Goal: Task Accomplishment & Management: Manage account settings

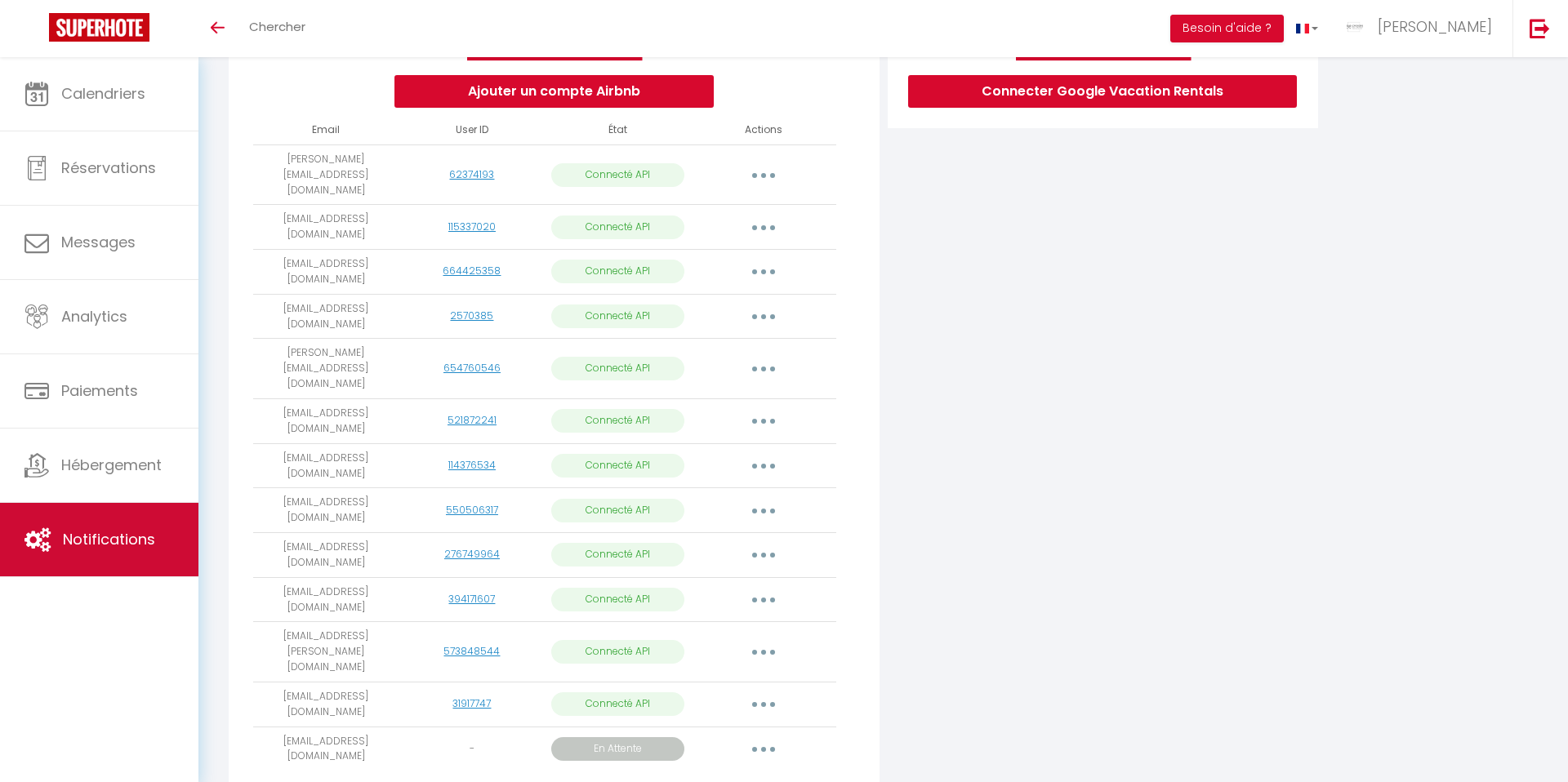
click at [112, 529] on span "Notifications" at bounding box center [109, 539] width 92 height 21
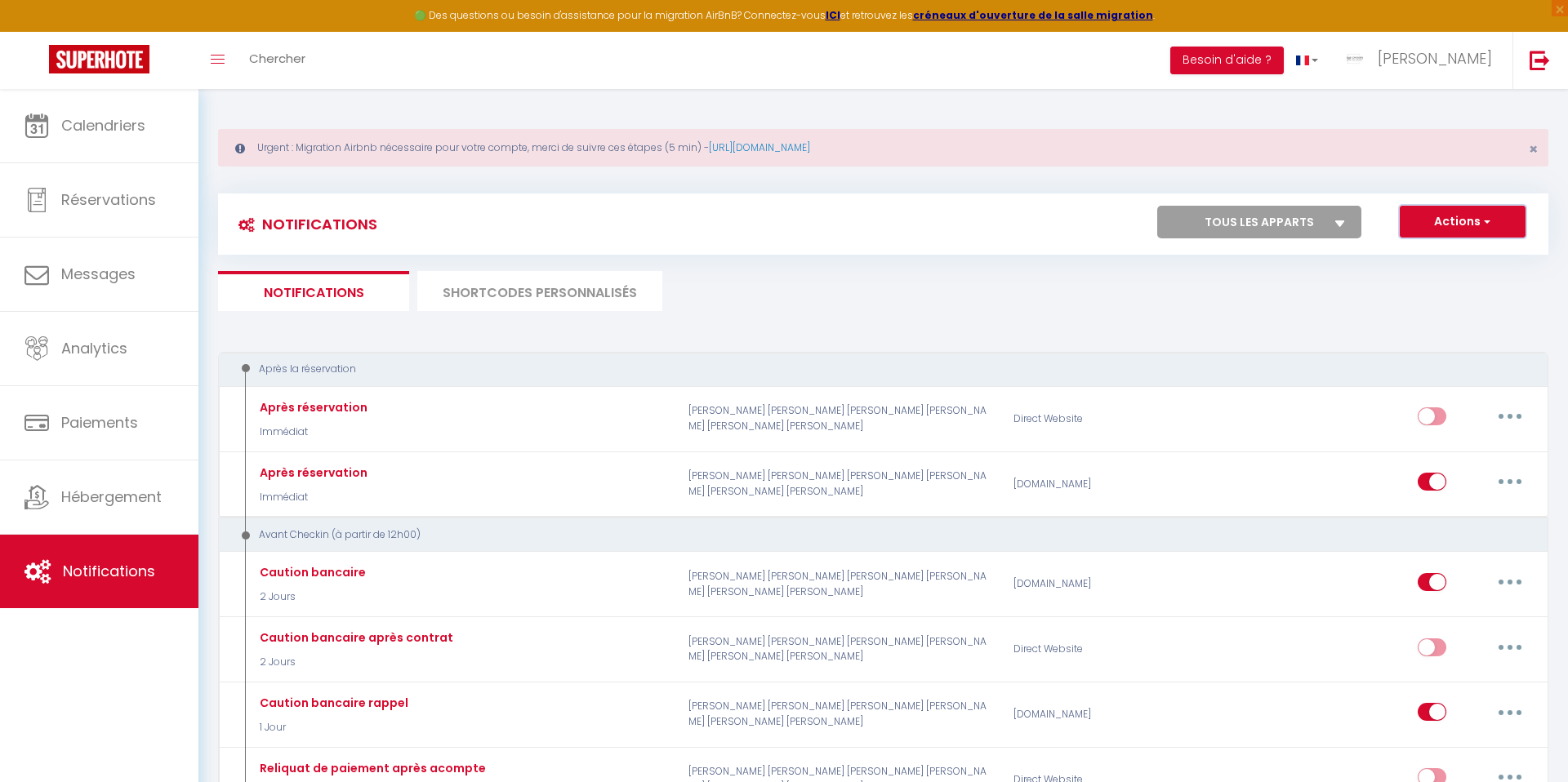
click at [1432, 214] on button "Actions" at bounding box center [1462, 222] width 126 height 33
click at [1406, 255] on link "Nouvelle Notification" at bounding box center [1439, 256] width 170 height 21
select select "Immédiat"
select select
checkbox input "false"
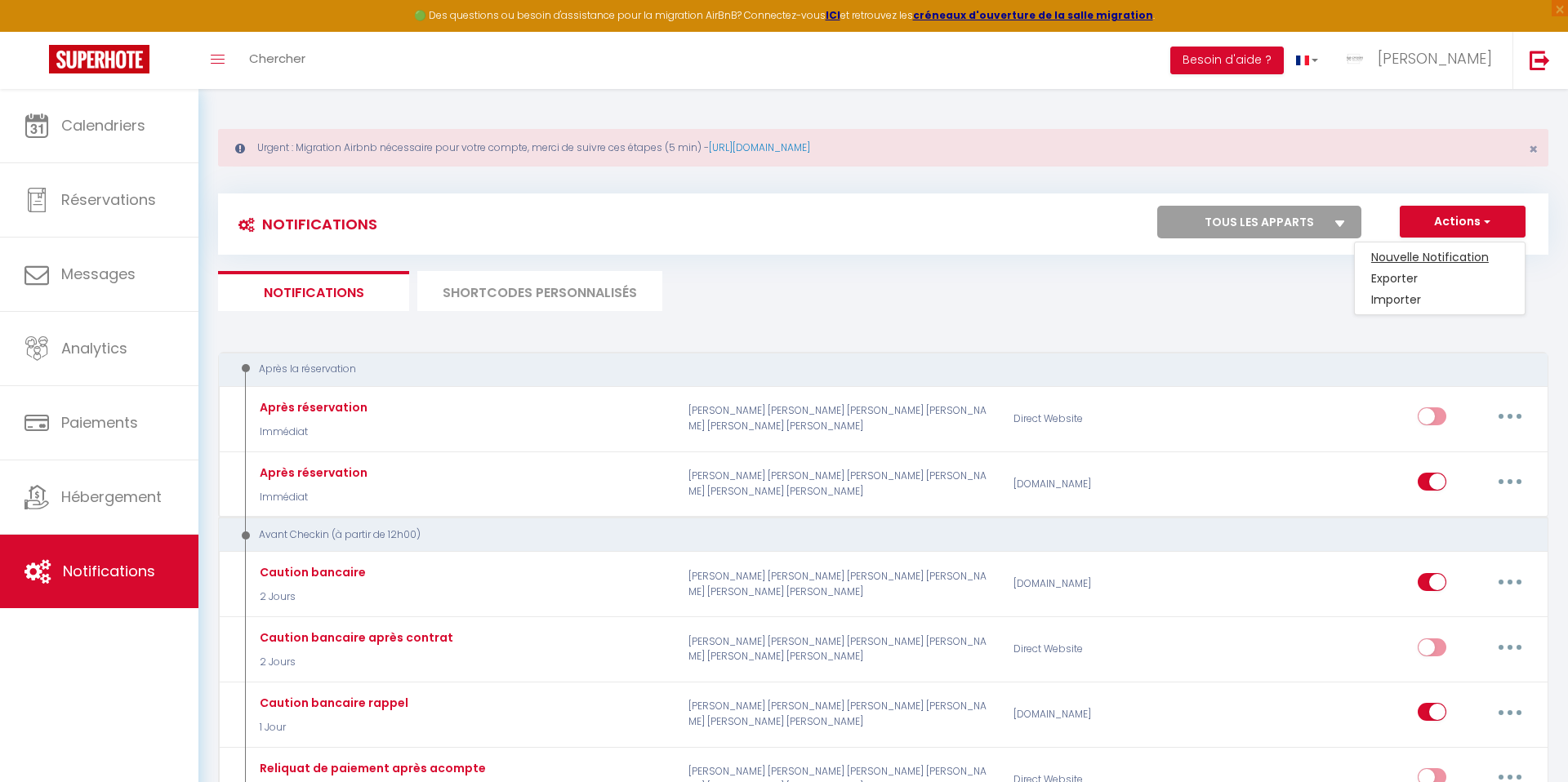
checkbox input "false"
radio input "true"
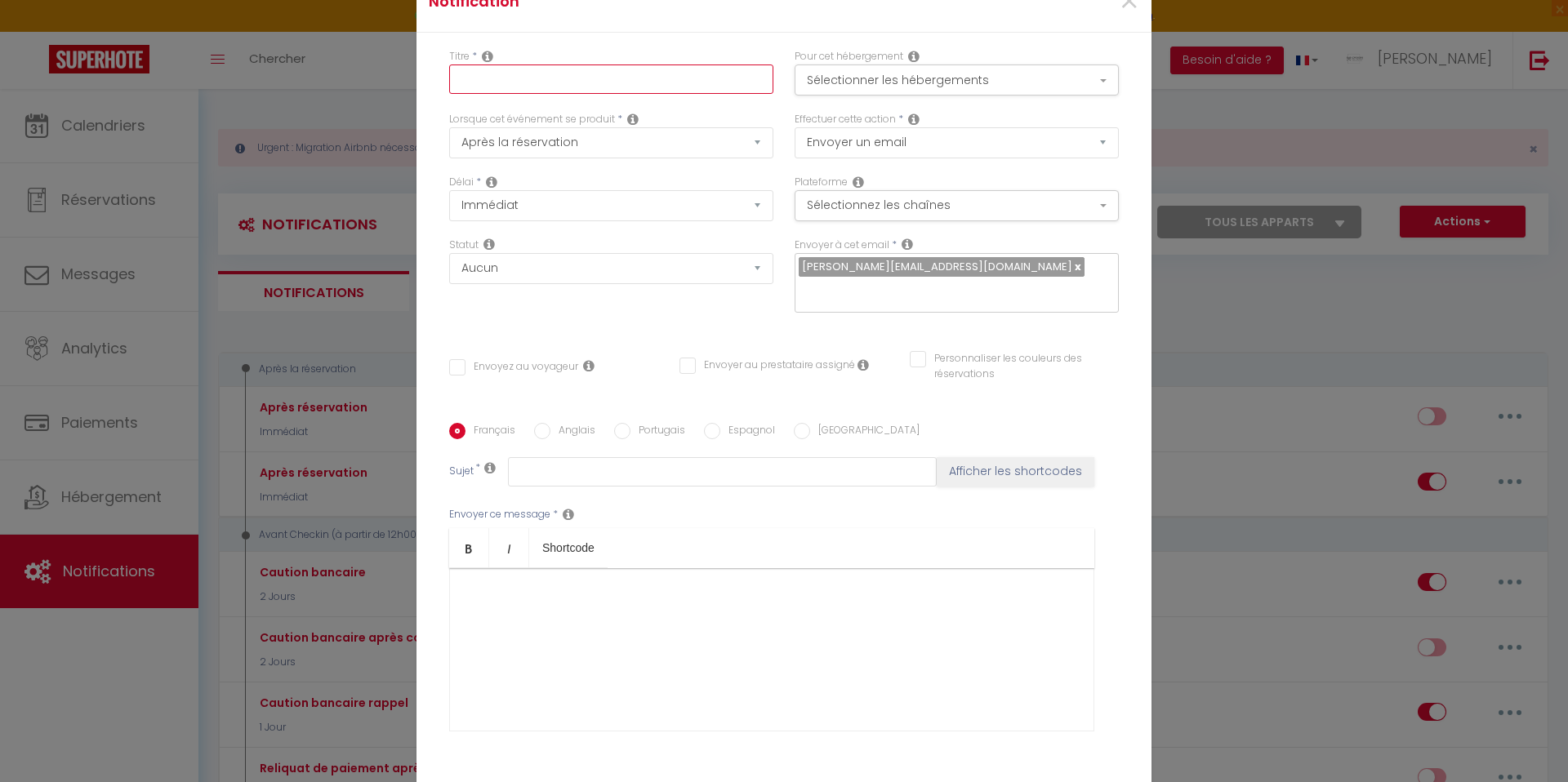
click at [517, 85] on input "text" at bounding box center [611, 79] width 324 height 29
type input "Confirmation caution"
click at [538, 153] on select "Après la réservation Avant Checkin (à partir de 12h00) Après Checkin (à partir …" at bounding box center [611, 143] width 324 height 31
select select "24"
checkbox input "false"
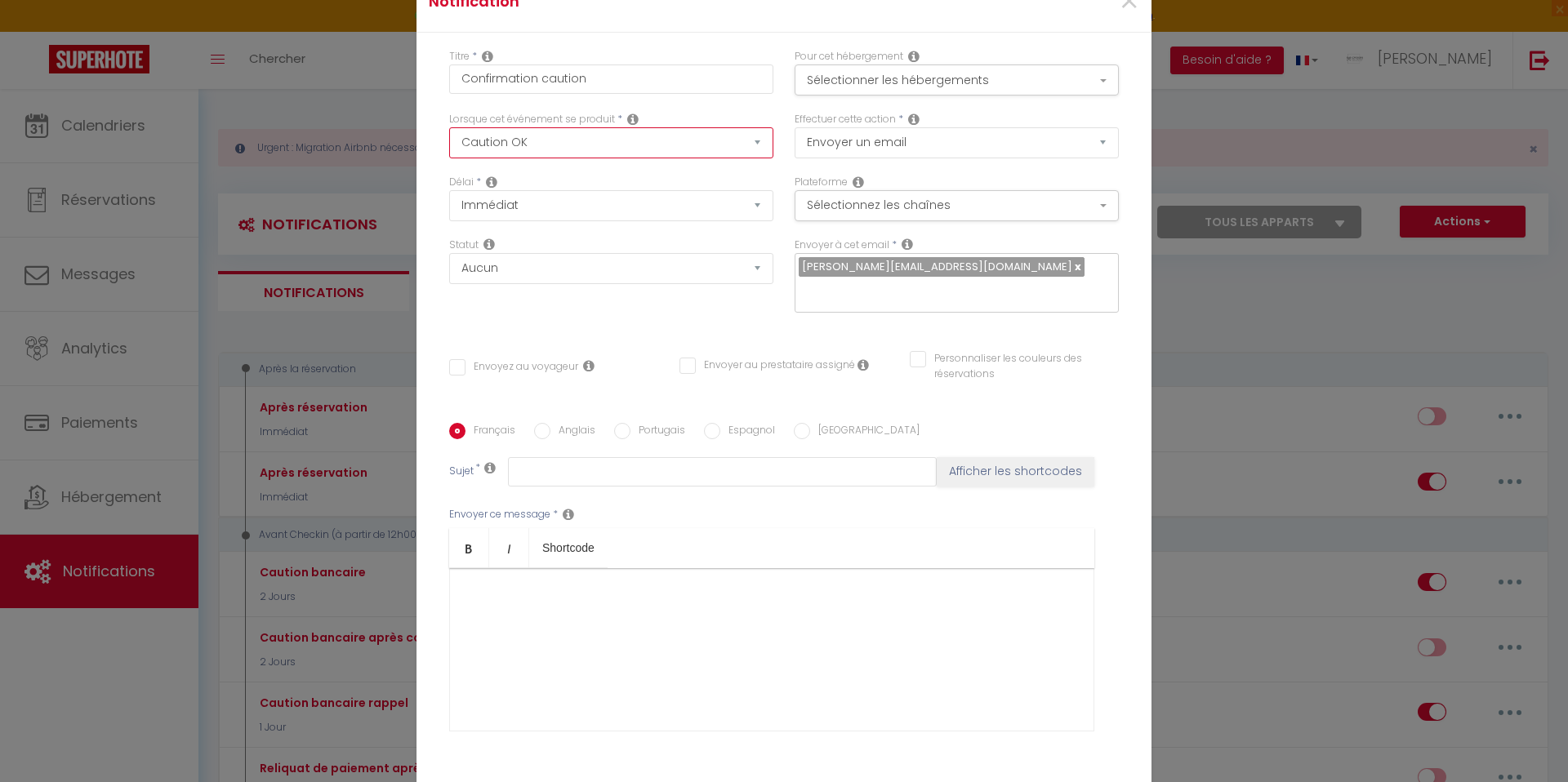
checkbox input "false"
click at [555, 279] on select "Aucun Si la réservation est payée Si réservation non payée Si la caution a été …" at bounding box center [611, 269] width 324 height 31
select select "if_deposit_is_paid"
click at [523, 213] on select "Immédiat + 10 Minutes + 1 Heure + 2 Heures + 3 Heures + 4 Heures + 5 Heures + 6…" at bounding box center [611, 205] width 324 height 31
click at [547, 607] on div at bounding box center [771, 650] width 645 height 163
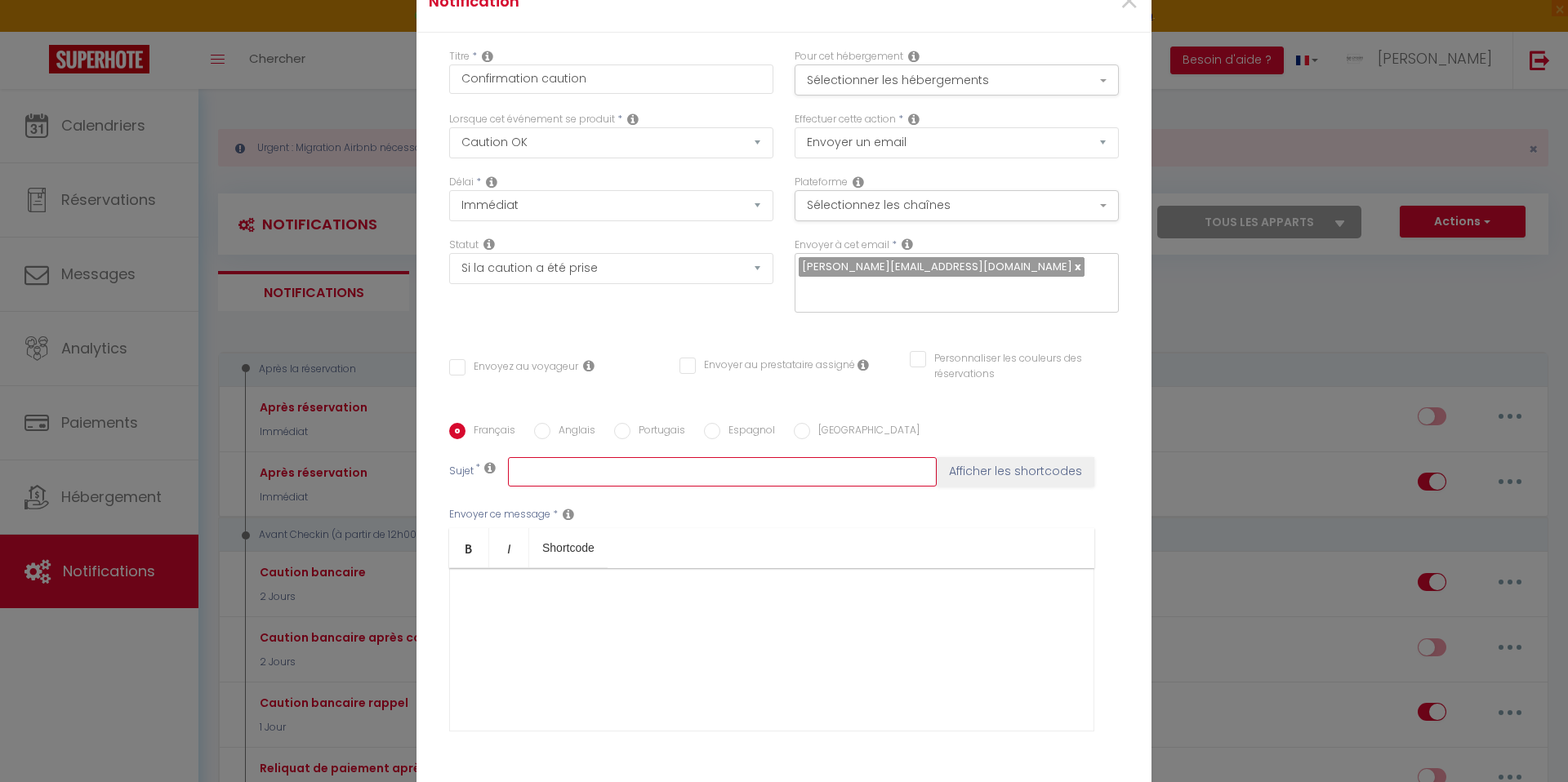
click at [551, 461] on input "text" at bounding box center [722, 472] width 429 height 29
type input "Confirmation caution"
click at [542, 621] on div at bounding box center [771, 650] width 645 height 163
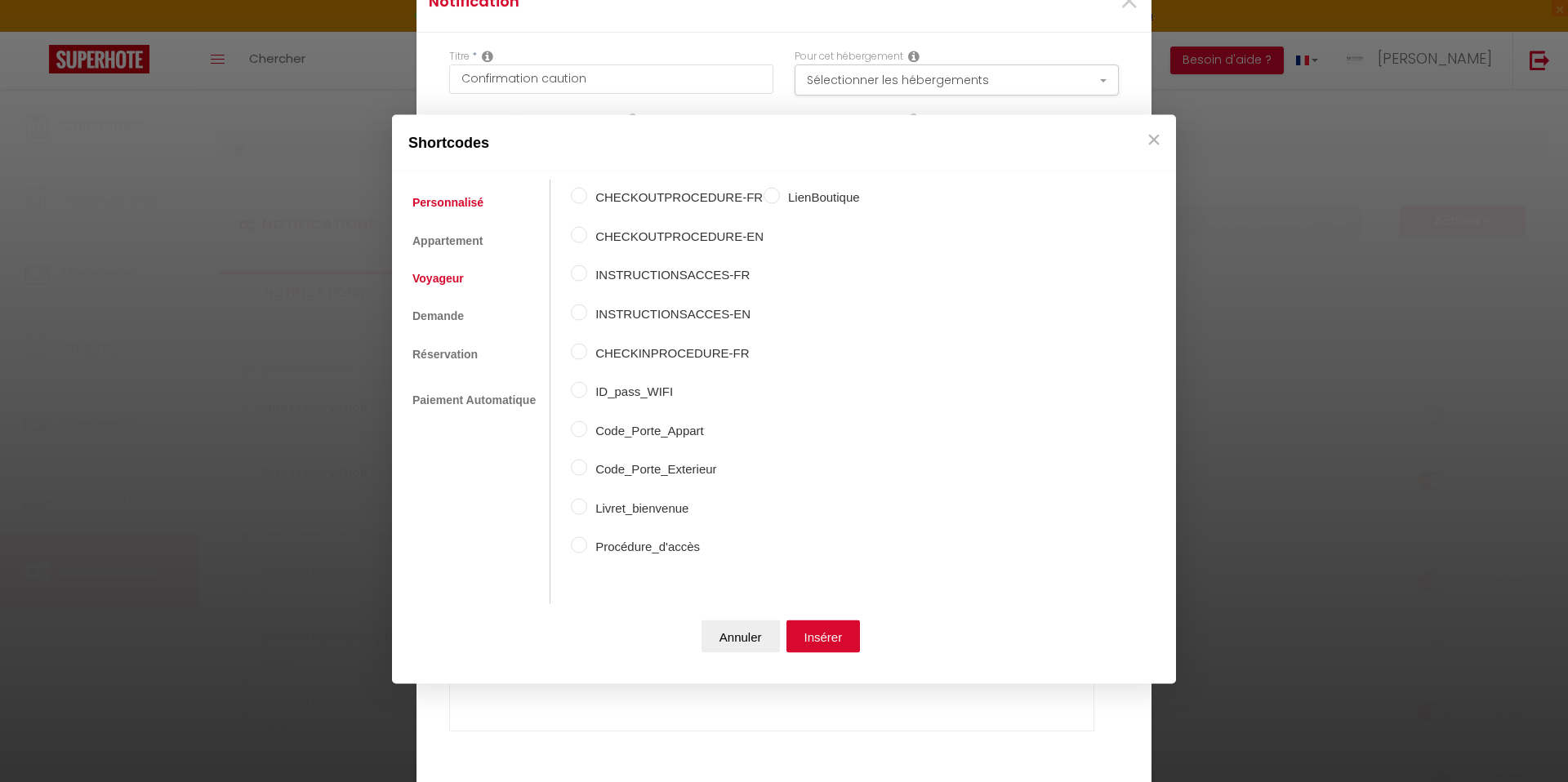
click at [442, 281] on link "Voyageur" at bounding box center [438, 277] width 68 height 29
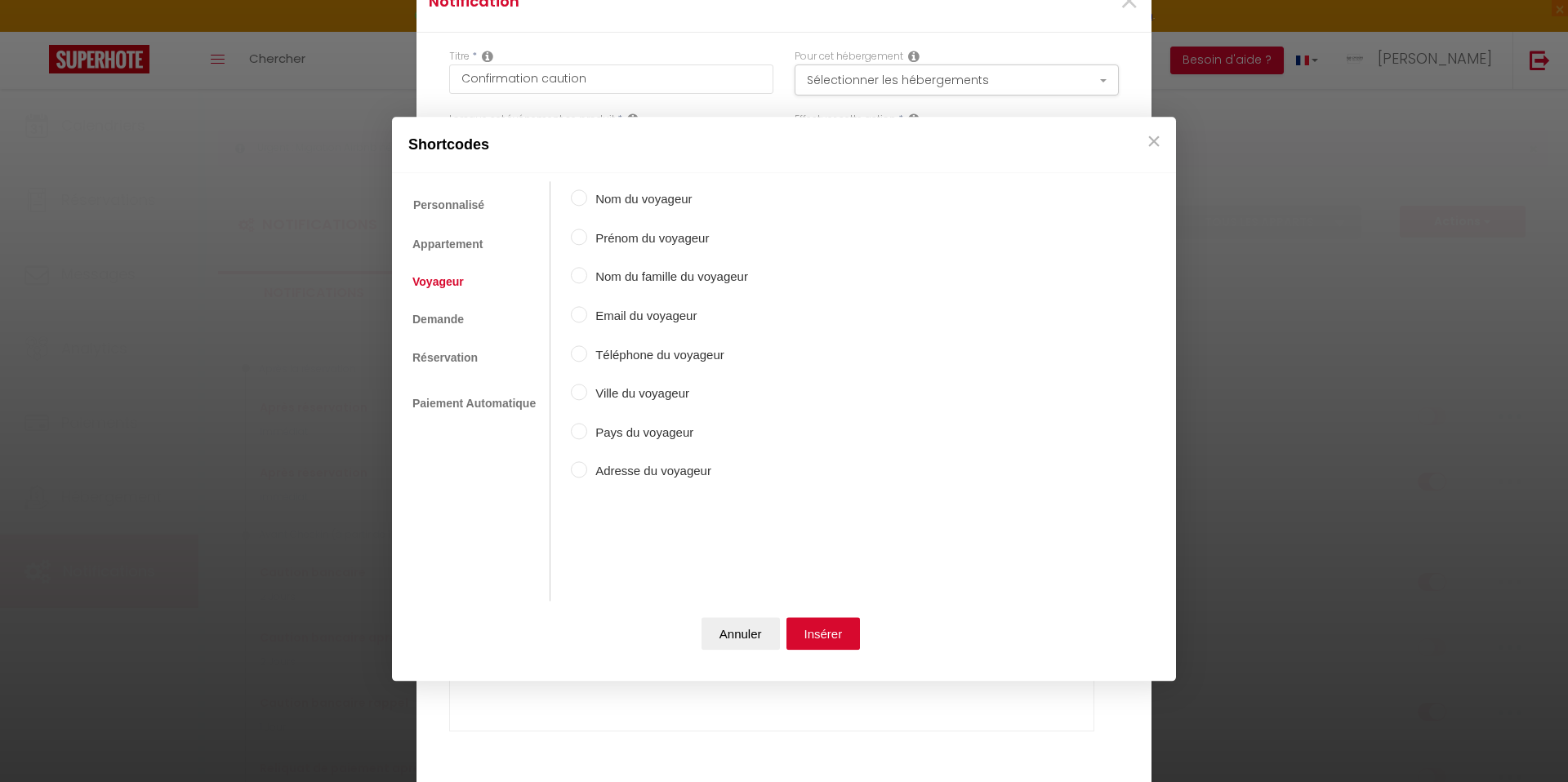
click at [611, 246] on label "Prénom du voyageur" at bounding box center [668, 239] width 161 height 20
click at [588, 245] on input "Prénom du voyageur" at bounding box center [579, 237] width 16 height 16
radio input "true"
click at [820, 628] on button "Insérer" at bounding box center [824, 634] width 74 height 33
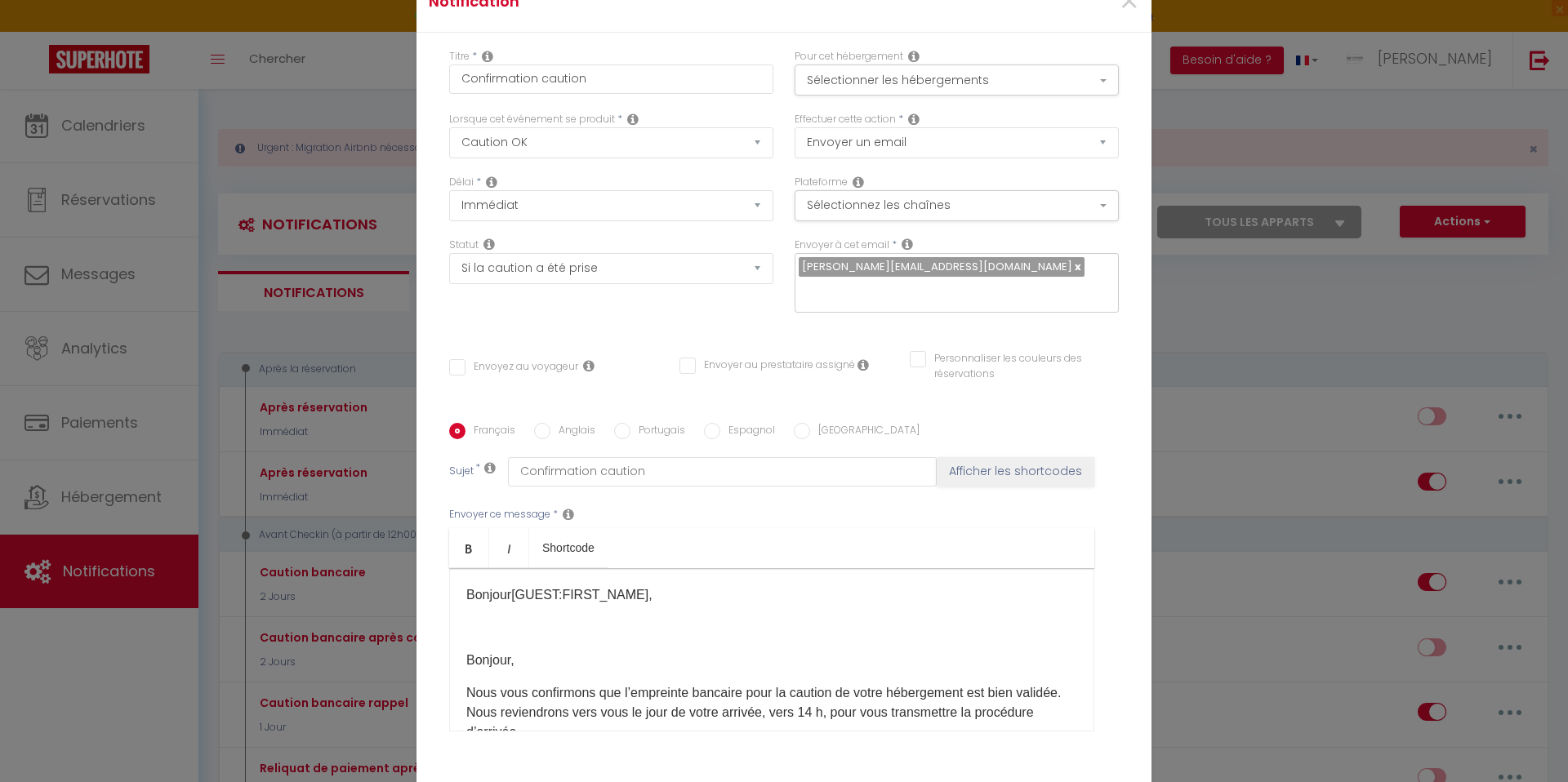
drag, startPoint x: 516, startPoint y: 568, endPoint x: 428, endPoint y: 568, distance: 88.0
click at [428, 567] on div "Titre * Confirmation caution Pour cet hébergement Sélectionner les hébergements…" at bounding box center [784, 423] width 735 height 781
drag, startPoint x: 521, startPoint y: 654, endPoint x: 470, endPoint y: 649, distance: 51.2
click at [470, 651] on p "Bonjour," at bounding box center [771, 661] width 611 height 20
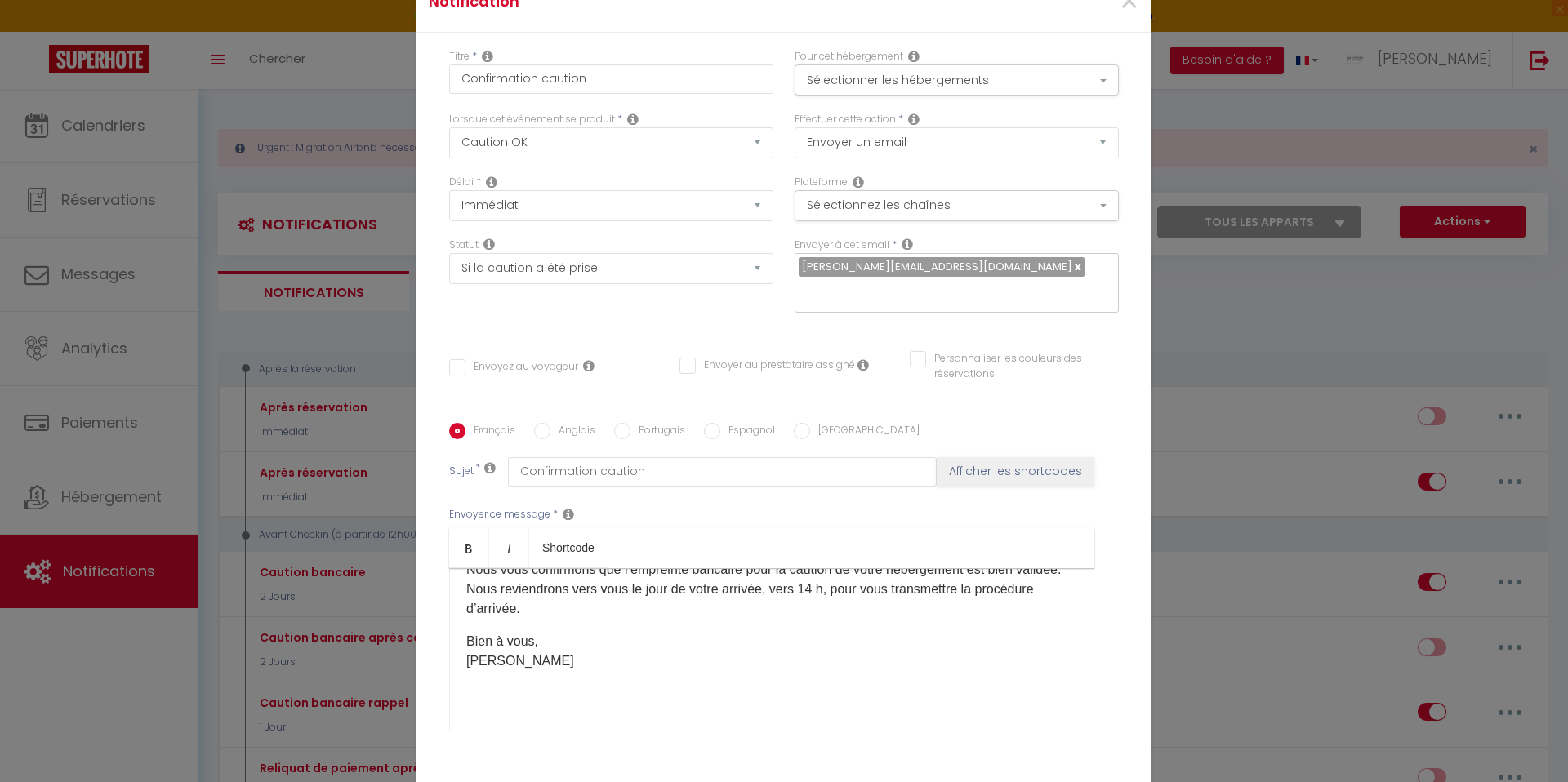
scroll to position [63, 0]
click at [550, 423] on label "Anglais" at bounding box center [573, 432] width 45 height 18
click at [550, 423] on input "Anglais" at bounding box center [542, 431] width 16 height 16
radio input "true"
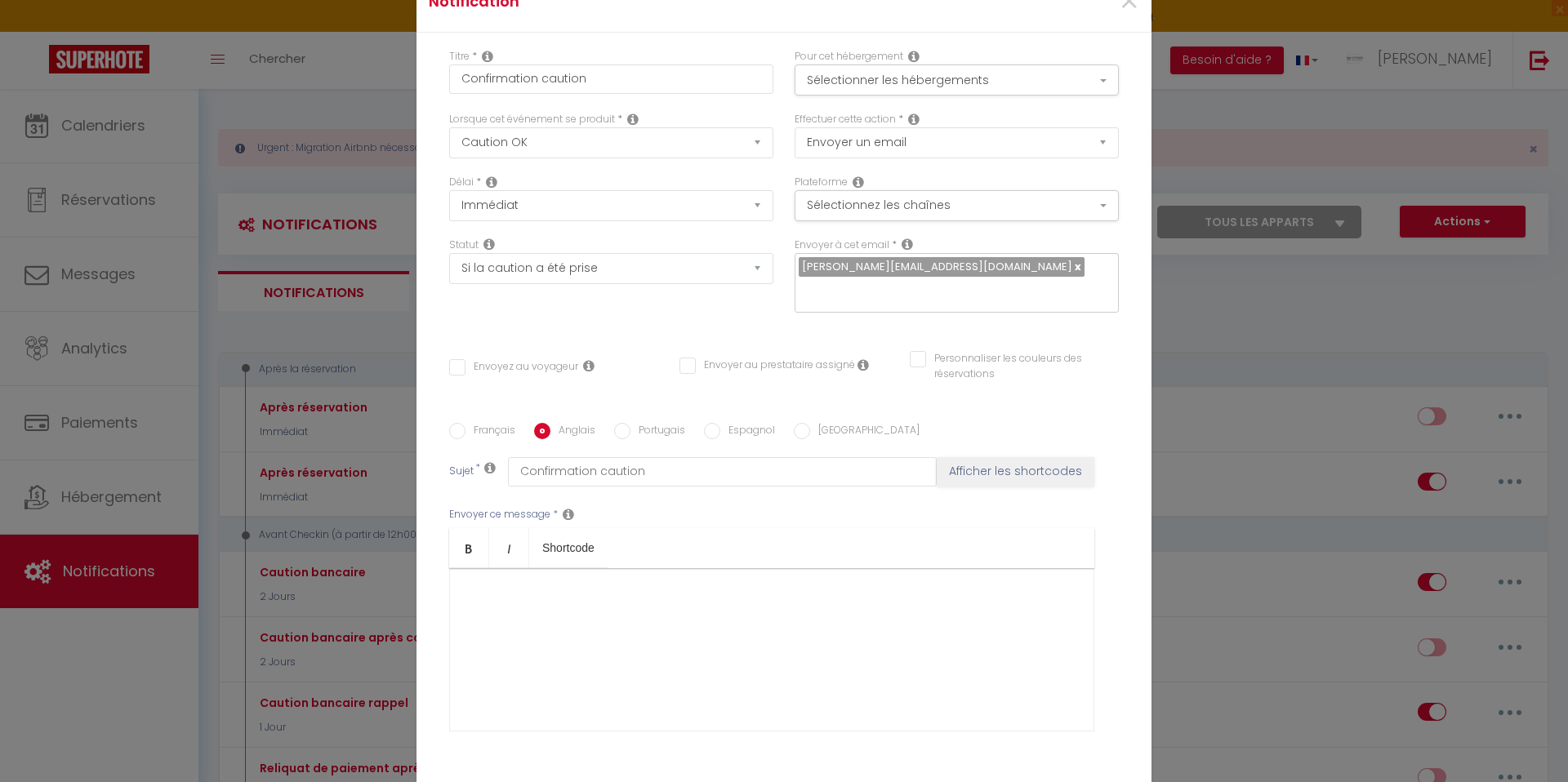
checkbox input "false"
click at [554, 460] on input "text" at bounding box center [722, 472] width 429 height 29
paste input "Security Deposit Confirmation"
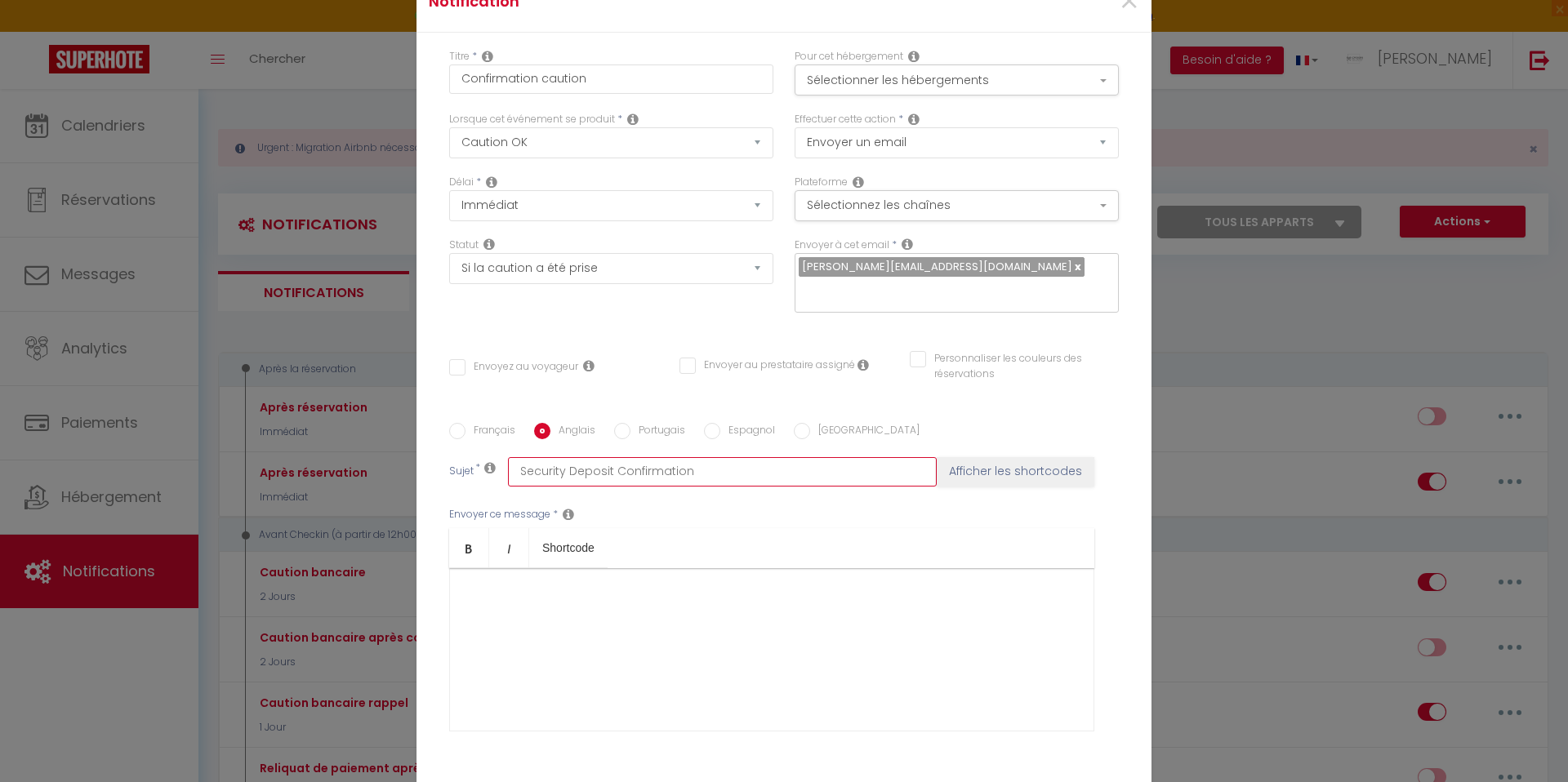
type input "Security Deposit Confirmation"
click at [532, 599] on div at bounding box center [771, 650] width 645 height 163
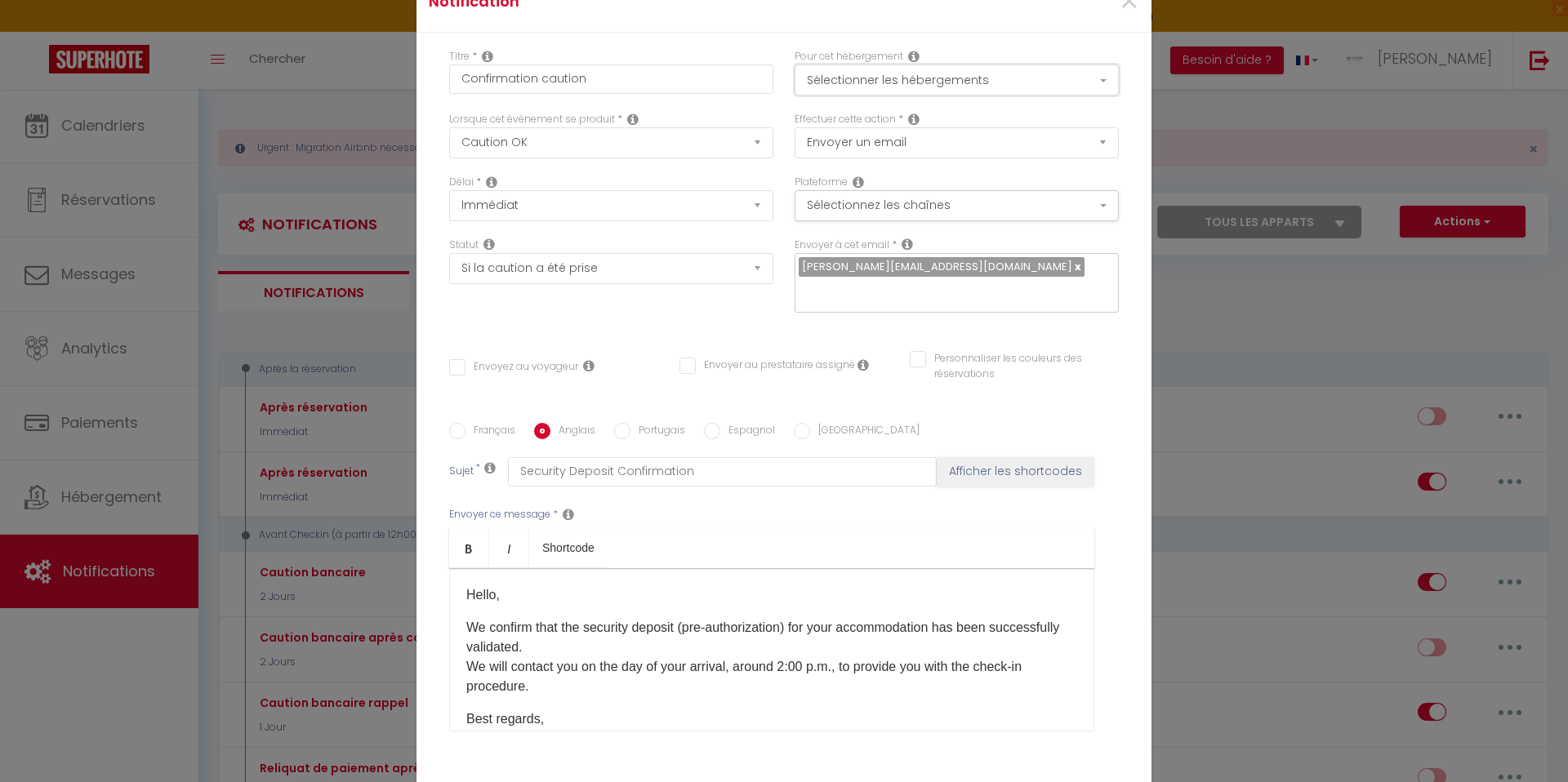
click at [861, 88] on button "Sélectionner les hébergements" at bounding box center [957, 80] width 324 height 31
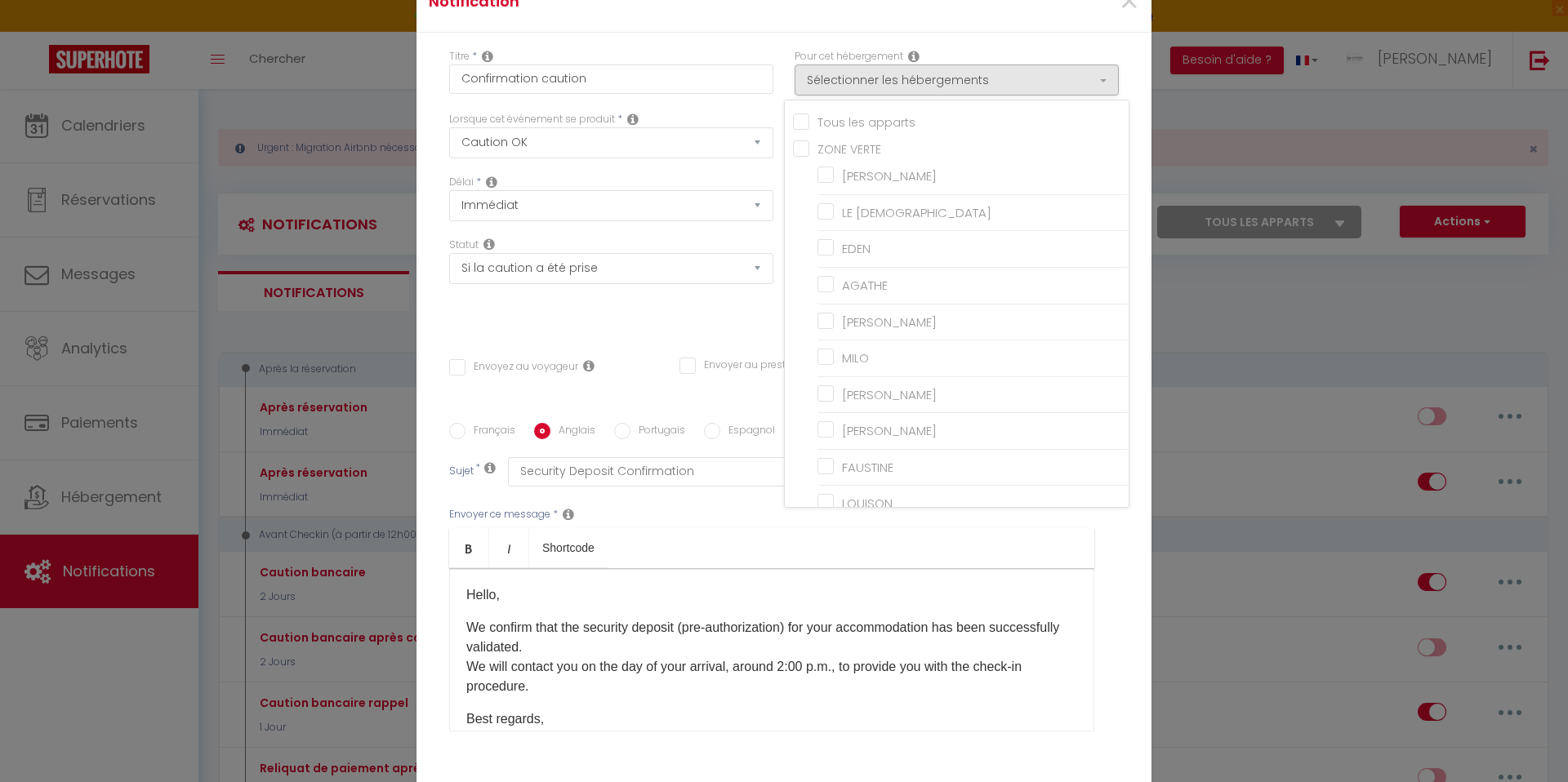
click at [799, 129] on input "Tous les apparts" at bounding box center [961, 120] width 336 height 16
checkbox input "true"
checkbox input "false"
checkbox input "true"
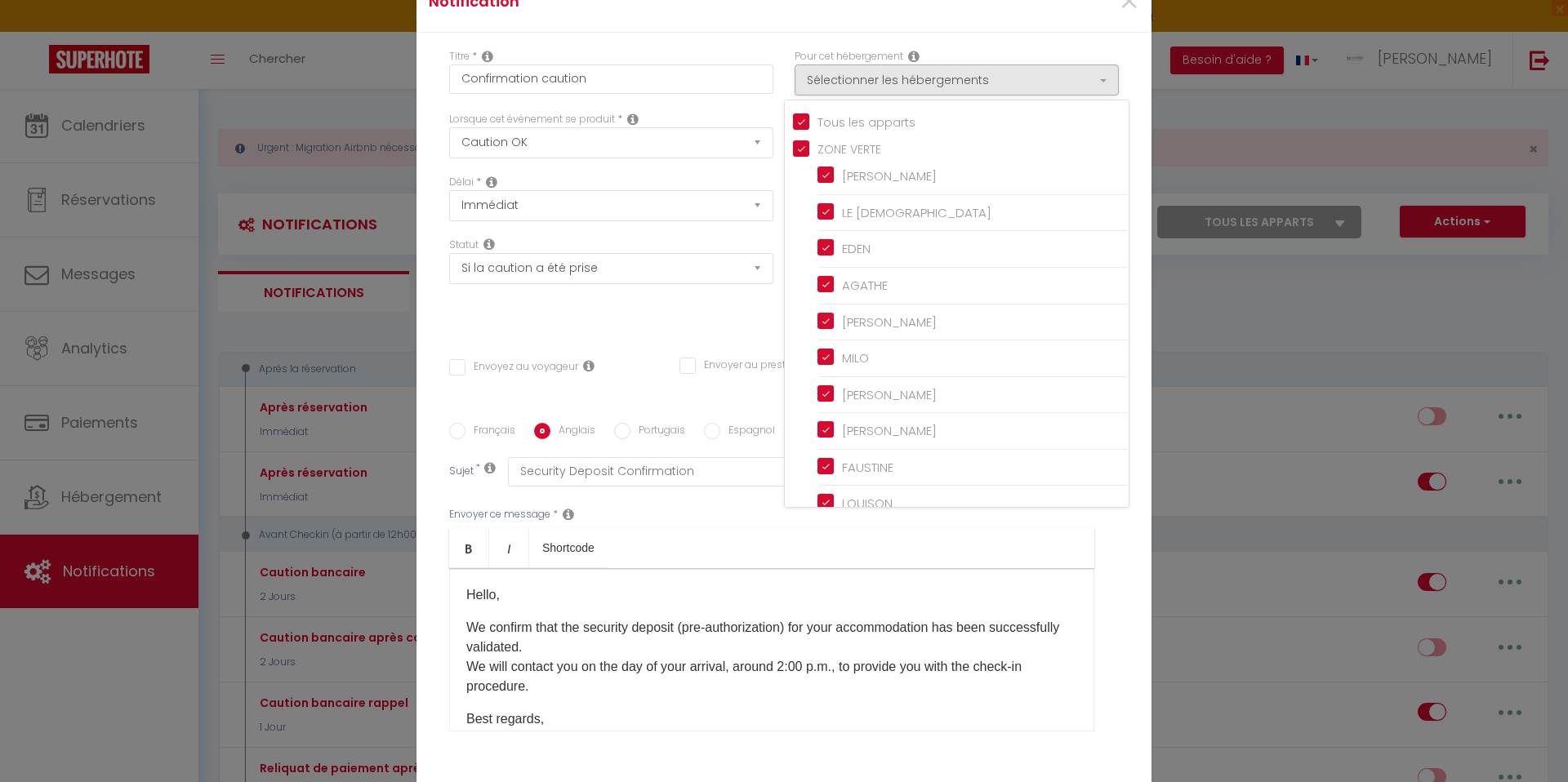
checkbox input "true"
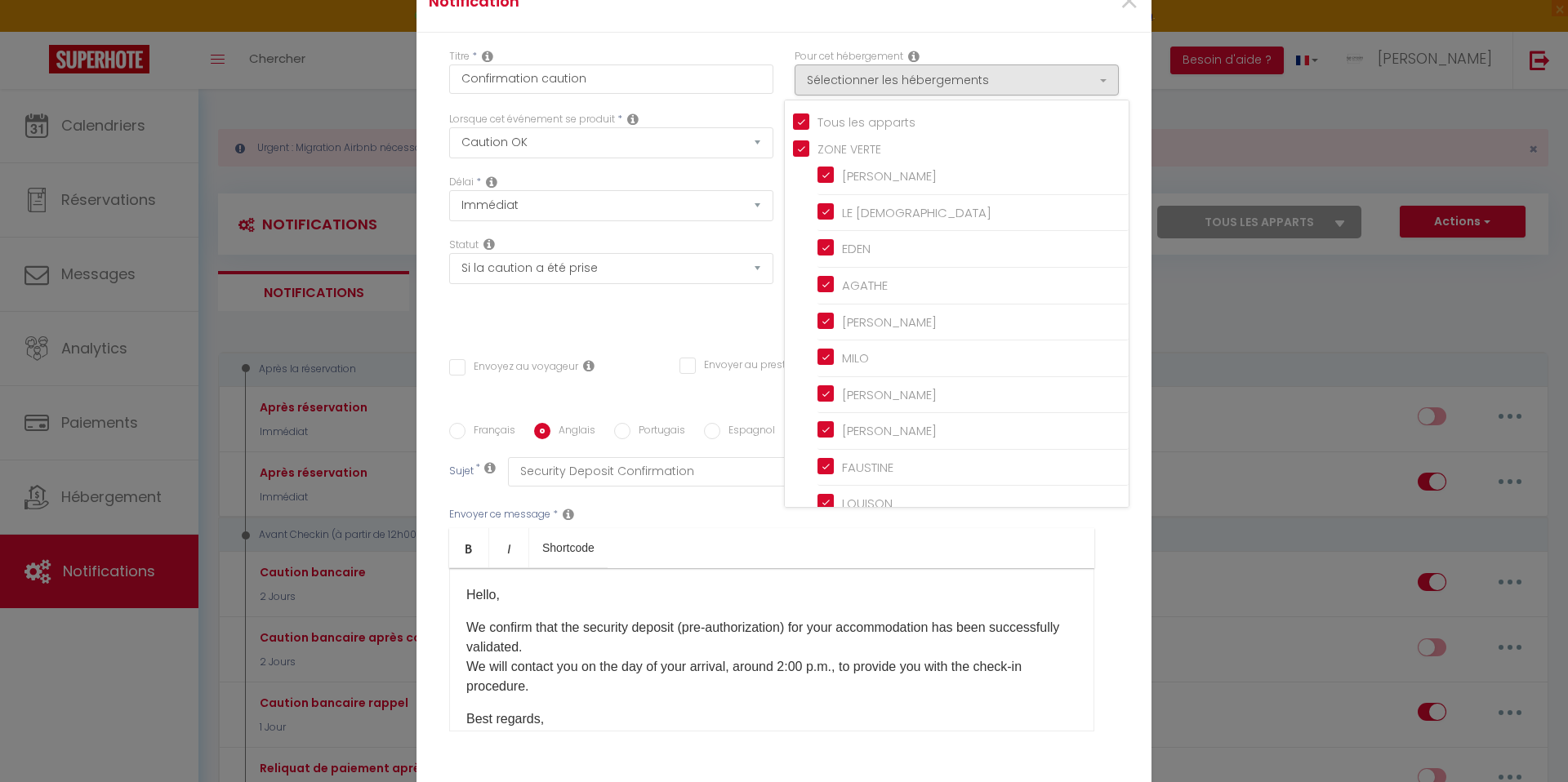
checkbox input "true"
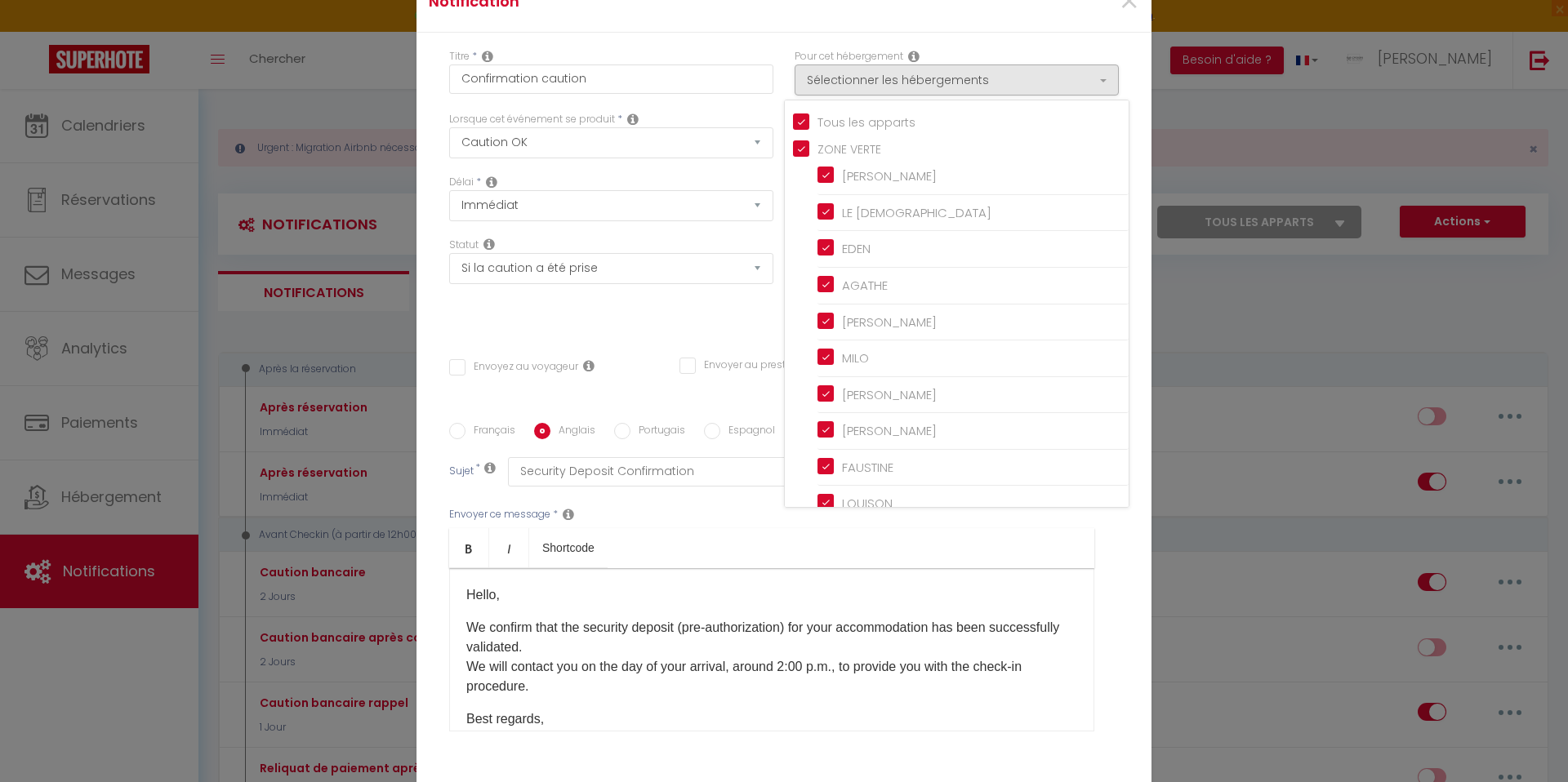
checkbox input "true"
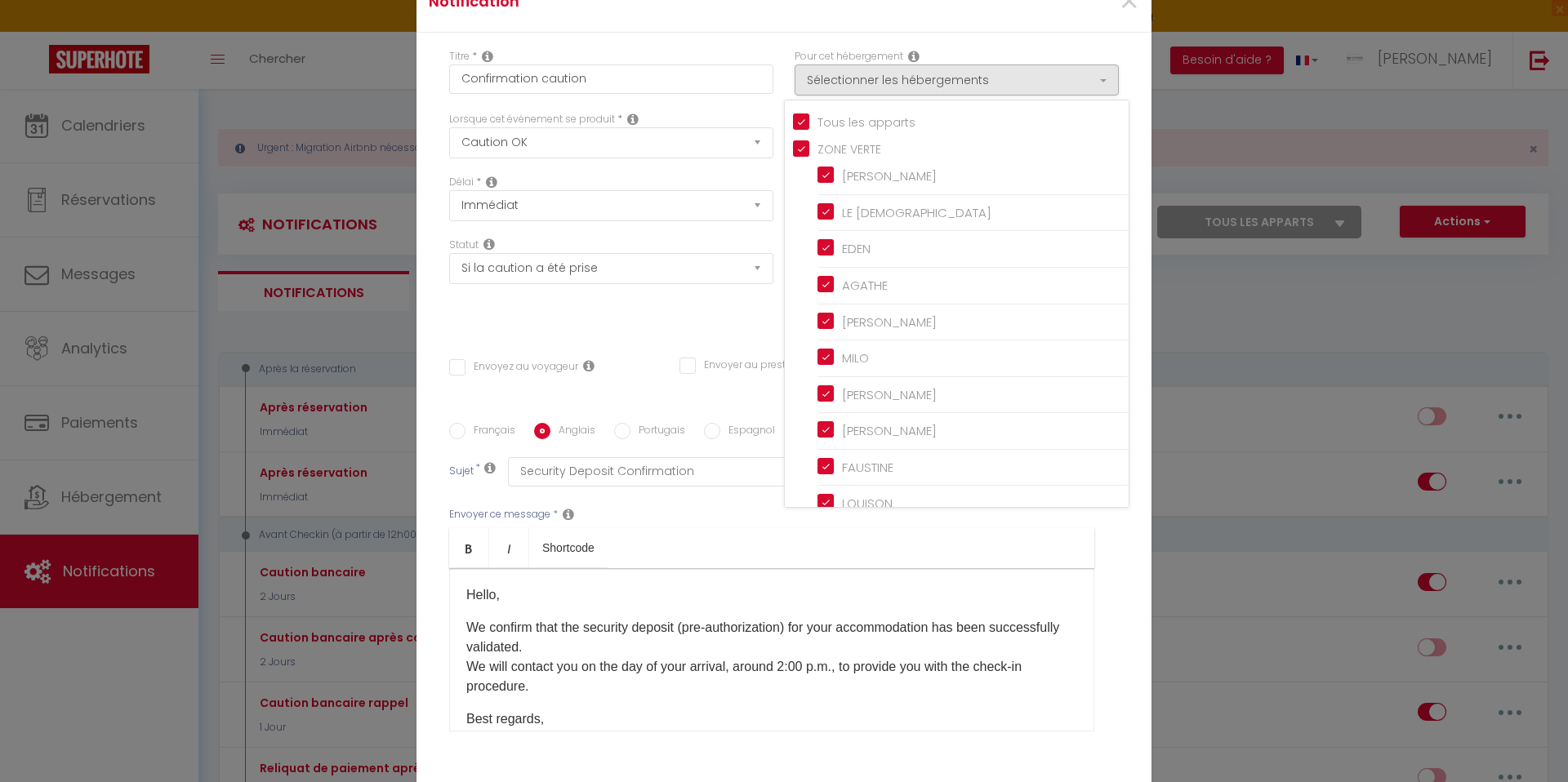
checkbox input "true"
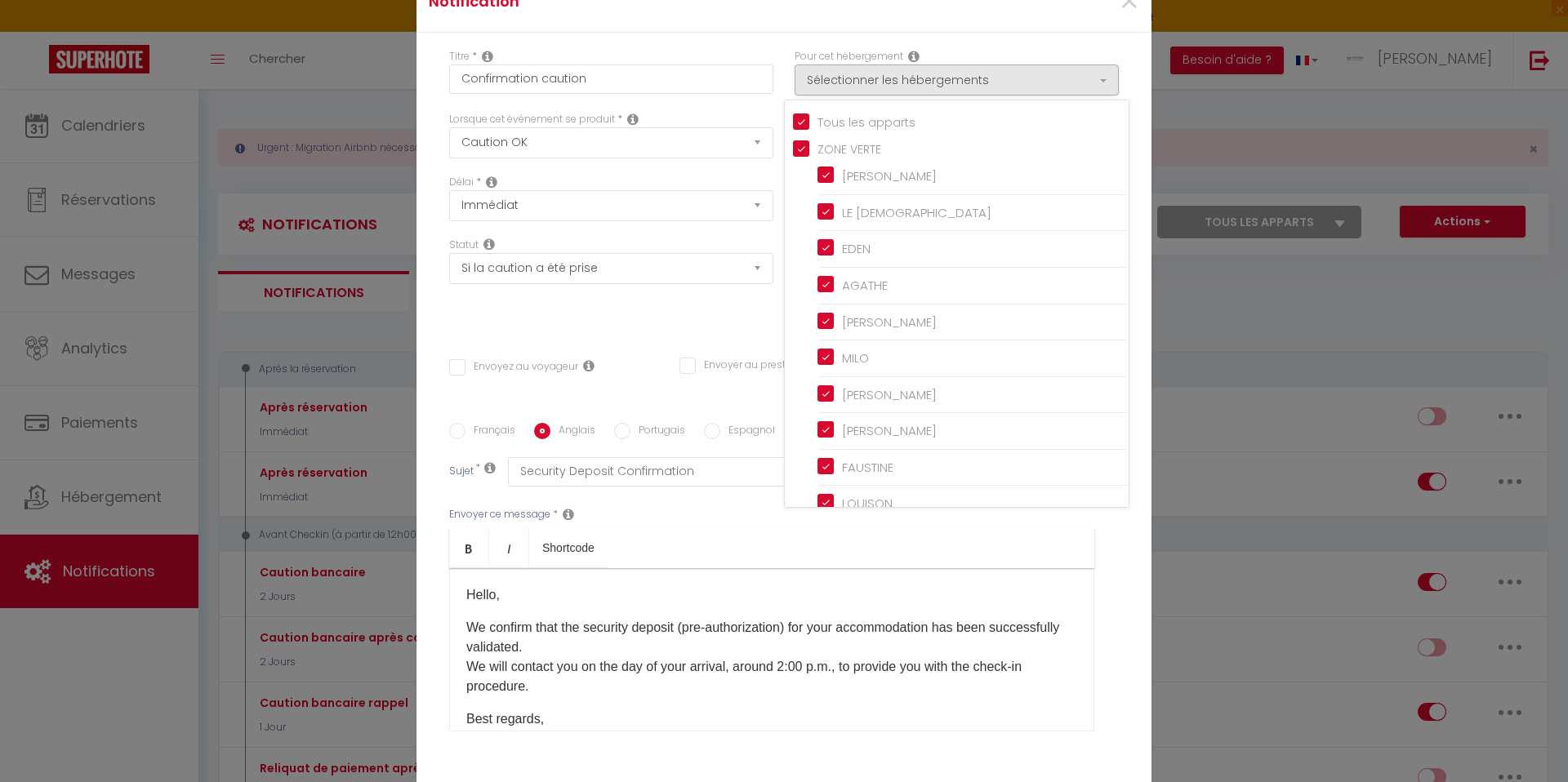
checkbox input "true"
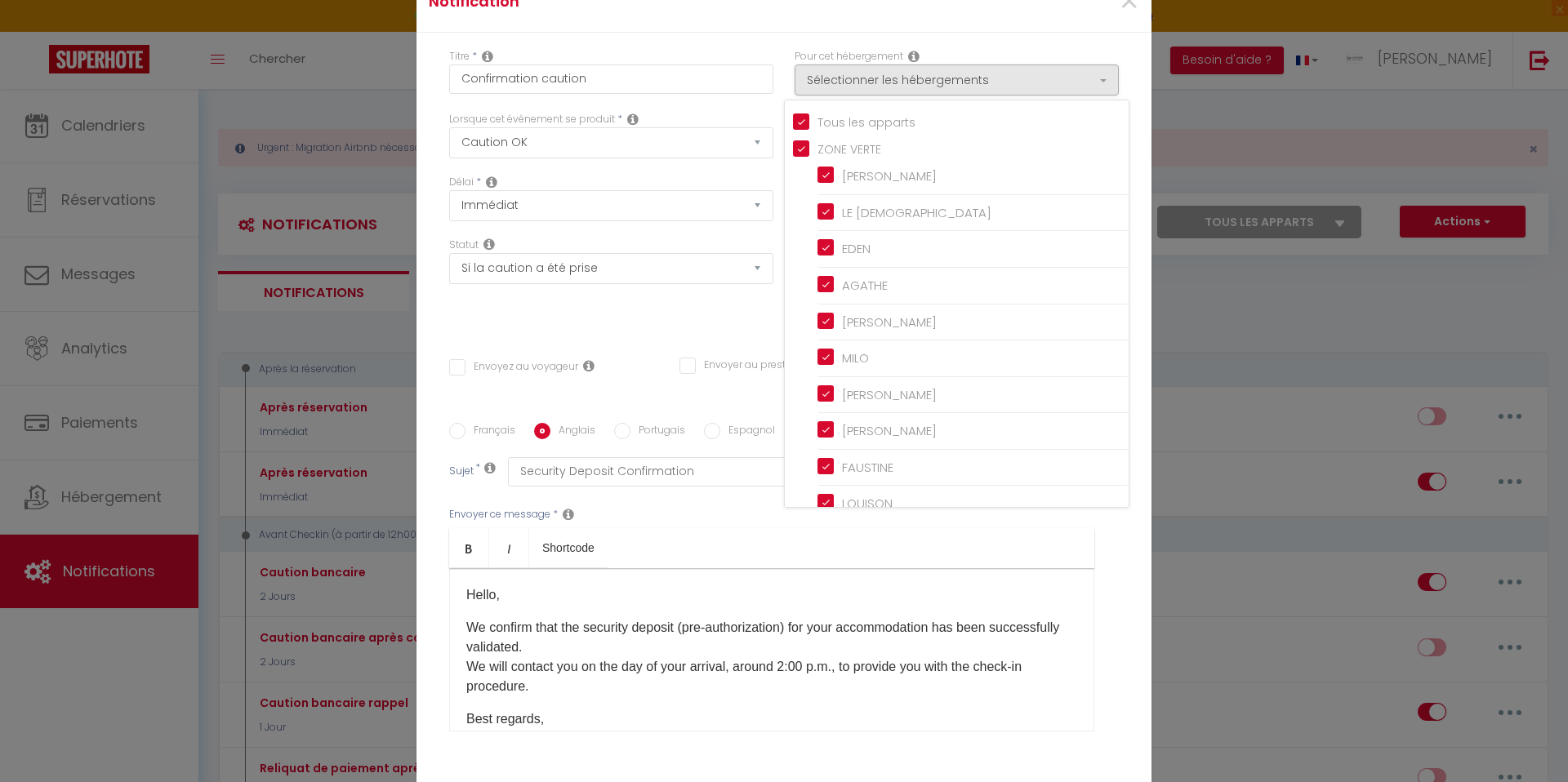
checkbox input "true"
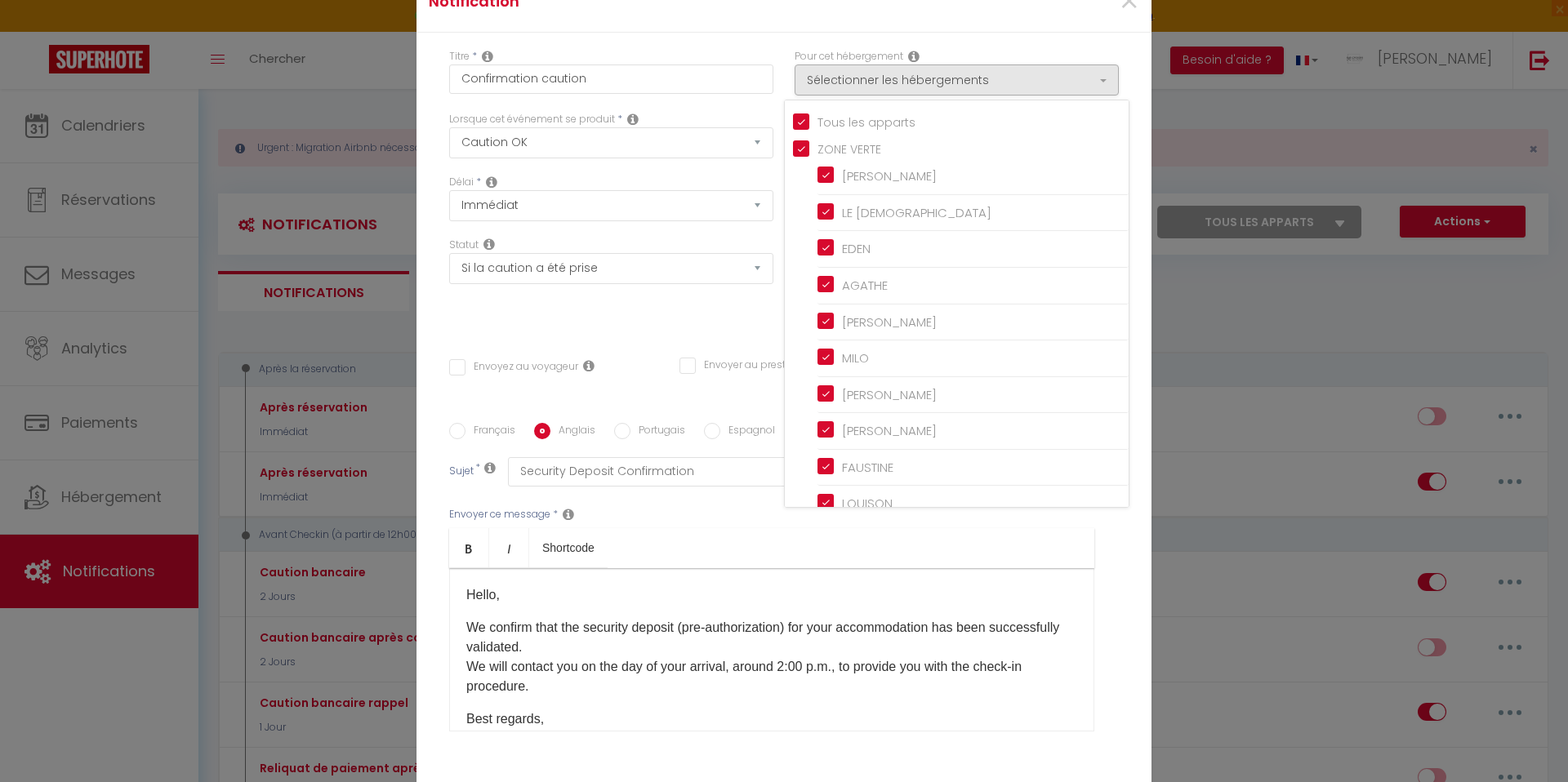
checkbox input "true"
click at [779, 55] on div "Titre * Confirmation caution Pour cet hébergement Sélectionner les hébergements…" at bounding box center [784, 423] width 735 height 781
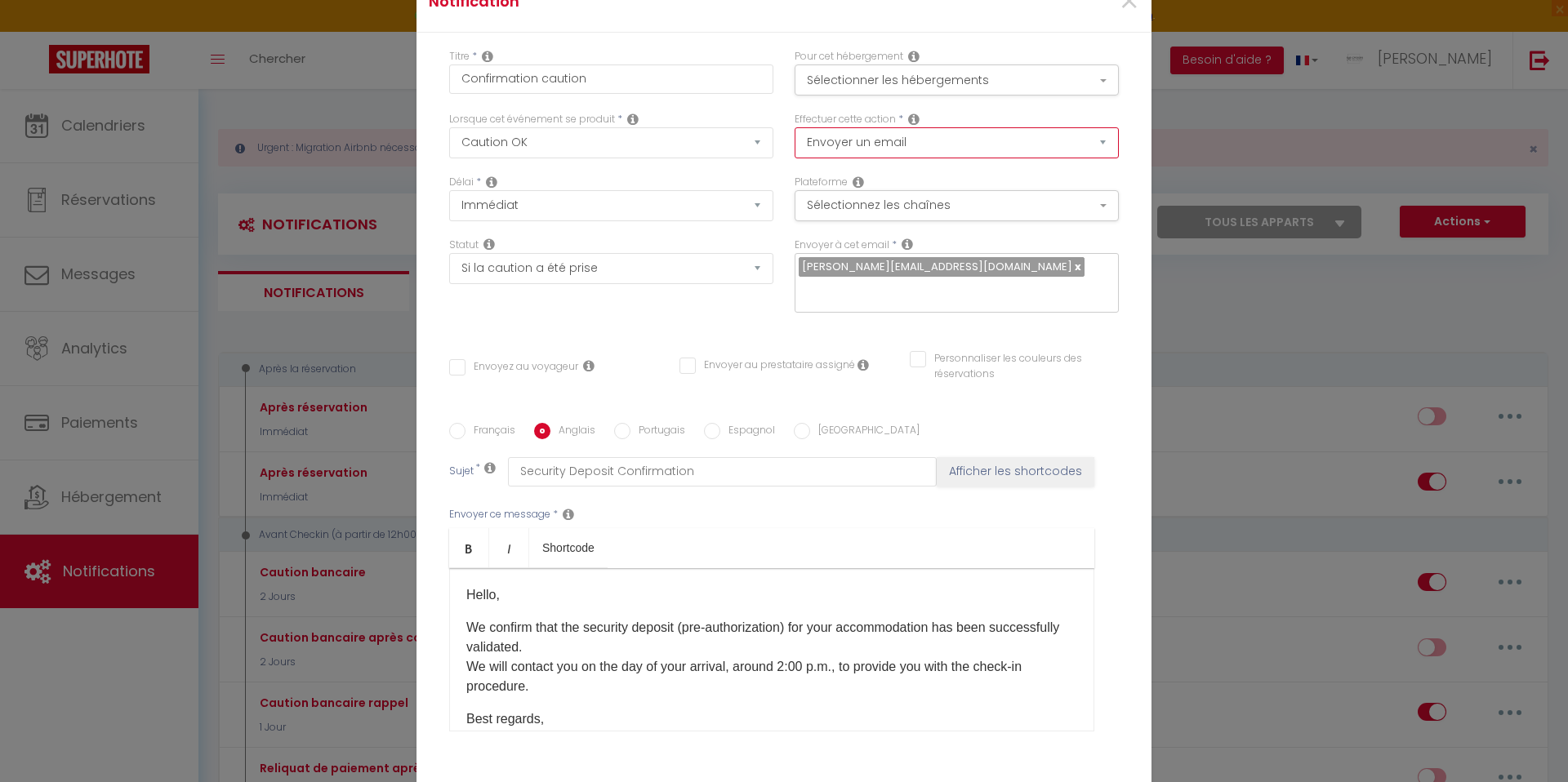
click at [848, 156] on select "Envoyer un email Envoyer un SMS Envoyer une notification push" at bounding box center [957, 143] width 324 height 31
click at [854, 218] on button "Sélectionnez les chaînes" at bounding box center [957, 205] width 324 height 31
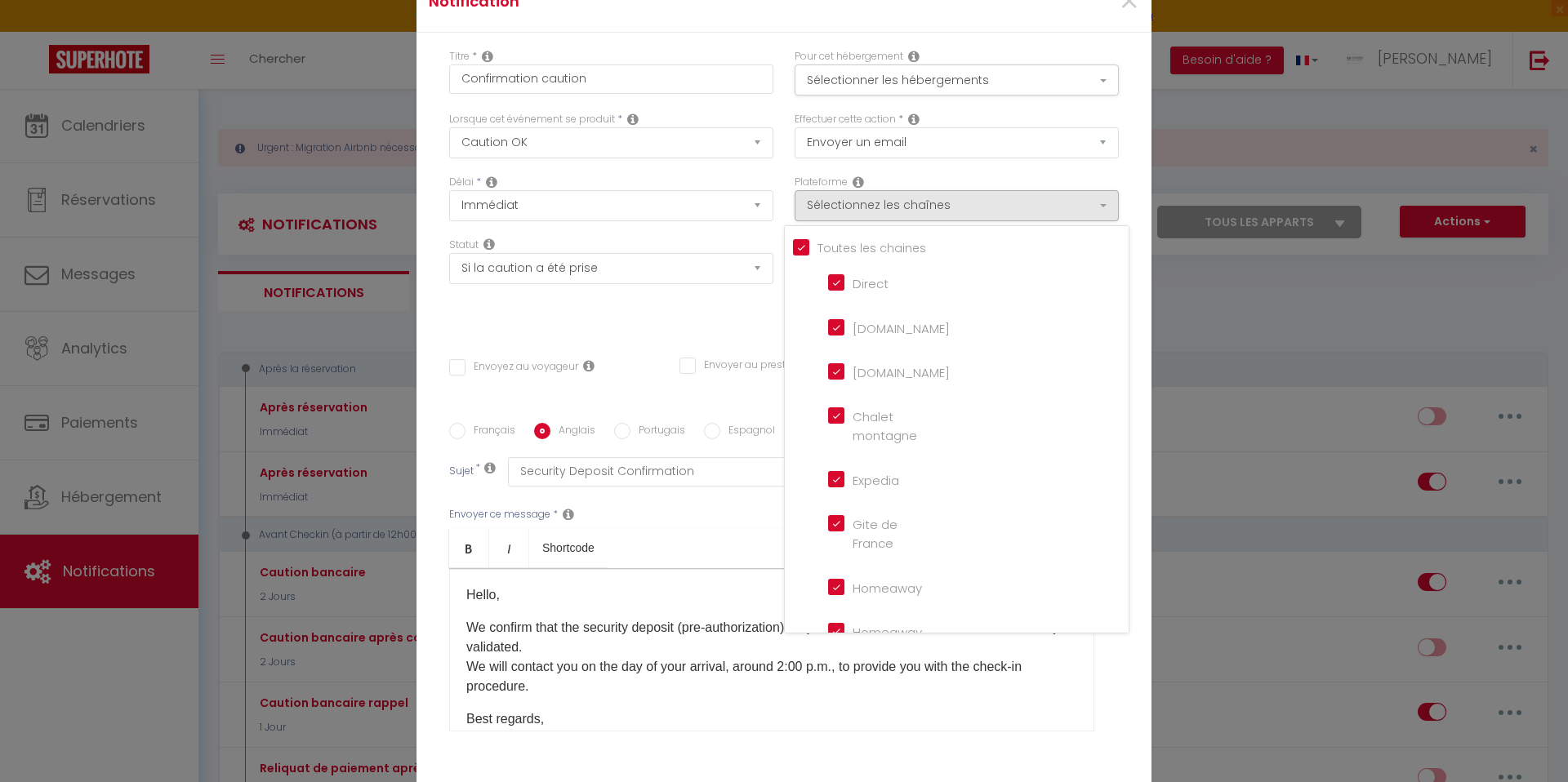
click at [803, 254] on input "Tous les apparts" at bounding box center [961, 246] width 336 height 16
checkbox input "false"
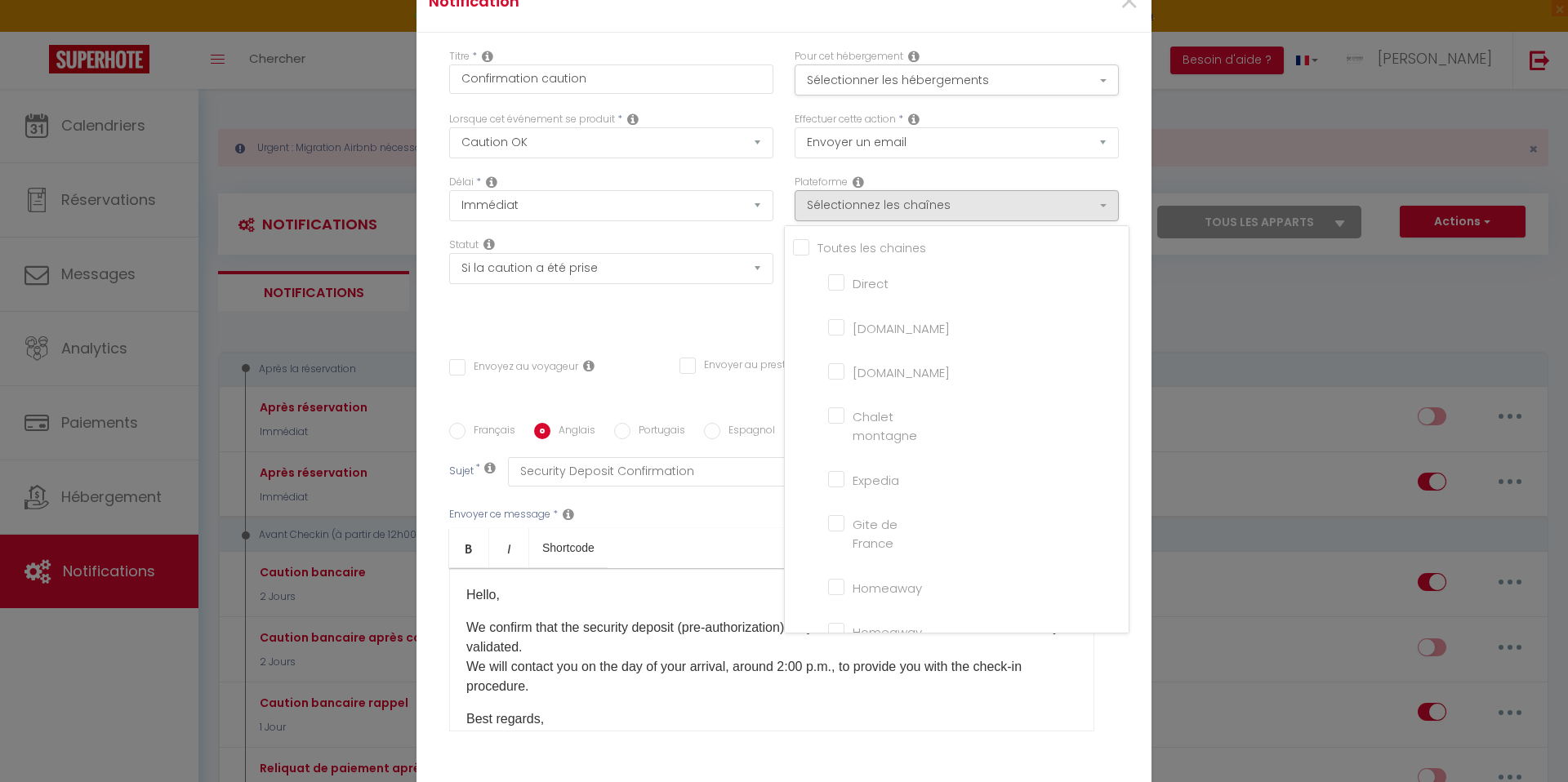
checkbox montagne "false"
checkbox input "false"
checkbox France "false"
checkbox input "false"
checkbox iCal "false"
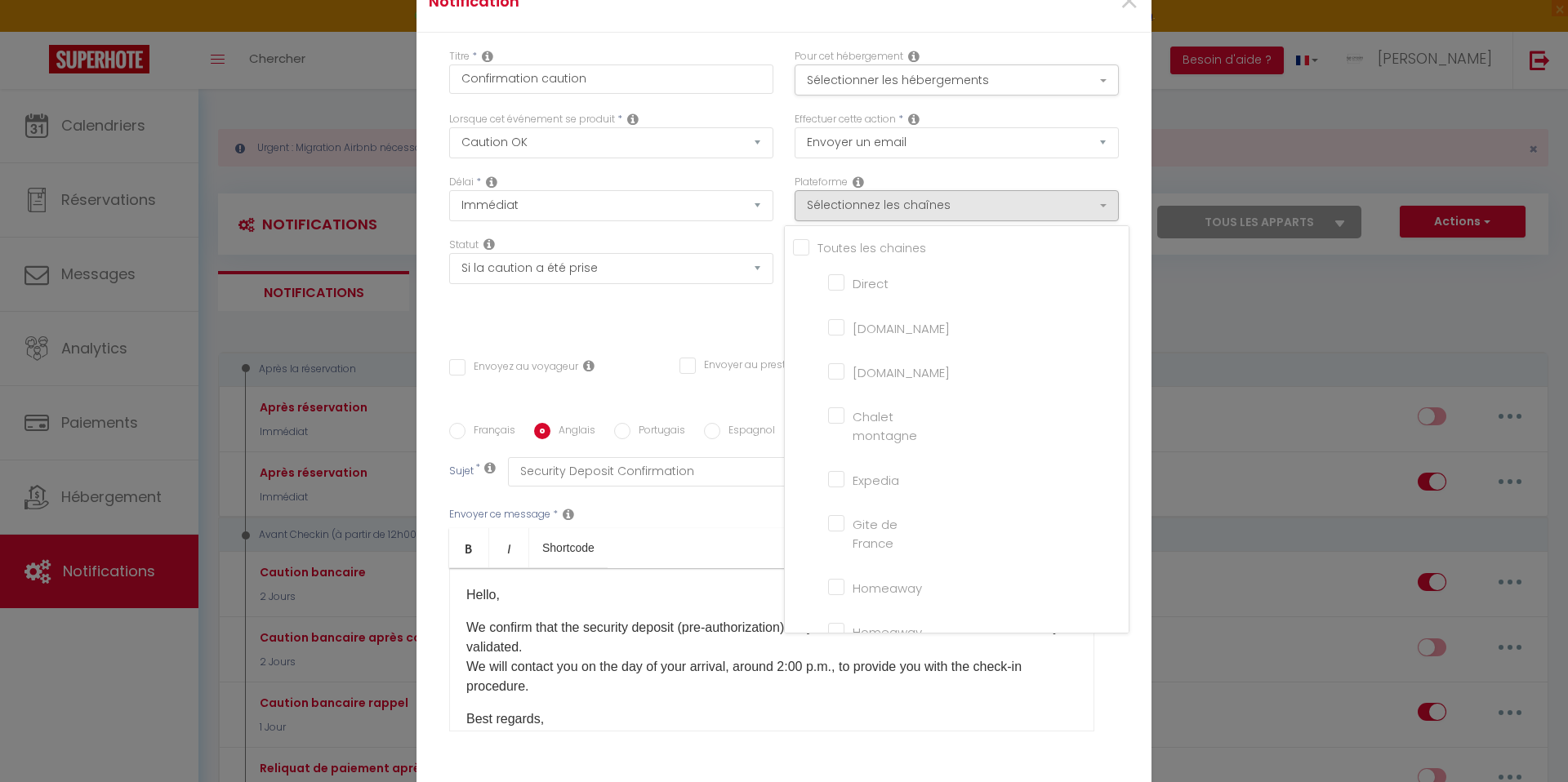
checkbox input "false"
checkbox tourisme "false"
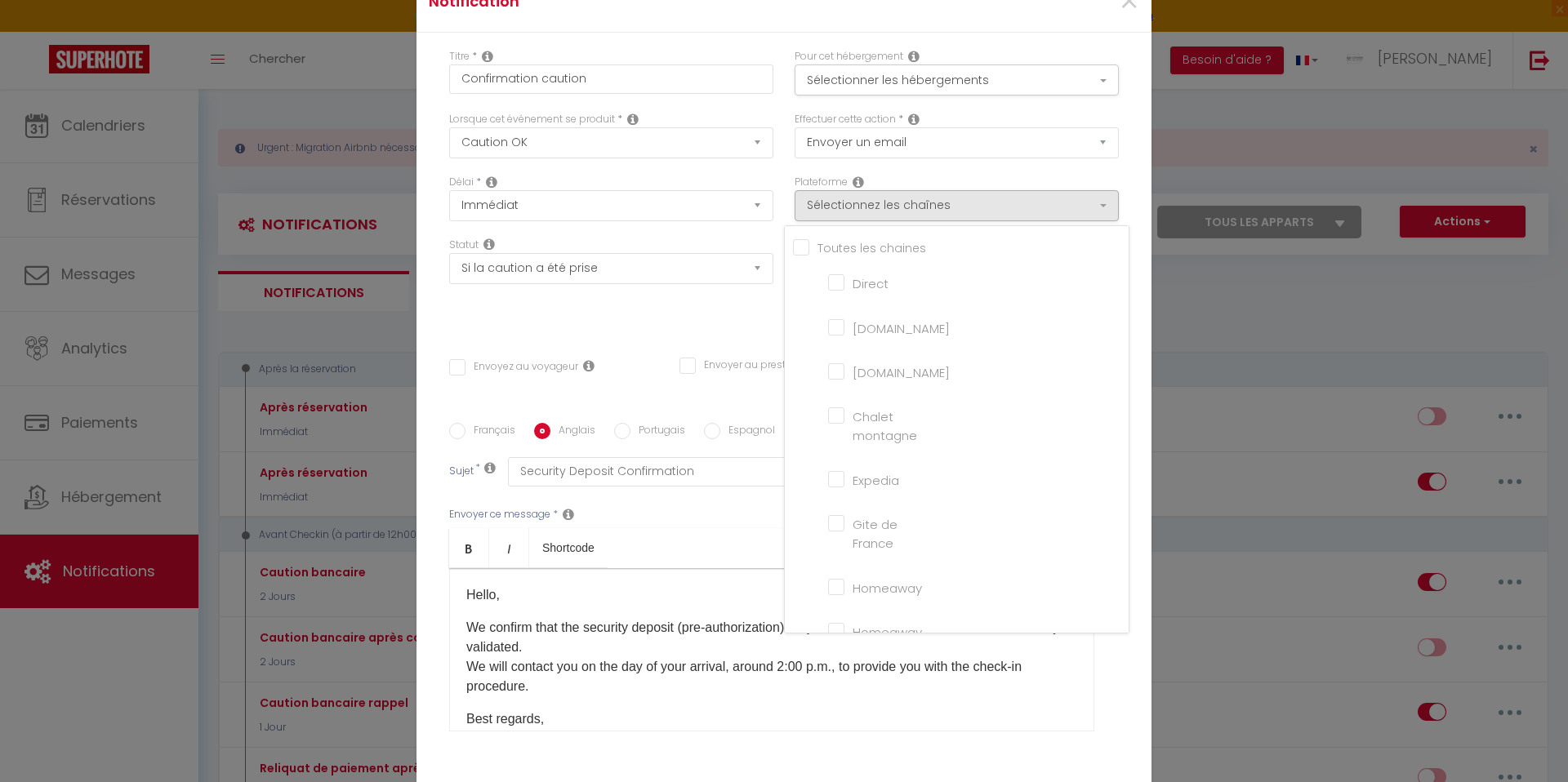
checkbox input "false"
click at [837, 379] on input "[DOMAIN_NAME]" at bounding box center [875, 371] width 93 height 16
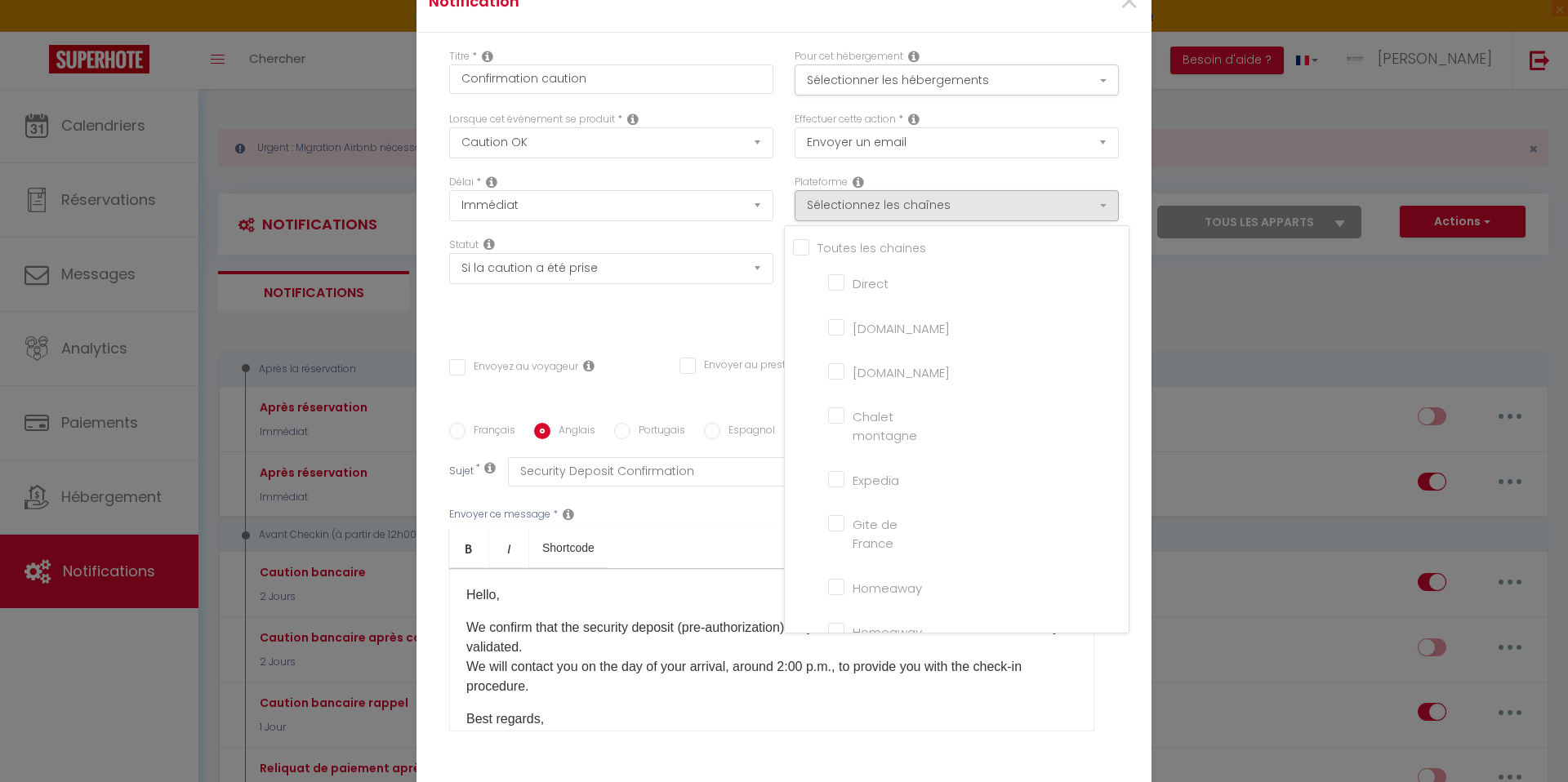
checkbox input "true"
checkbox input "false"
click at [740, 313] on div "Statut Aucun Si la réservation est payée Si réservation non payée Si la caution…" at bounding box center [611, 283] width 346 height 92
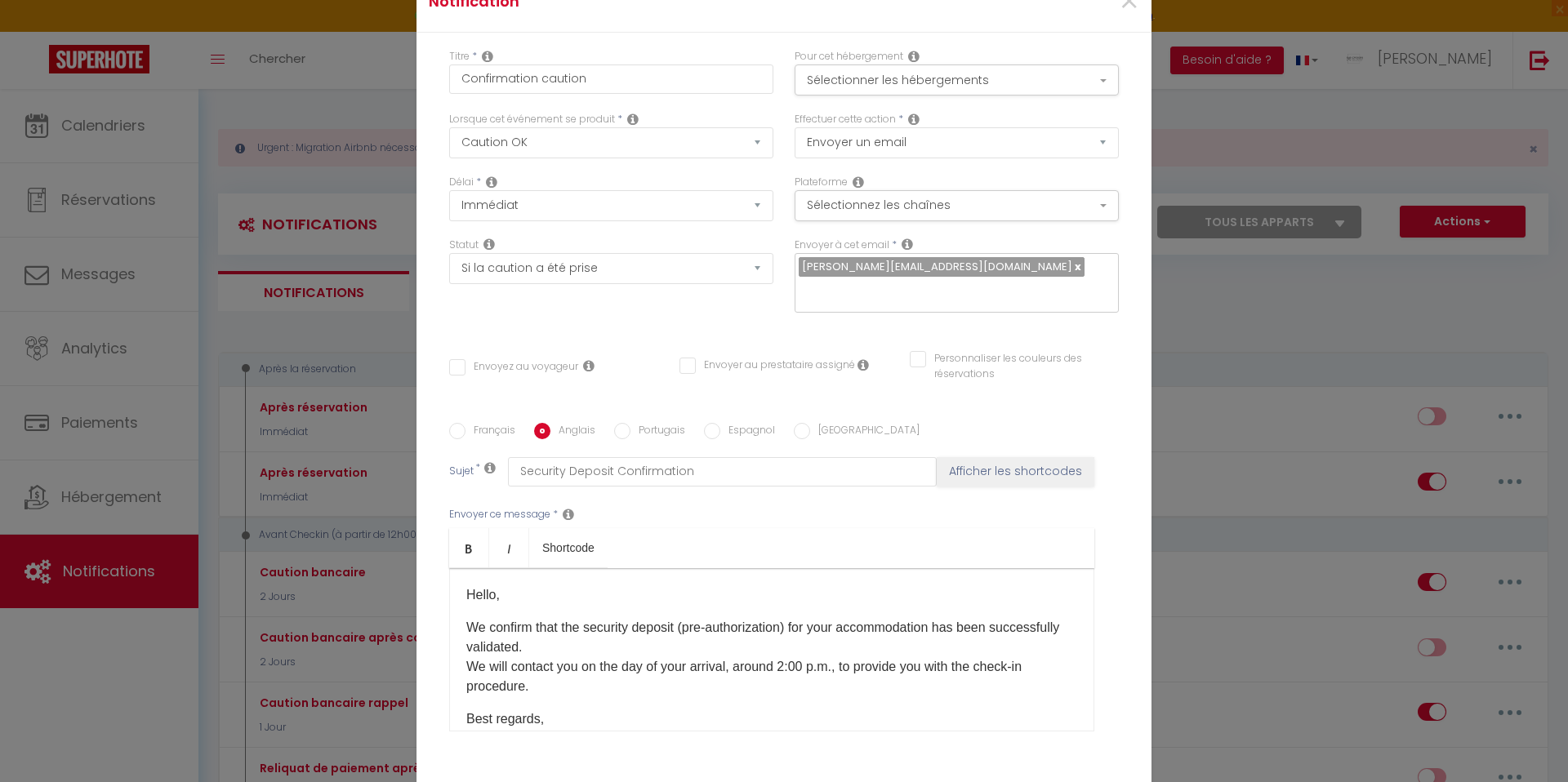
click at [874, 175] on div "Effectuer cette action * Envoyer un email Envoyer un SMS Envoyer une notificati…" at bounding box center [957, 143] width 346 height 62
click at [871, 219] on button "Sélectionnez les chaînes" at bounding box center [957, 205] width 324 height 31
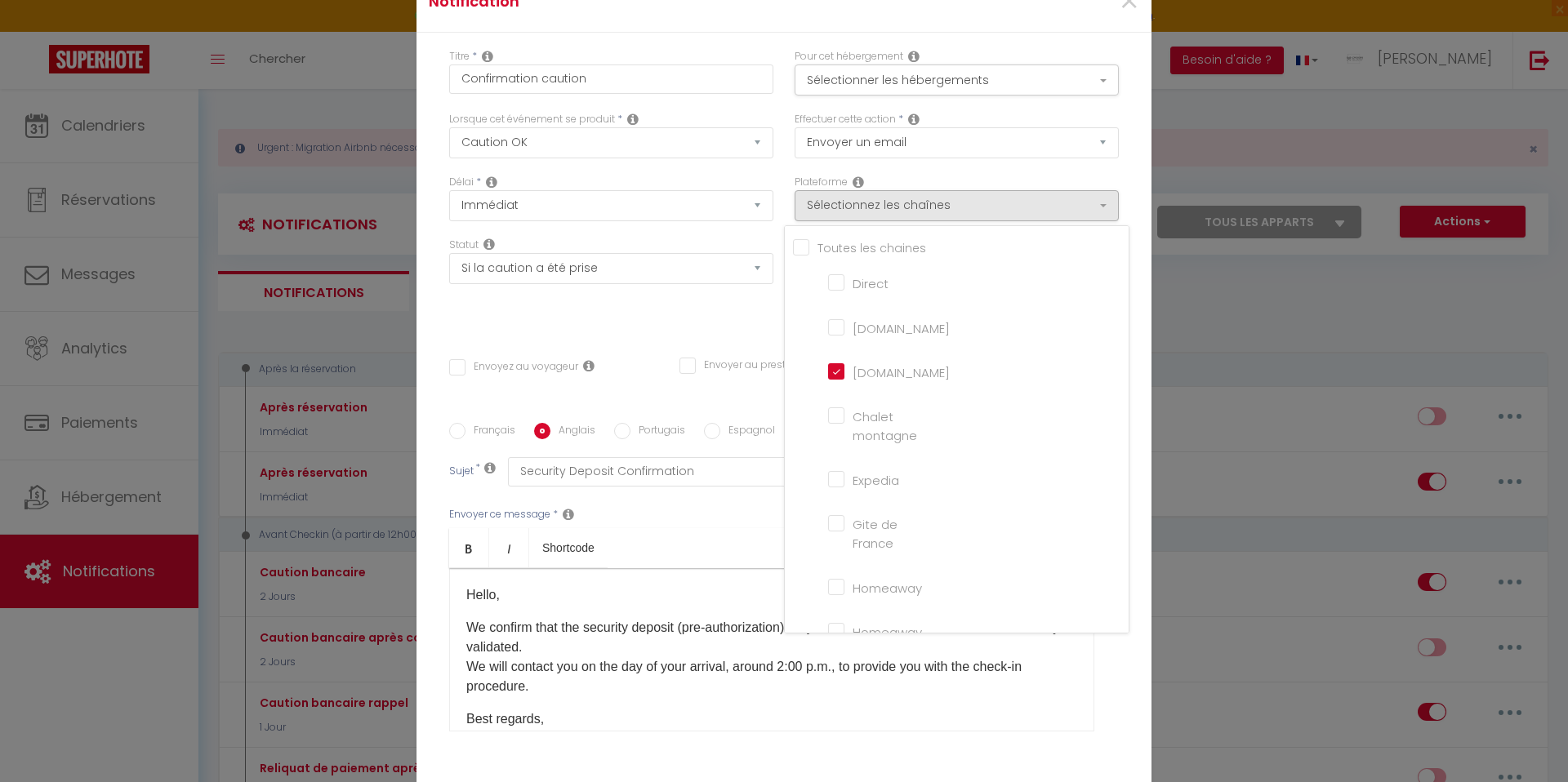
click at [844, 290] on input "Direct" at bounding box center [875, 281] width 93 height 16
checkbox input "true"
checkbox input "false"
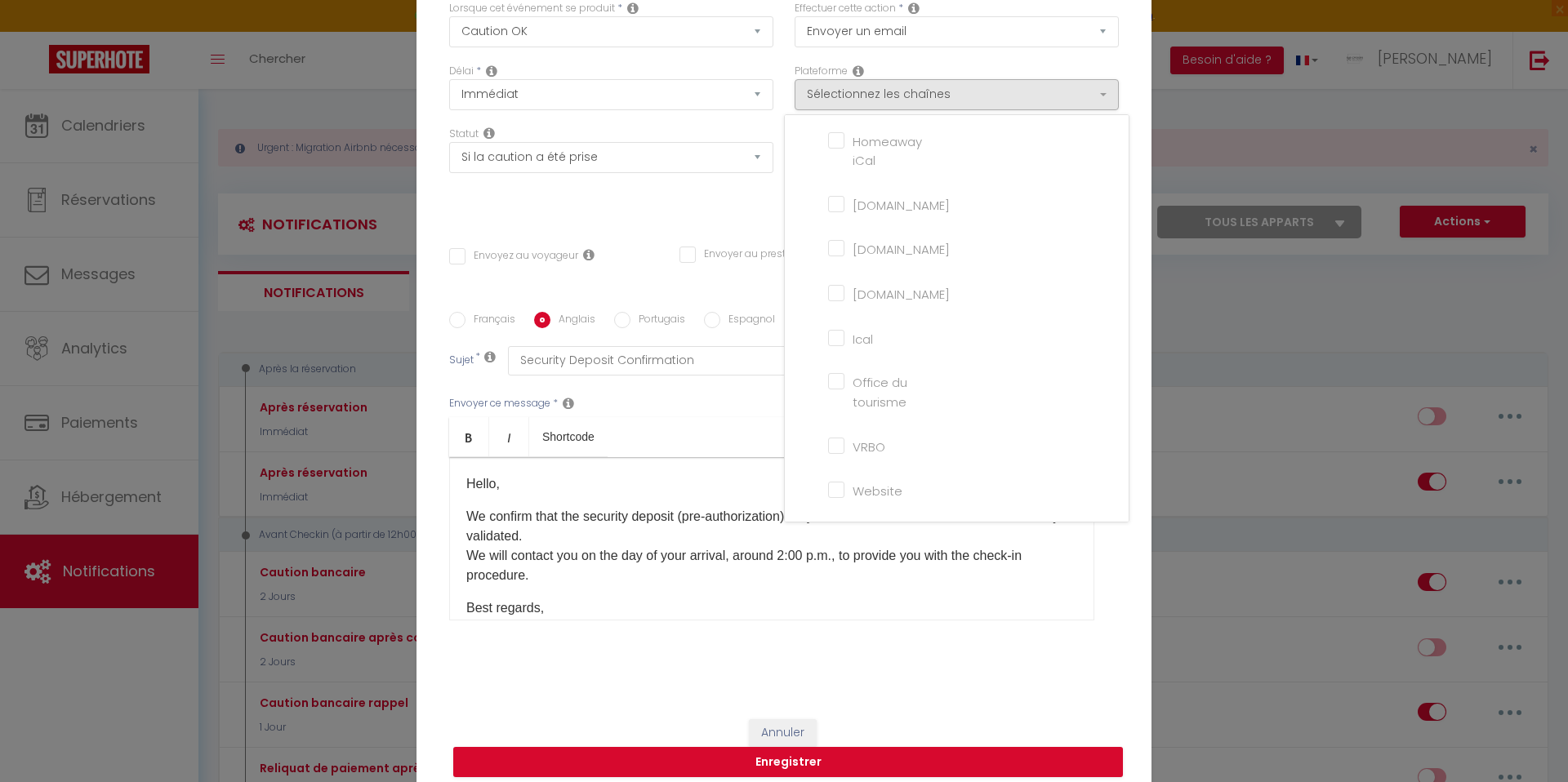
click at [836, 497] on input "Website" at bounding box center [875, 489] width 93 height 16
checkbox input "true"
checkbox input "false"
click at [736, 417] on ul "Bold Italic Shortcode" at bounding box center [771, 437] width 645 height 40
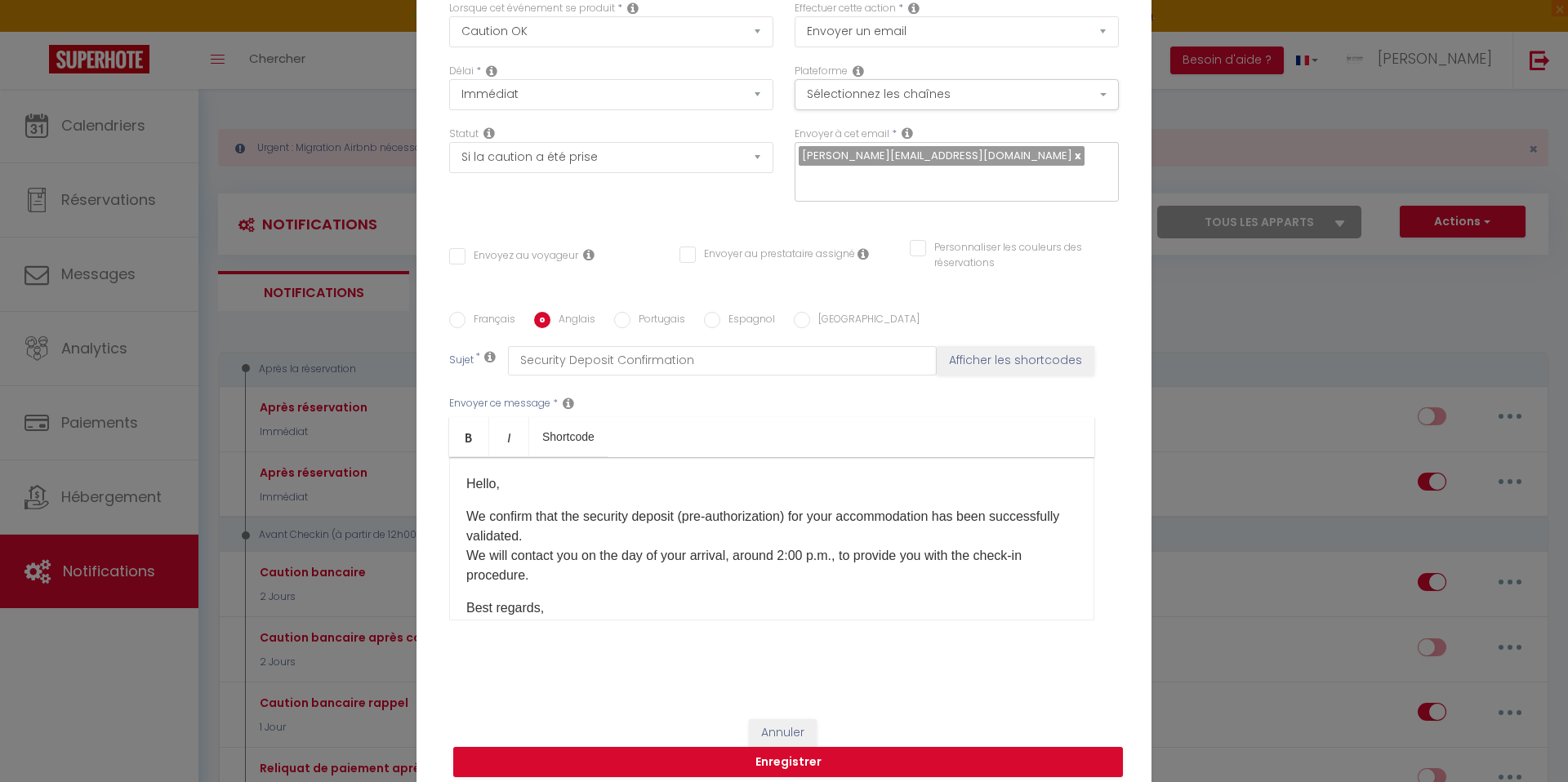
scroll to position [110, 0]
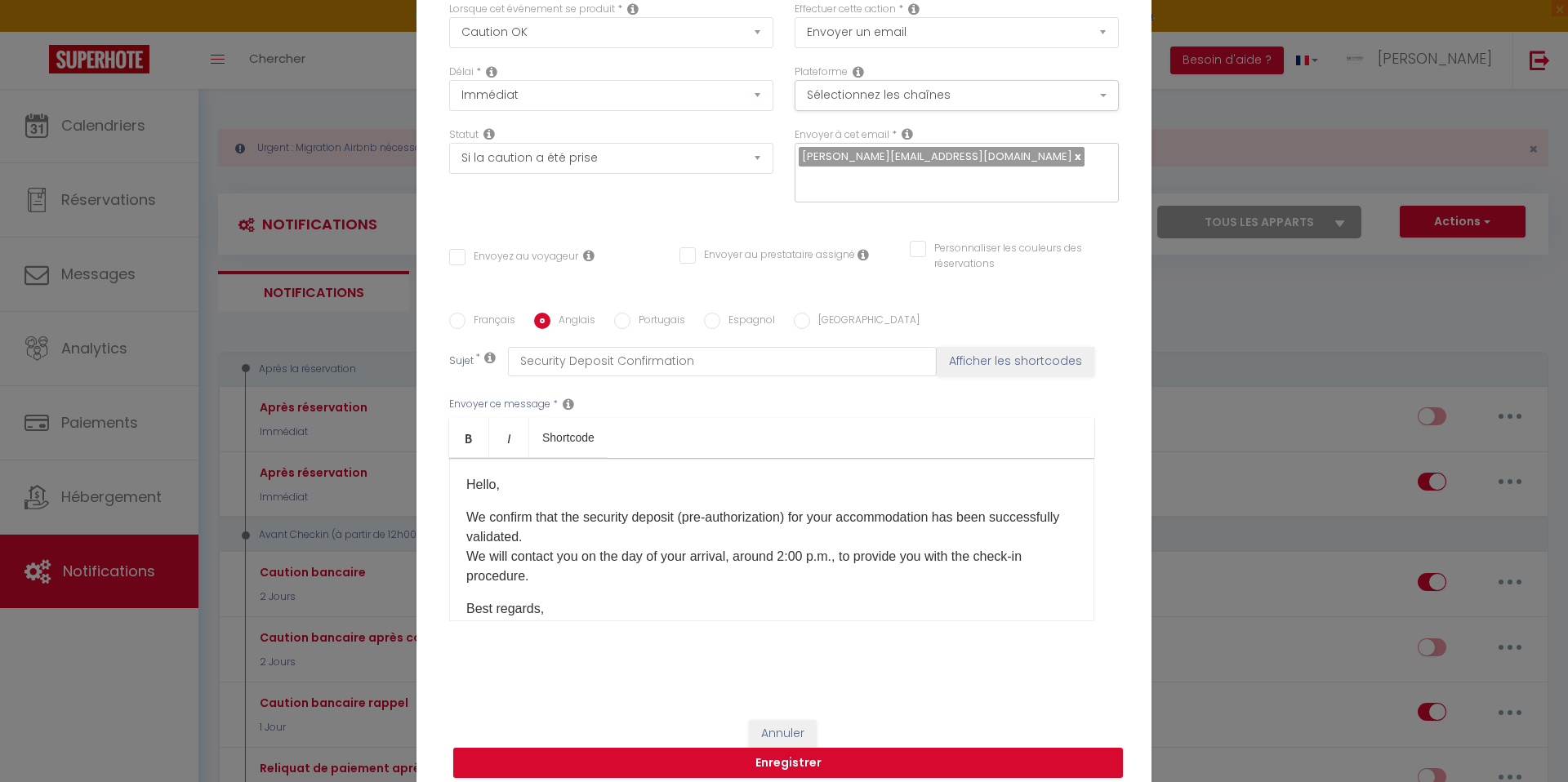
click at [469, 249] on input "Envoyez au voyageur" at bounding box center [513, 257] width 129 height 16
checkbox input "true"
checkbox input "false"
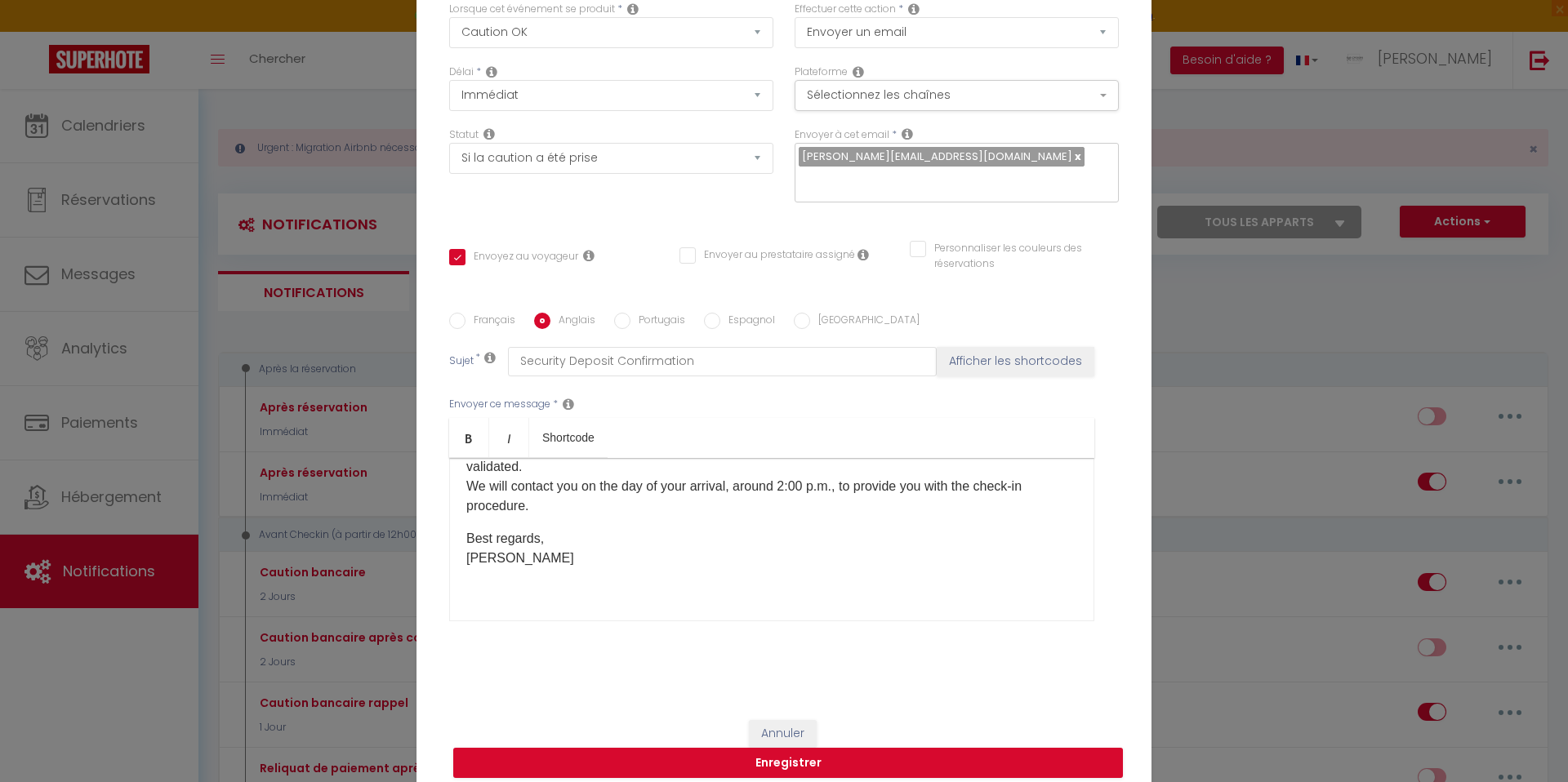
click at [516, 582] on div "Hello, We confirm that the security deposit (pre-authorization) for your accomm…" at bounding box center [771, 539] width 645 height 163
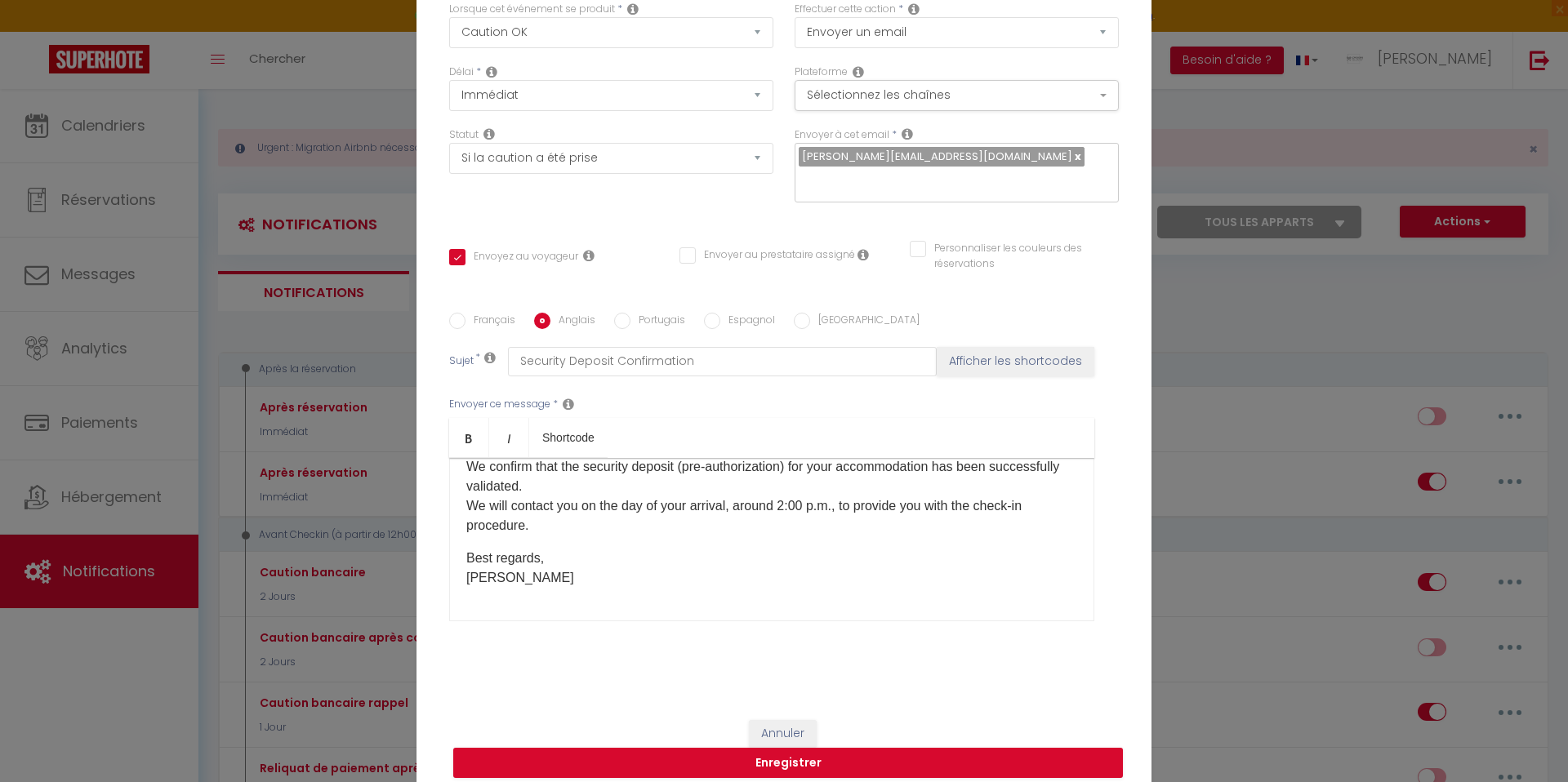
scroll to position [0, 0]
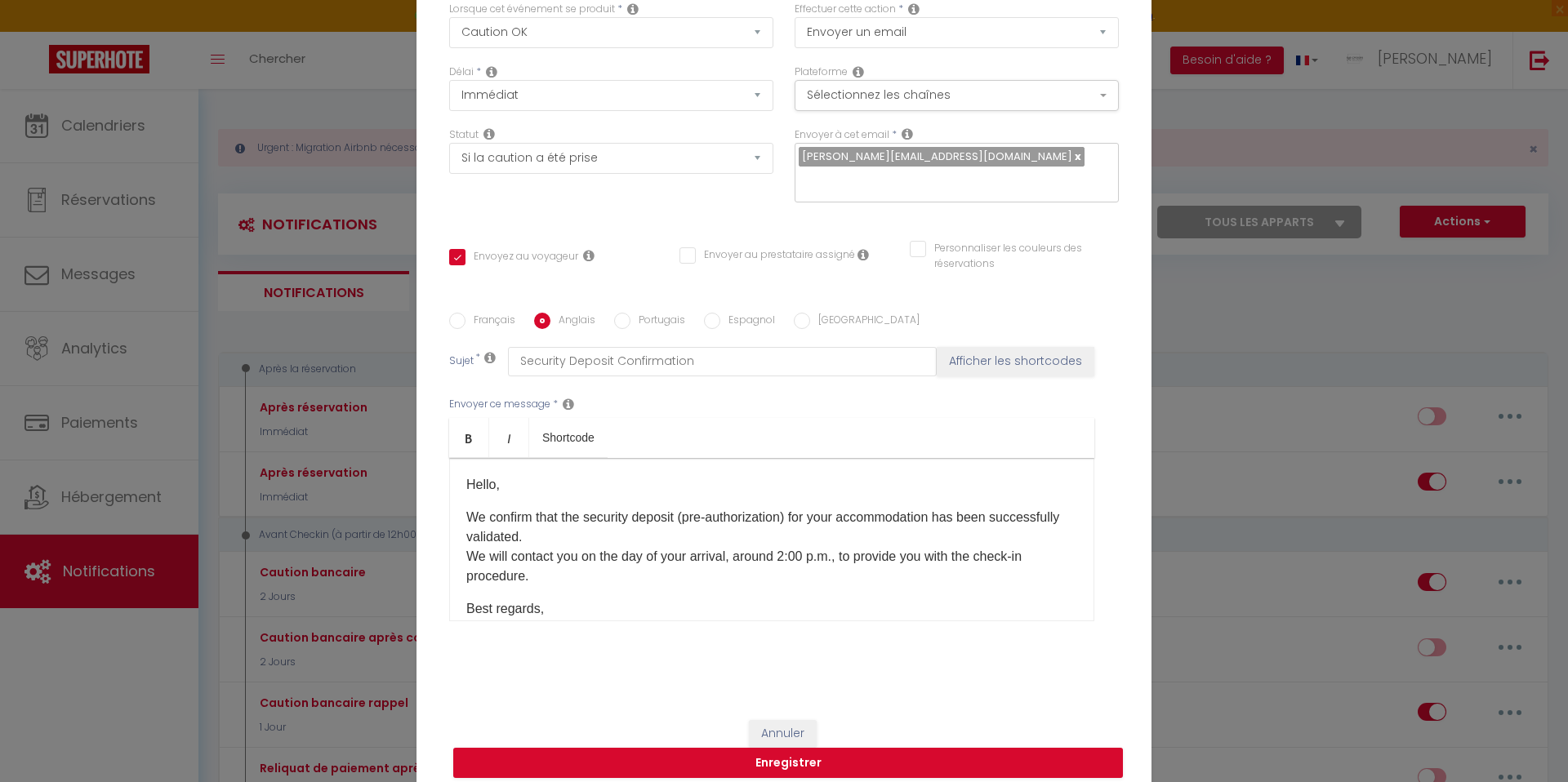
click at [466, 475] on p "Hello," at bounding box center [771, 485] width 611 height 20
click at [480, 312] on label "Français" at bounding box center [490, 321] width 50 height 18
click at [465, 312] on input "Français" at bounding box center [457, 320] width 16 height 16
radio input "true"
checkbox input "false"
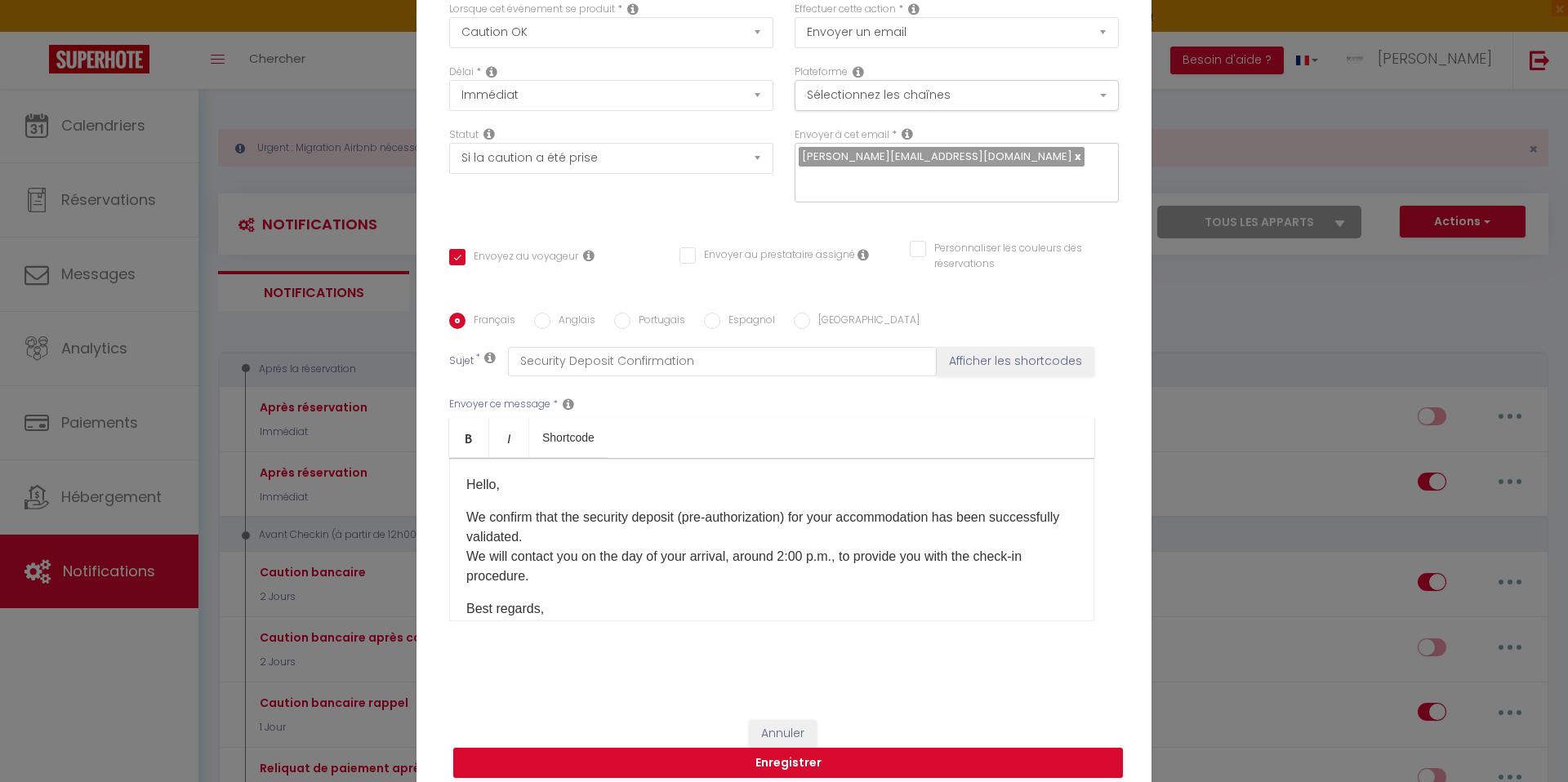
type input "Confirmation caution"
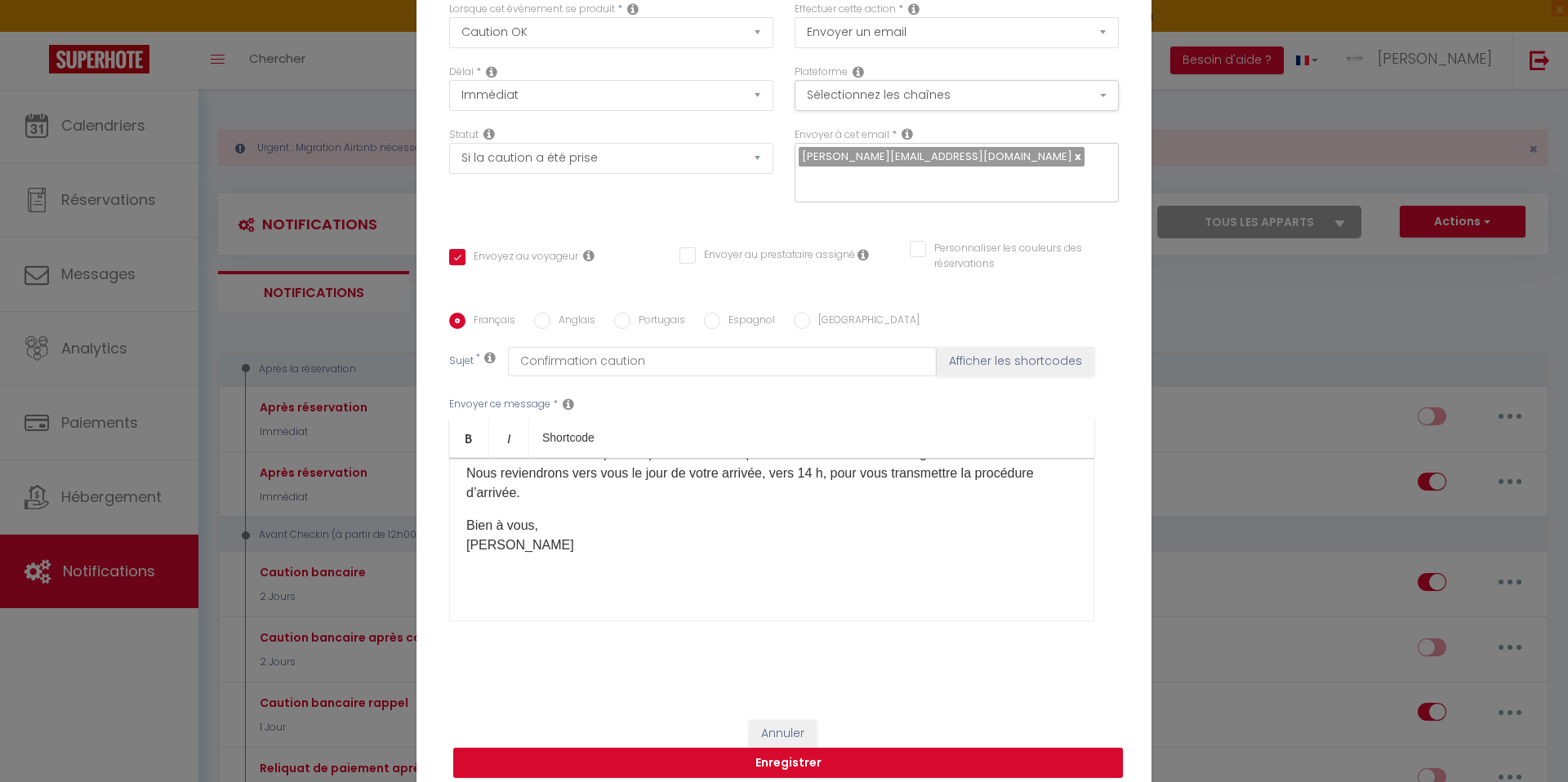
click at [498, 578] on div "[GUEST:FIRST_NAME], Nous vous confirmons que l’empreinte bancaire pour la cauti…" at bounding box center [771, 539] width 645 height 163
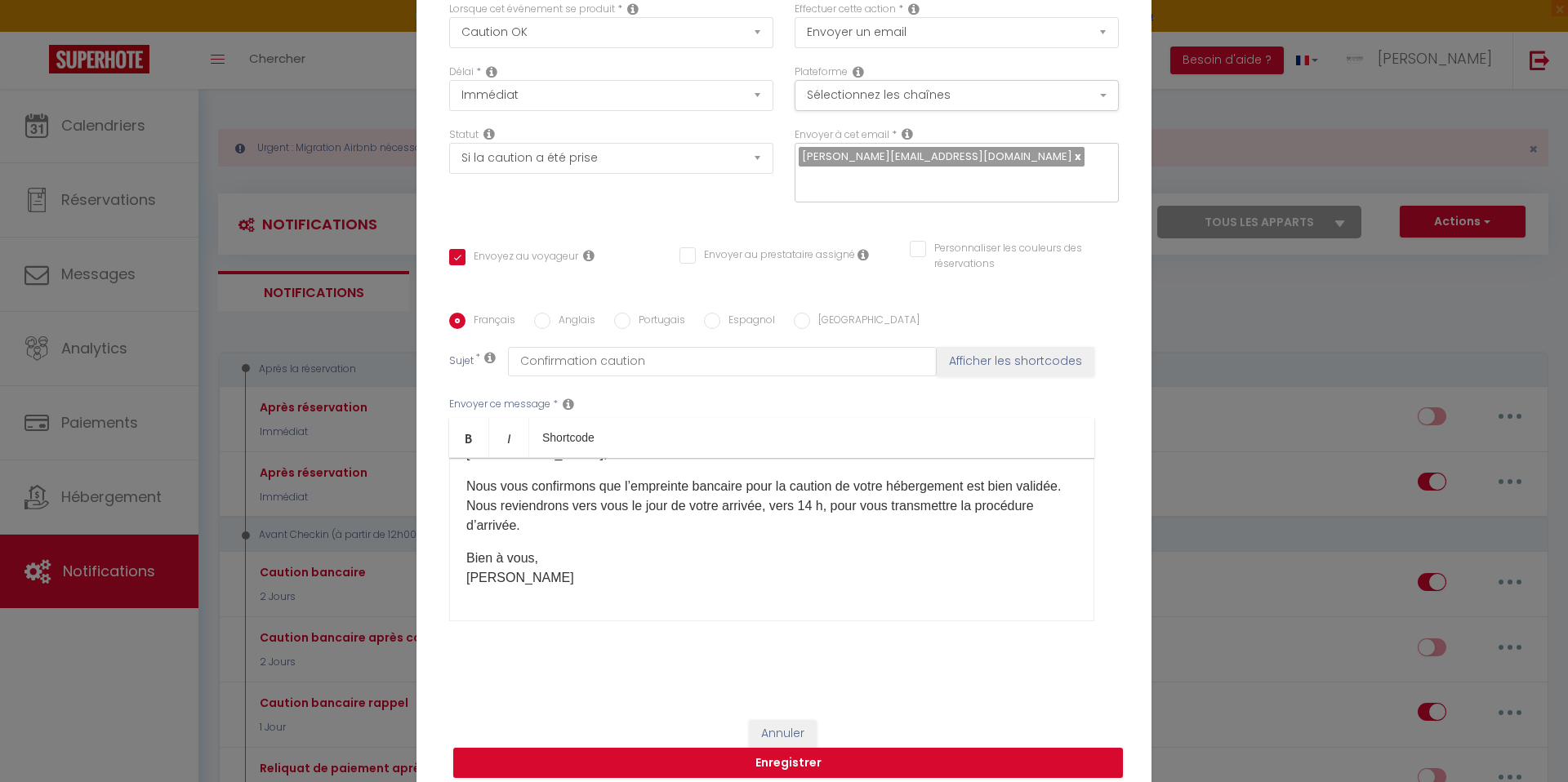
click at [492, 588] on div "[GUEST:FIRST_NAME], Nous vous confirmons que l’empreinte bancaire pour la cauti…" at bounding box center [771, 539] width 645 height 163
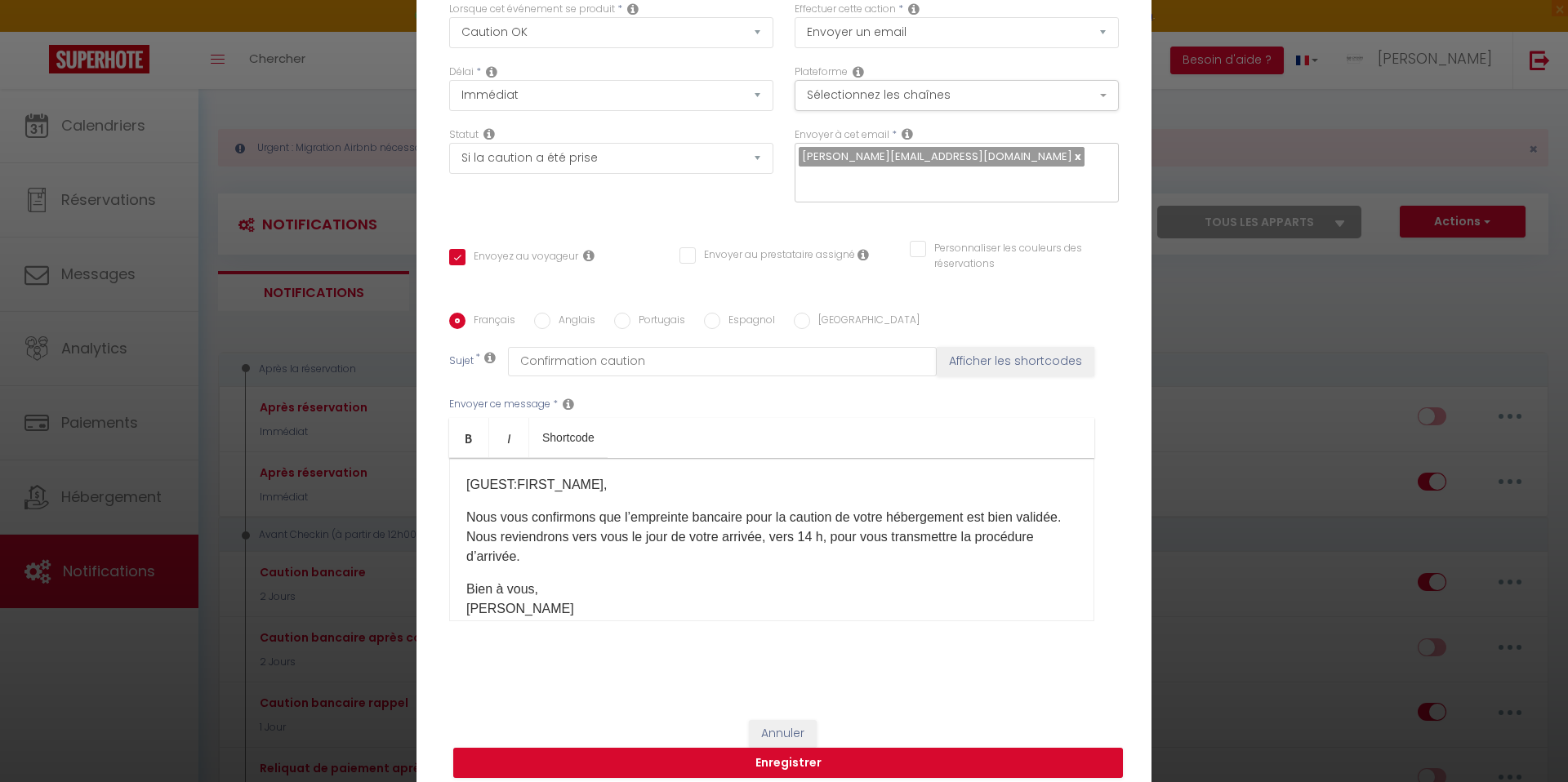
click at [728, 632] on button "Annuler" at bounding box center [741, 636] width 79 height 33
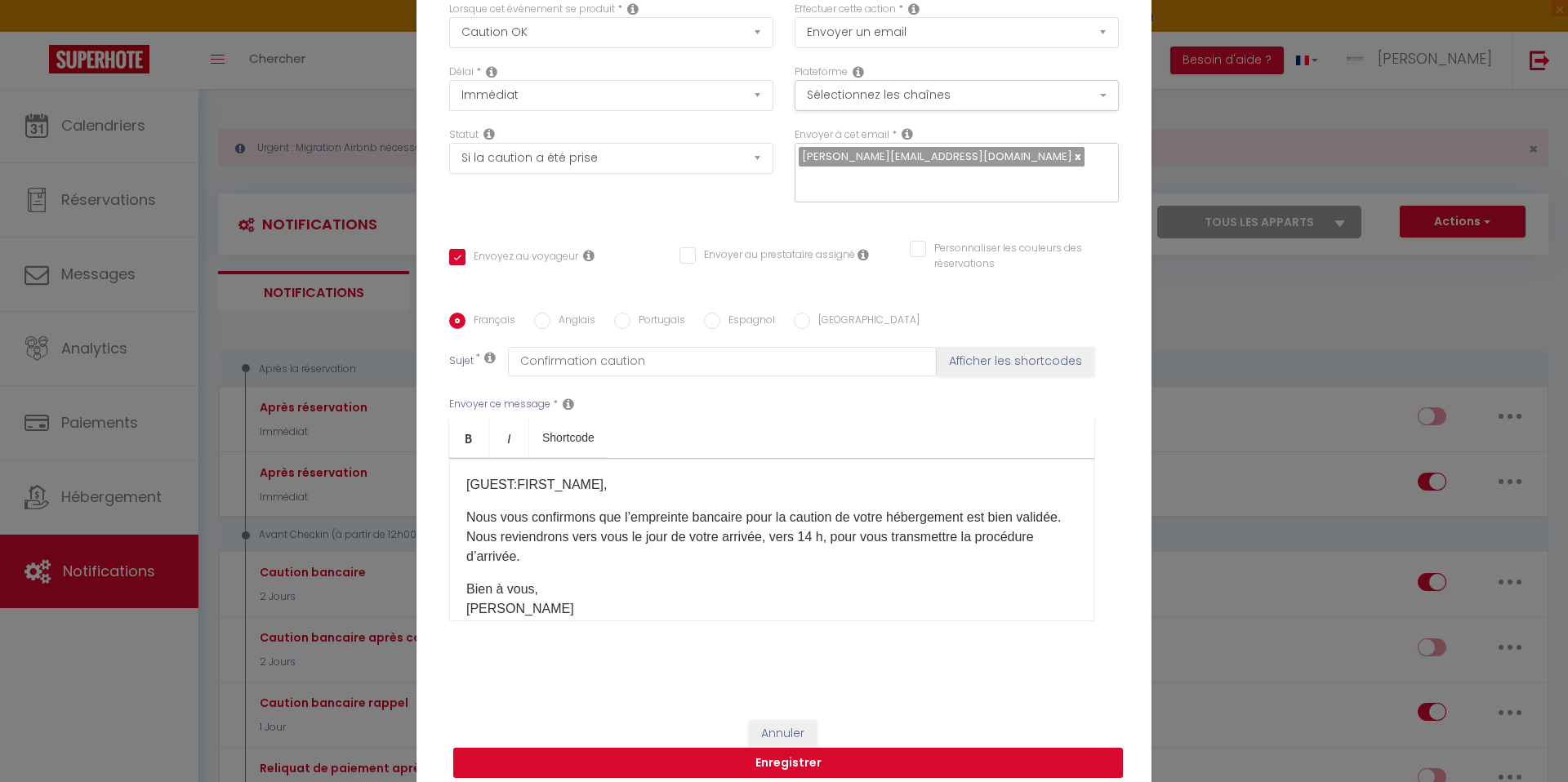
click at [680, 748] on button "Enregistrer" at bounding box center [789, 763] width 670 height 31
checkbox input "false"
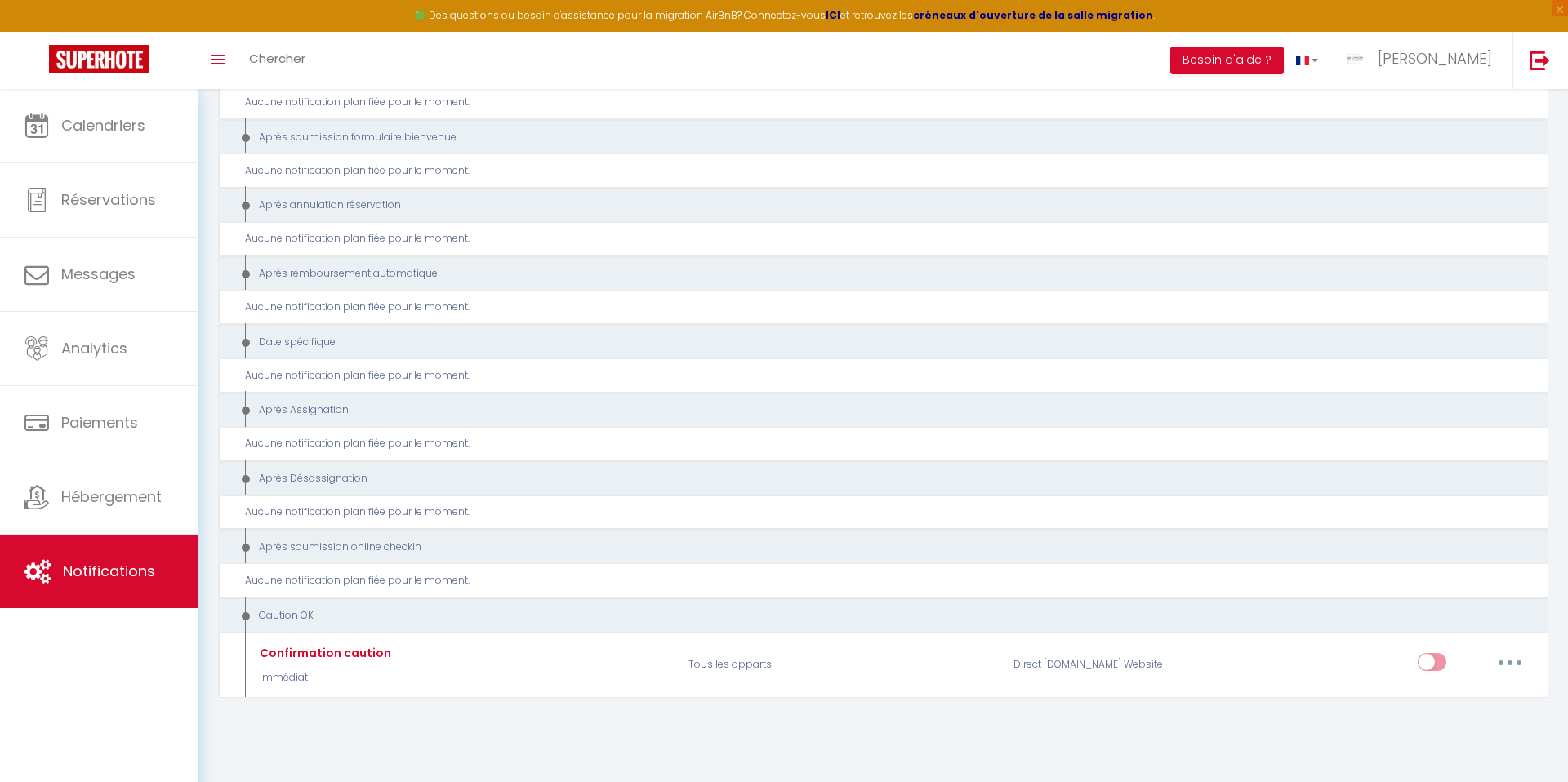
scroll to position [1747, 0]
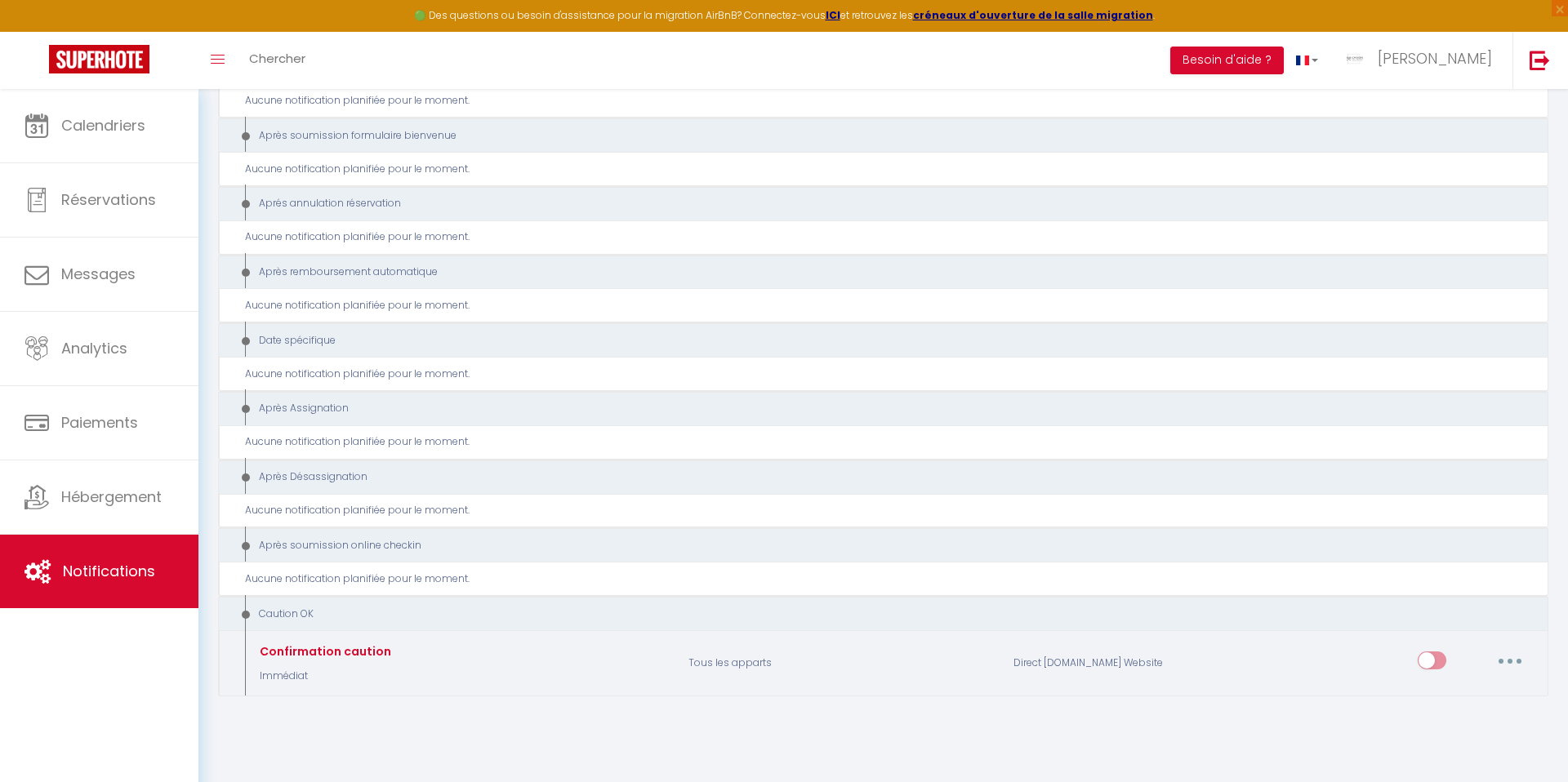
click at [1429, 656] on input "checkbox" at bounding box center [1432, 663] width 29 height 24
checkbox input "true"
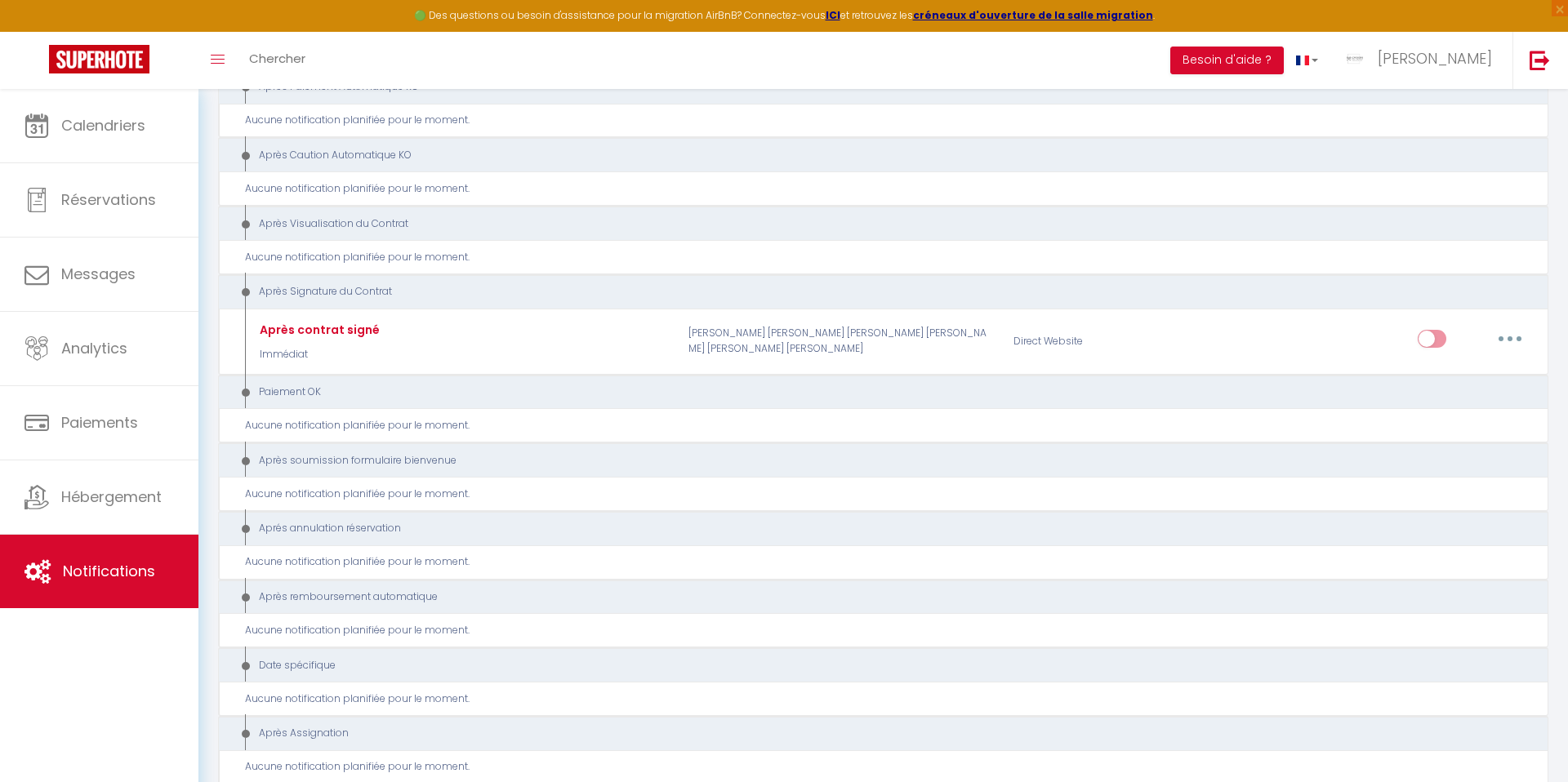
scroll to position [1371, 0]
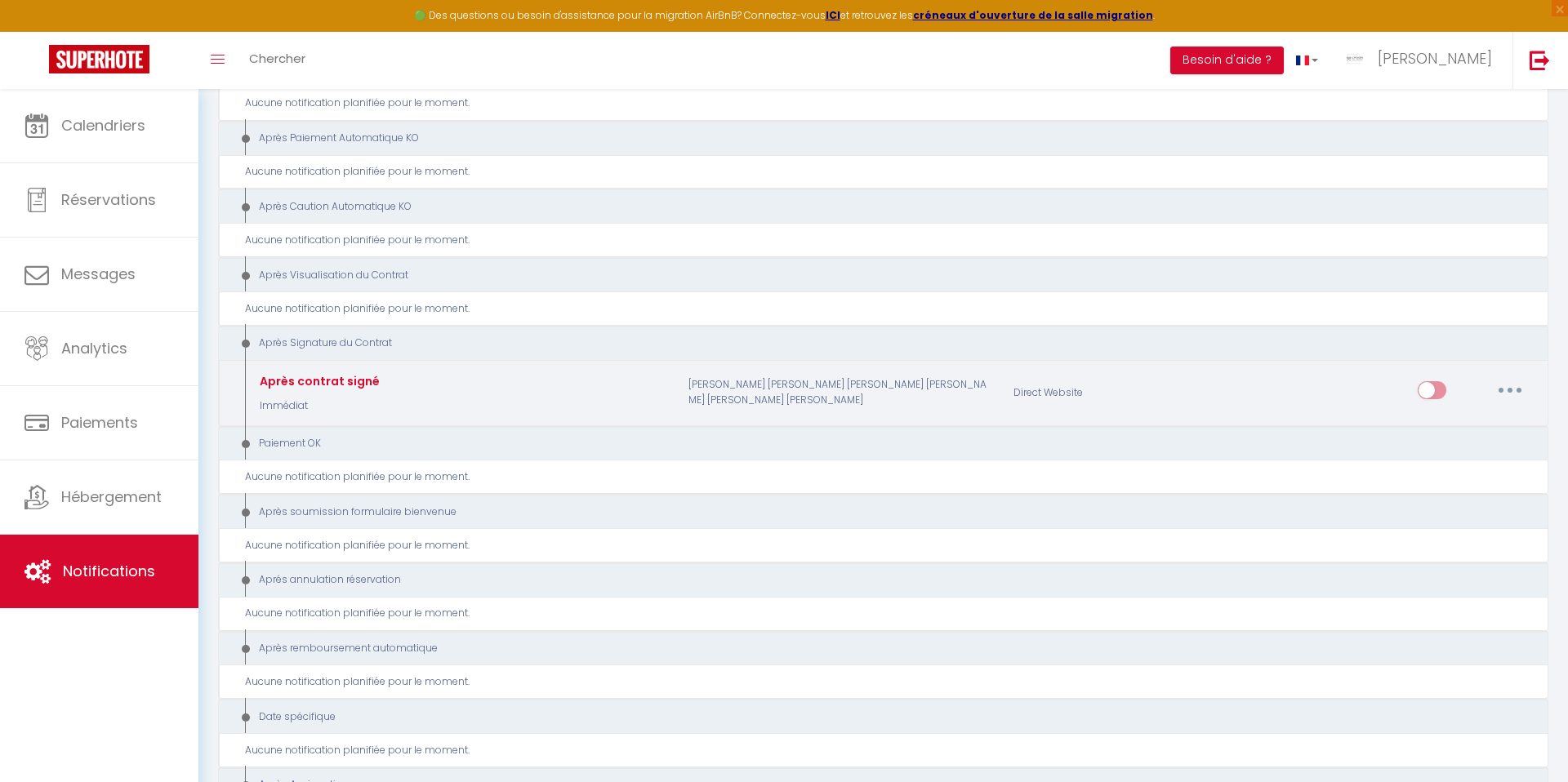
click at [1511, 391] on icon "button" at bounding box center [1509, 389] width 5 height 5
click at [1447, 424] on link "Editer" at bounding box center [1468, 427] width 121 height 28
type input "Après contrat signé"
select select "15"
select select "Immédiat"
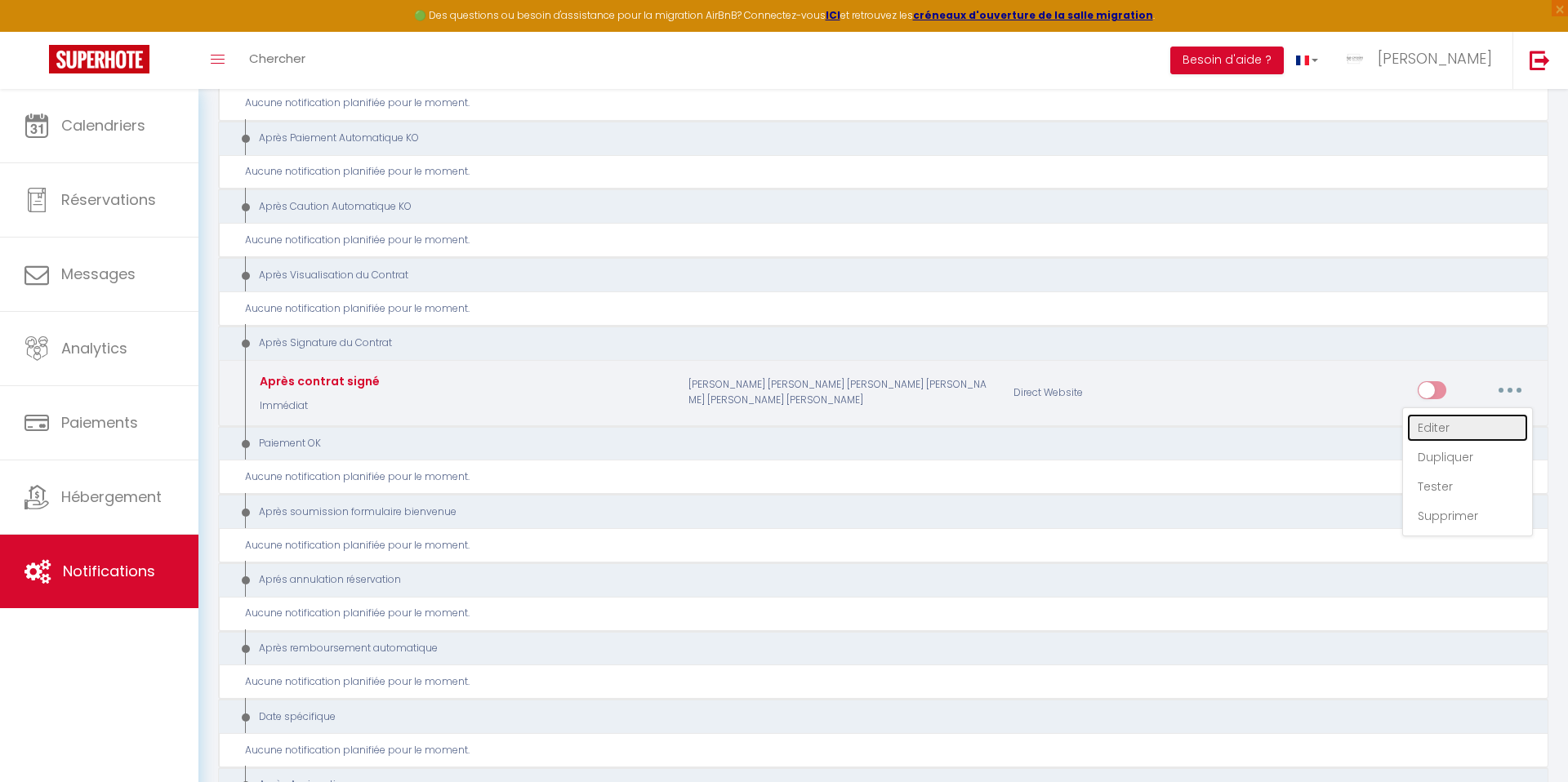
select select "if_booking_is_paid"
checkbox input "true"
checkbox input "false"
radio input "true"
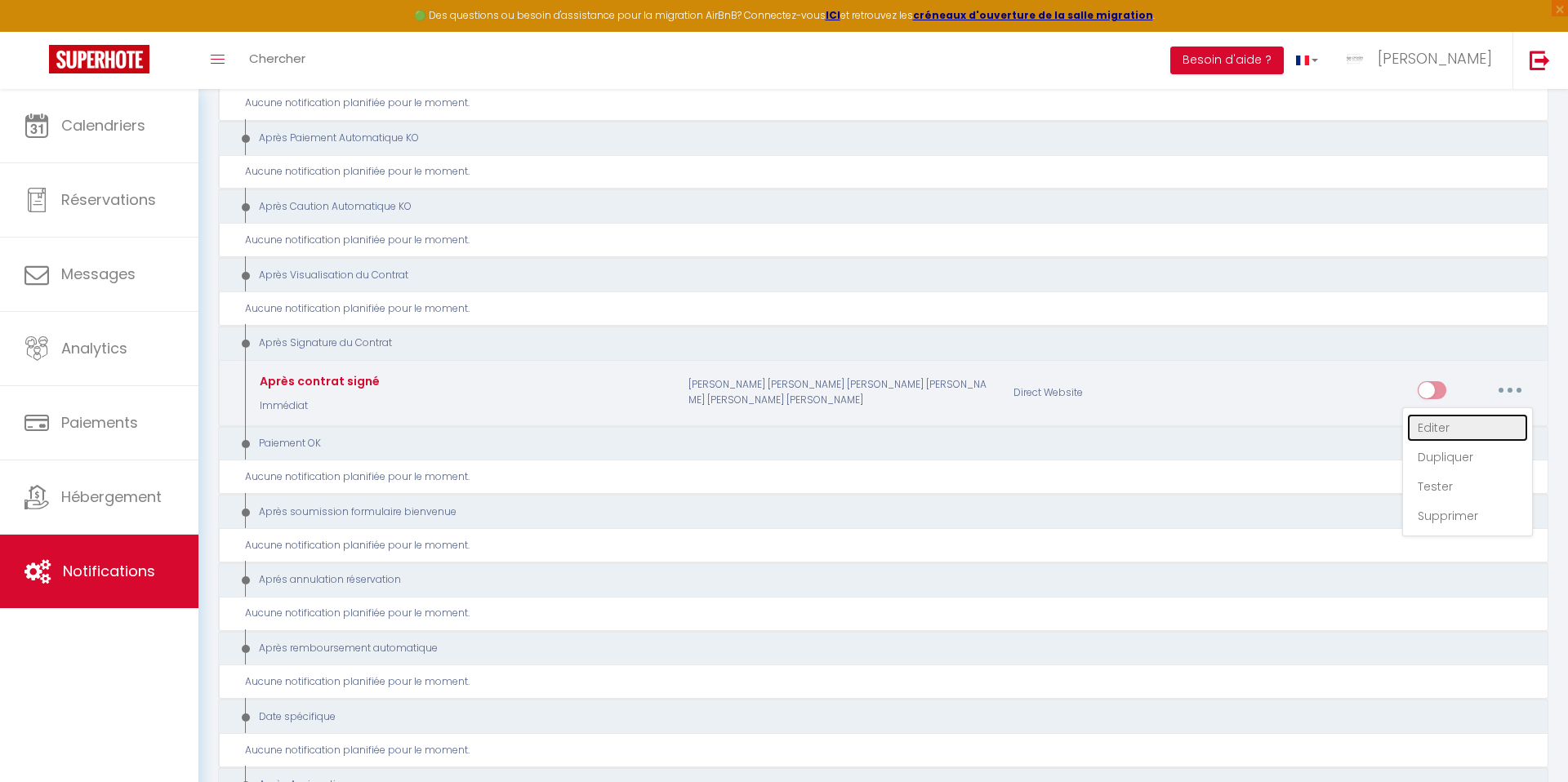
type input "Contrat de location hebergement [RENTAL:CITY] réceptionné"
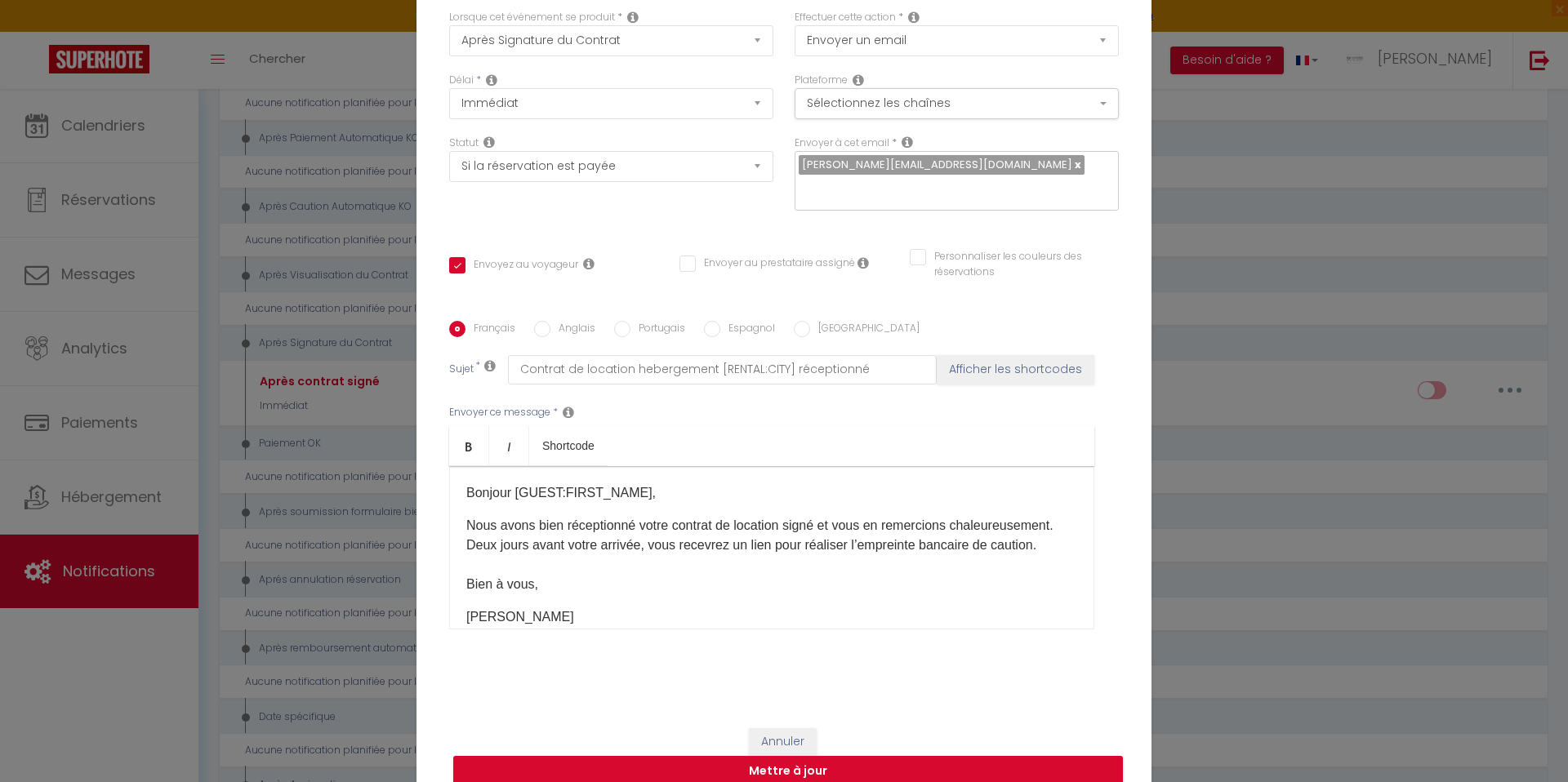
scroll to position [0, 0]
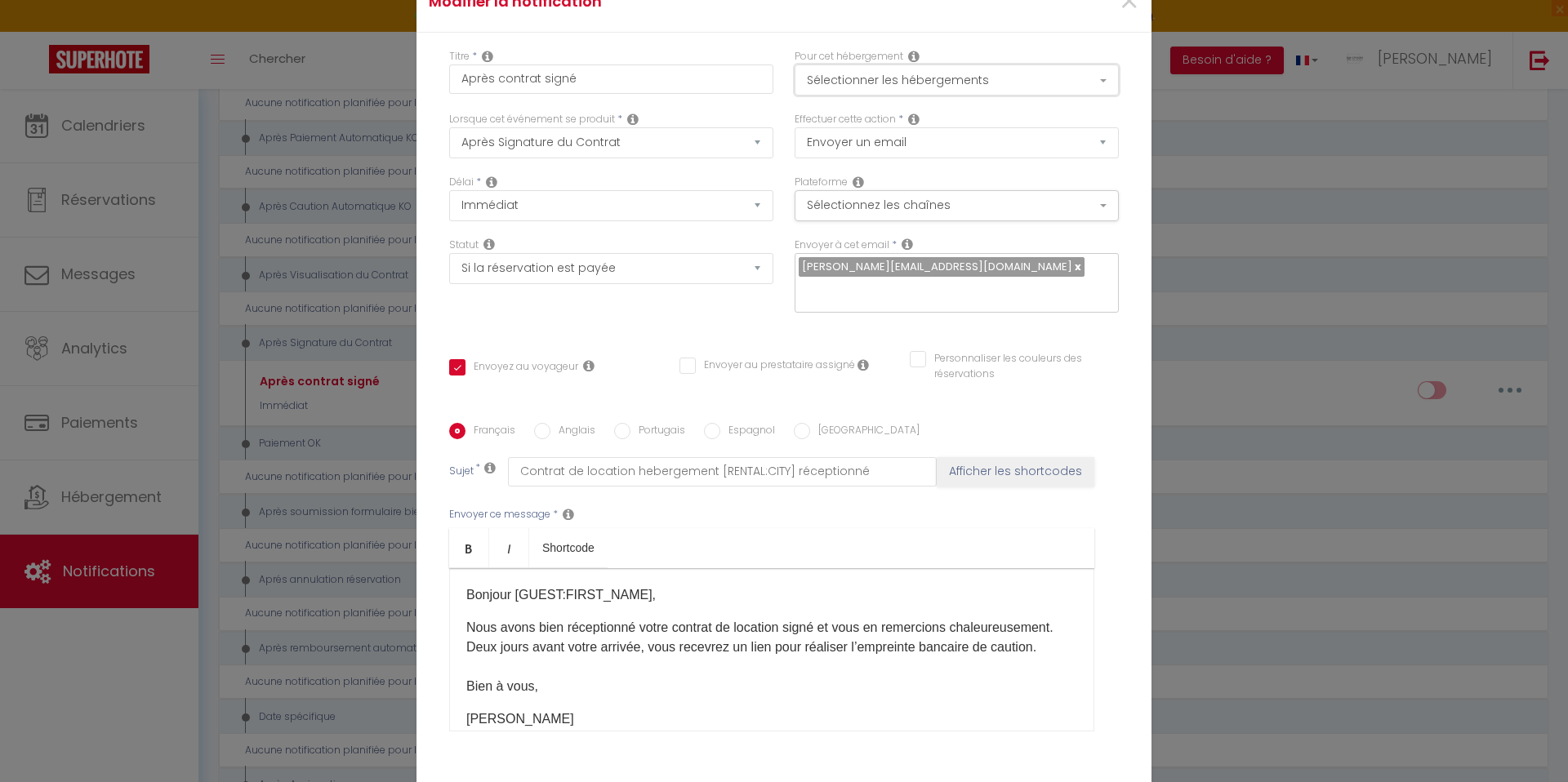
click at [846, 94] on button "Sélectionner les hébergements" at bounding box center [957, 80] width 324 height 31
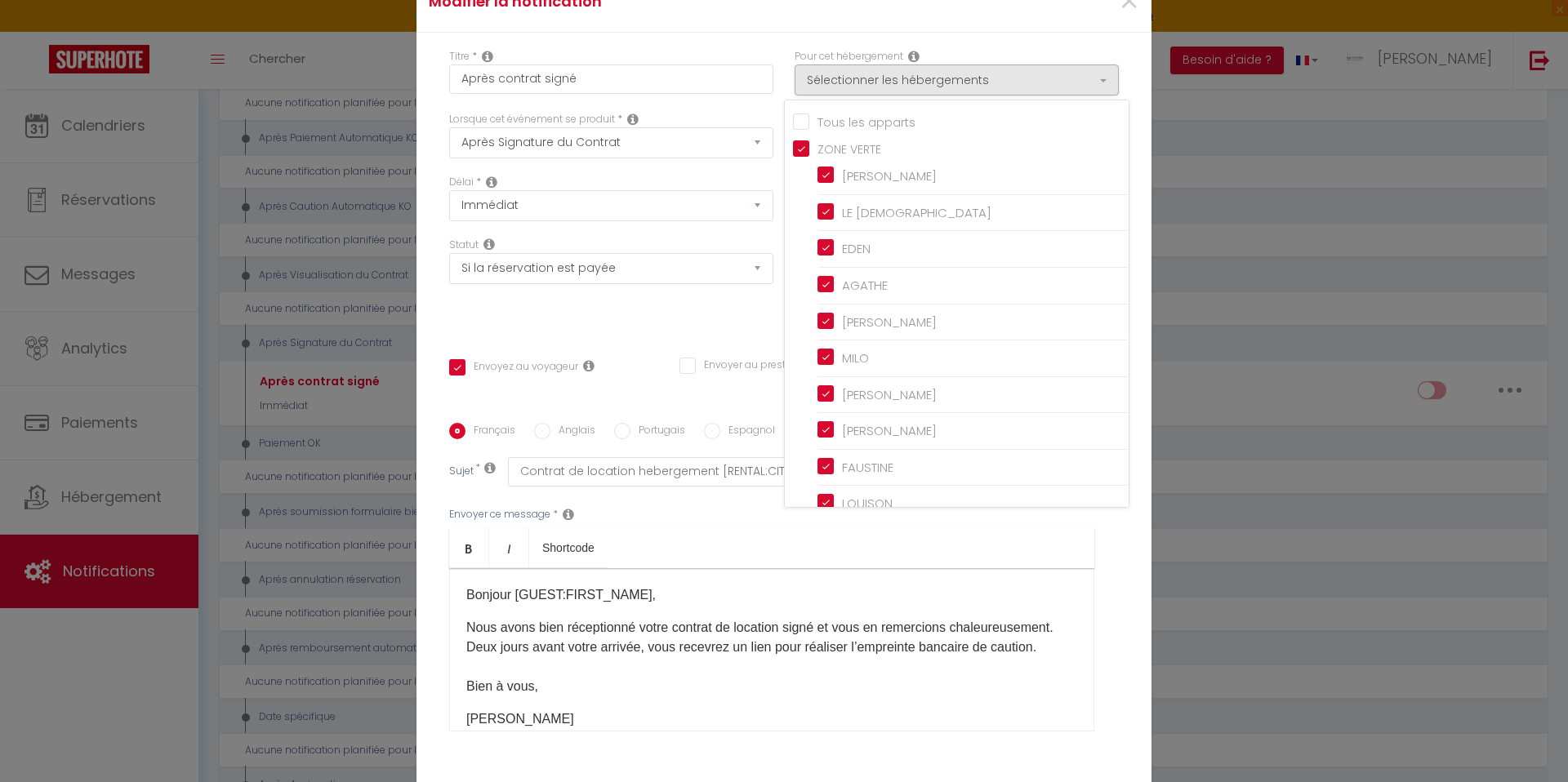
click at [803, 129] on input "Tous les apparts" at bounding box center [961, 120] width 336 height 16
checkbox input "true"
checkbox input "false"
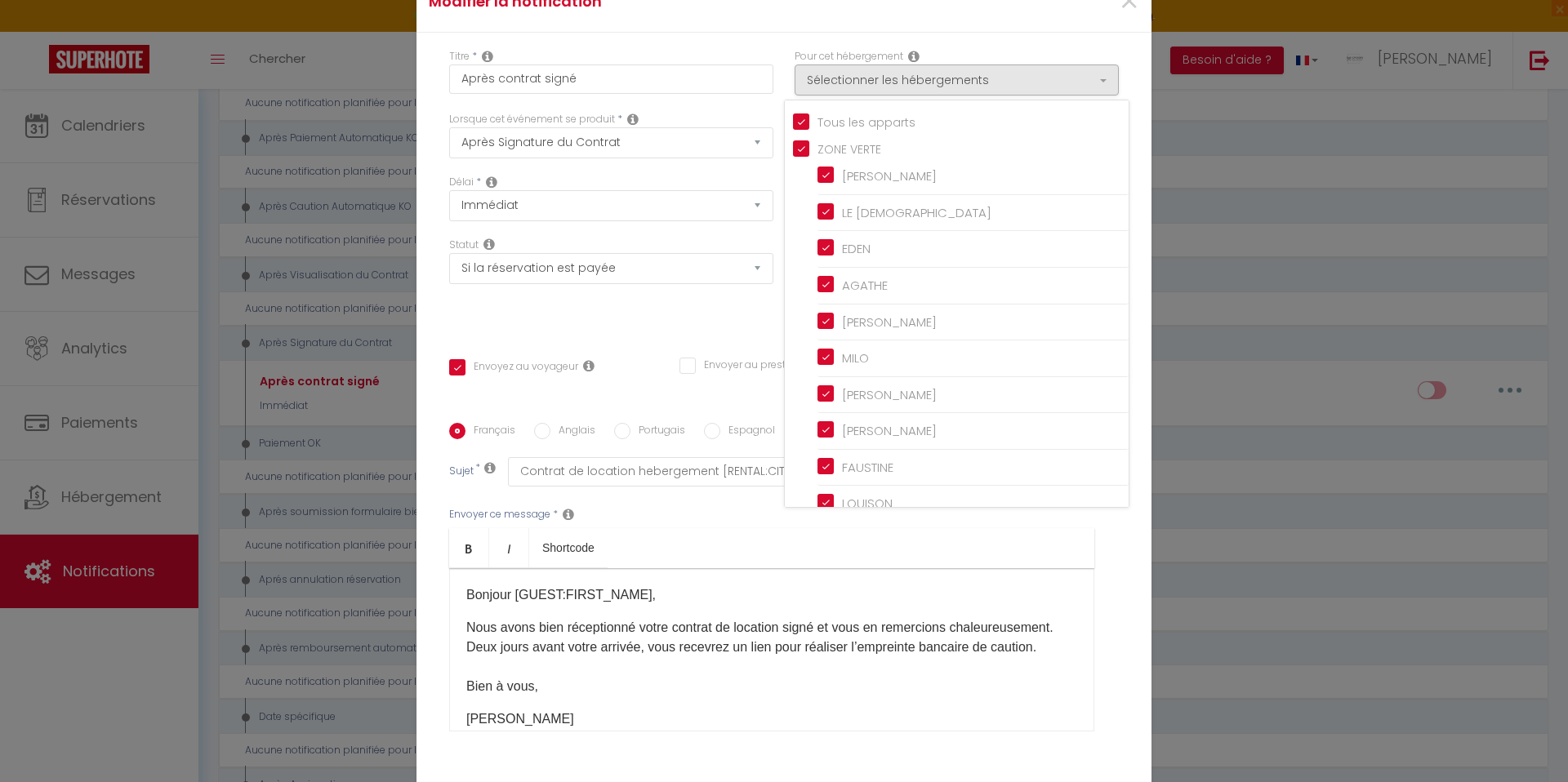
checkbox input "true"
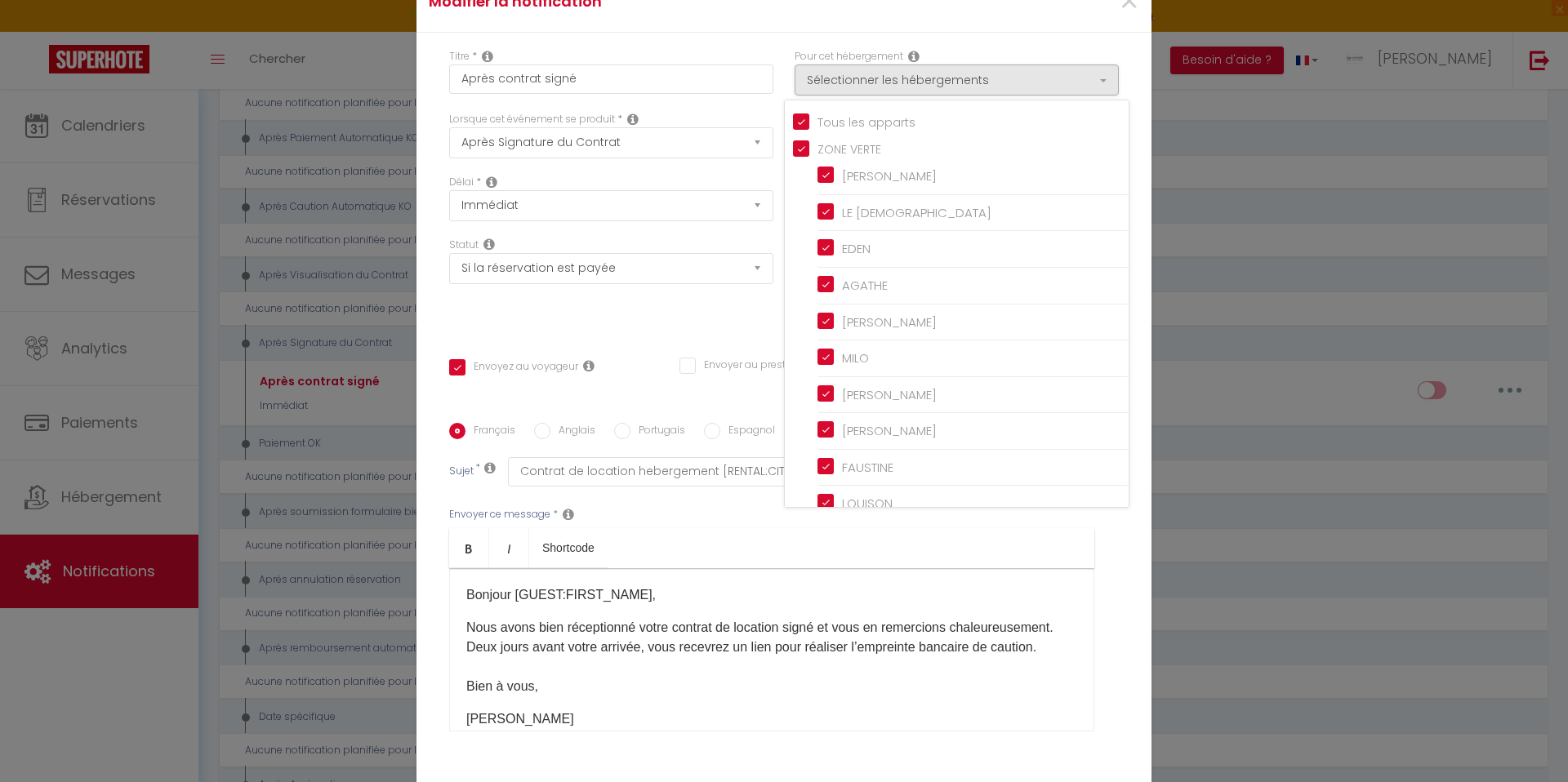
checkbox input "true"
click at [763, 45] on div "Titre * Après contrat signé Pour cet hébergement Sélectionner les hébergements …" at bounding box center [784, 423] width 735 height 781
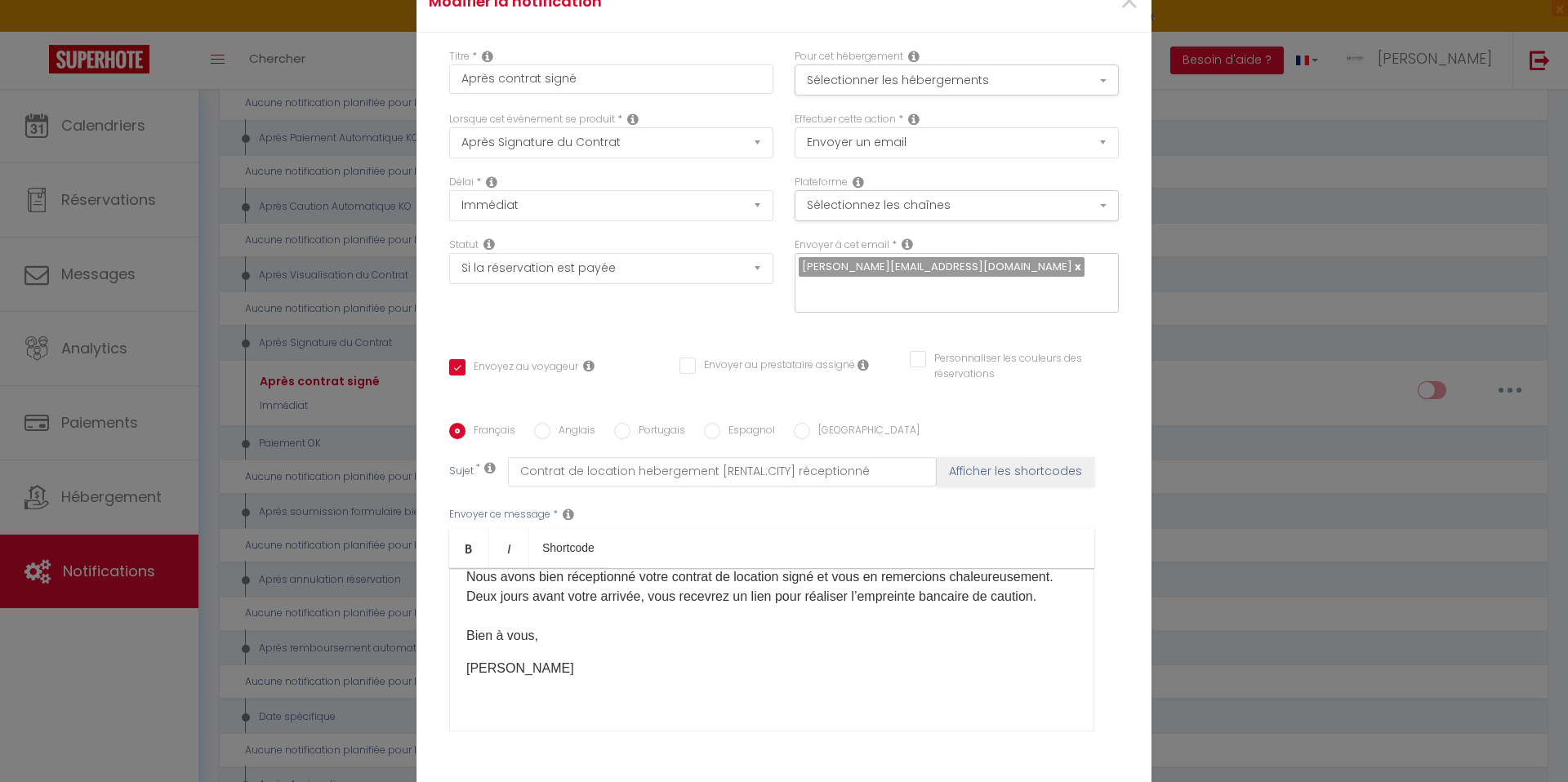
scroll to position [111, 0]
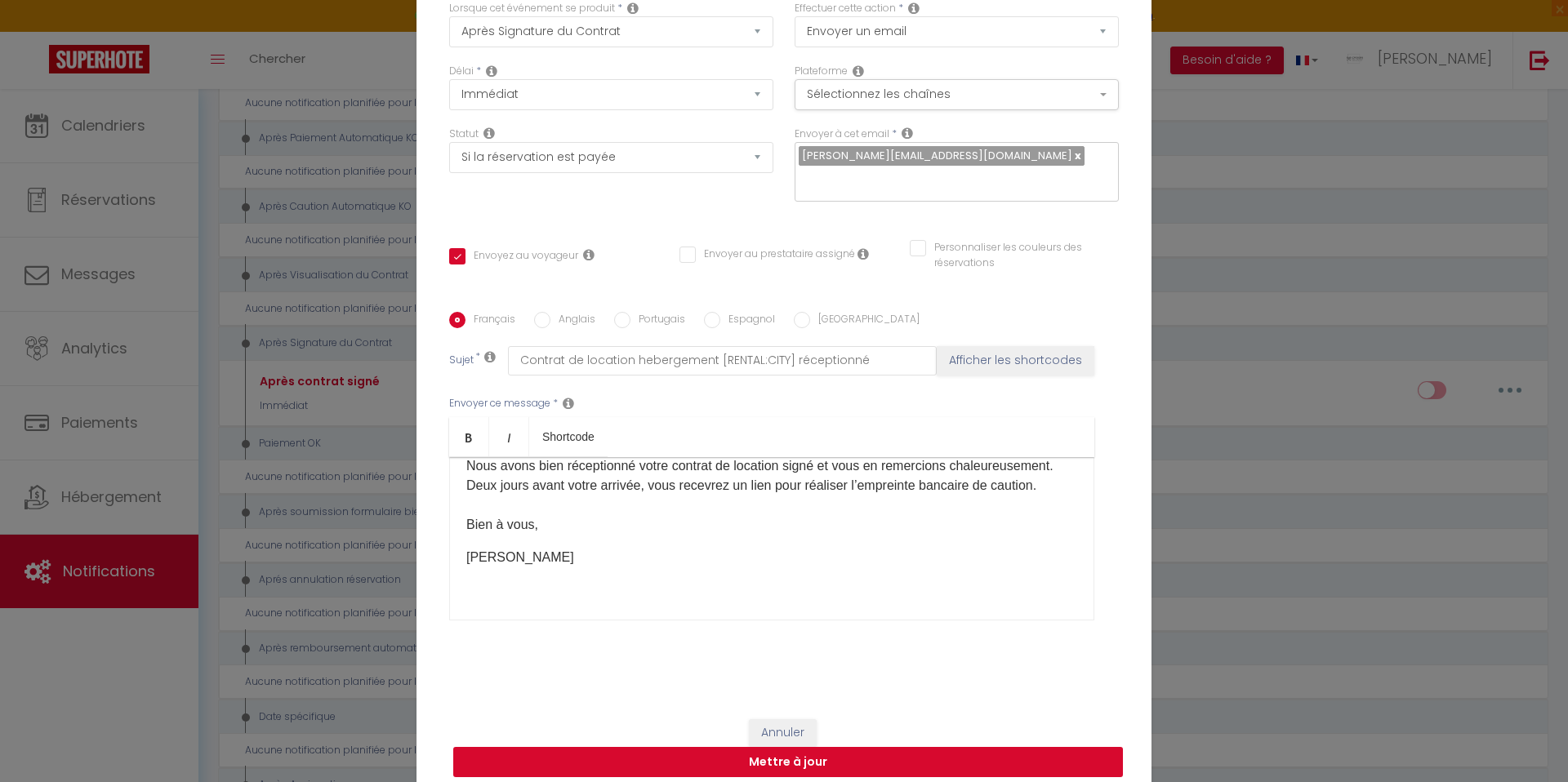
click at [710, 747] on button "Mettre à jour" at bounding box center [789, 762] width 670 height 31
checkbox input "true"
checkbox input "false"
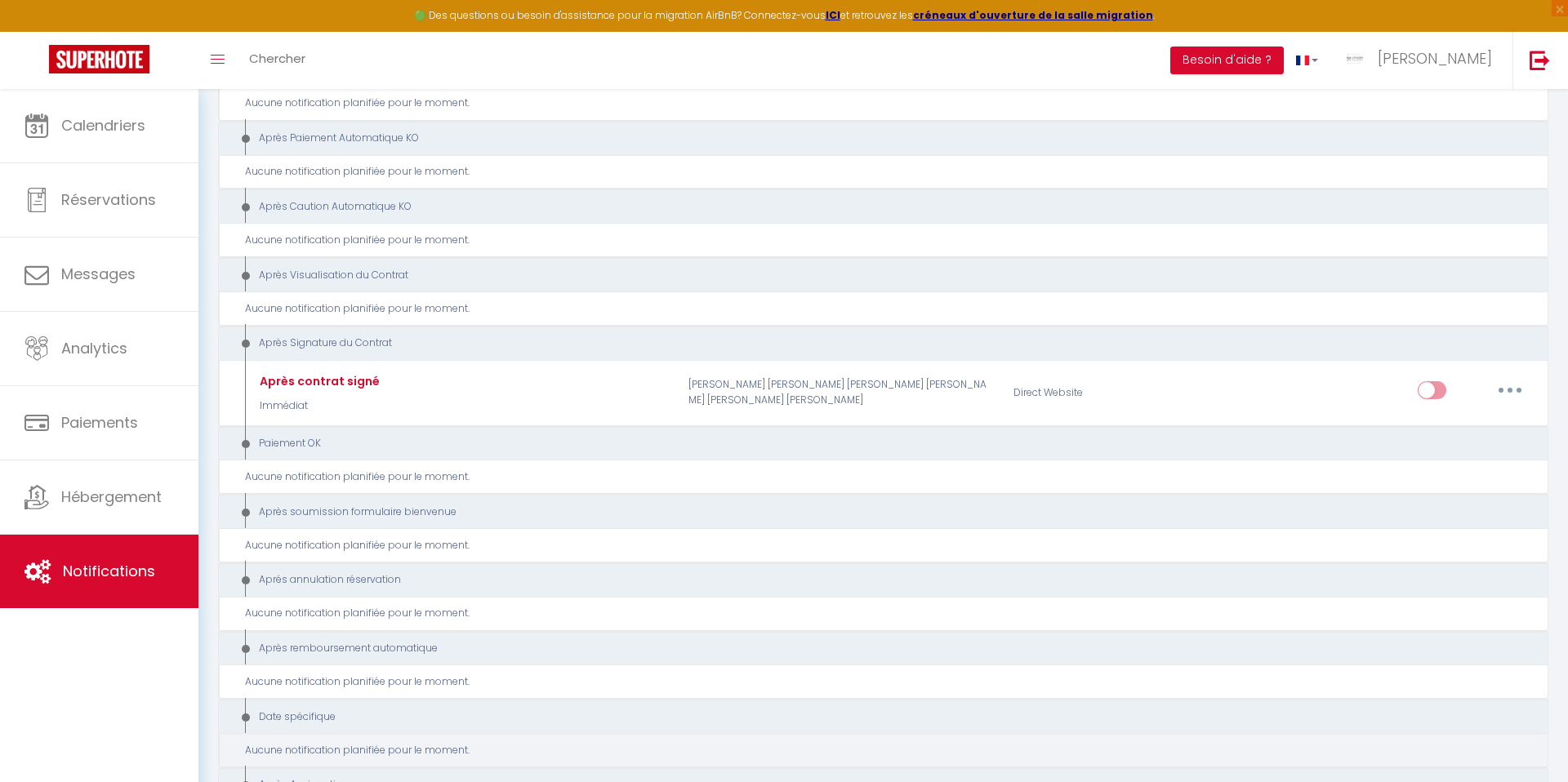
checkbox input "true"
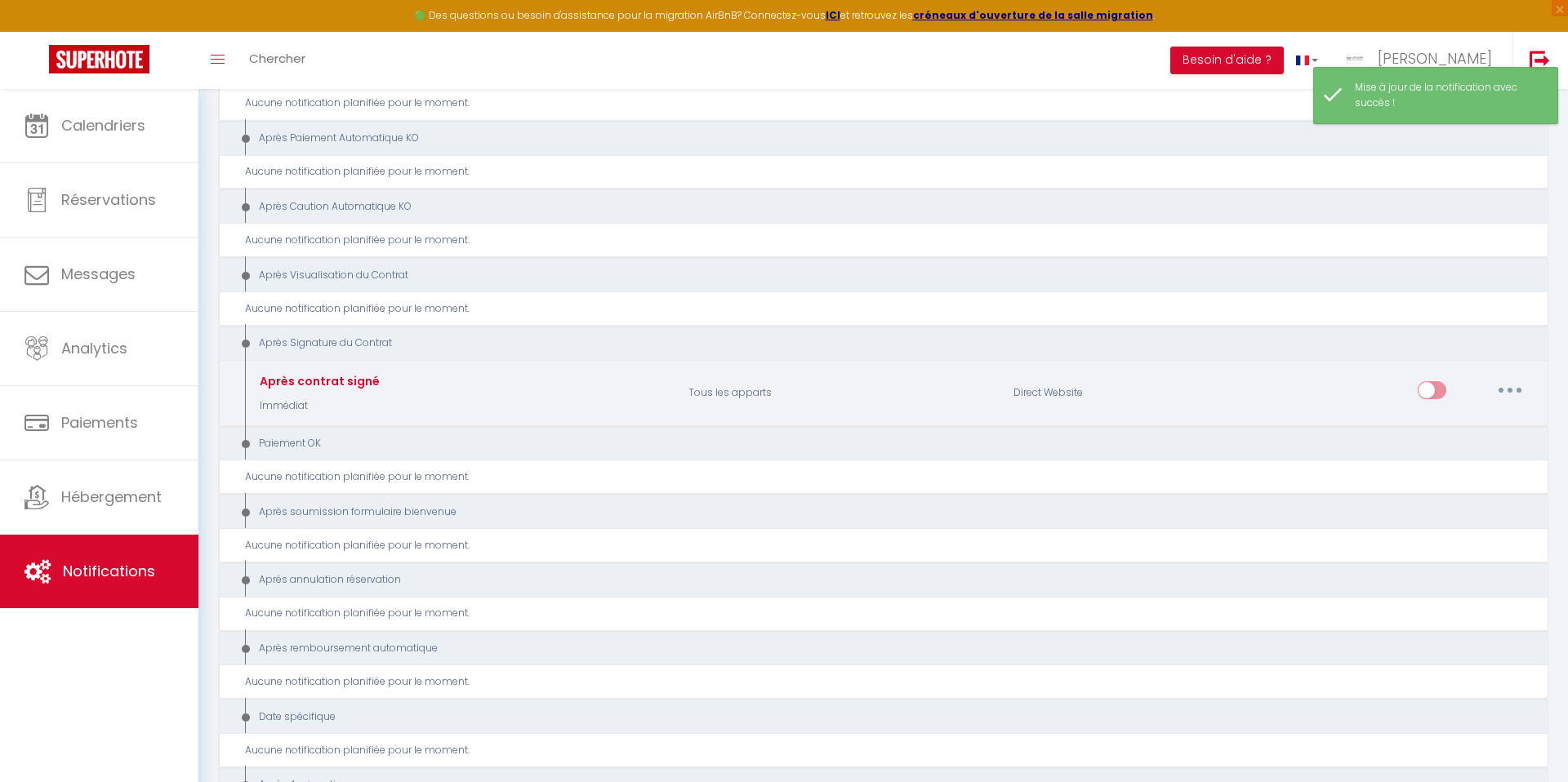
click at [1424, 396] on input "checkbox" at bounding box center [1432, 393] width 29 height 24
checkbox input "true"
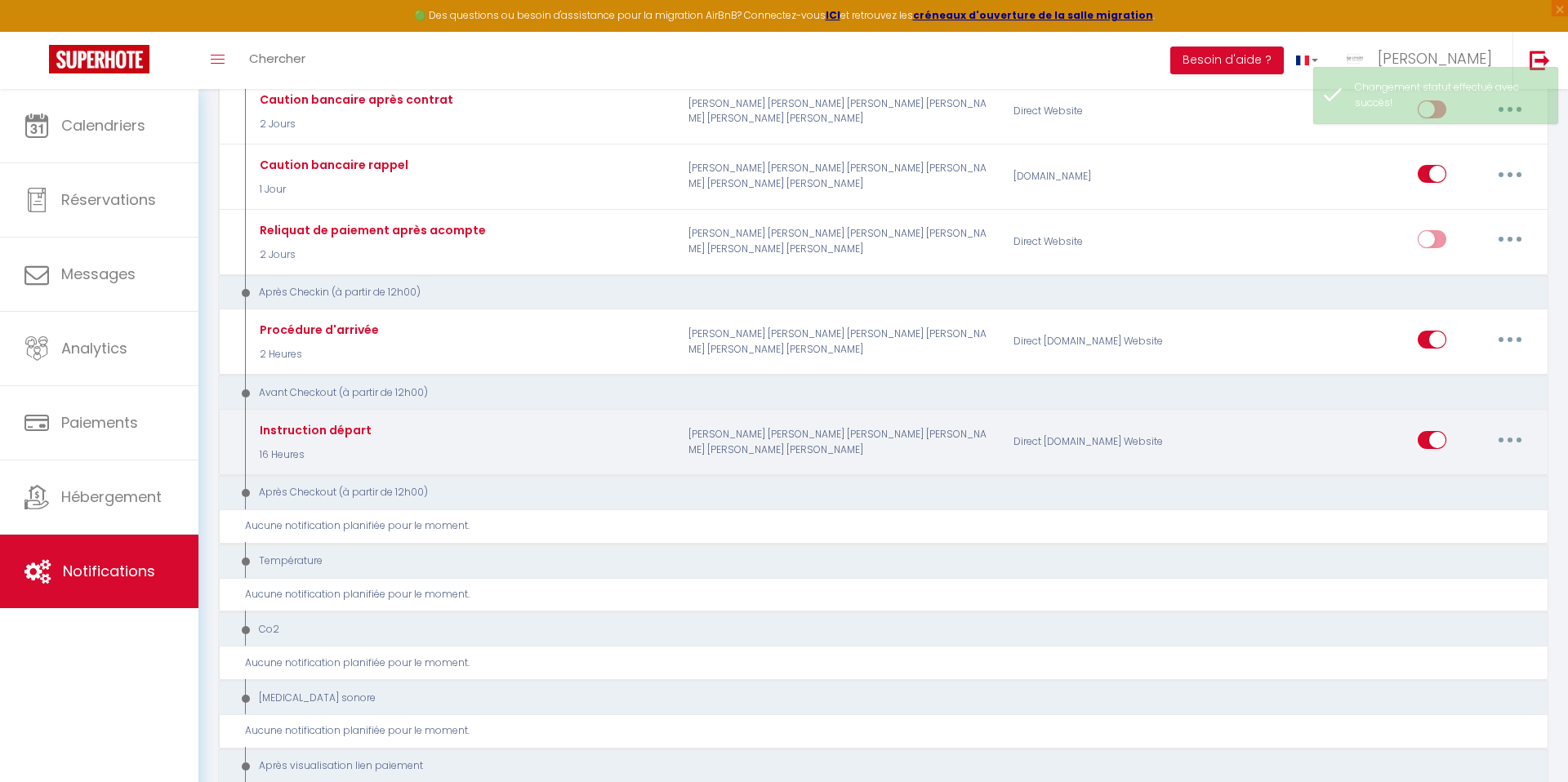
scroll to position [533, 0]
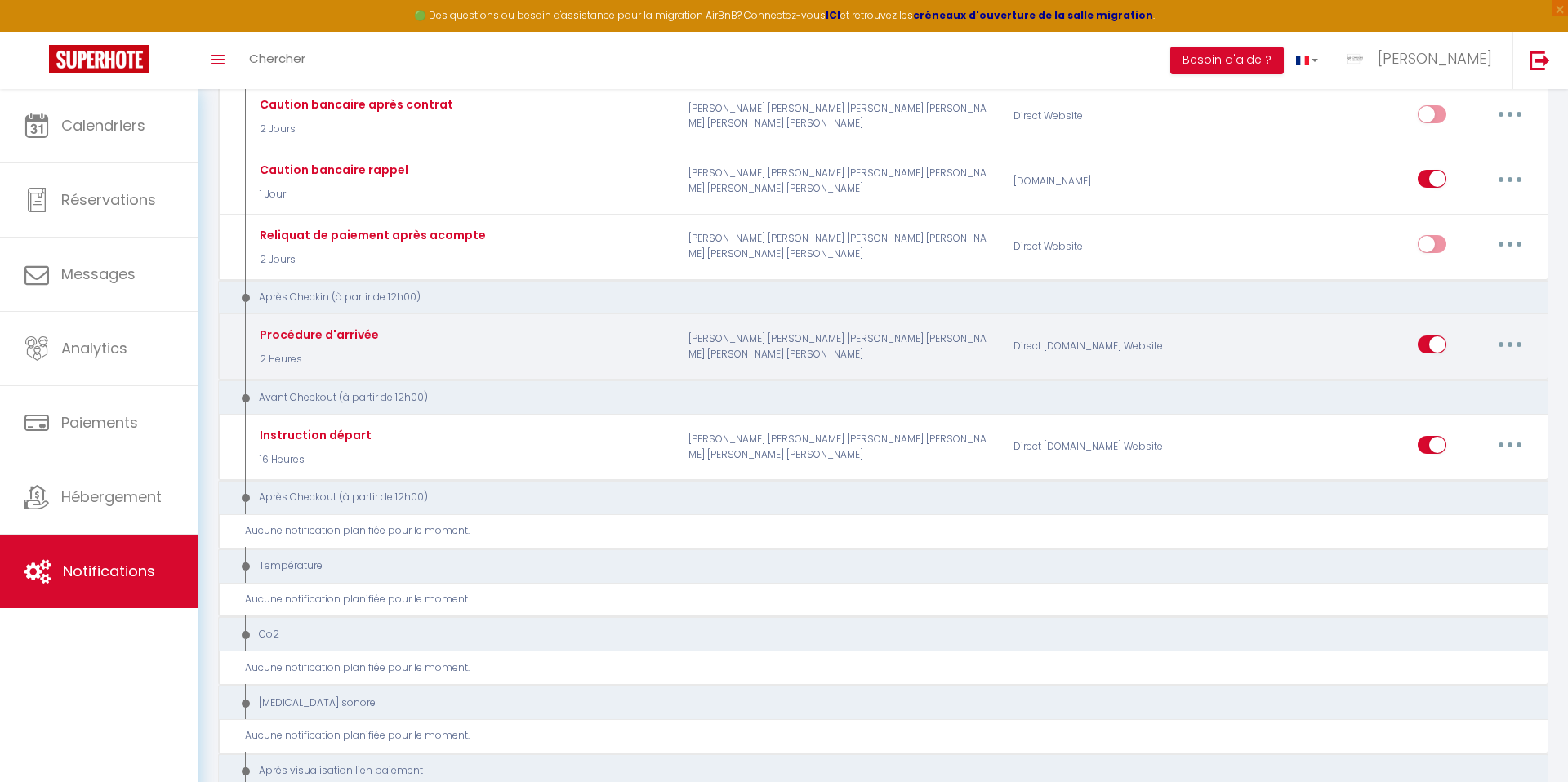
click at [1507, 345] on icon "button" at bounding box center [1509, 344] width 5 height 5
click at [1448, 386] on link "Editer" at bounding box center [1468, 381] width 121 height 28
type input "Procédure d'arrivée"
select select "3"
select select "2 Heures"
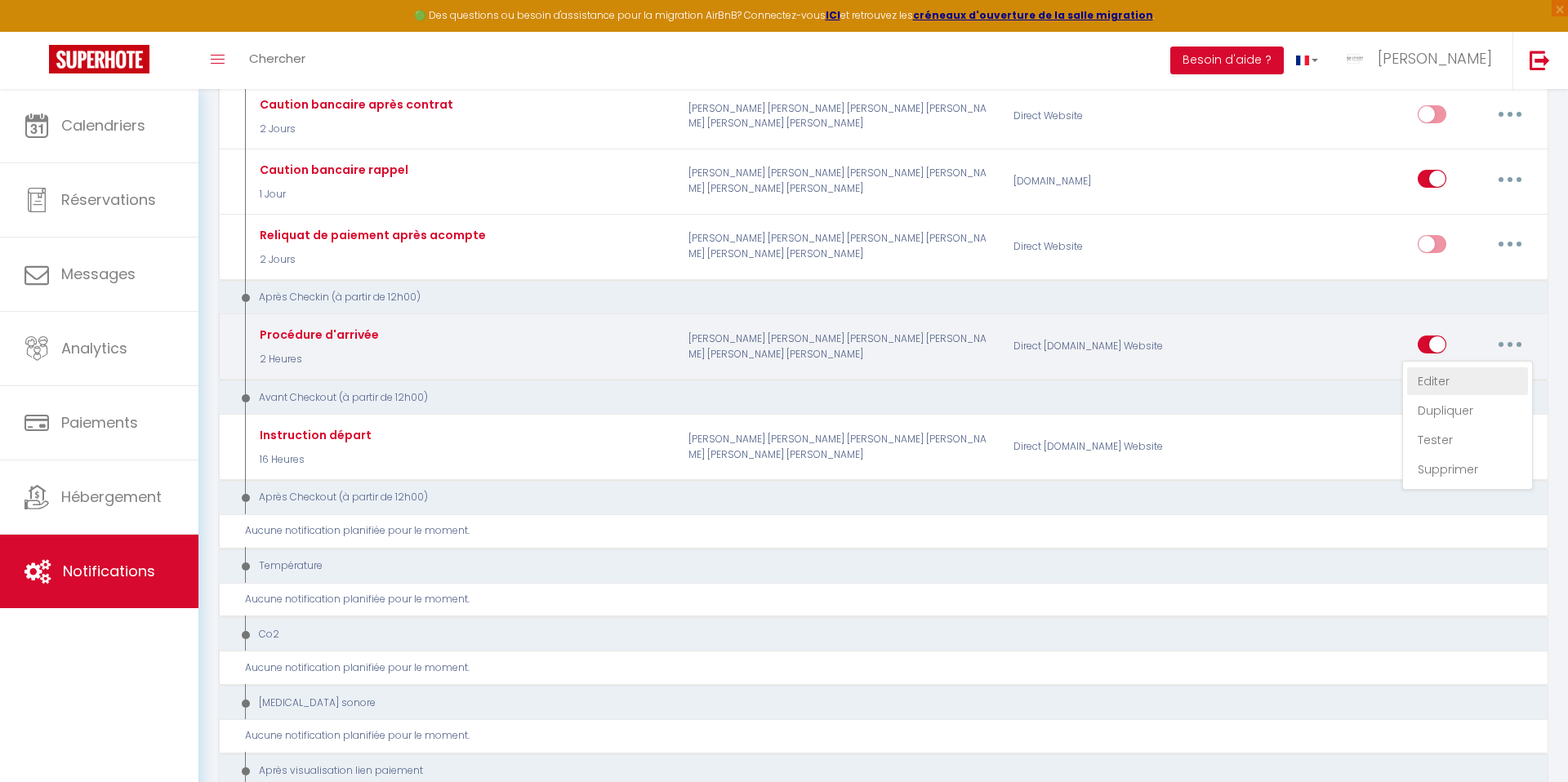
select select "if_deposit_is_paid"
checkbox input "true"
checkbox input "false"
radio input "true"
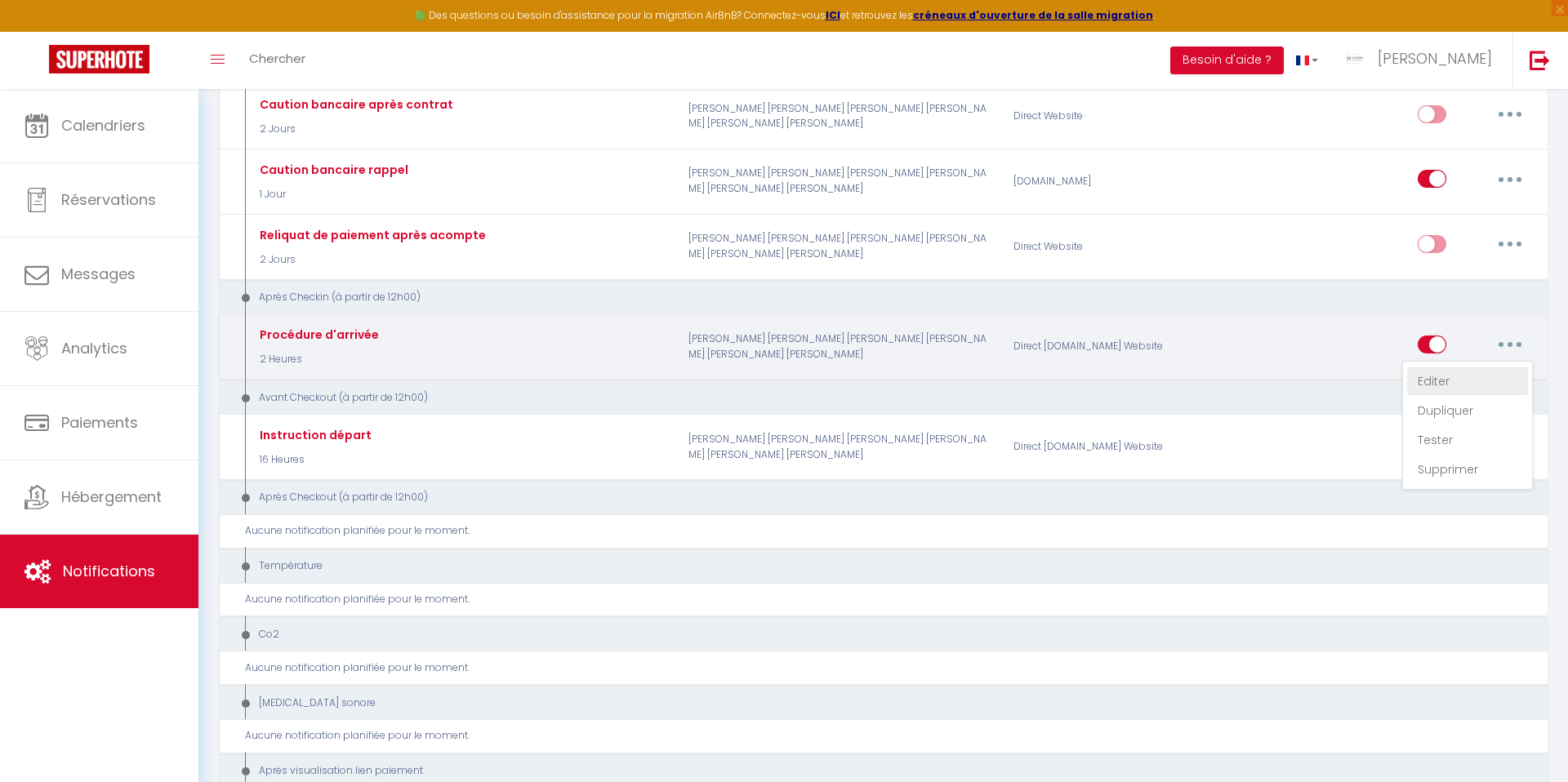
type input "Procédure d'arrivée - Hébergement à [RENTAL:CITY]"
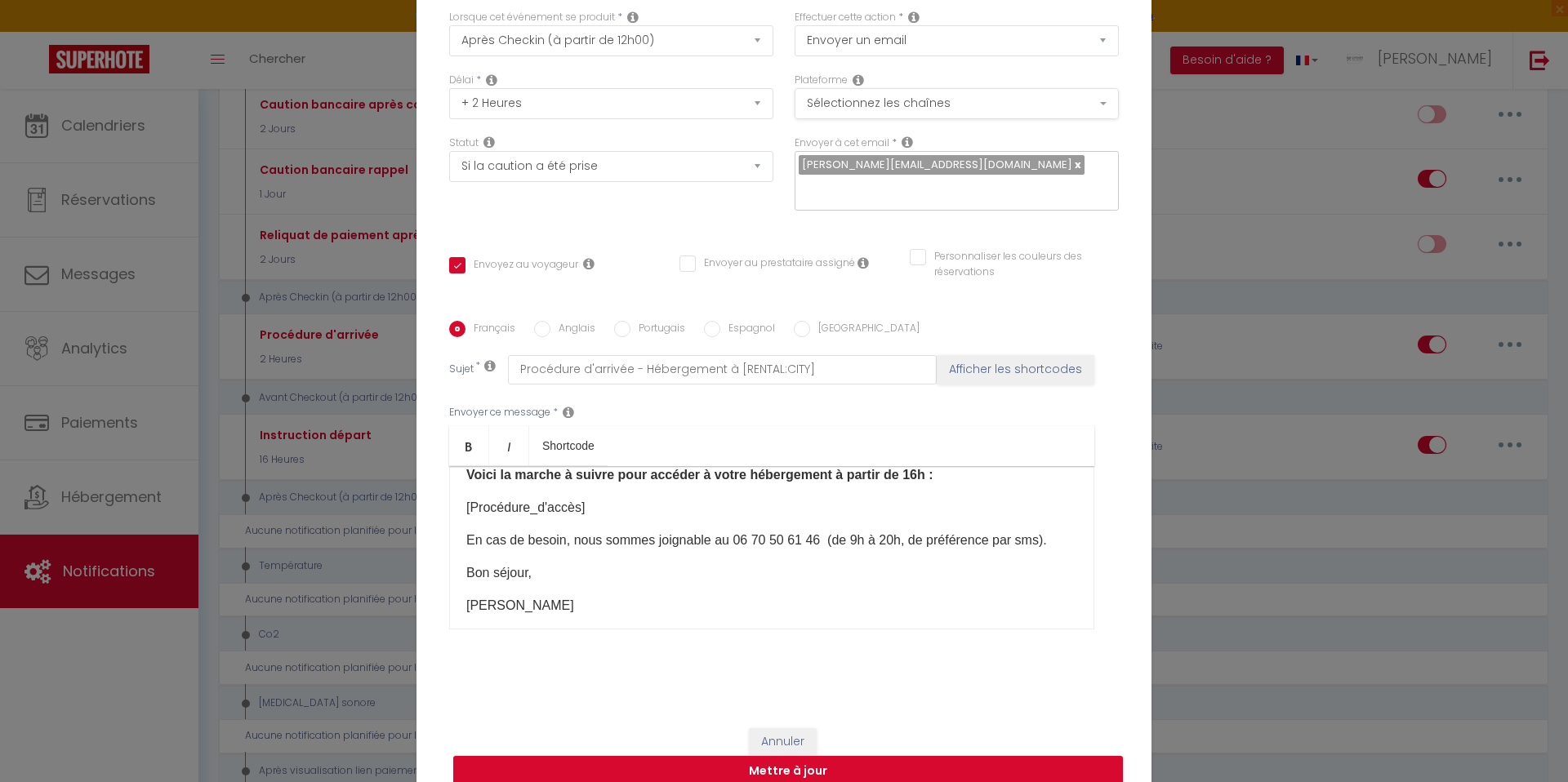
scroll to position [0, 0]
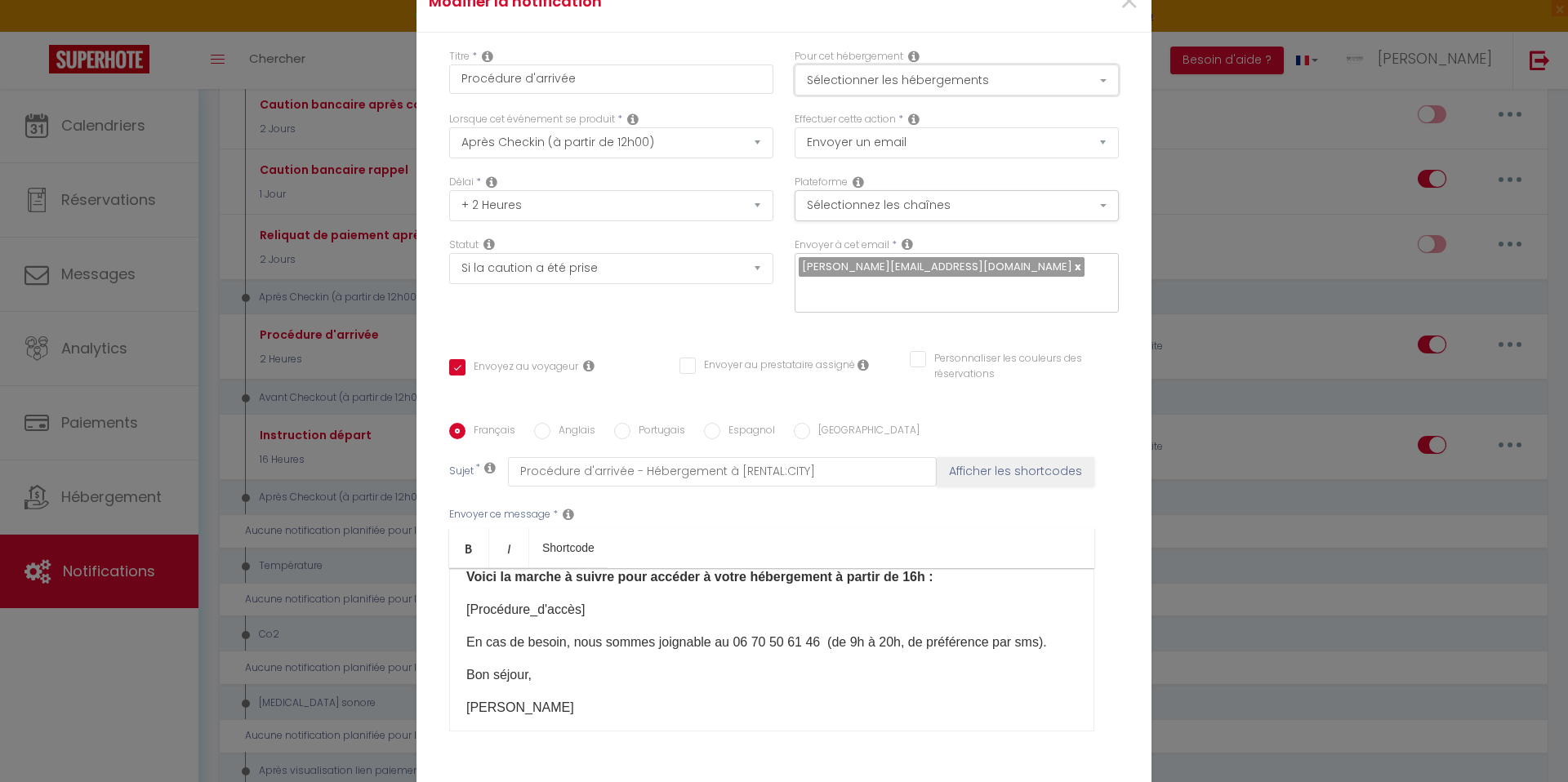
click at [845, 93] on button "Sélectionner les hébergements" at bounding box center [957, 80] width 324 height 31
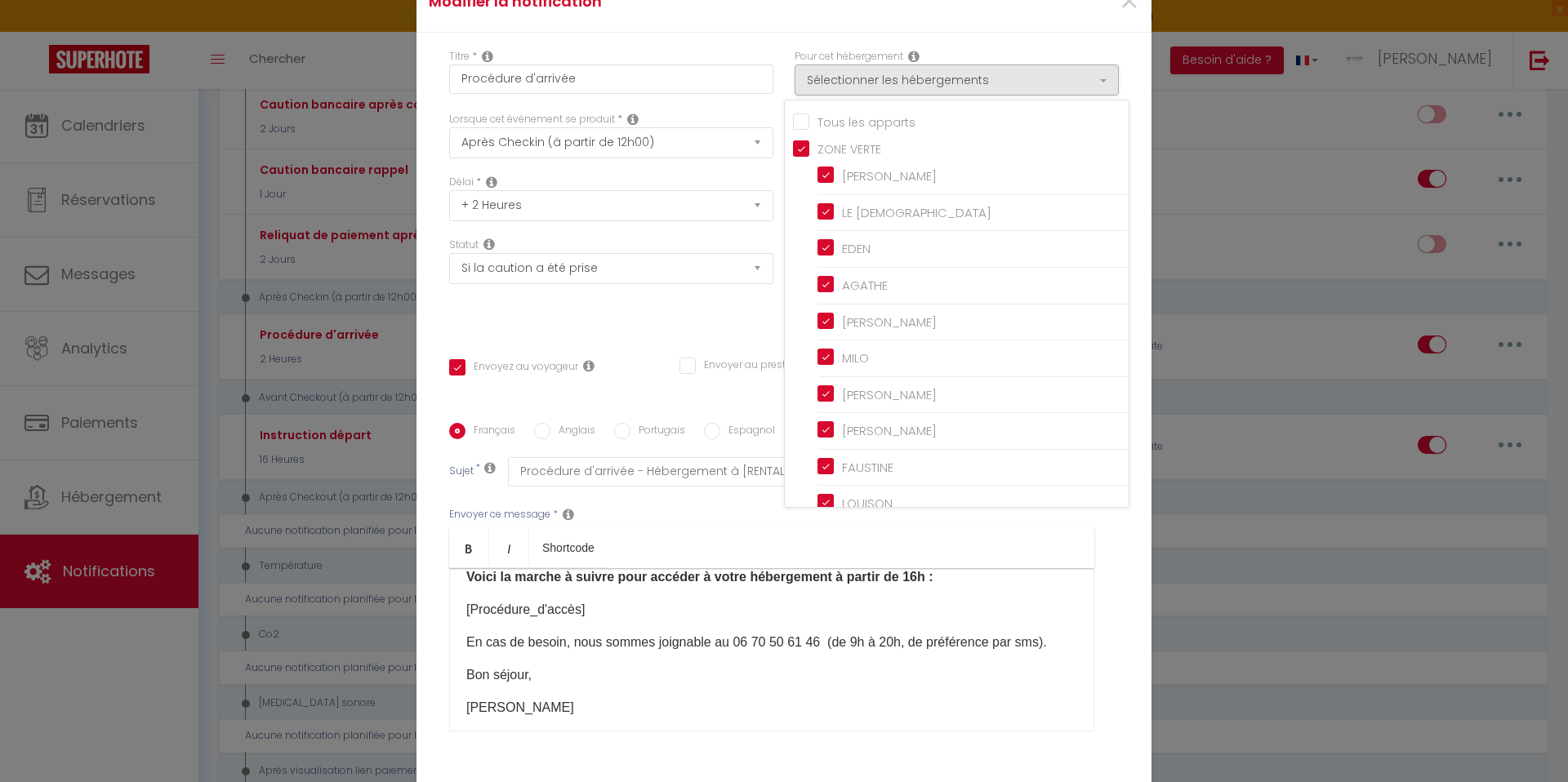
click at [803, 129] on input "Tous les apparts" at bounding box center [961, 120] width 336 height 16
checkbox input "true"
checkbox input "false"
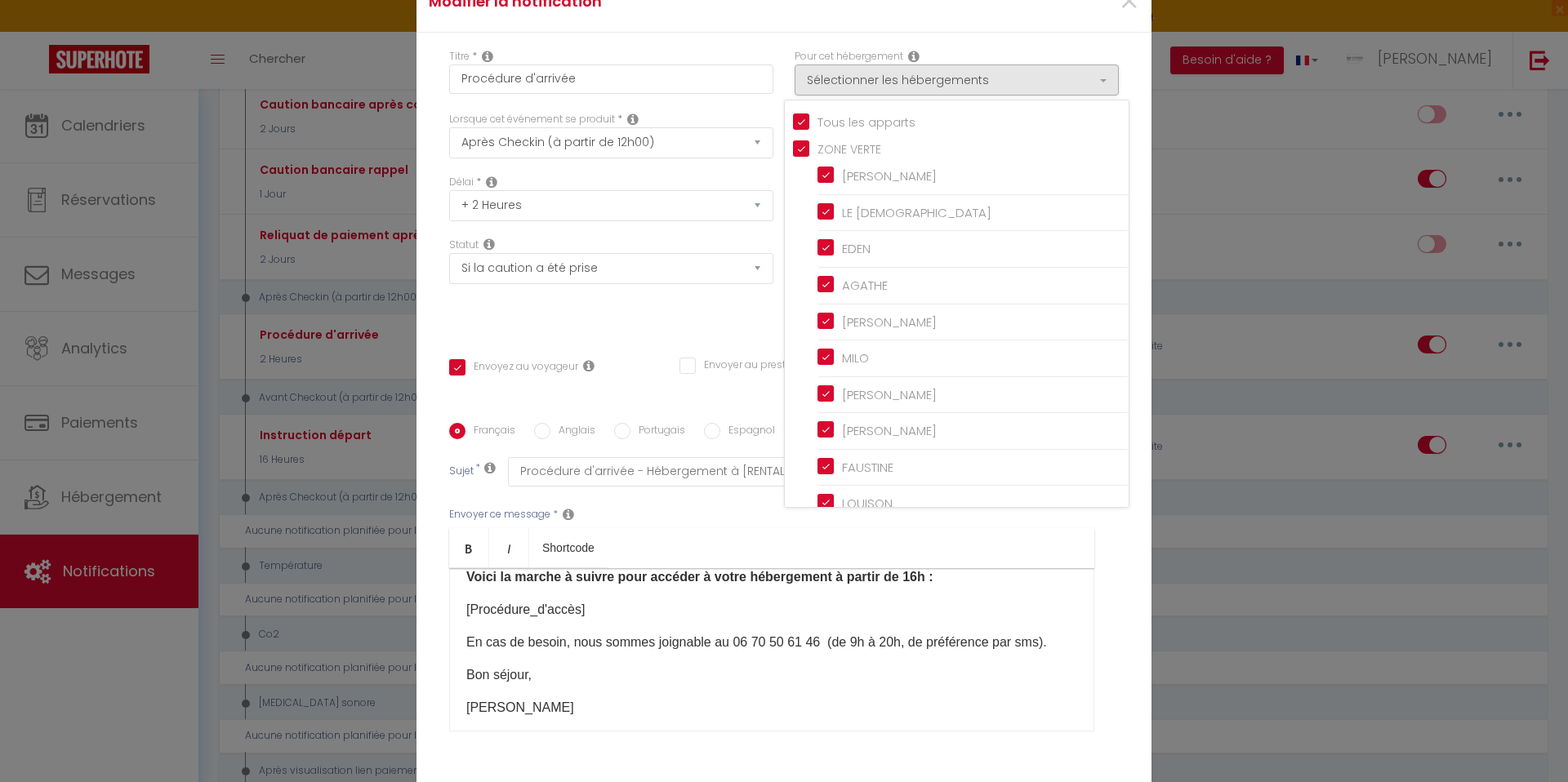
checkbox input "true"
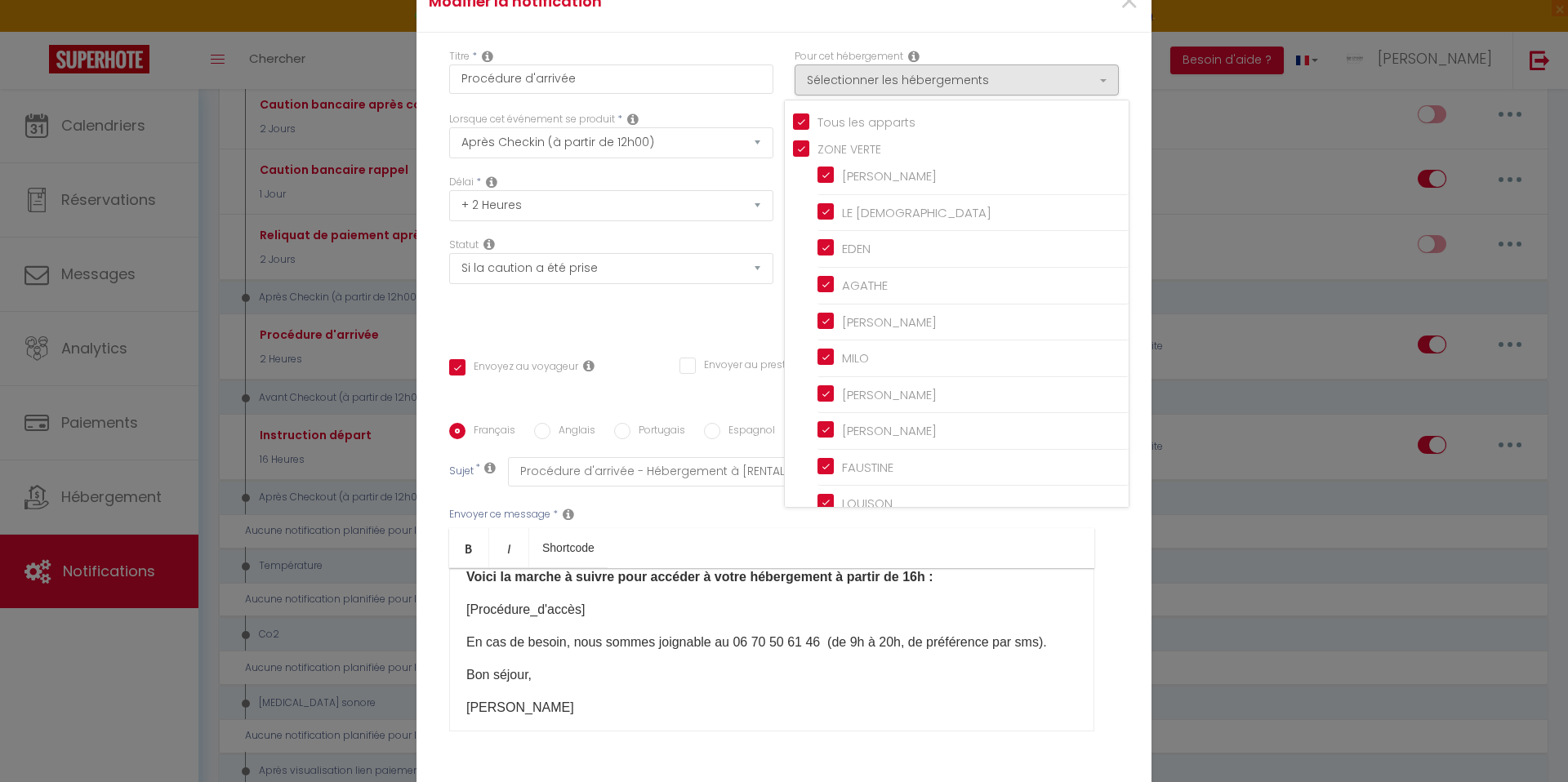
checkbox input "true"
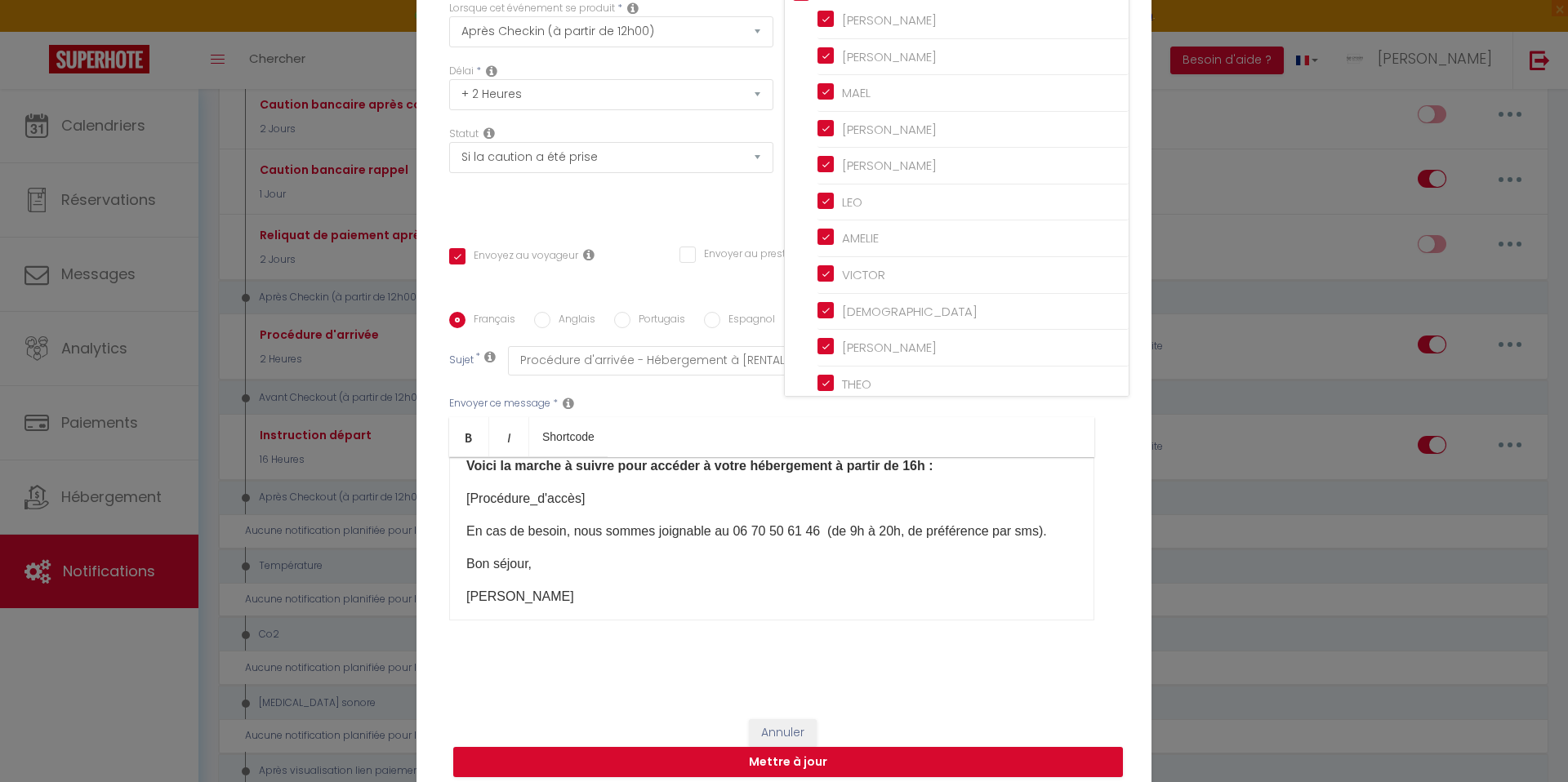
scroll to position [810, 0]
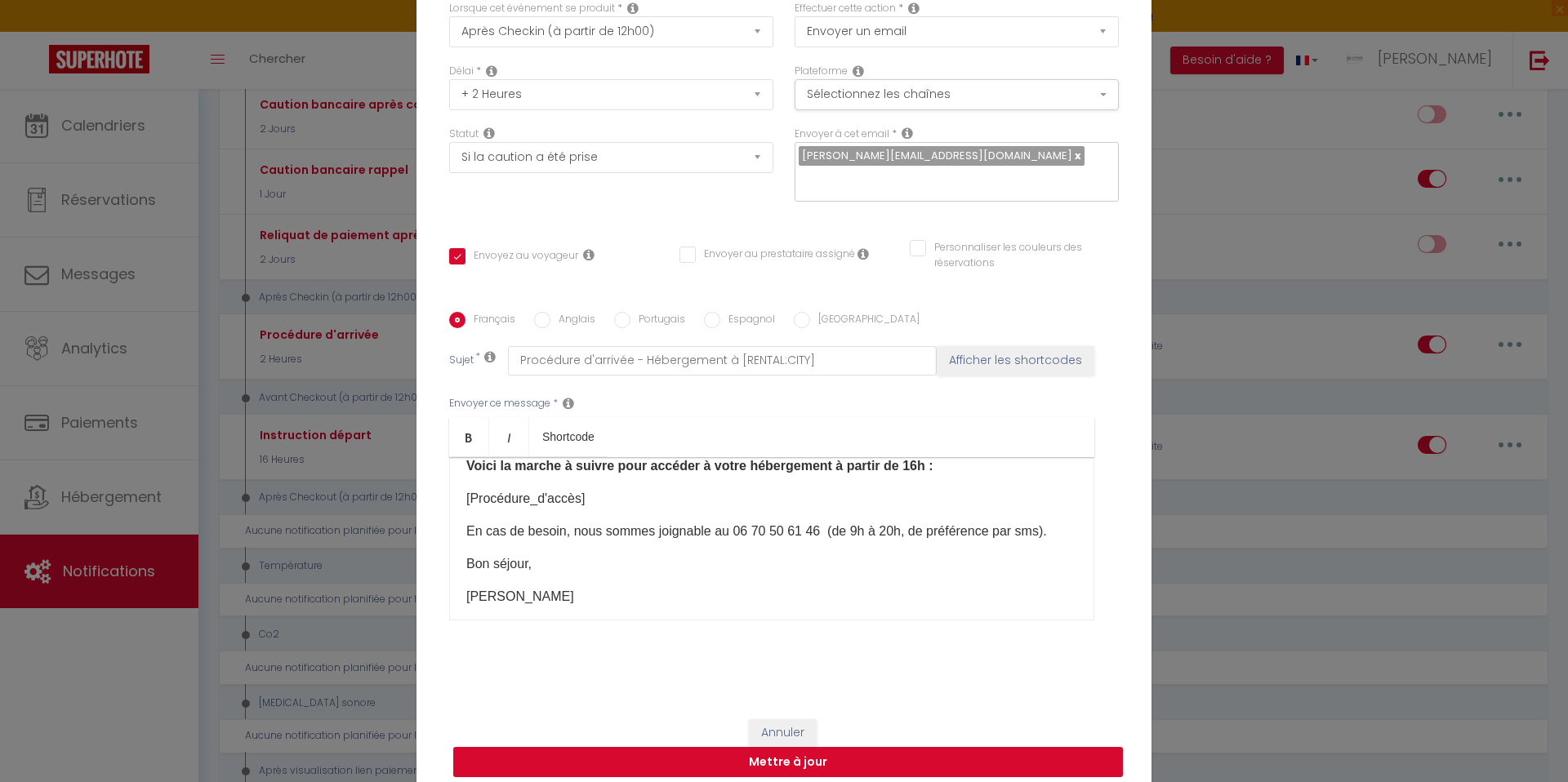
drag, startPoint x: 712, startPoint y: 745, endPoint x: 723, endPoint y: 739, distance: 12.5
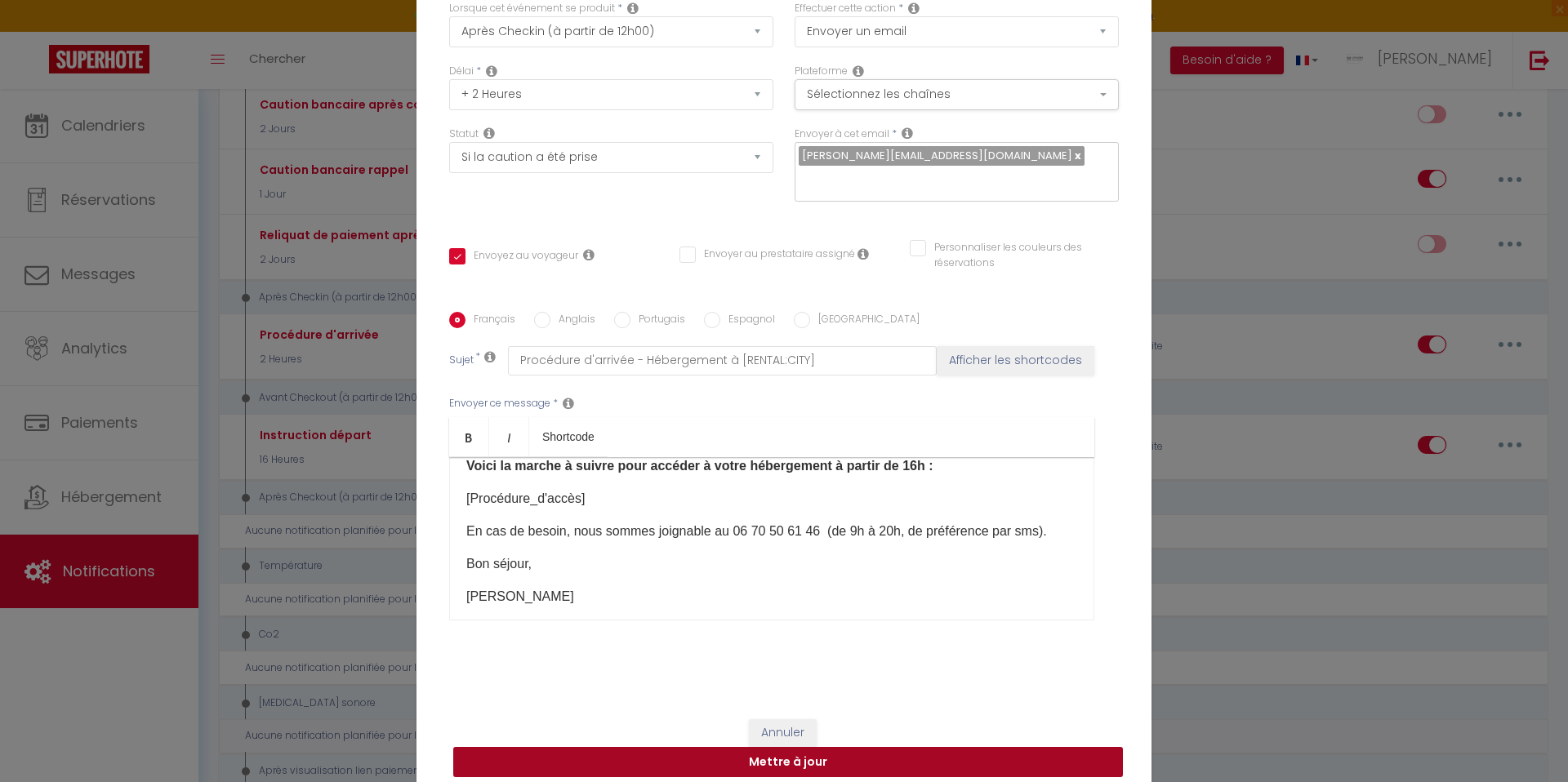
click at [712, 747] on button "Mettre à jour" at bounding box center [789, 762] width 670 height 31
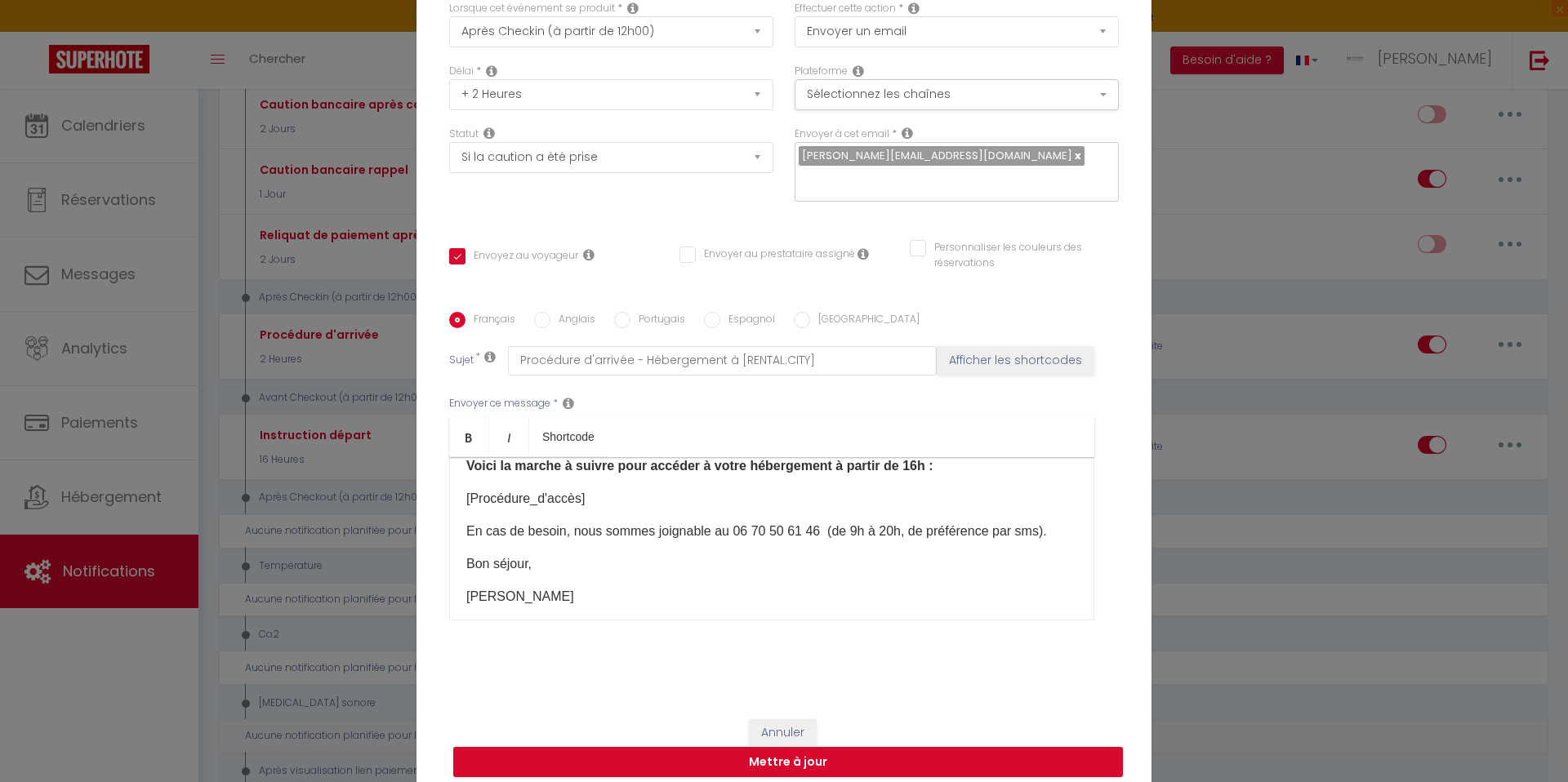
checkbox input "true"
checkbox input "false"
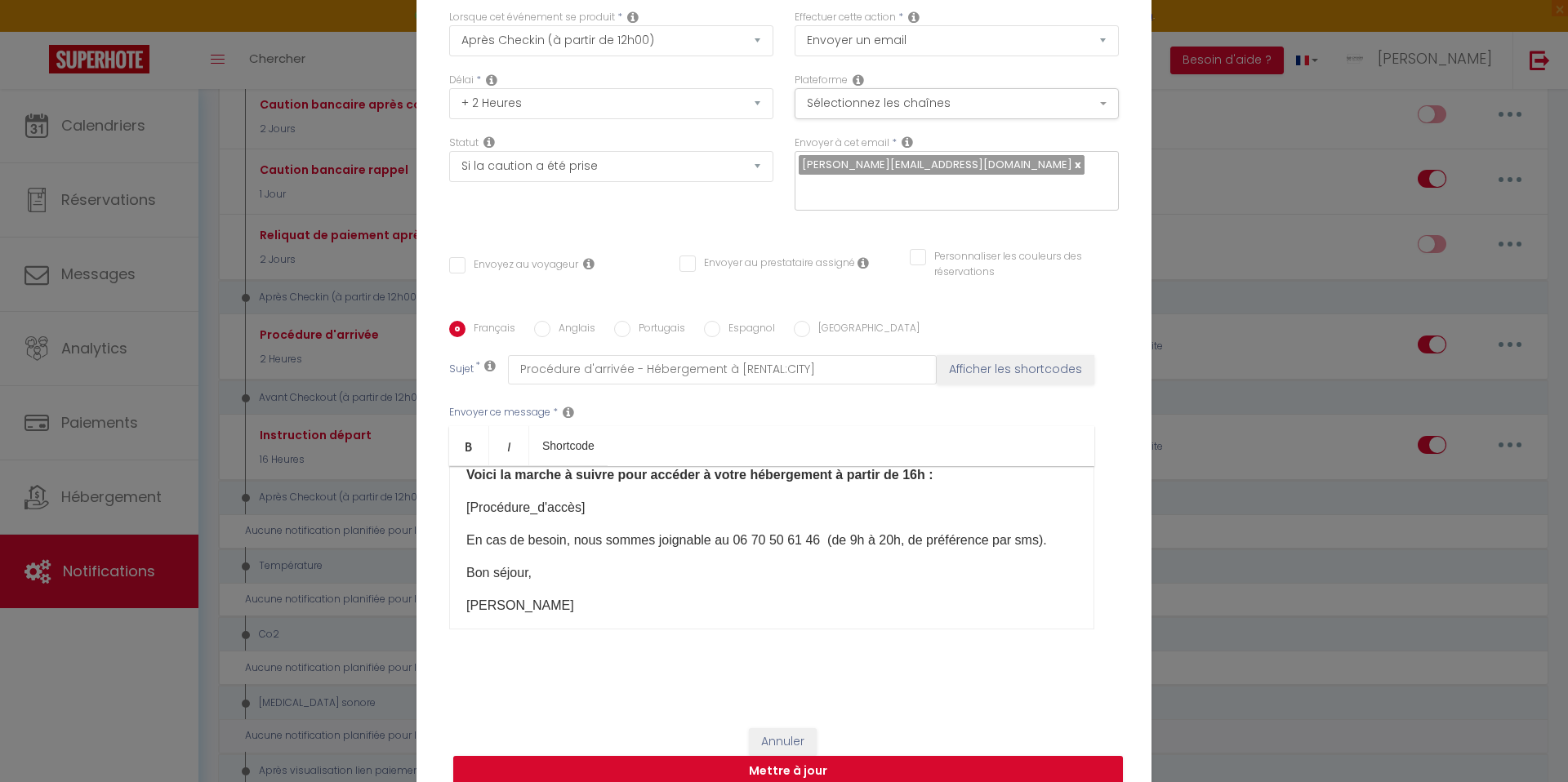
checkbox input "true"
select select "1"
select select
checkbox input "false"
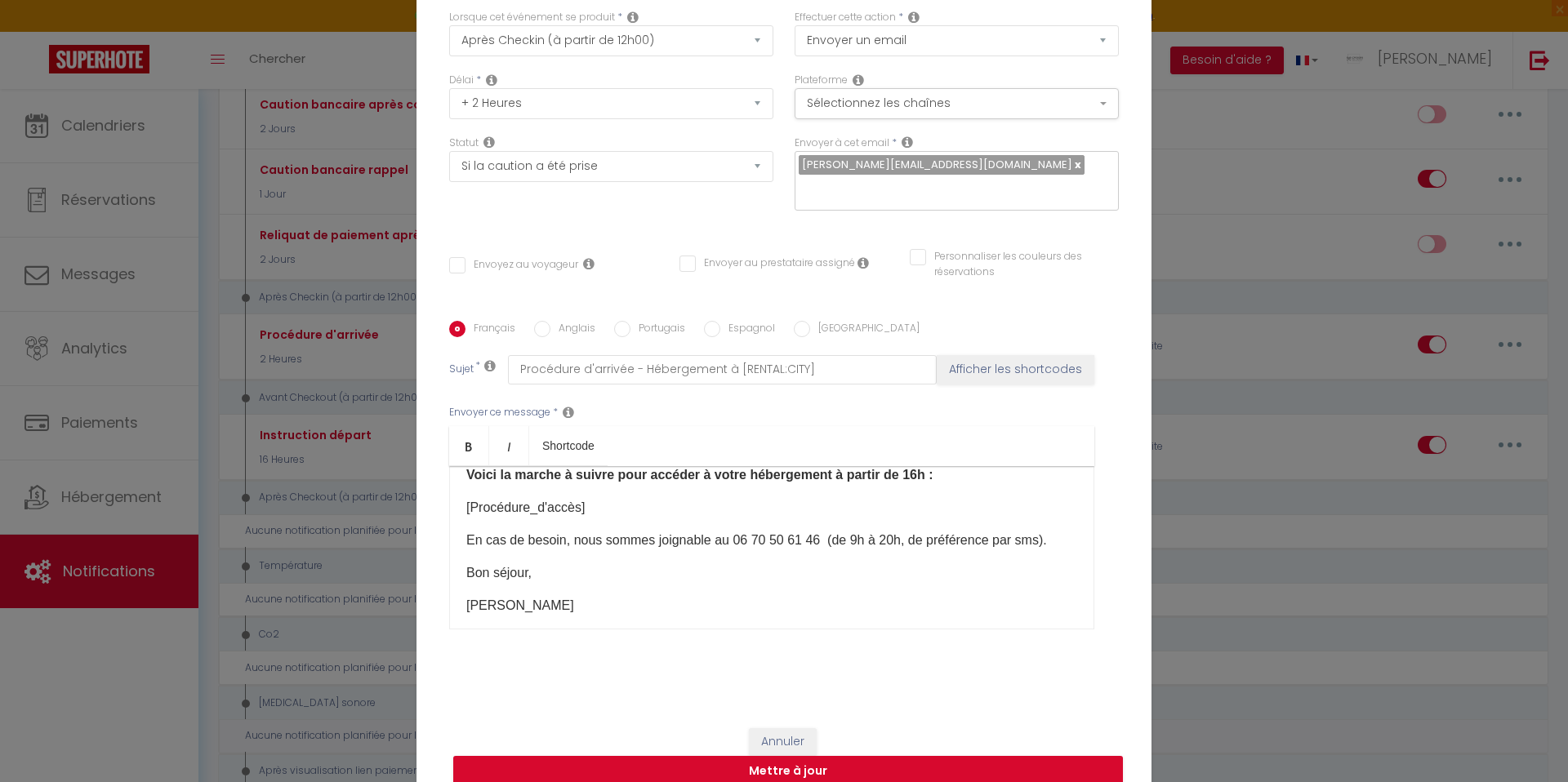
checkbox input "false"
radio input "false"
checkbox input "true"
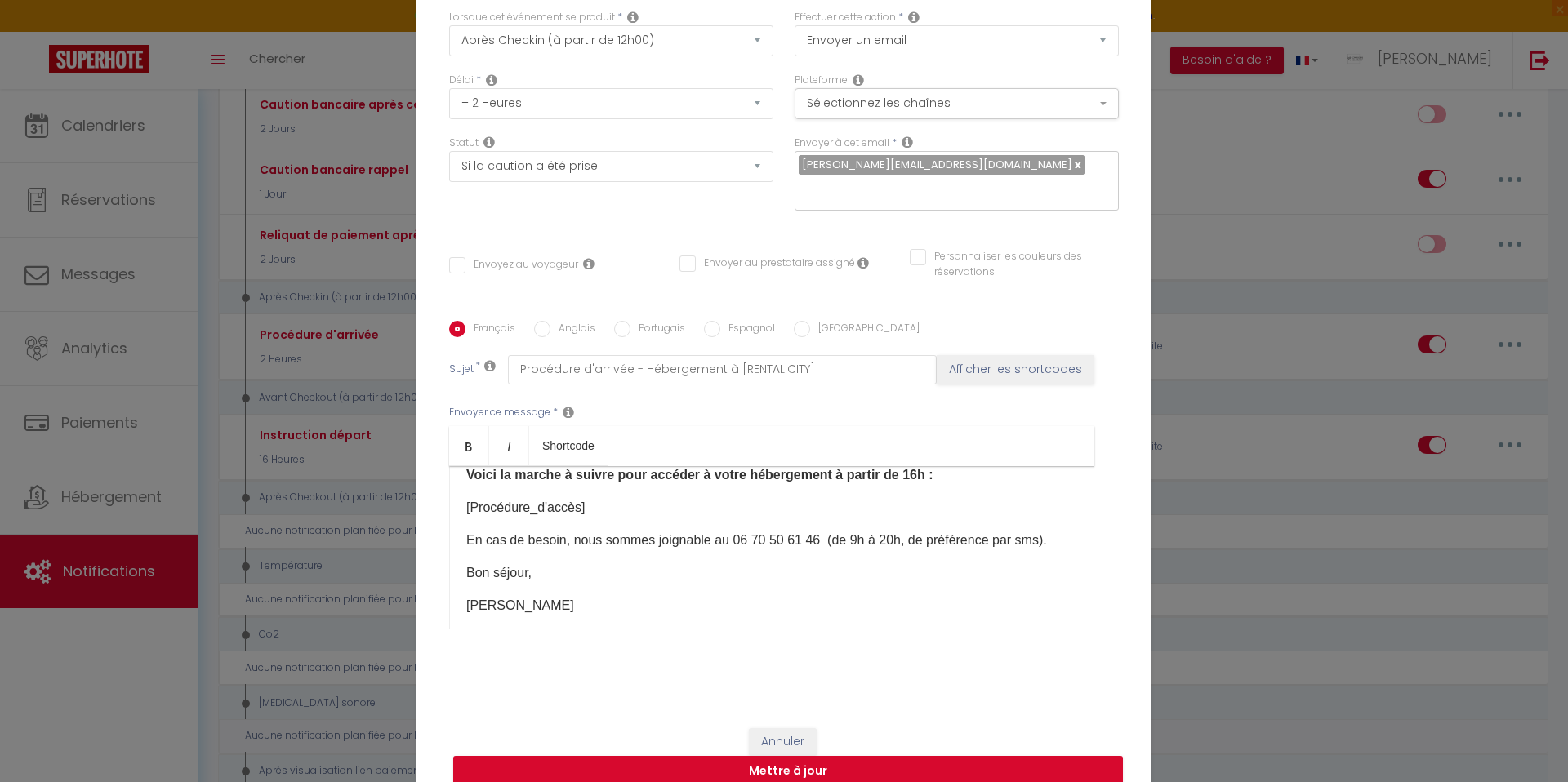
checkbox input "true"
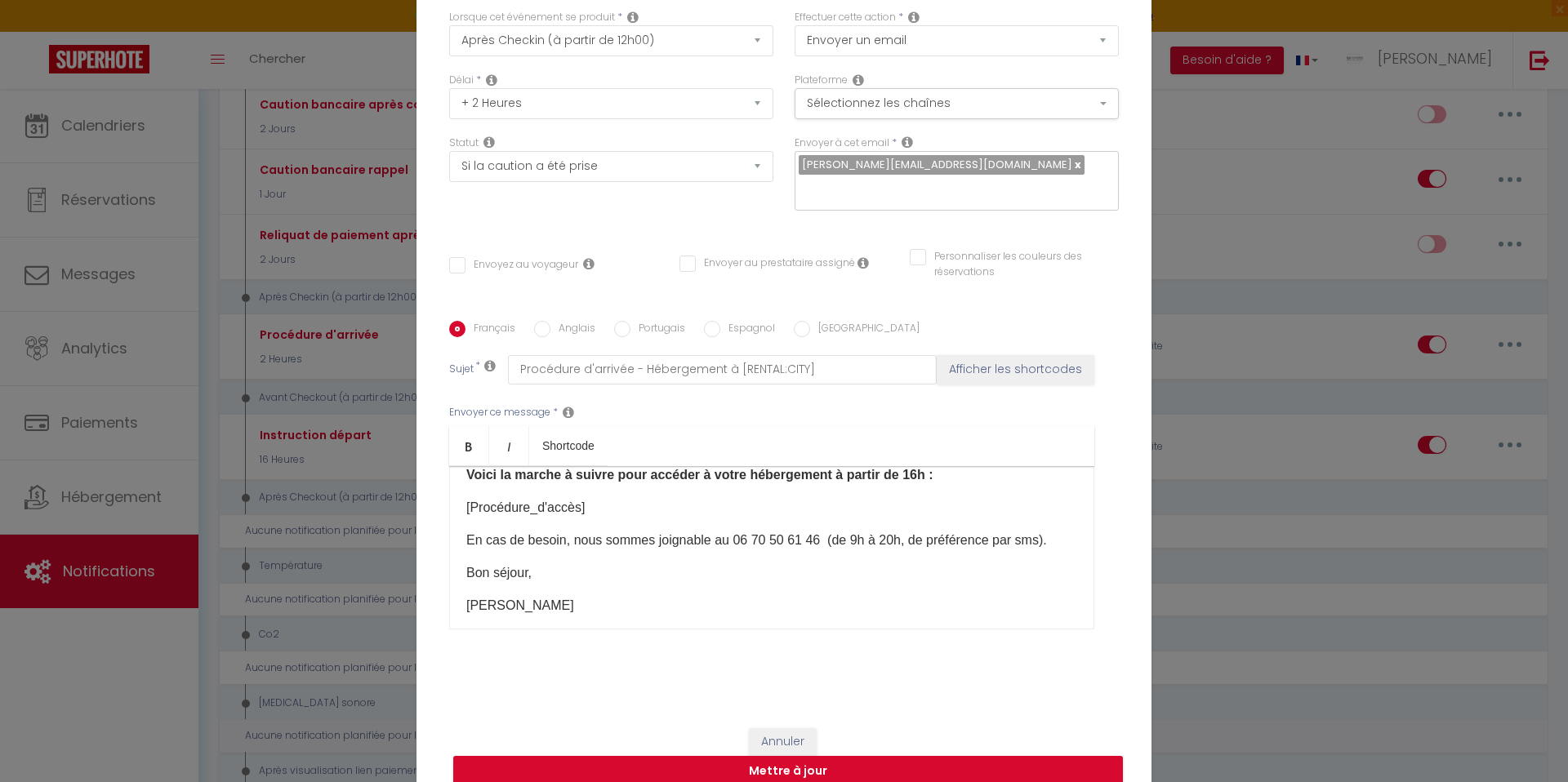
checkbox input "true"
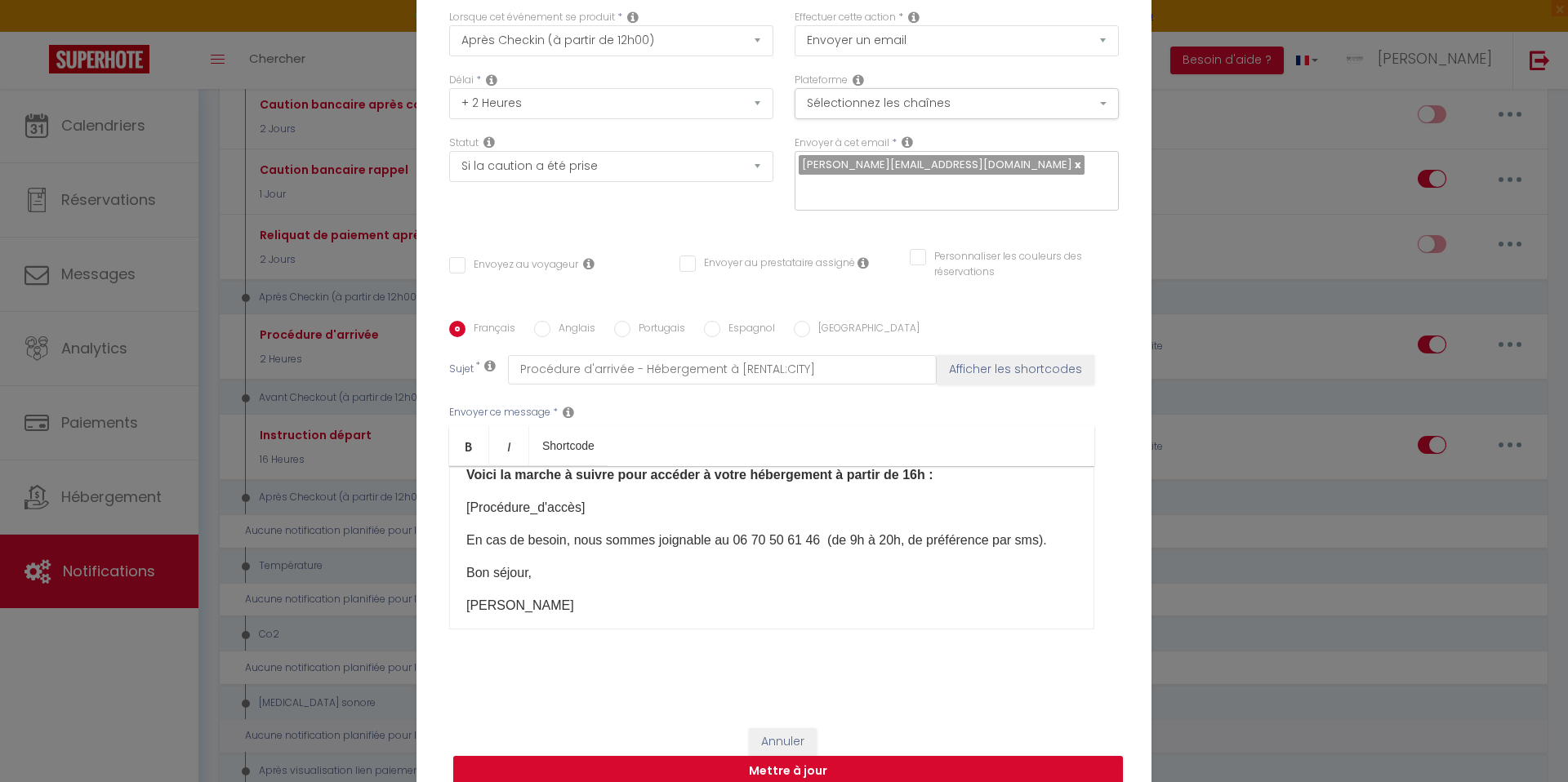
checkbox input "true"
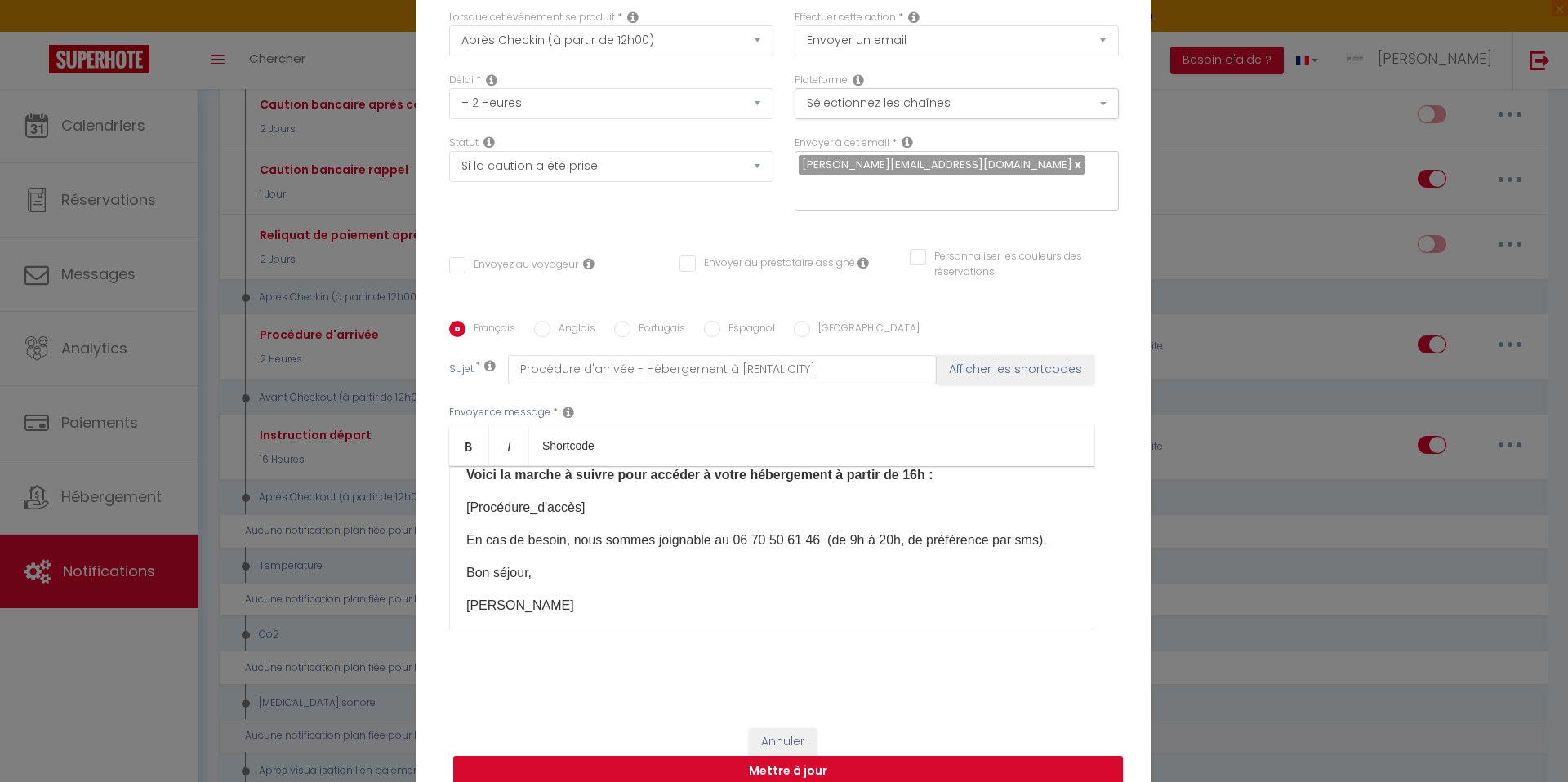
checkbox input "true"
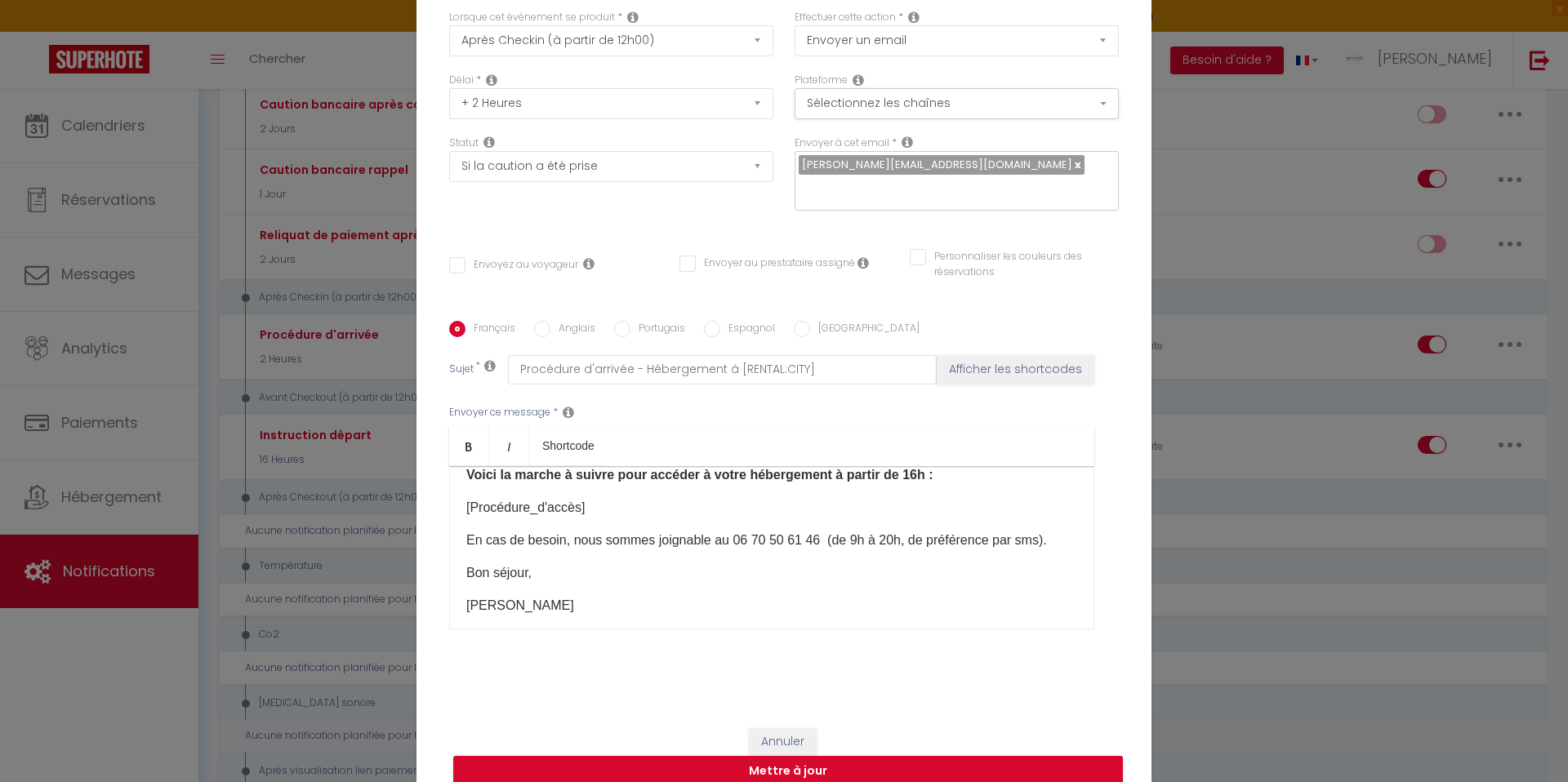
checkbox input "true"
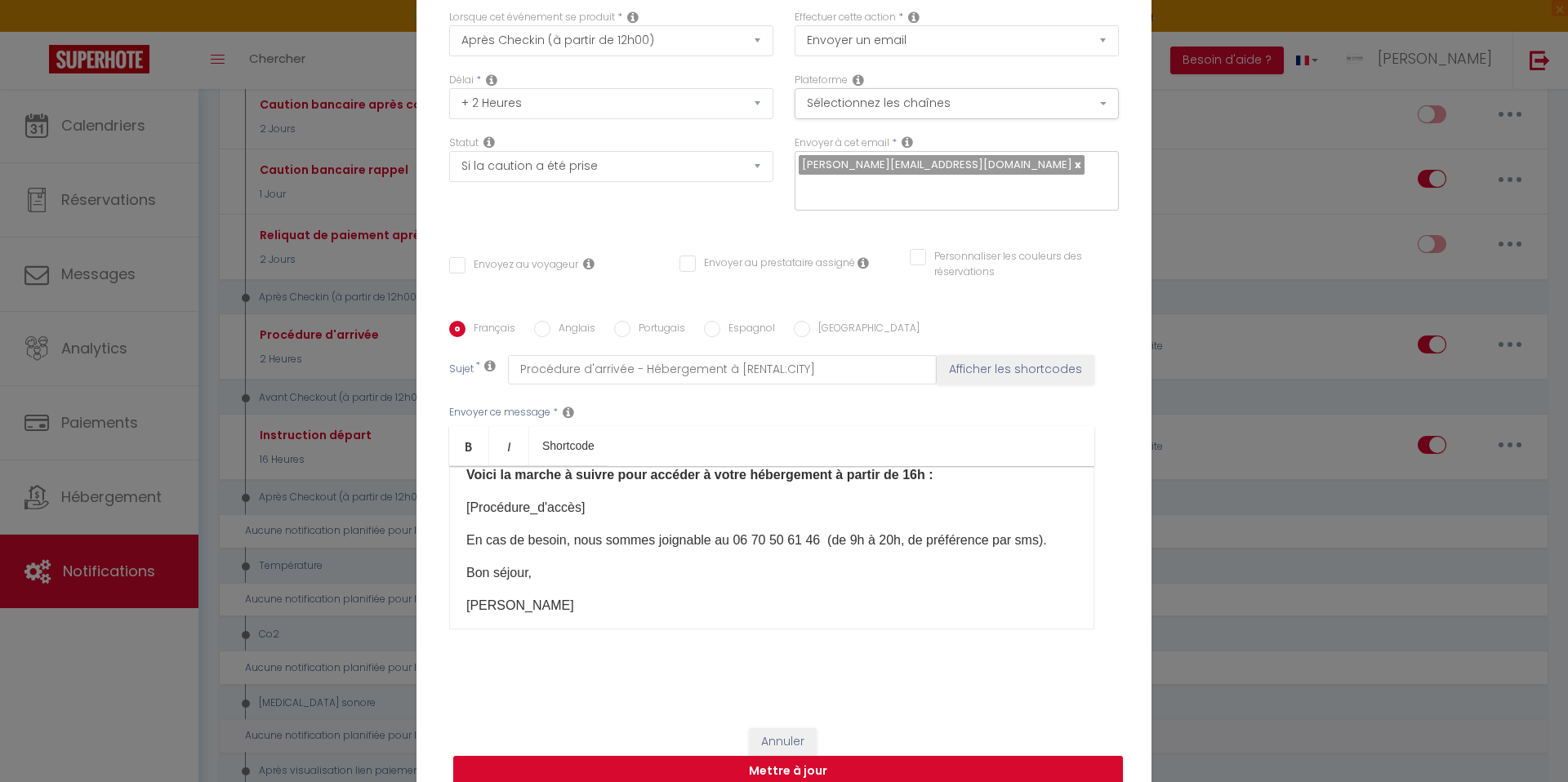
checkbox input "true"
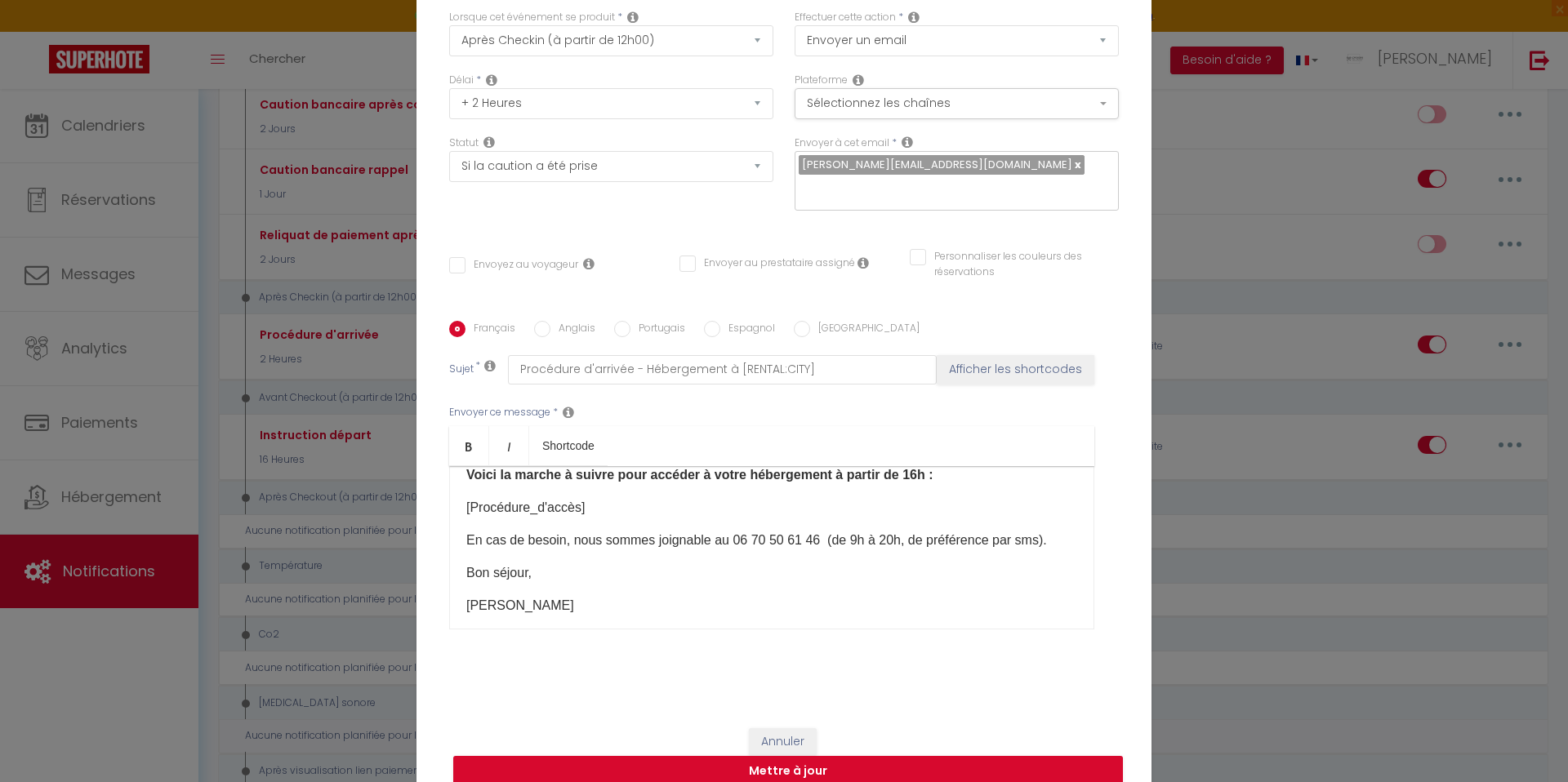
checkbox input "true"
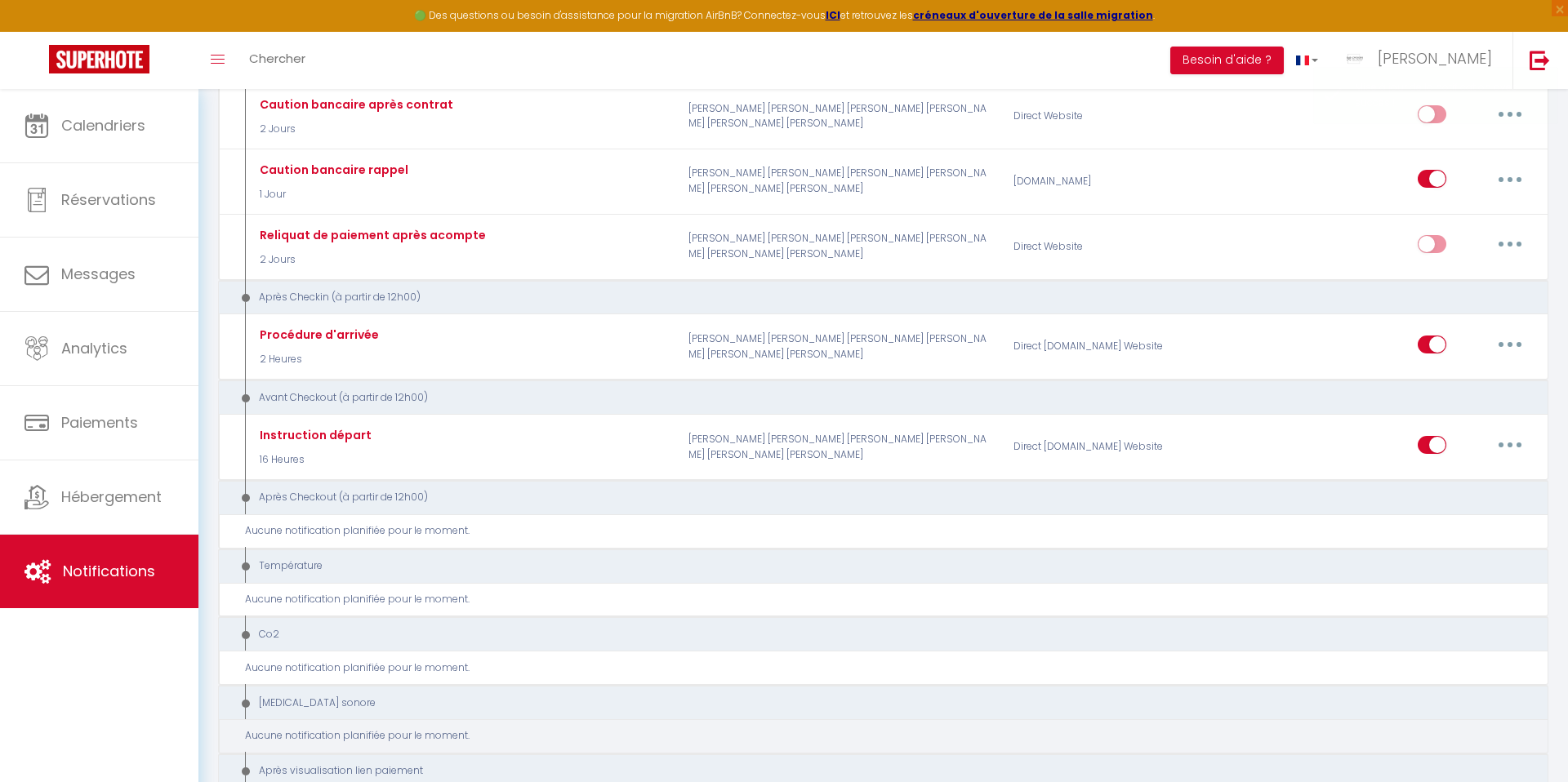
checkbox input "true"
select select
checkbox input "false"
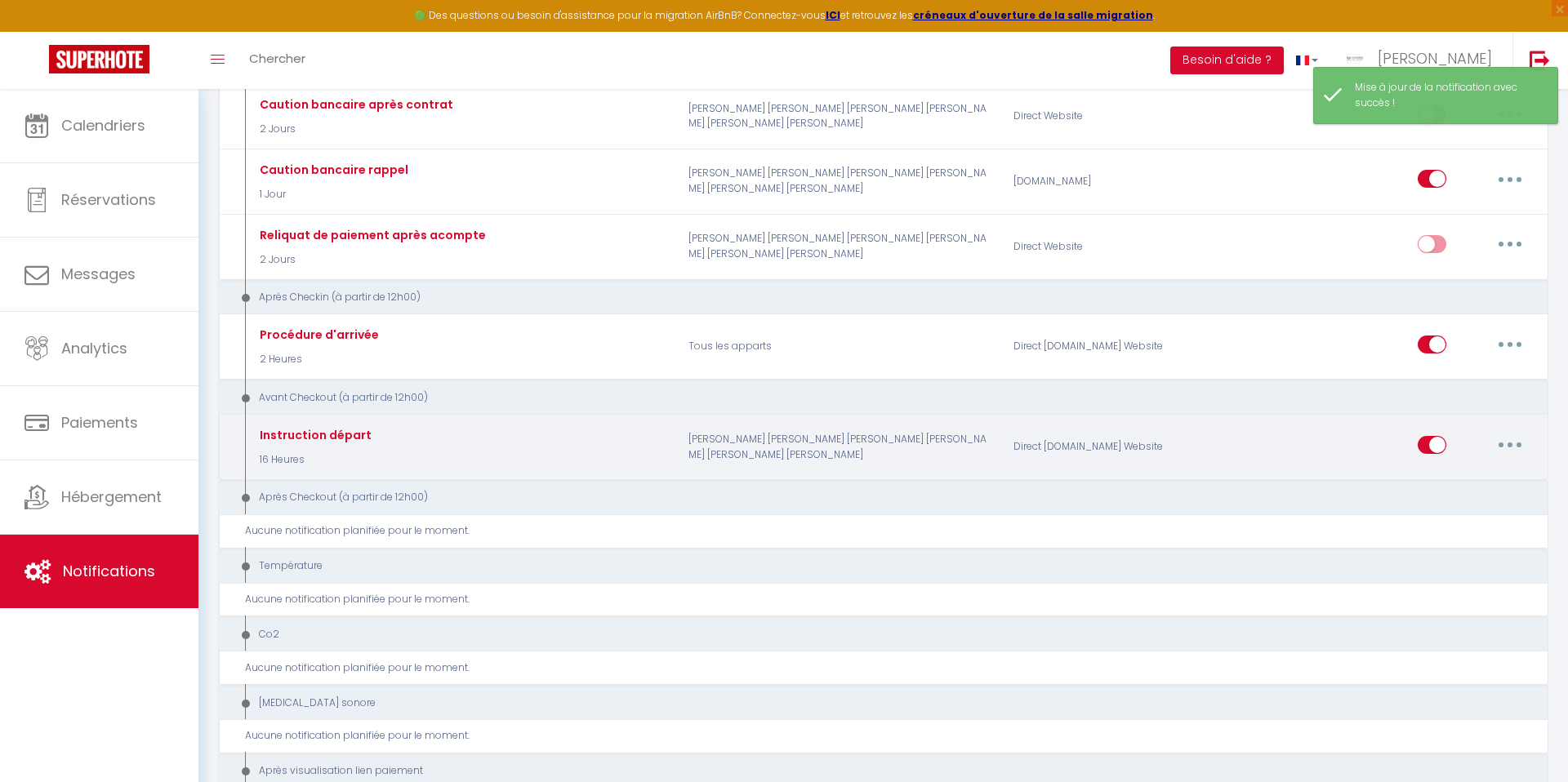
drag, startPoint x: 1511, startPoint y: 444, endPoint x: 1500, endPoint y: 444, distance: 11.0
click at [1511, 444] on icon "button" at bounding box center [1509, 444] width 5 height 5
click at [1436, 477] on link "Editer" at bounding box center [1468, 482] width 121 height 28
type input "Instruction départ"
checkbox input "false"
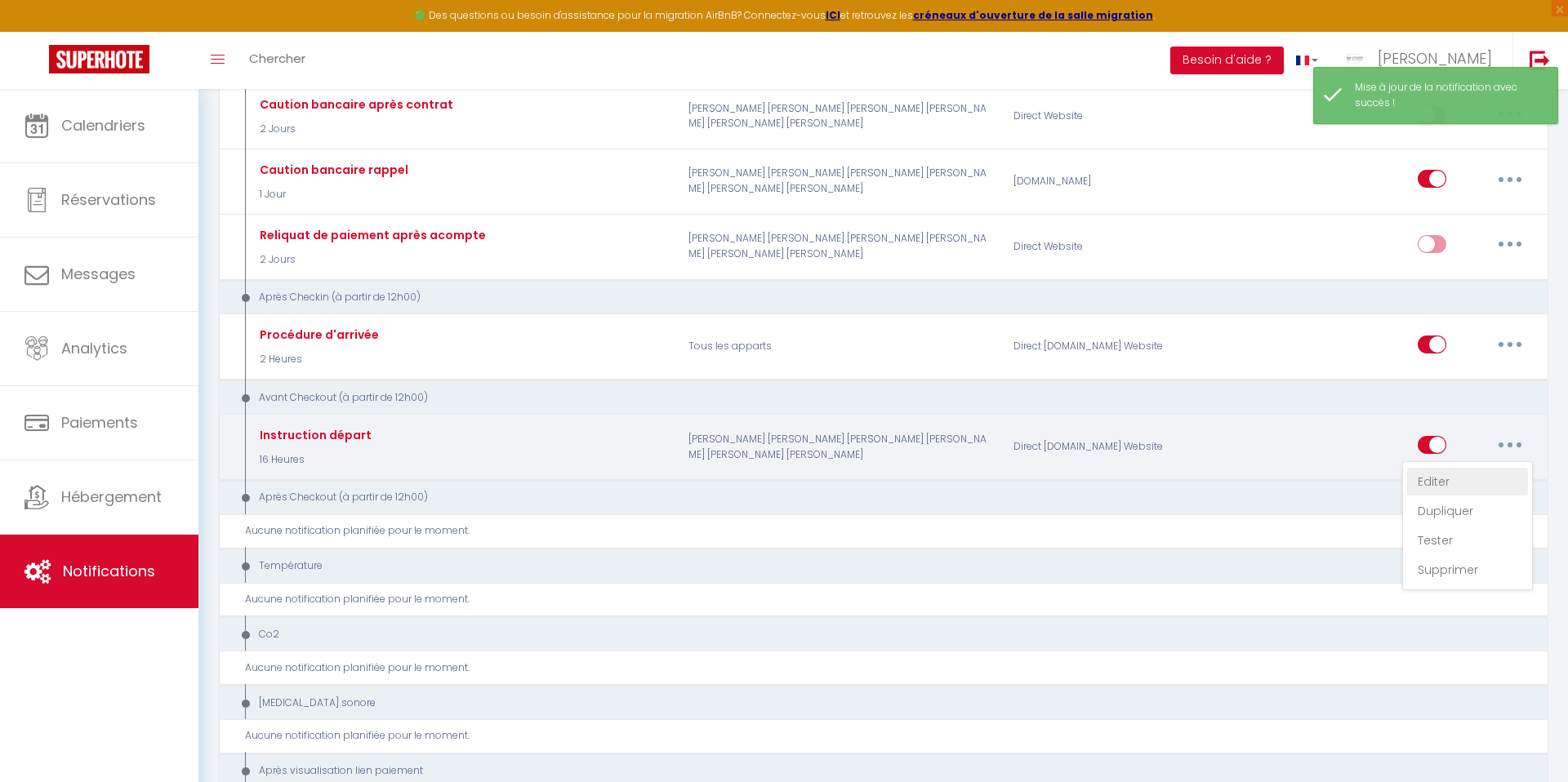
select select "4"
select select "16 Heures"
select select "if_deposit_is_paid"
checkbox input "true"
checkbox input "false"
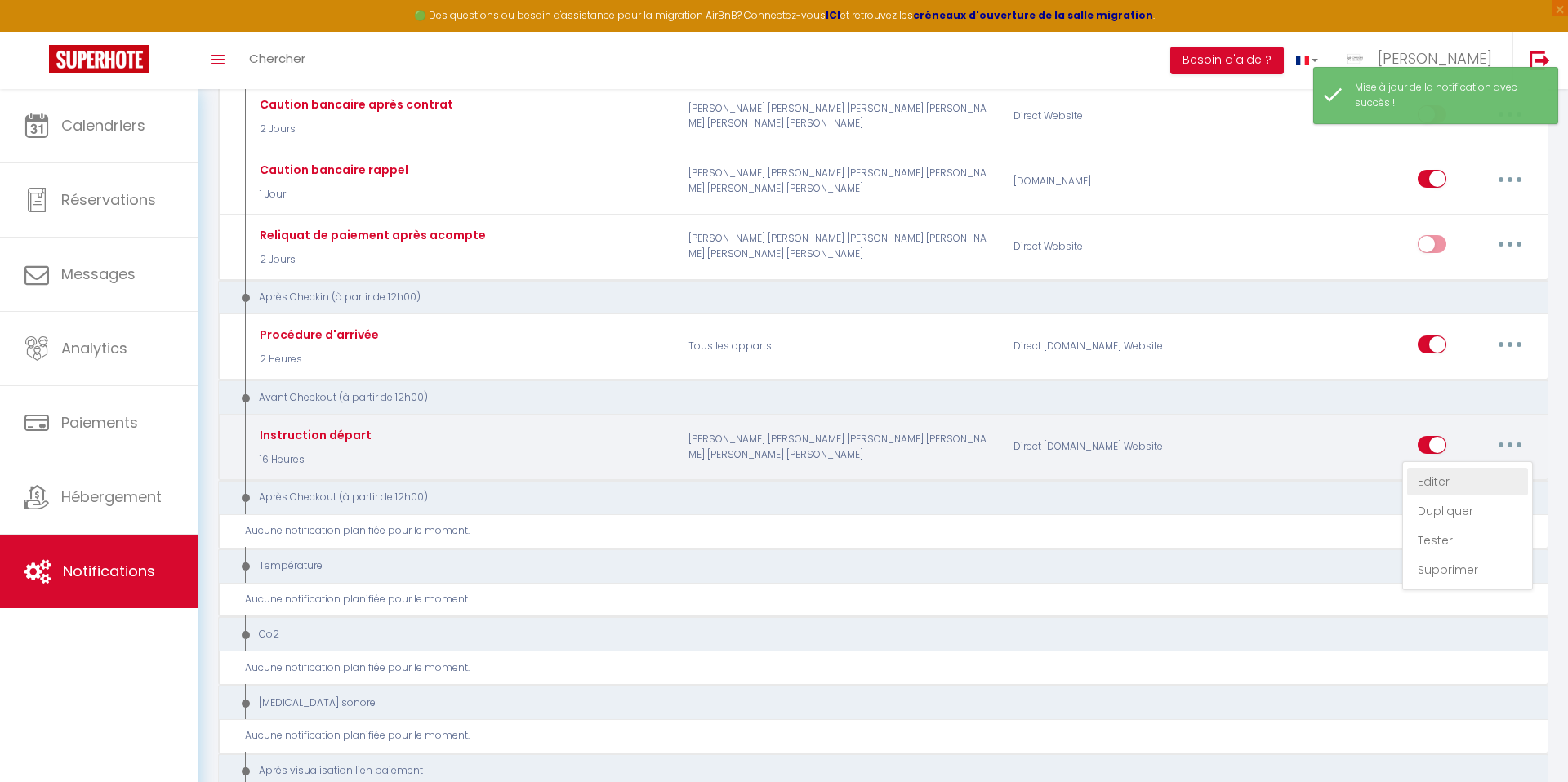
checkbox input "false"
radio input "true"
type input "Instruction avant départ Hébergement"
checkbox input "false"
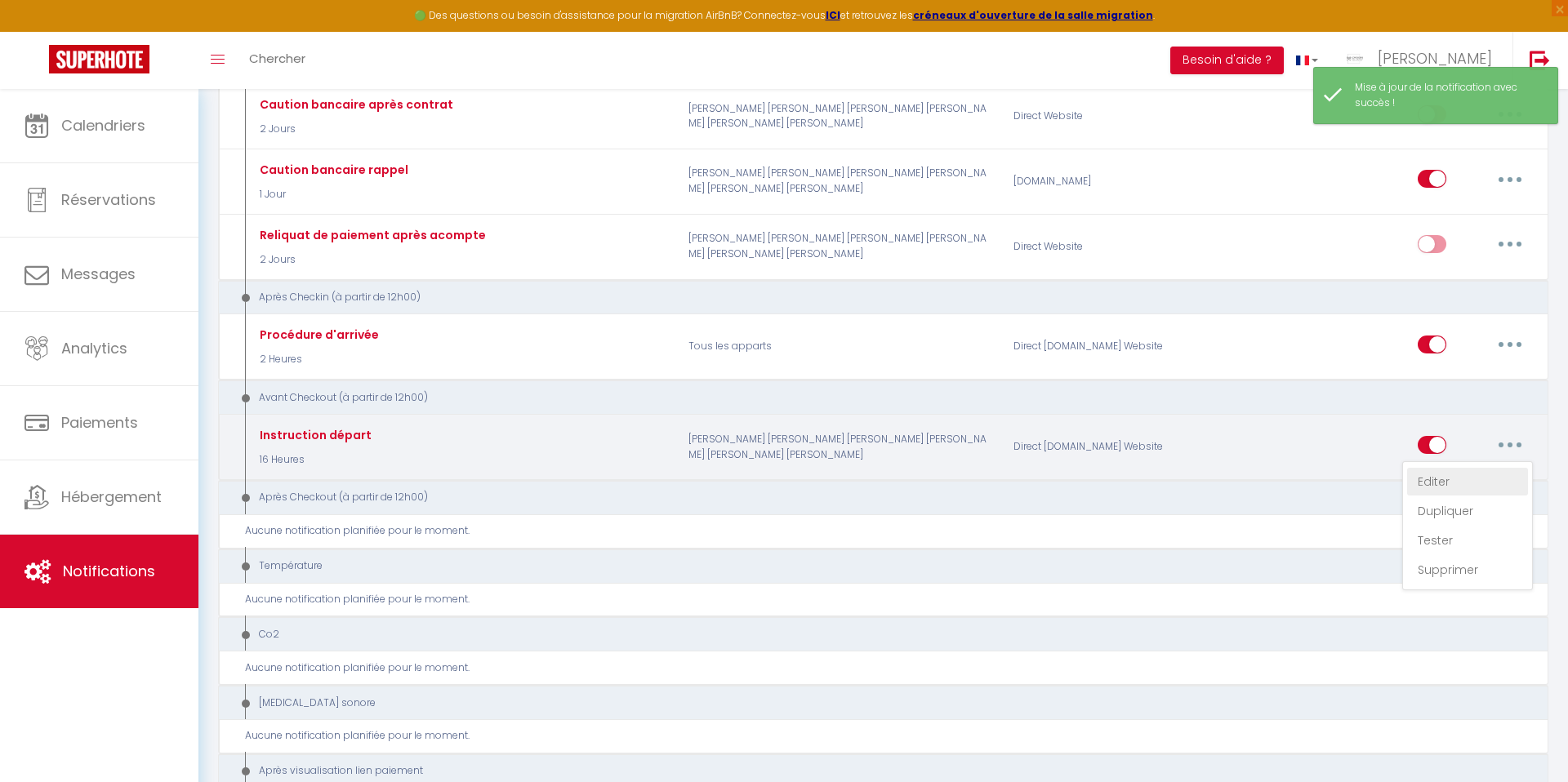
checkbox input "false"
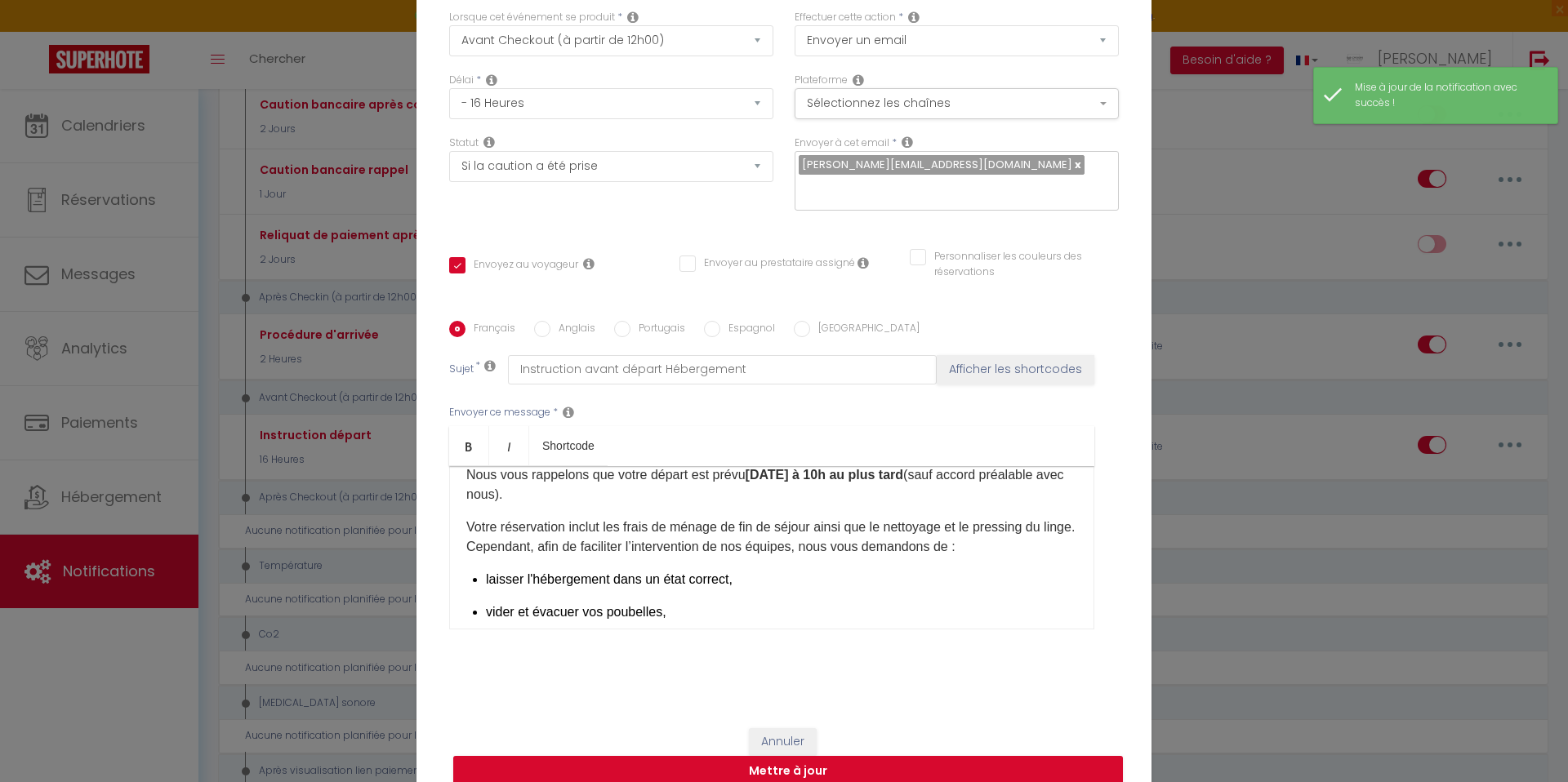
scroll to position [0, 0]
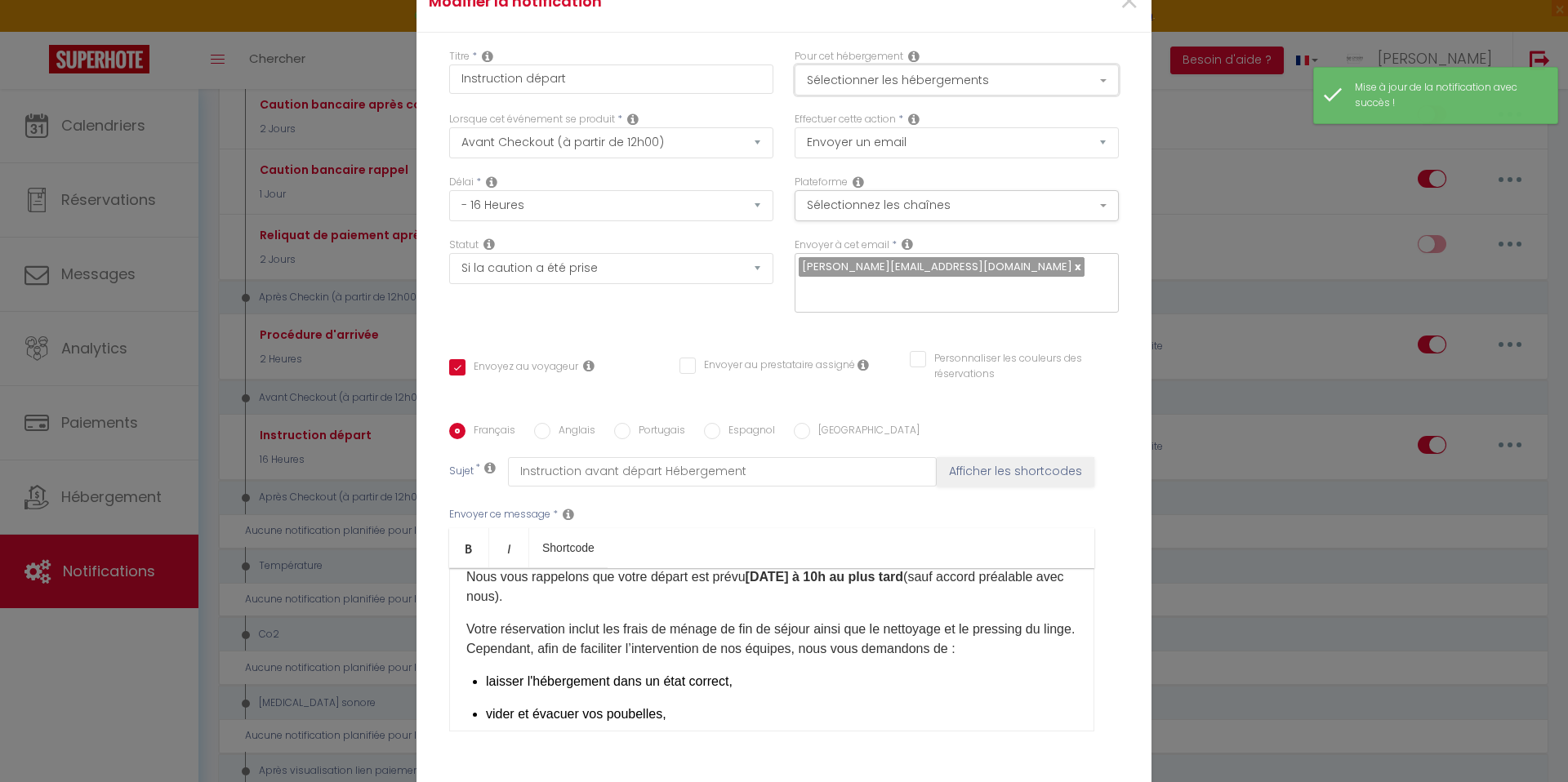
click at [803, 88] on button "Sélectionner les hébergements" at bounding box center [957, 80] width 324 height 31
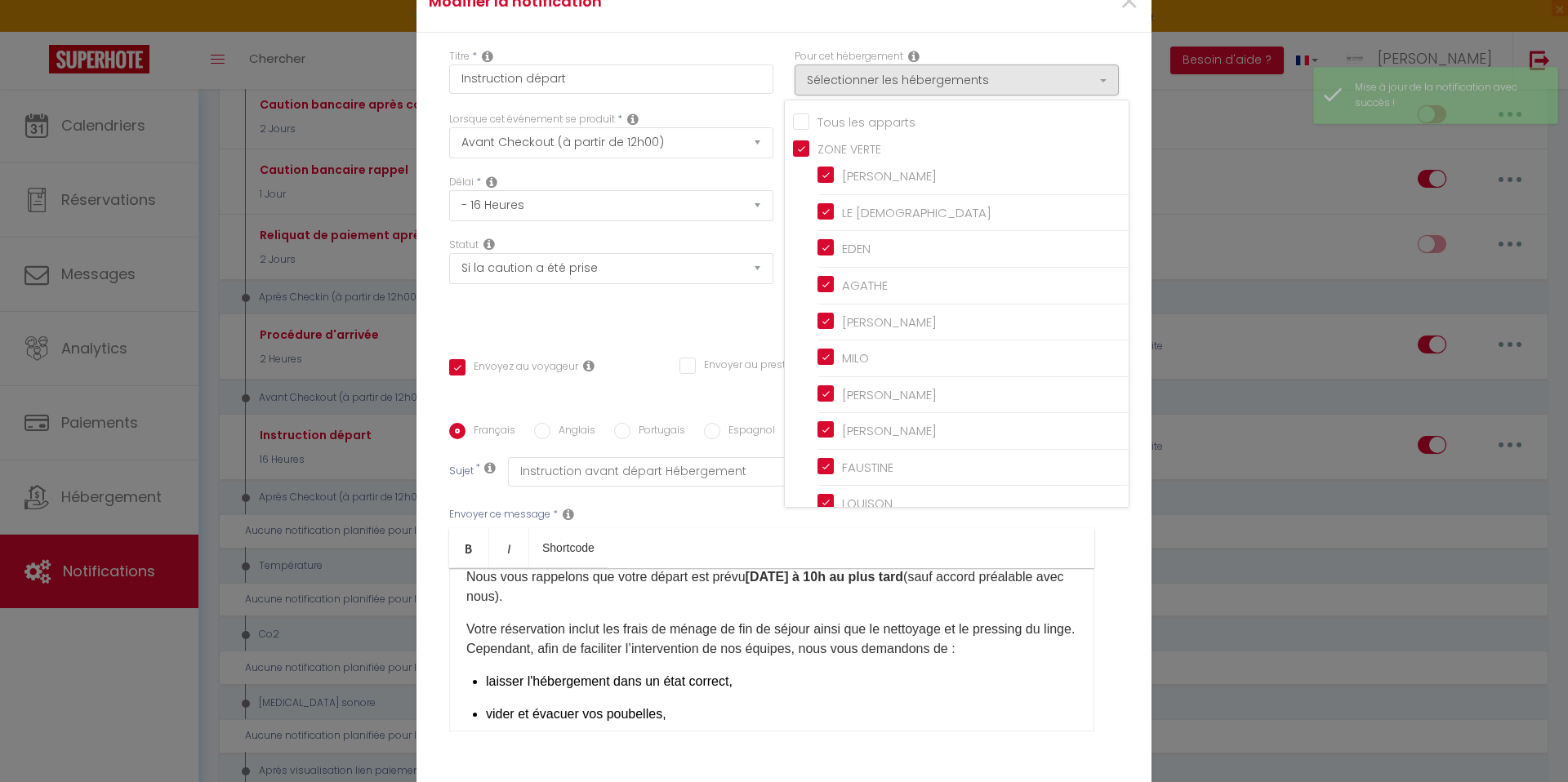
click at [798, 129] on input "Tous les apparts" at bounding box center [961, 120] width 336 height 16
click at [789, 76] on div "Pour cet hébergement Sélectionner les hébergements Tous les apparts ZONE VERTE …" at bounding box center [957, 80] width 346 height 62
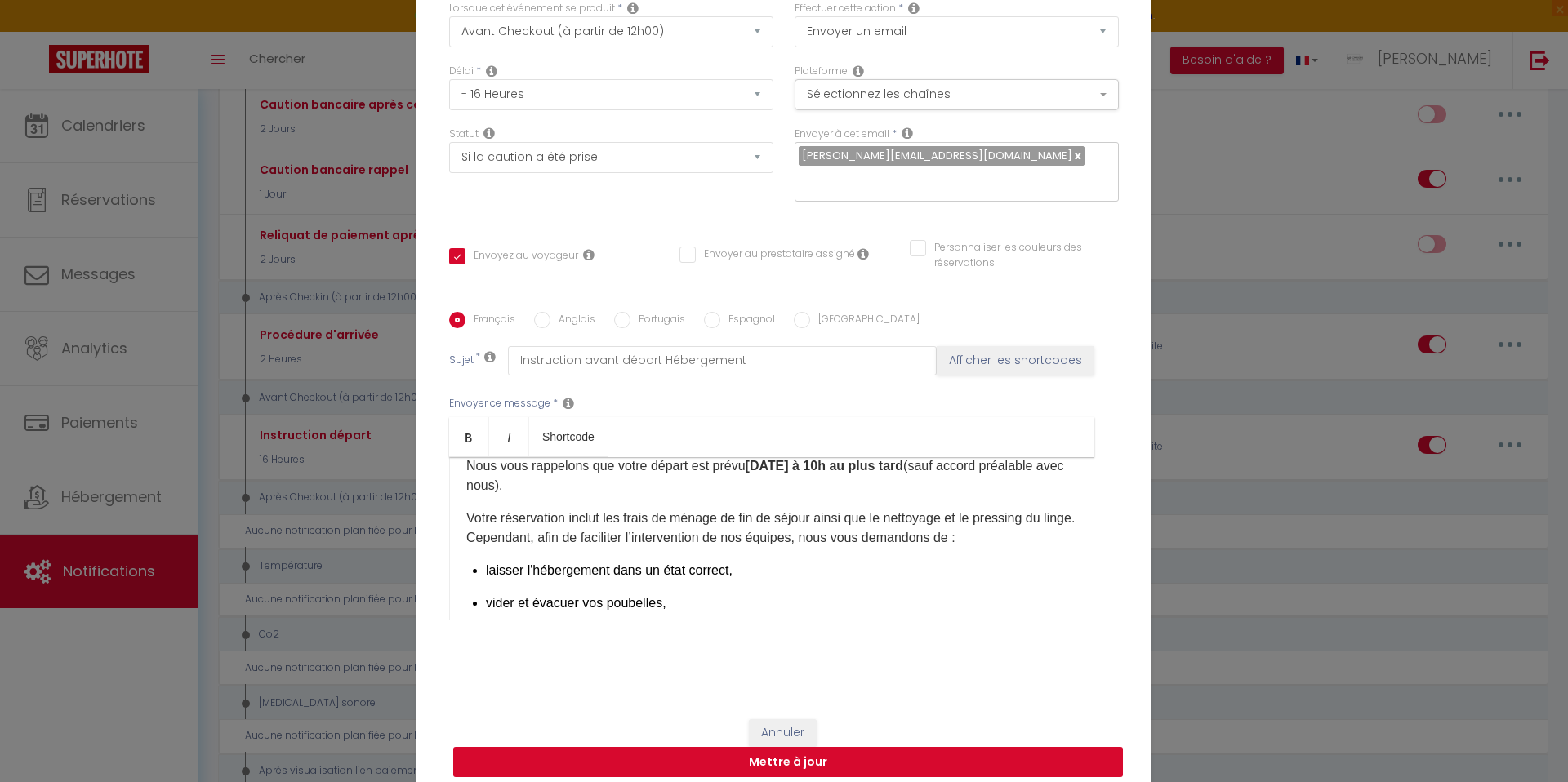
click at [722, 747] on button "Mettre à jour" at bounding box center [789, 762] width 670 height 31
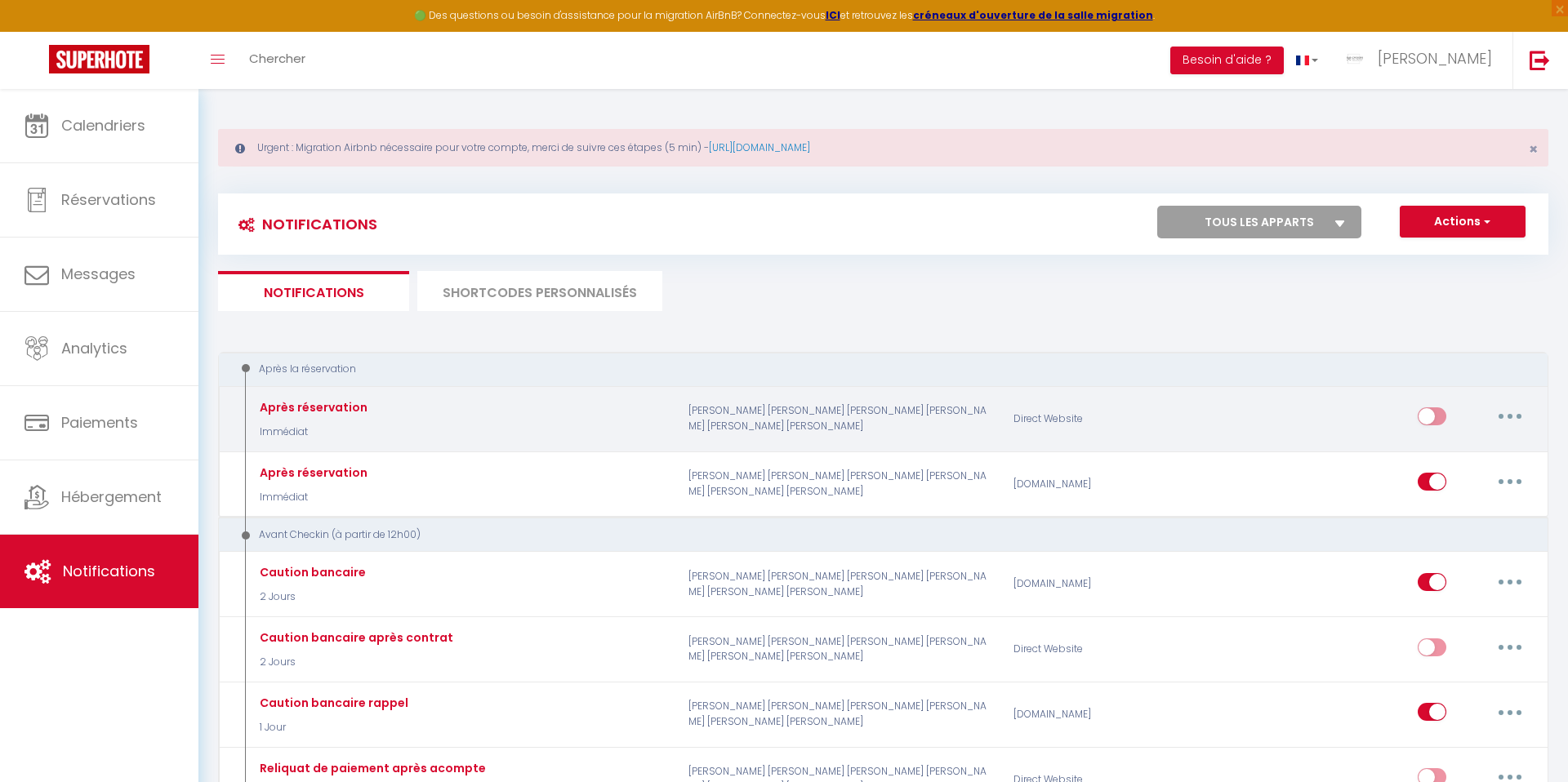
click at [1424, 416] on input "checkbox" at bounding box center [1432, 419] width 29 height 24
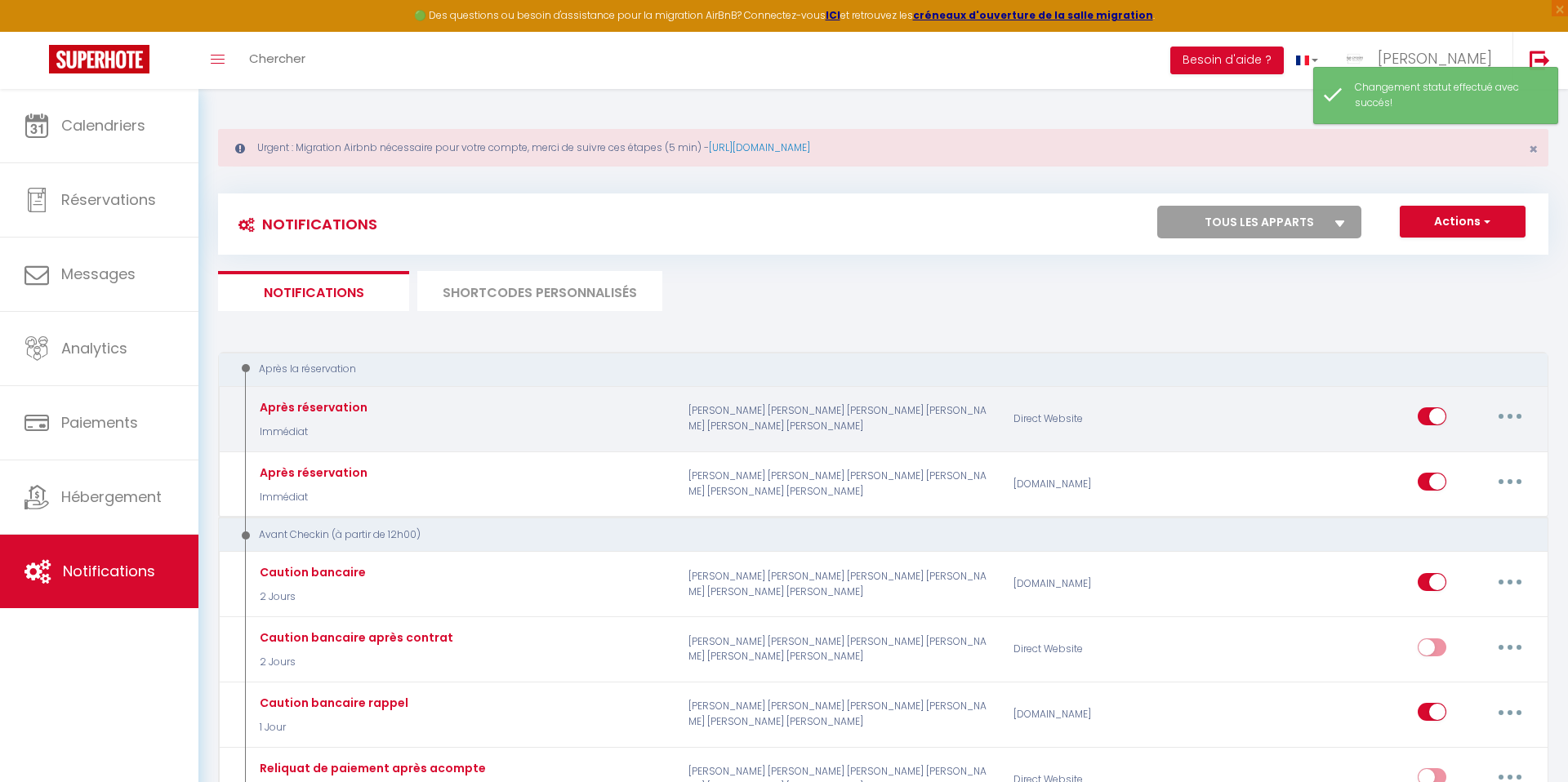
click at [1516, 416] on button "button" at bounding box center [1510, 416] width 46 height 26
click at [1423, 450] on link "Editer" at bounding box center [1468, 453] width 121 height 28
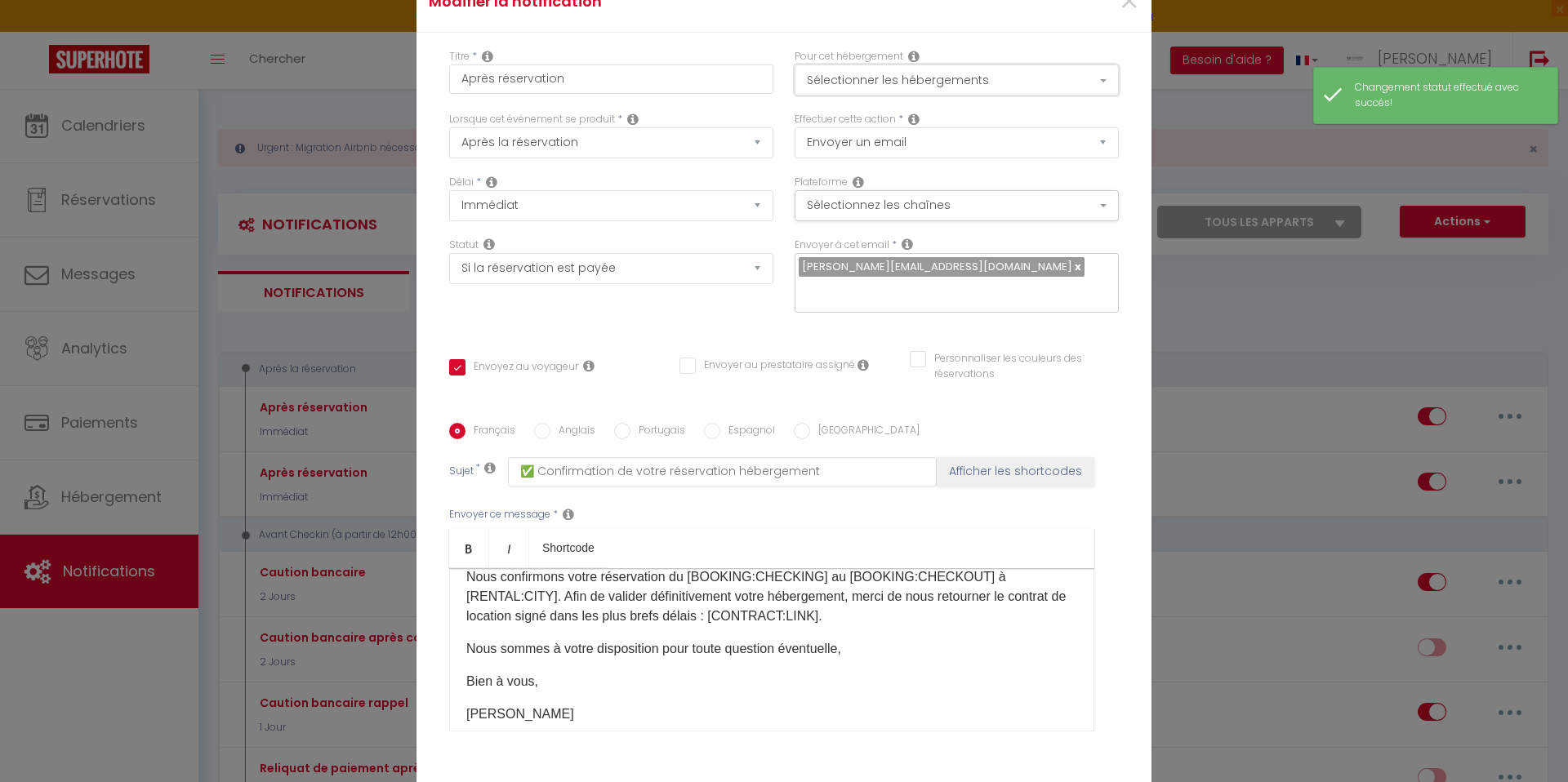
click at [834, 96] on button "Sélectionner les hébergements" at bounding box center [957, 80] width 324 height 31
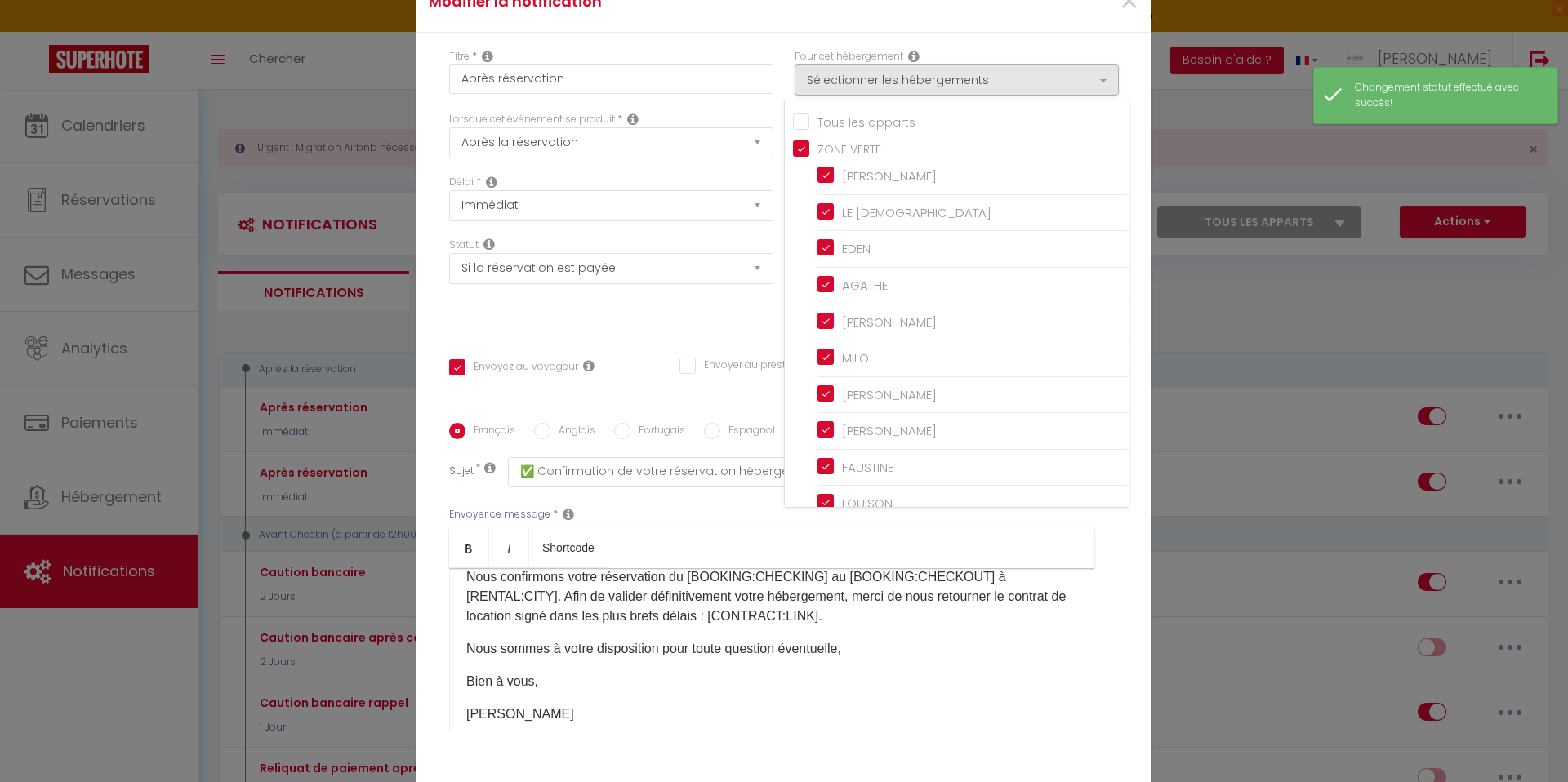
click at [806, 129] on input "Tous les apparts" at bounding box center [961, 120] width 336 height 16
click at [779, 79] on div "Titre * Après réservation" at bounding box center [611, 80] width 346 height 62
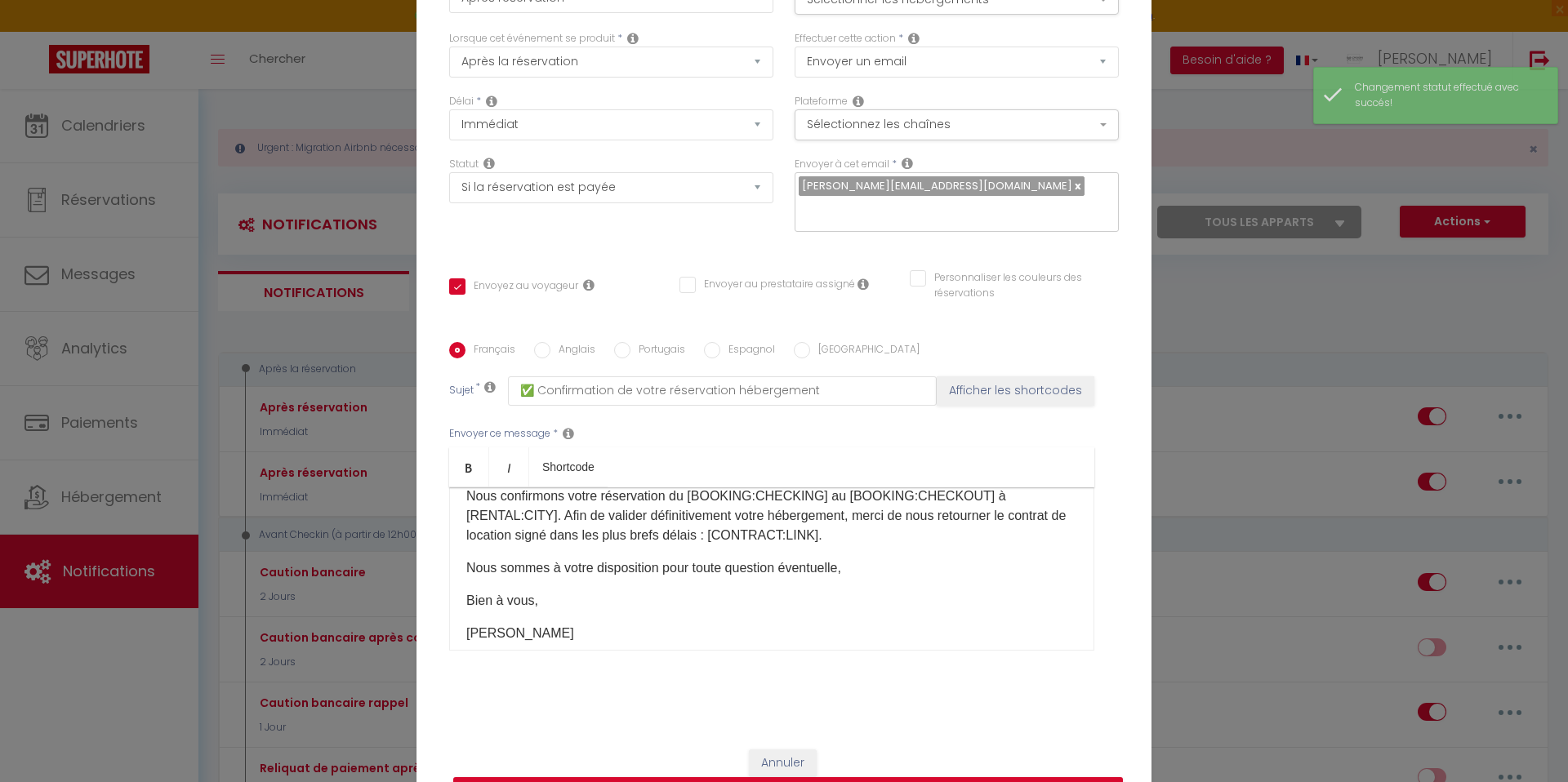
scroll to position [111, 0]
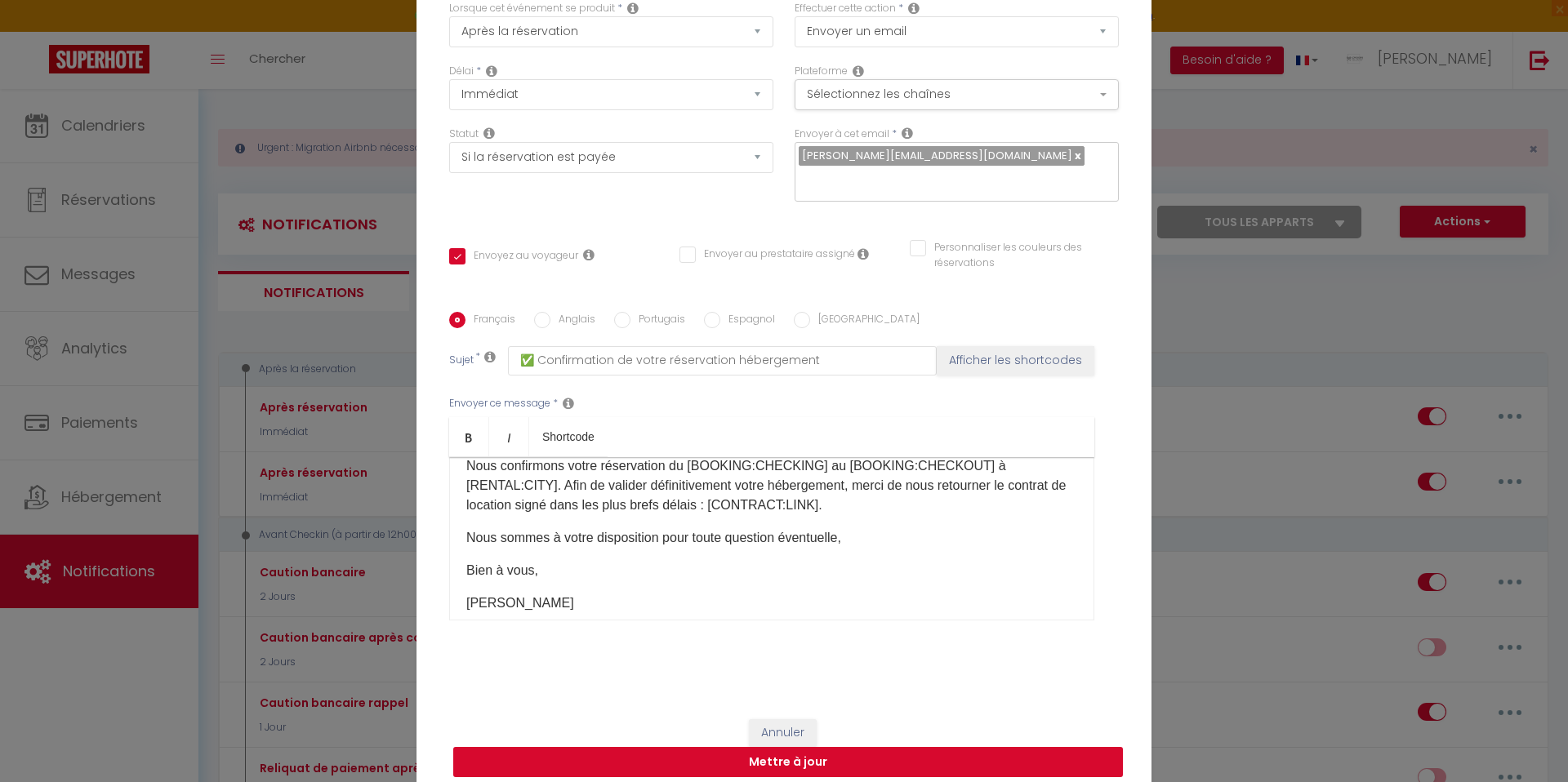
click at [697, 758] on button "Mettre à jour" at bounding box center [789, 762] width 670 height 31
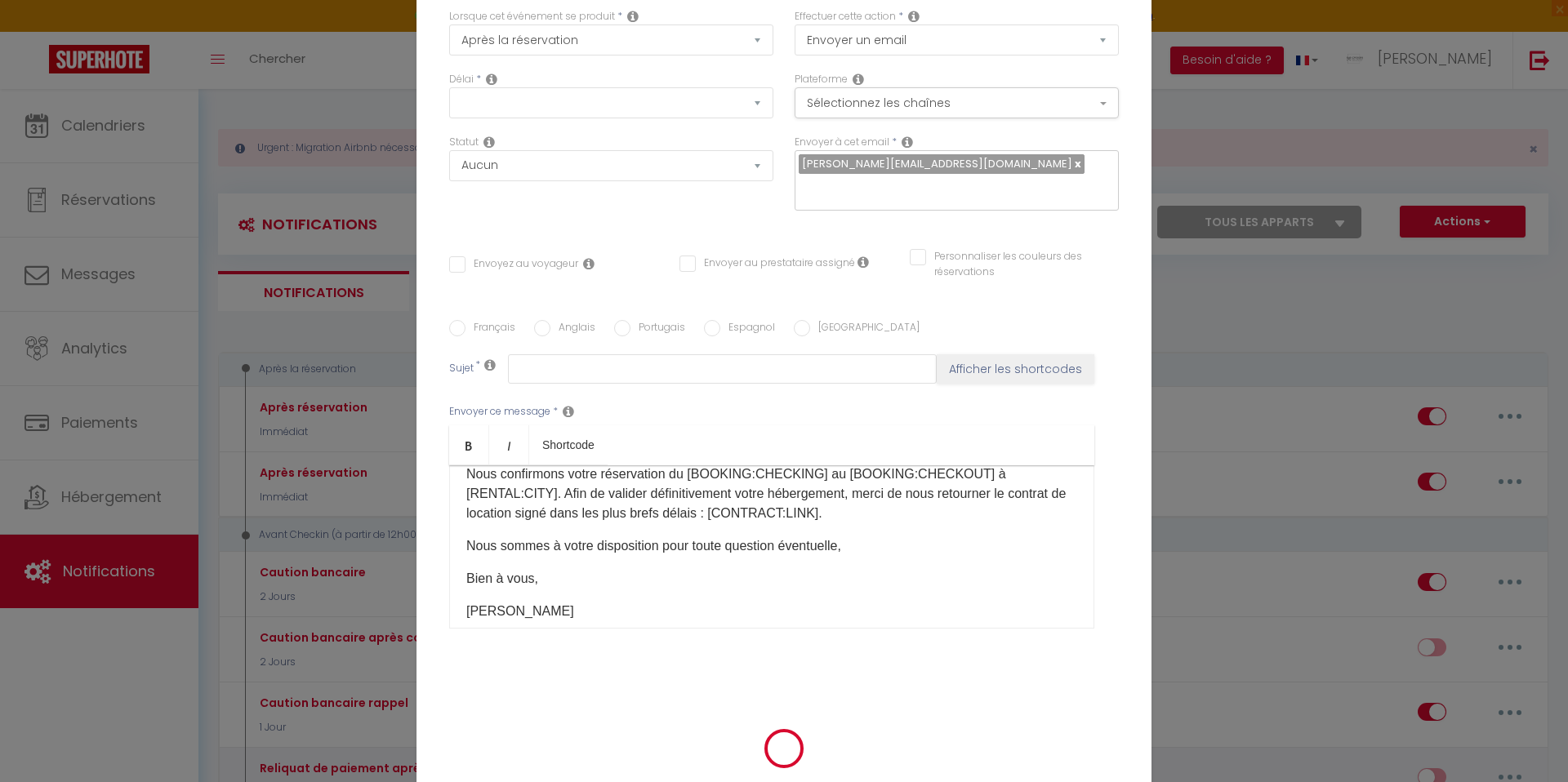
scroll to position [0, 0]
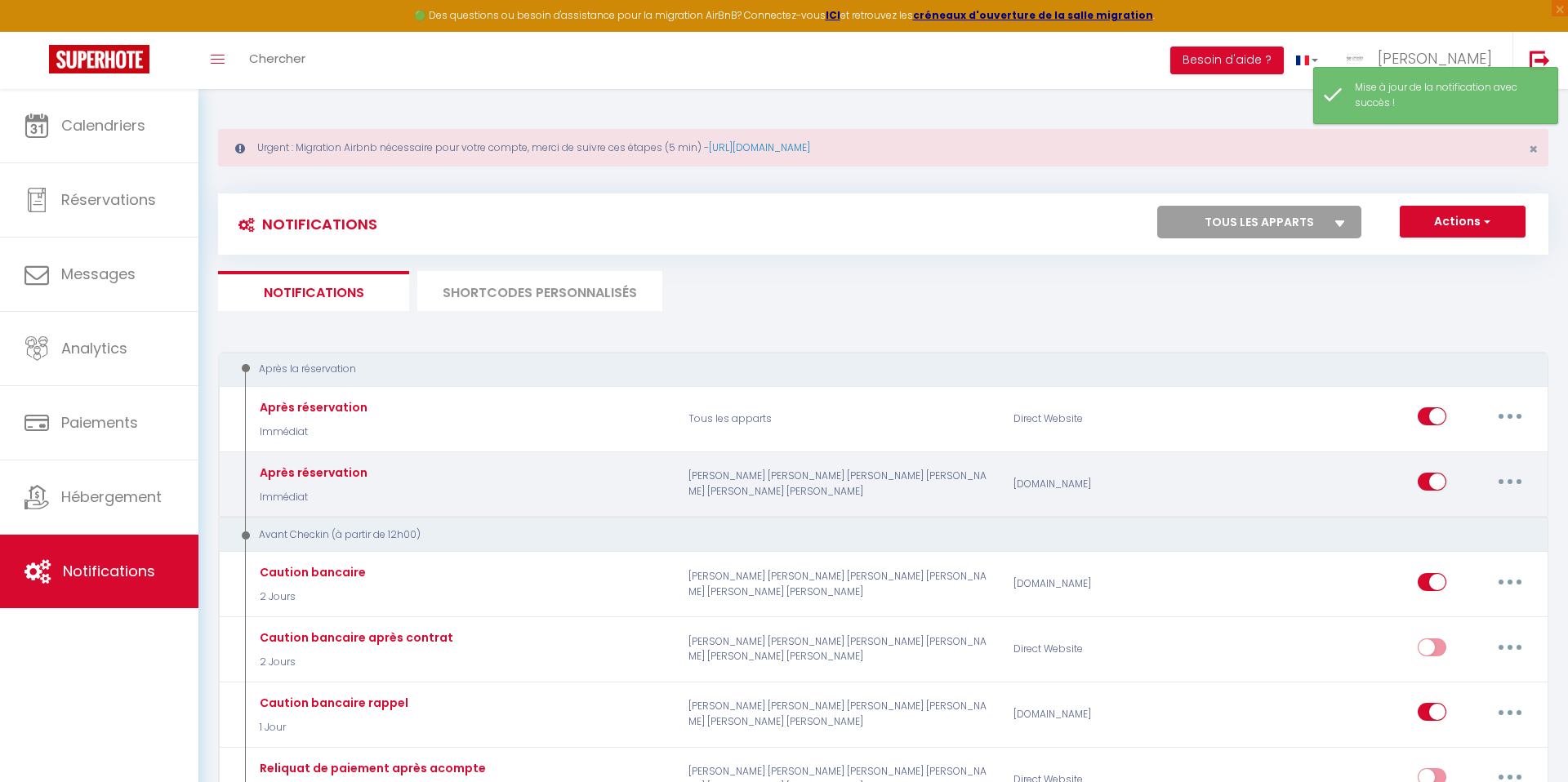
click at [1524, 479] on button "button" at bounding box center [1510, 482] width 46 height 26
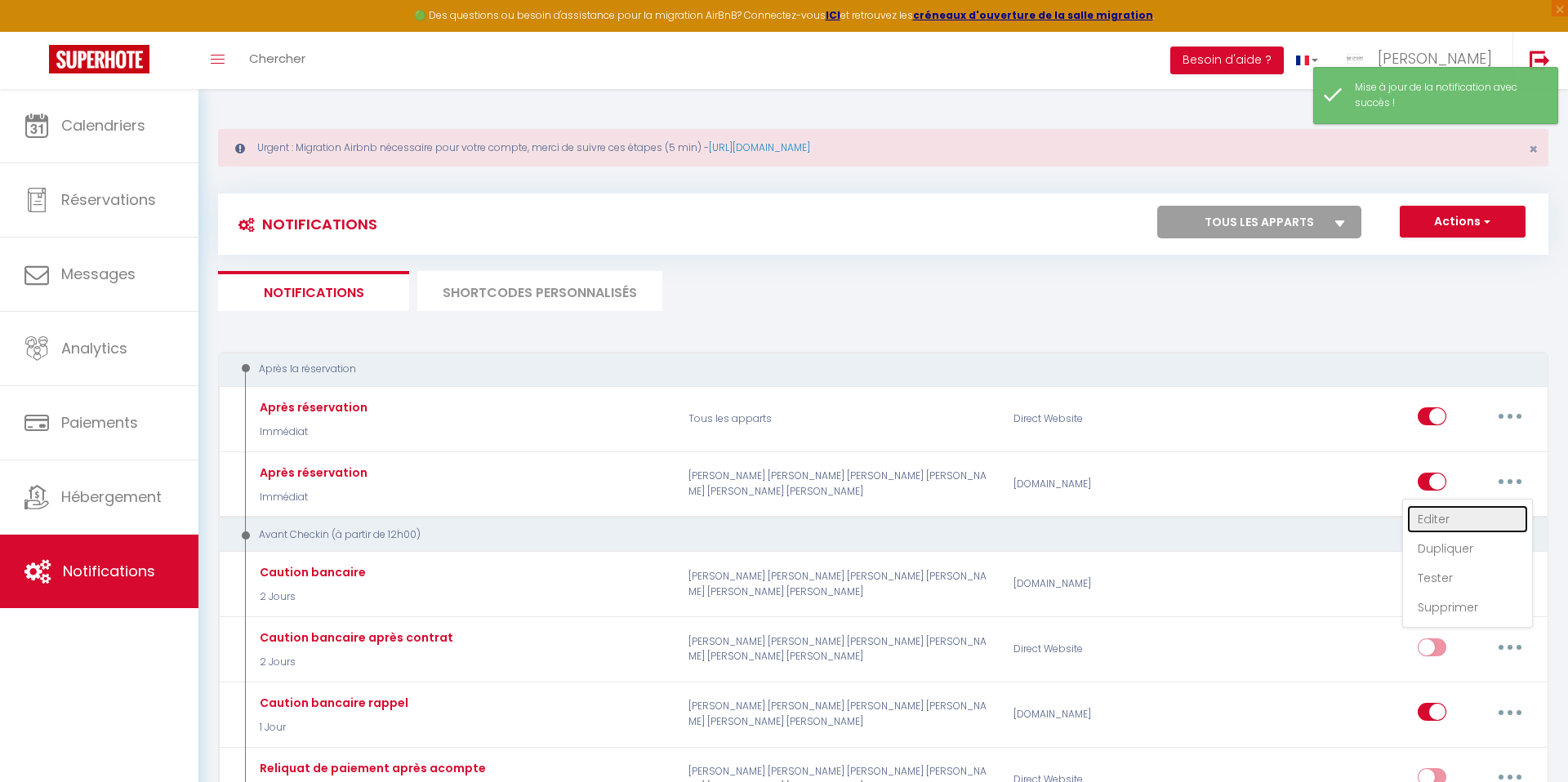
click at [1445, 523] on link "Editer" at bounding box center [1468, 519] width 121 height 28
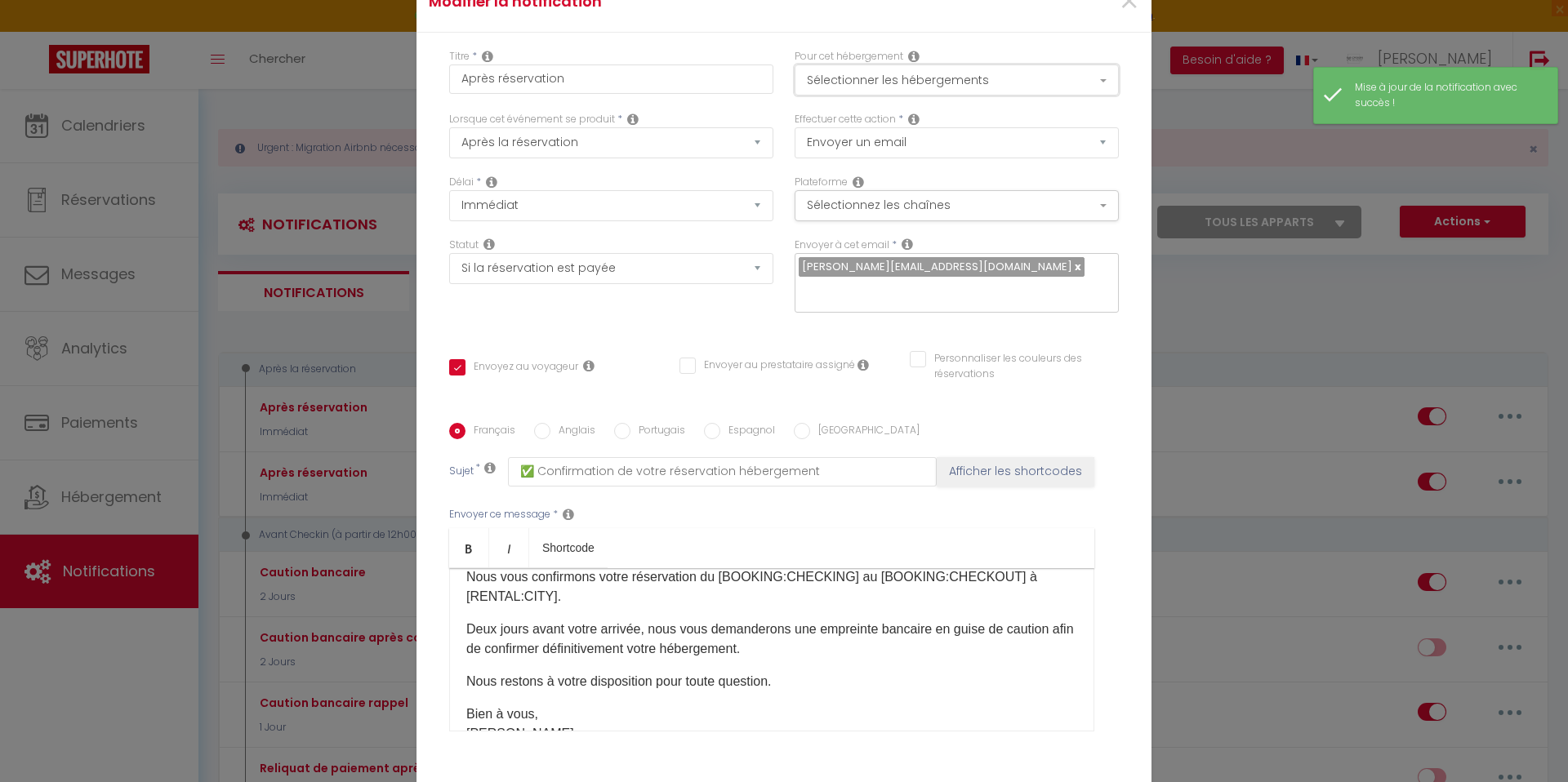
click at [827, 85] on button "Sélectionner les hébergements" at bounding box center [957, 80] width 324 height 31
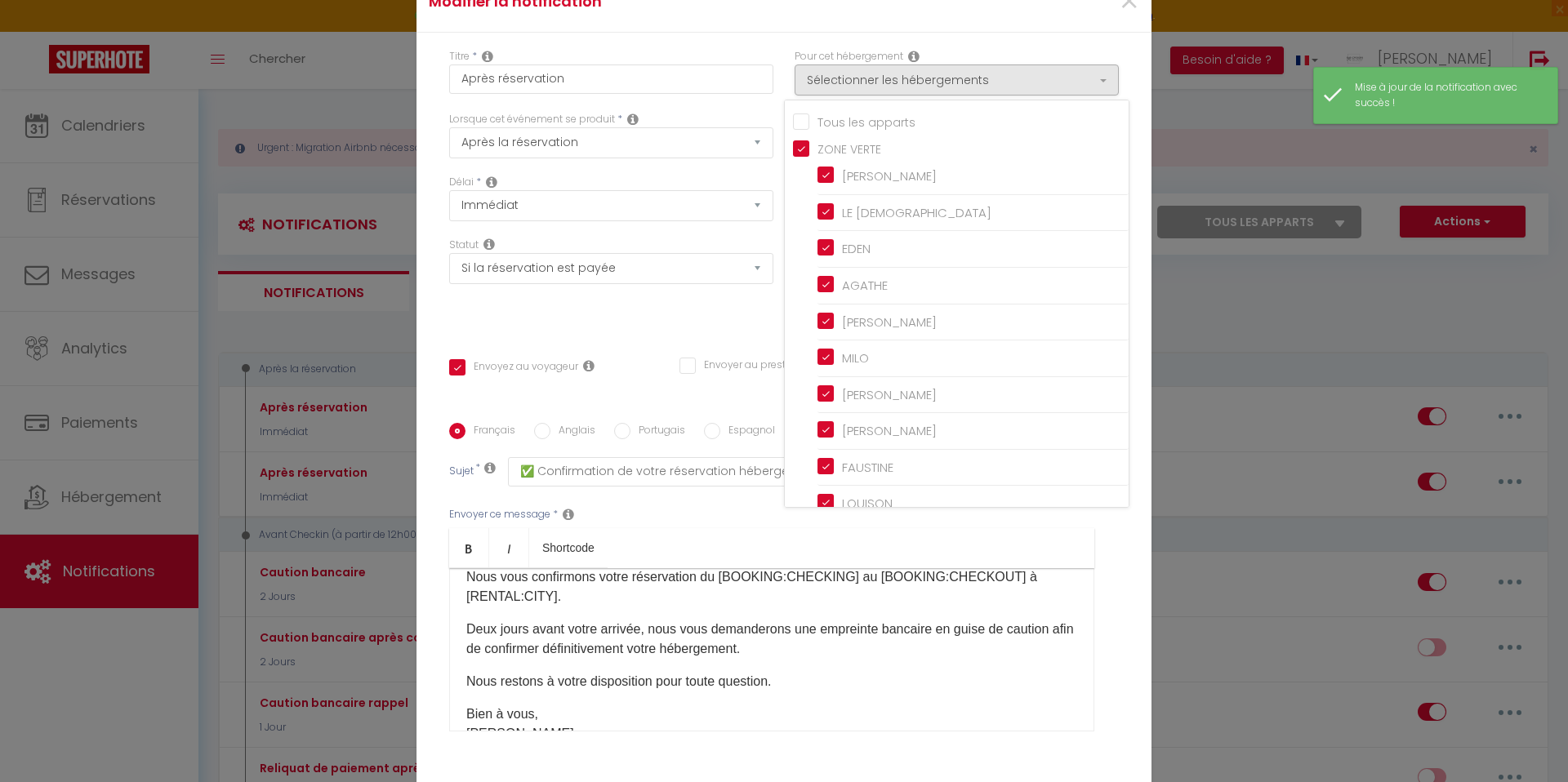
drag, startPoint x: 798, startPoint y: 129, endPoint x: 795, endPoint y: 119, distance: 10.4
click at [798, 129] on input "Tous les apparts" at bounding box center [961, 120] width 336 height 16
click at [790, 59] on div "Titre * Après réservation Pour cet hébergement Sélectionner les hébergements To…" at bounding box center [784, 423] width 735 height 781
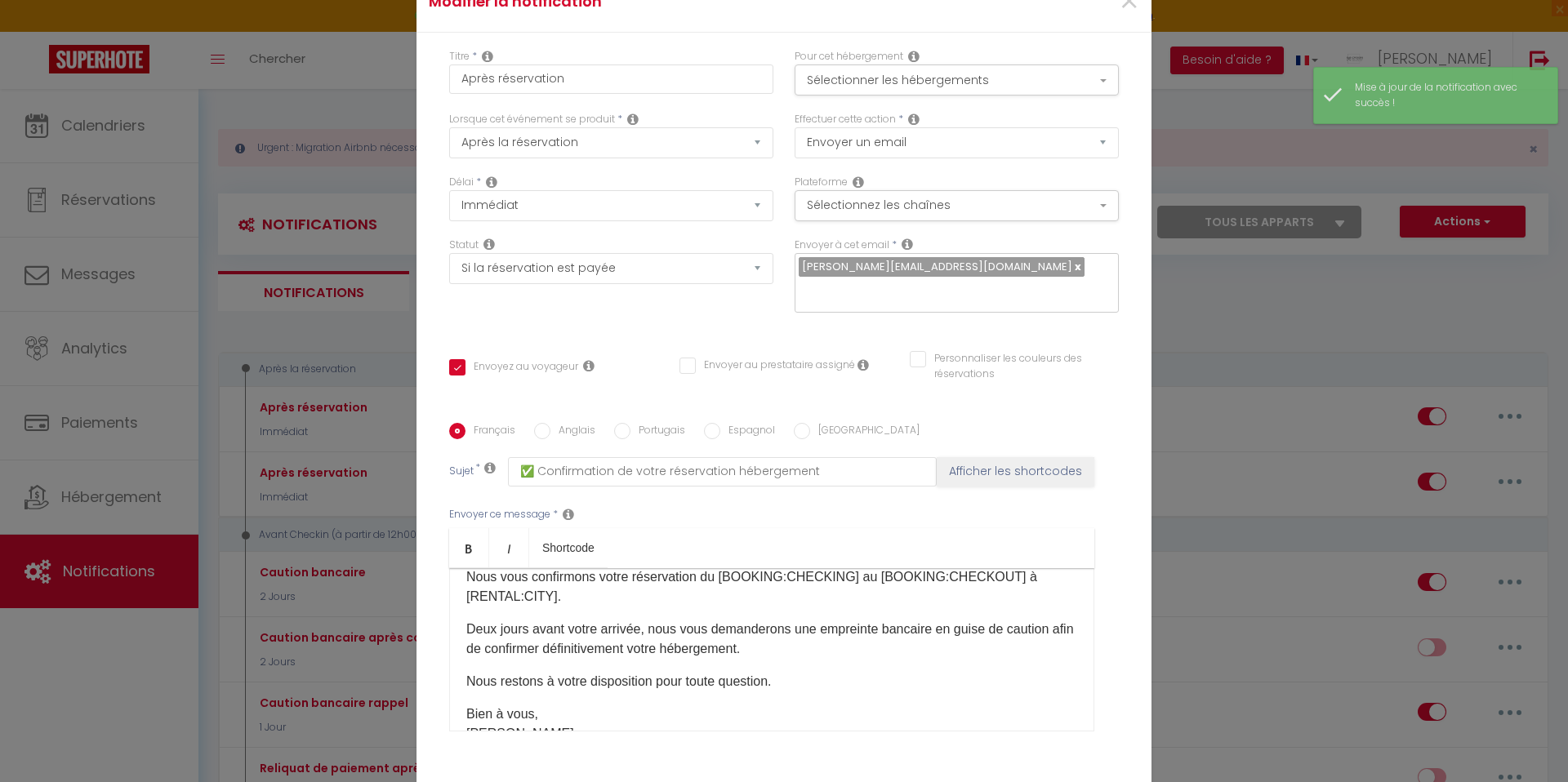
scroll to position [111, 0]
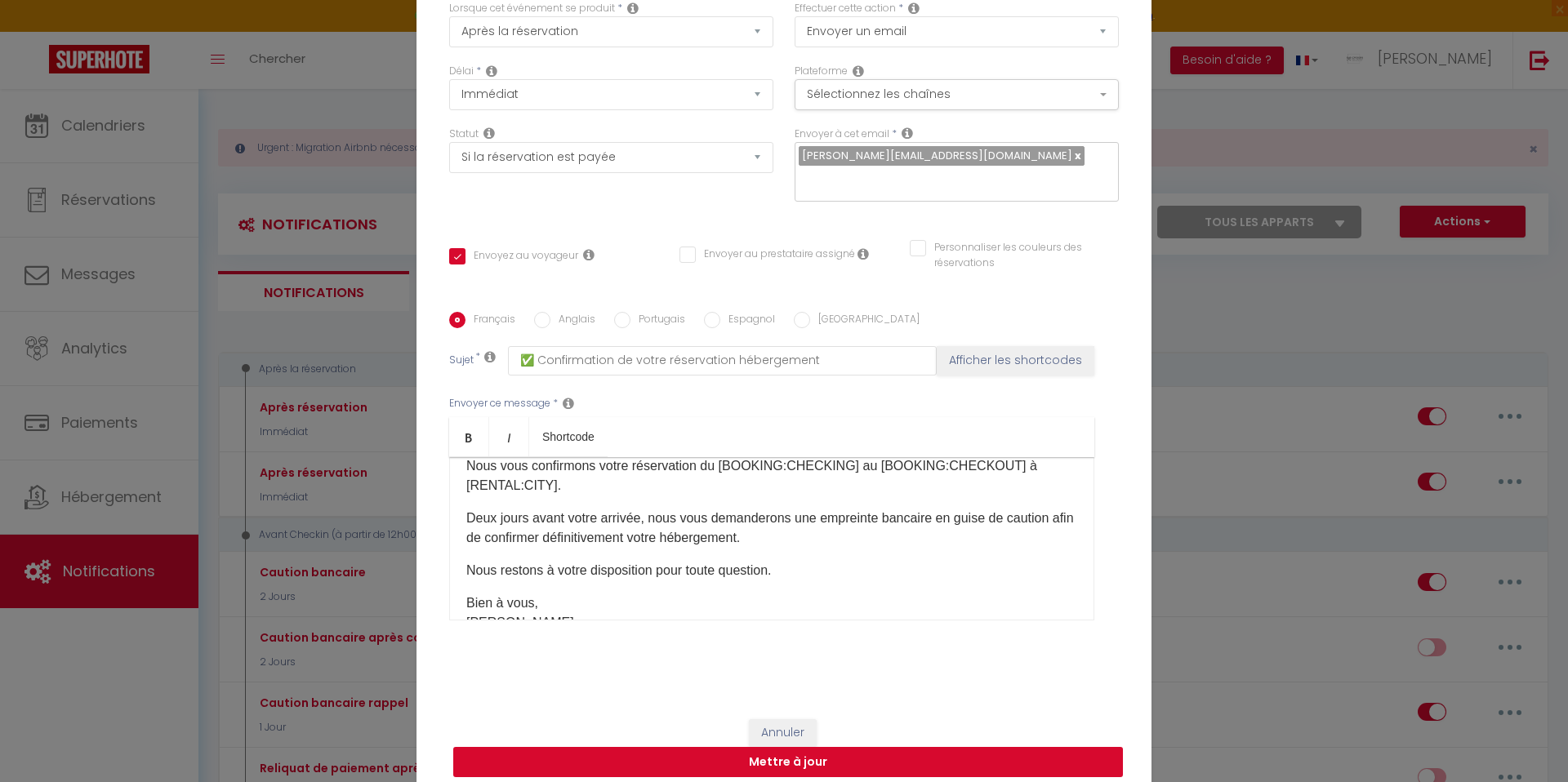
click at [733, 754] on button "Mettre à jour" at bounding box center [789, 762] width 670 height 31
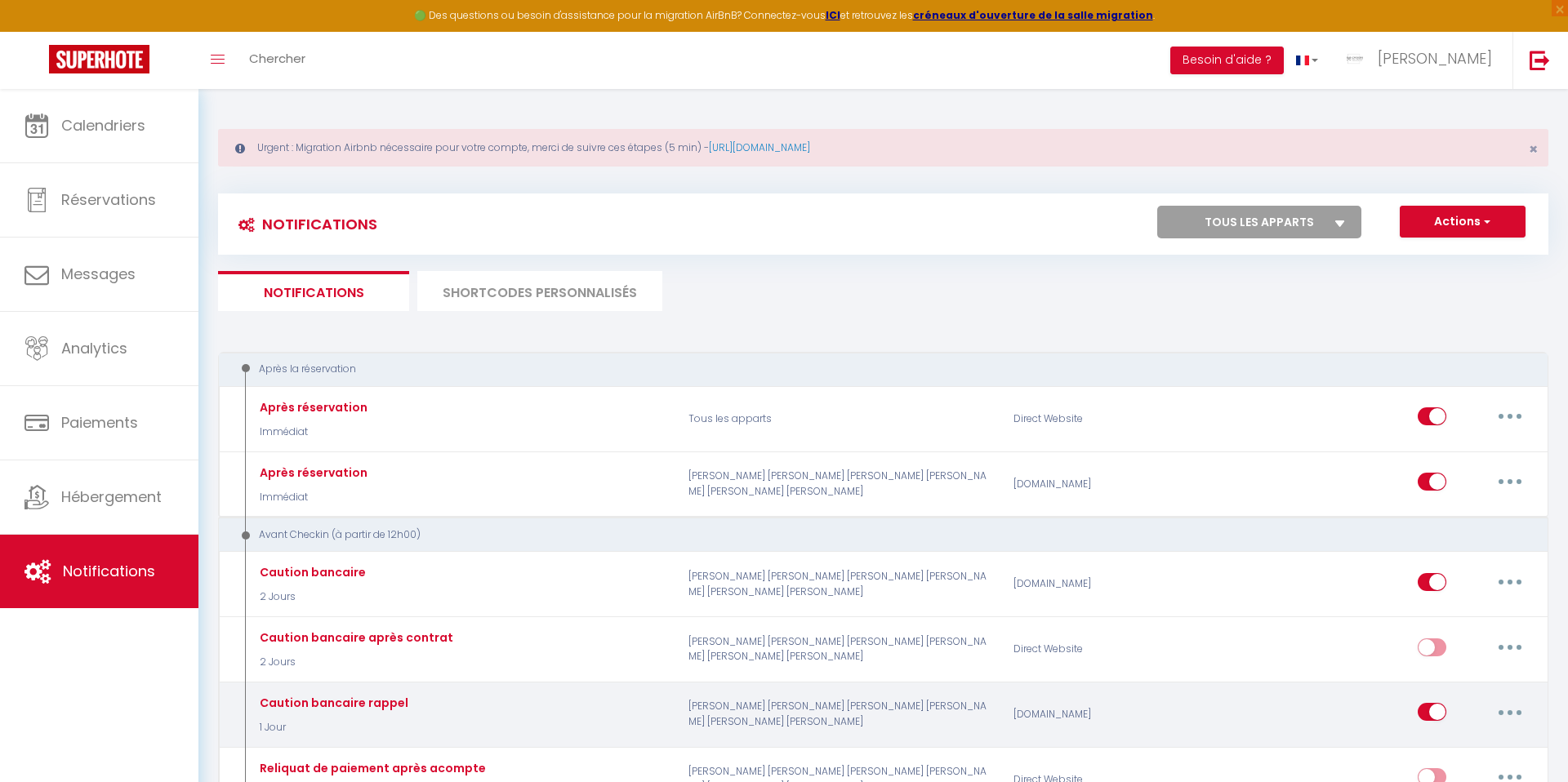
scroll to position [0, 0]
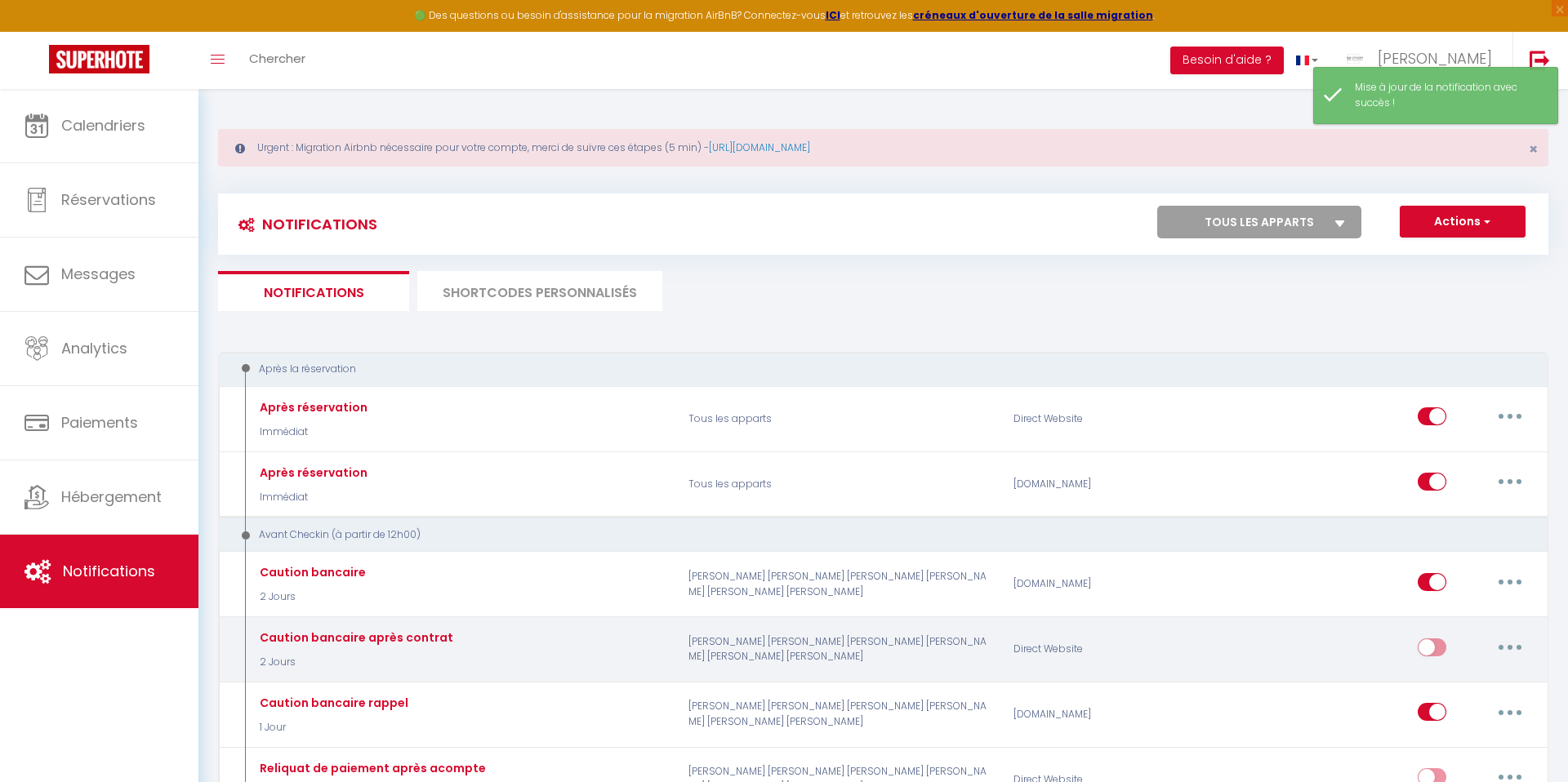
click at [1504, 646] on button "button" at bounding box center [1510, 647] width 46 height 26
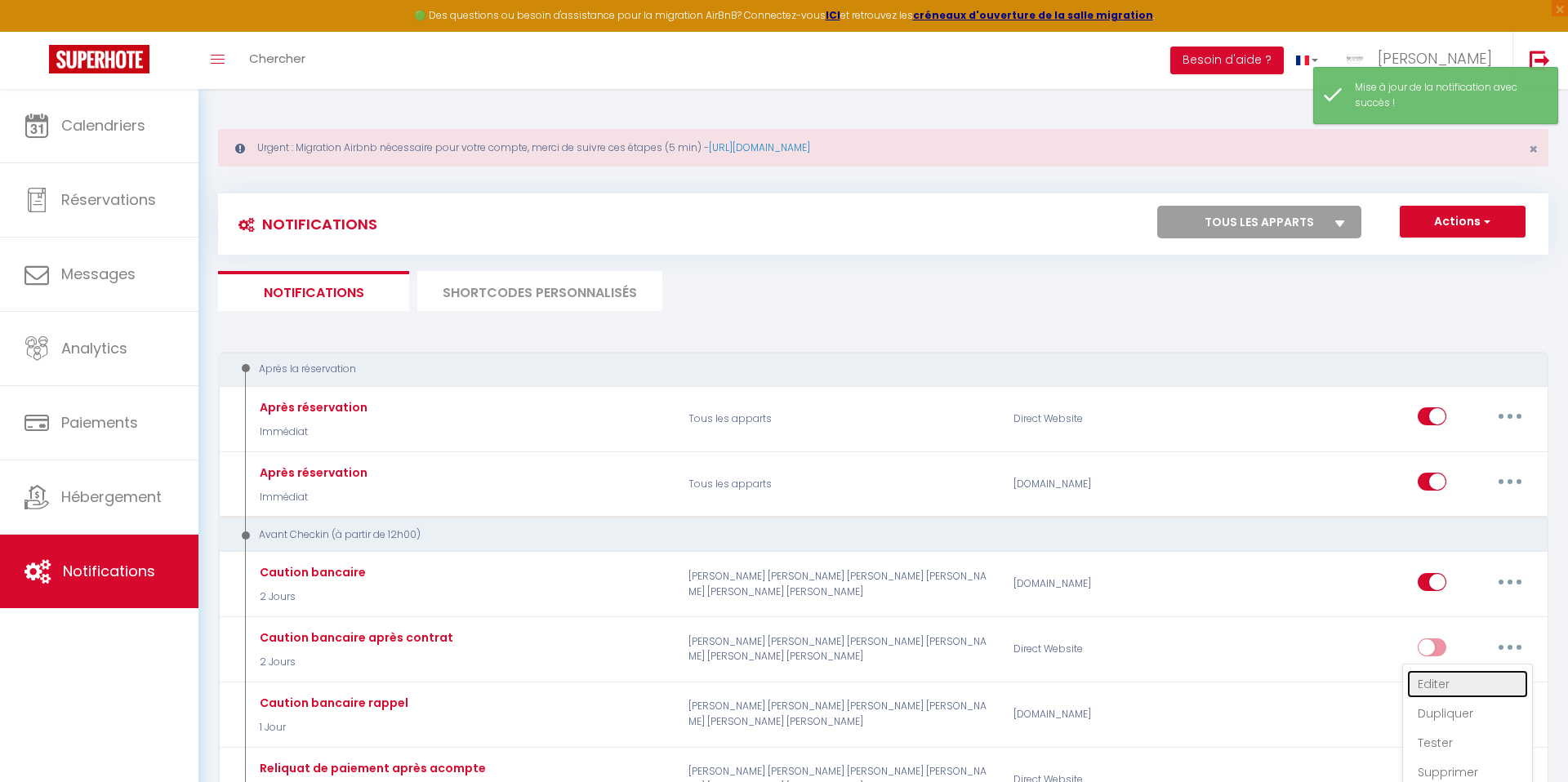
drag, startPoint x: 1429, startPoint y: 687, endPoint x: 1416, endPoint y: 681, distance: 14.3
click at [1429, 687] on link "Editer" at bounding box center [1468, 684] width 121 height 28
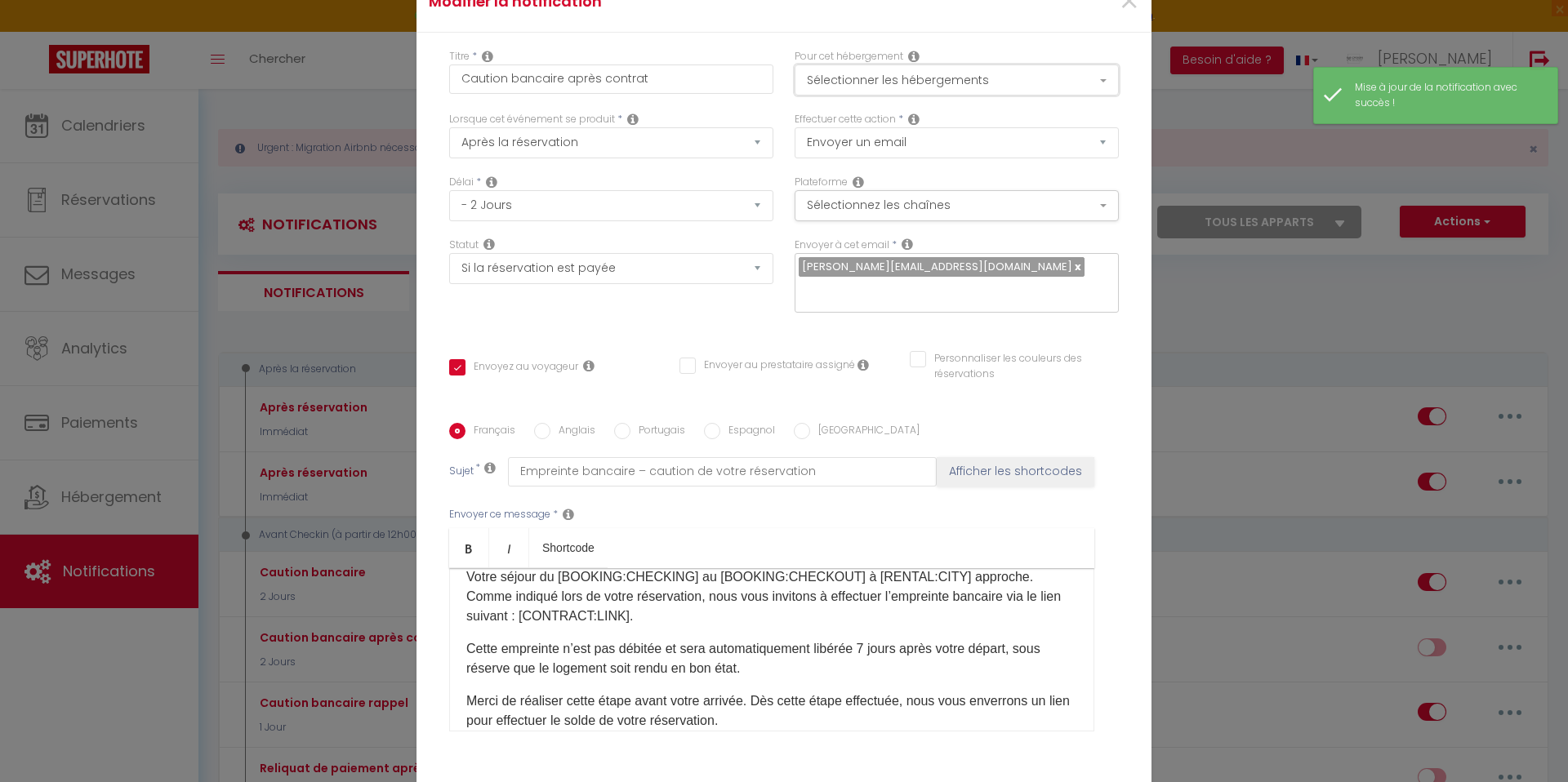
click at [813, 93] on button "Sélectionner les hébergements" at bounding box center [957, 80] width 324 height 31
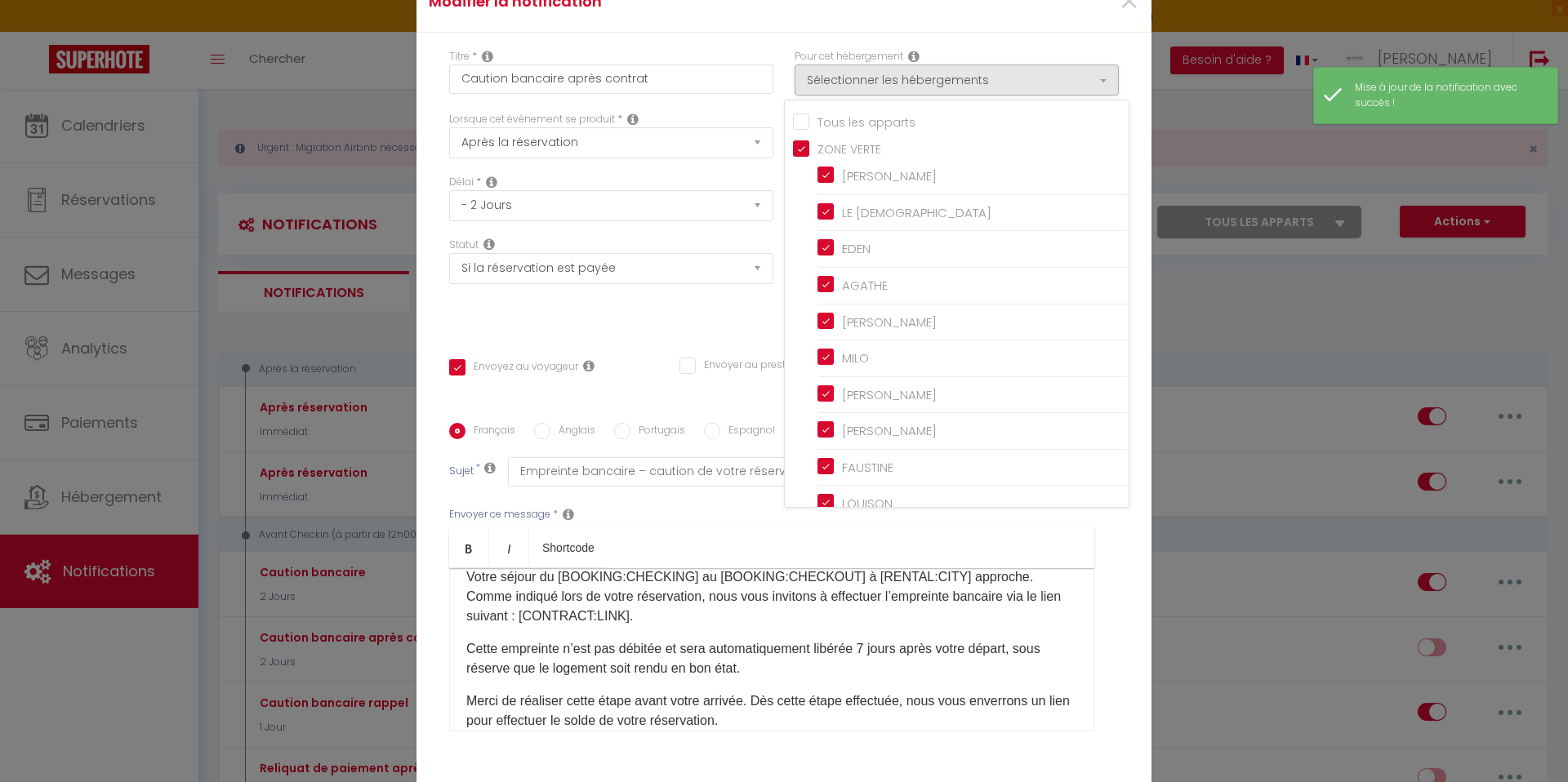
click at [808, 129] on input "Tous les apparts" at bounding box center [961, 120] width 336 height 16
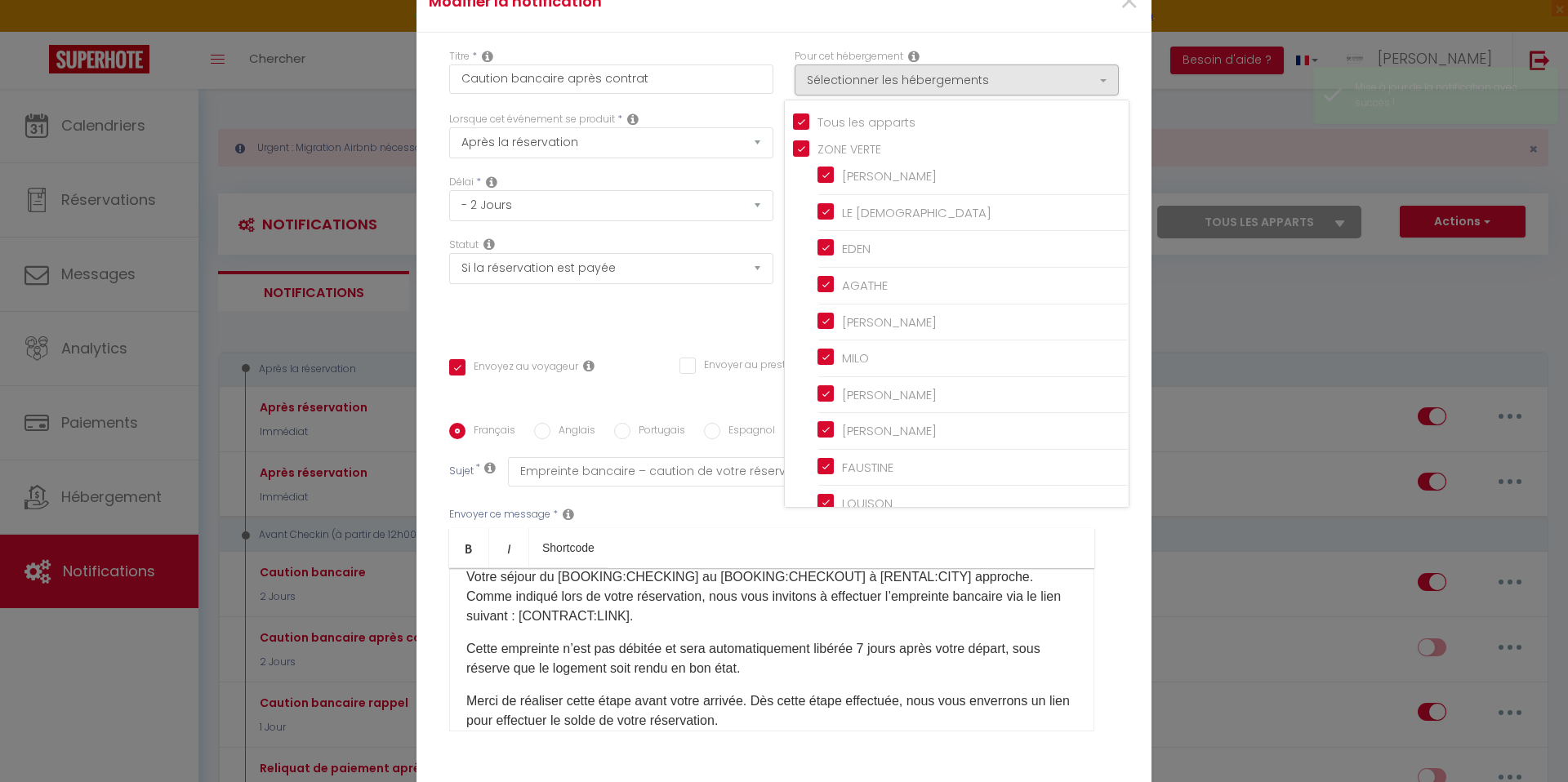
click at [788, 65] on div "Pour cet hébergement Sélectionner les hébergements Tous les apparts ZONE VERTE …" at bounding box center [957, 80] width 346 height 62
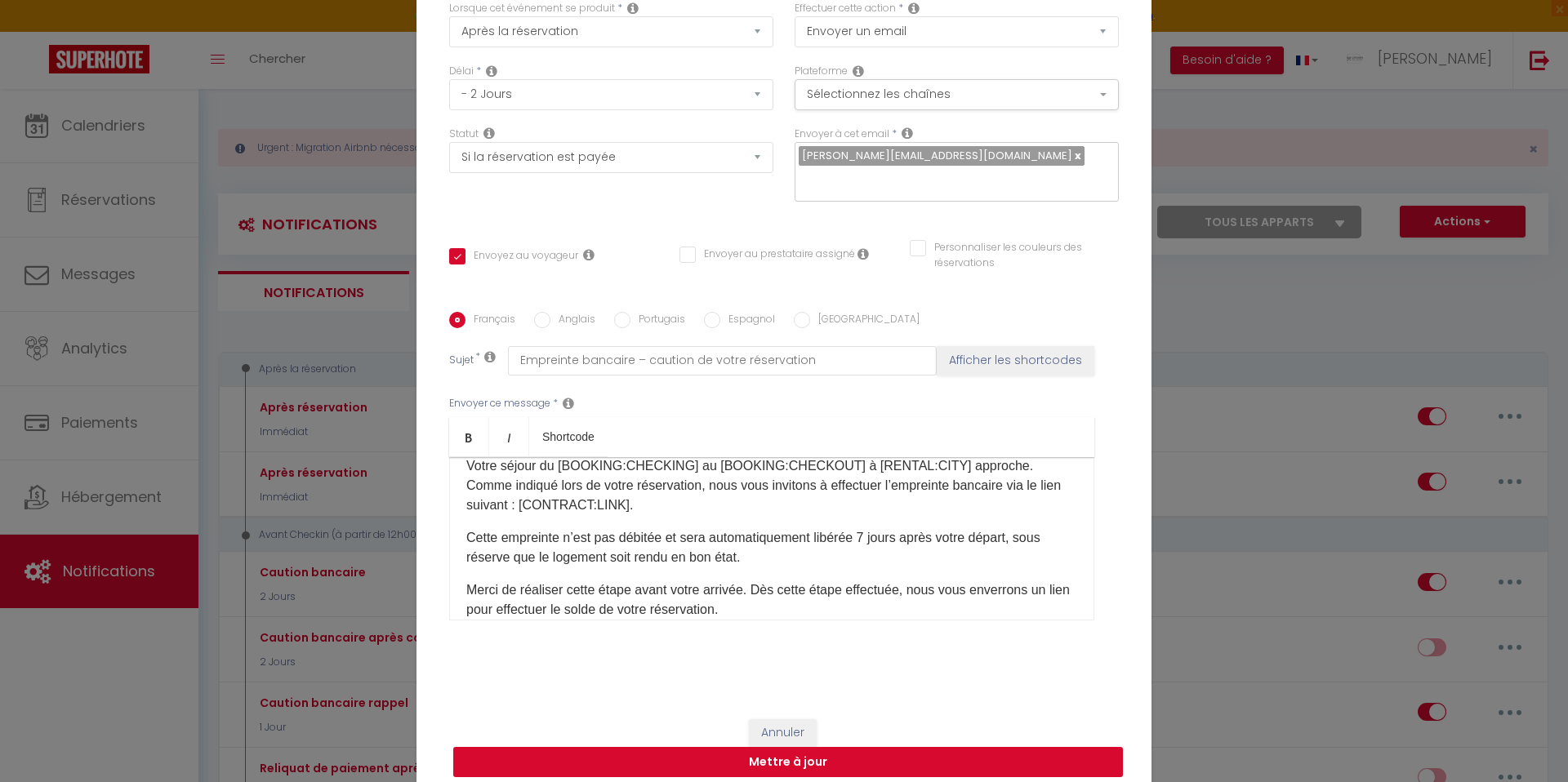
click at [733, 747] on button "Mettre à jour" at bounding box center [789, 762] width 670 height 31
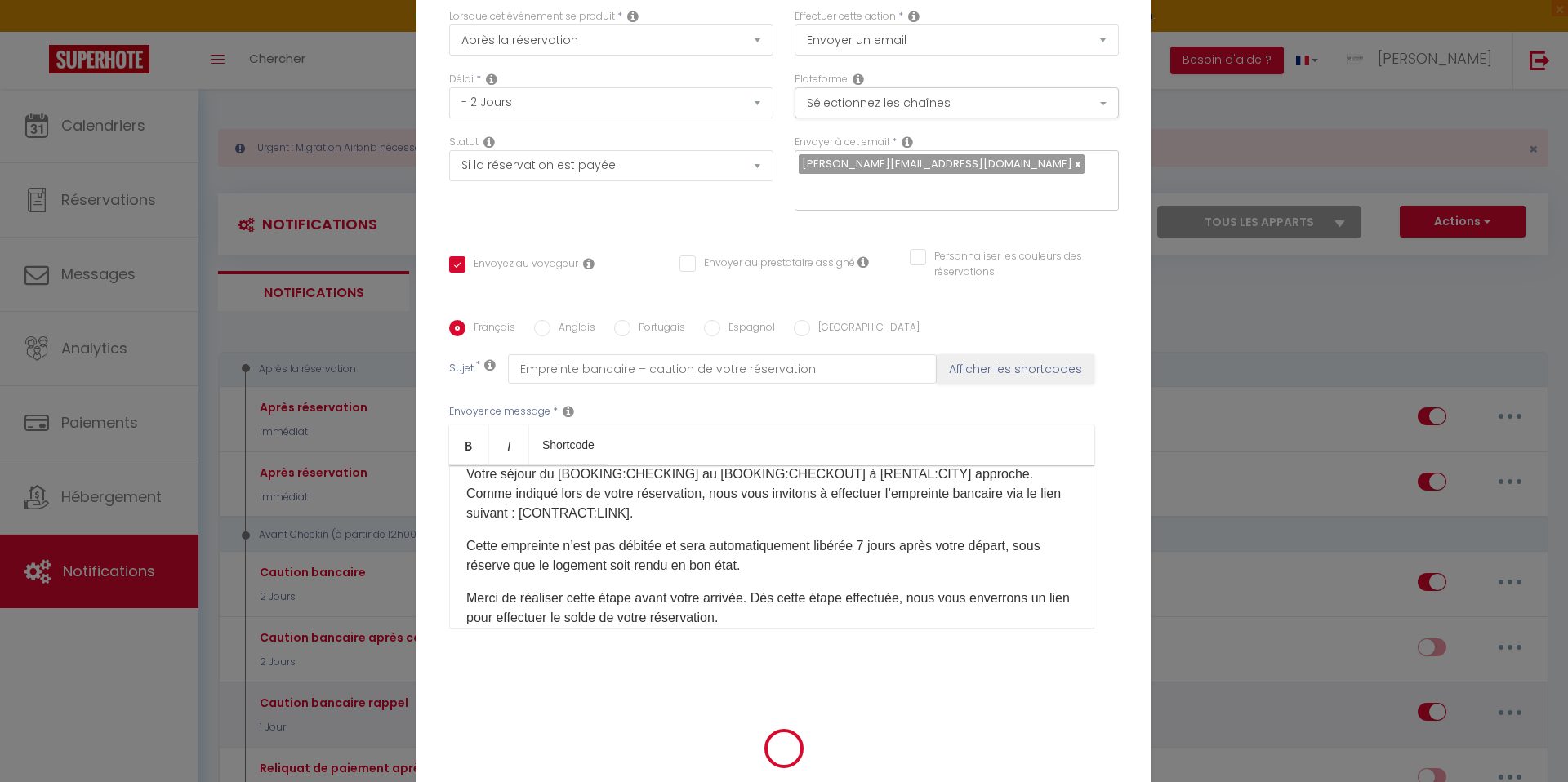
scroll to position [102, 0]
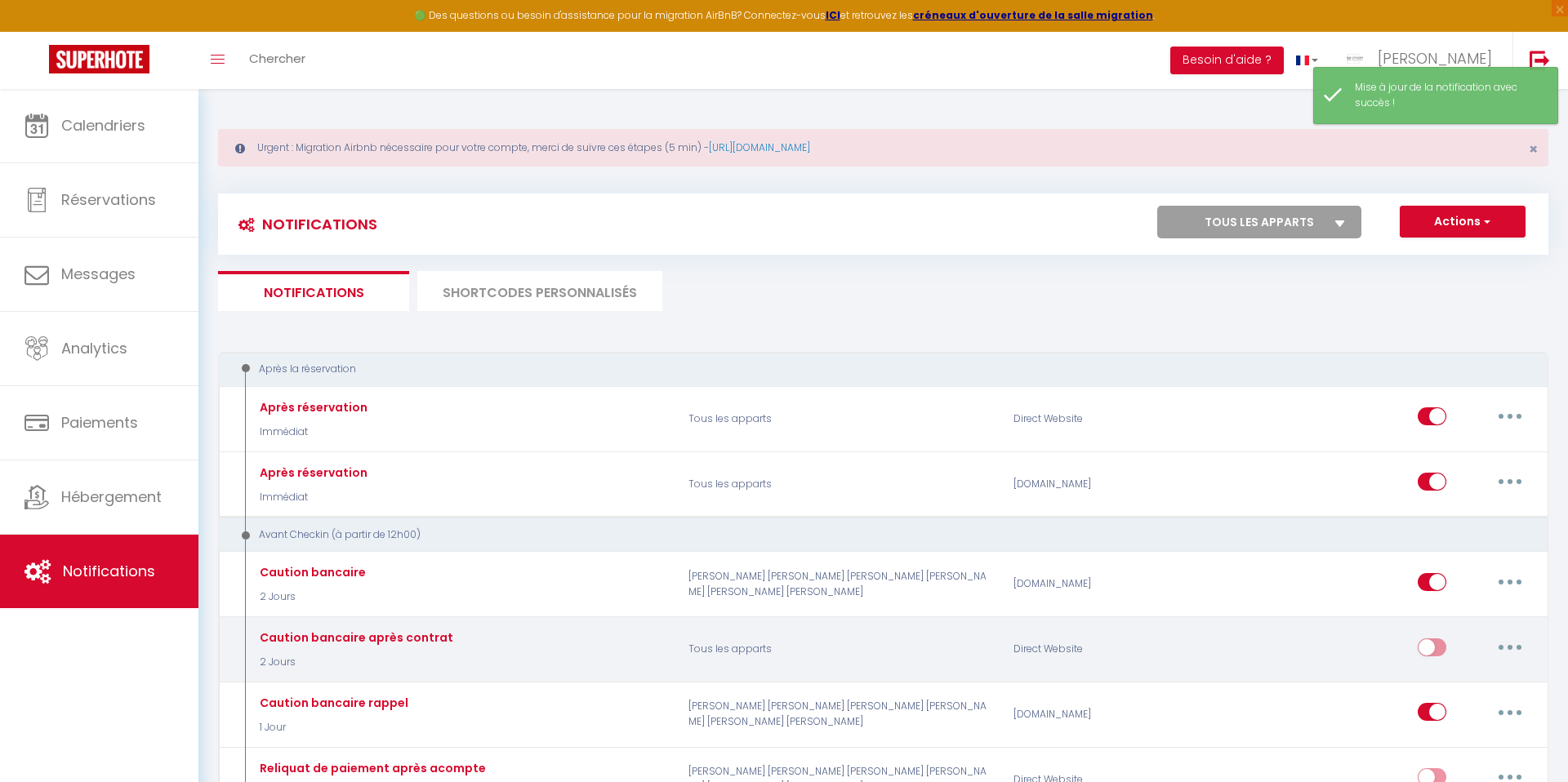
click at [1429, 645] on input "checkbox" at bounding box center [1432, 650] width 29 height 24
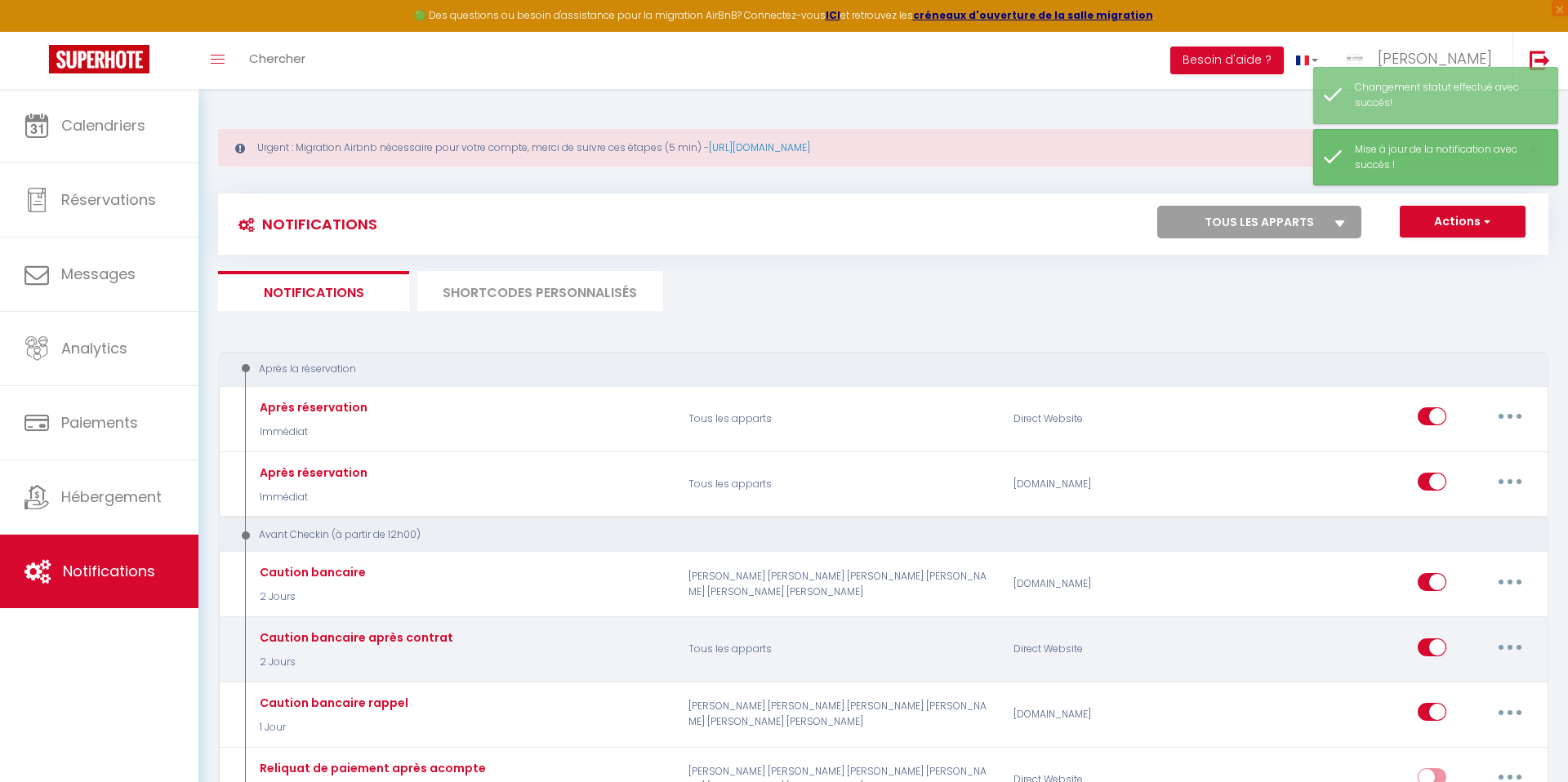
click at [1513, 649] on button "button" at bounding box center [1510, 647] width 46 height 26
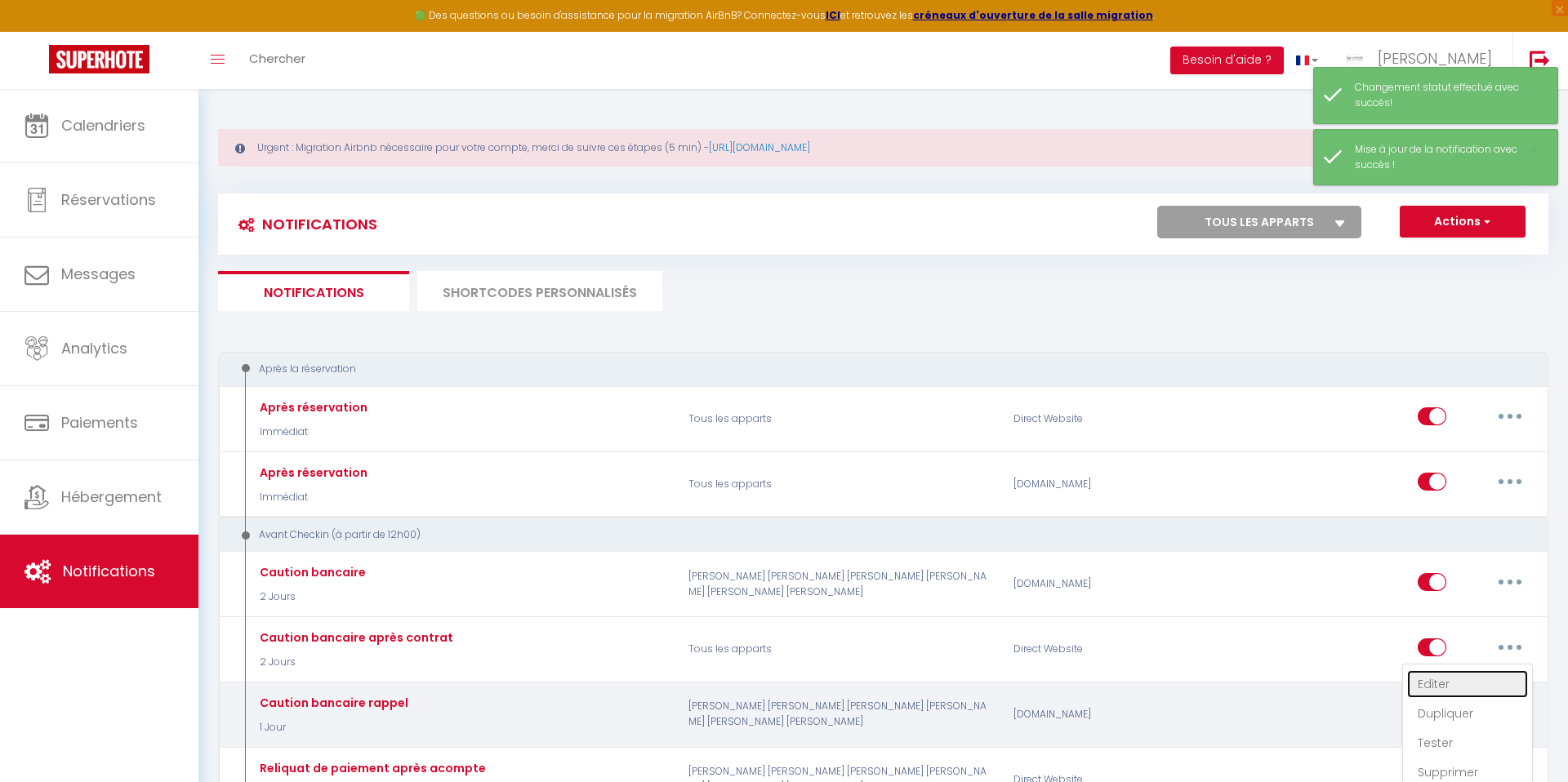
click at [1444, 684] on link "Editer" at bounding box center [1468, 684] width 121 height 28
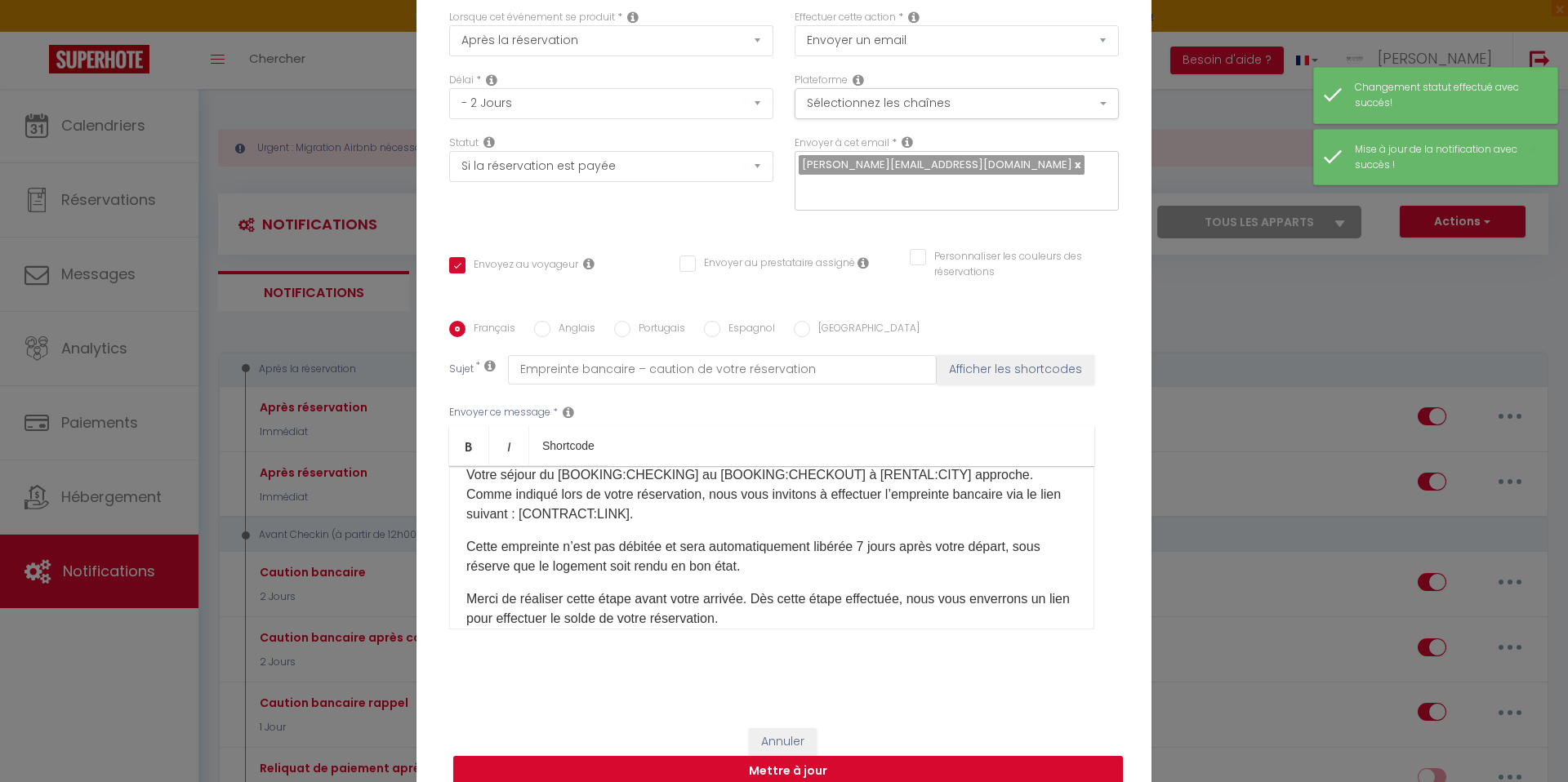
scroll to position [0, 0]
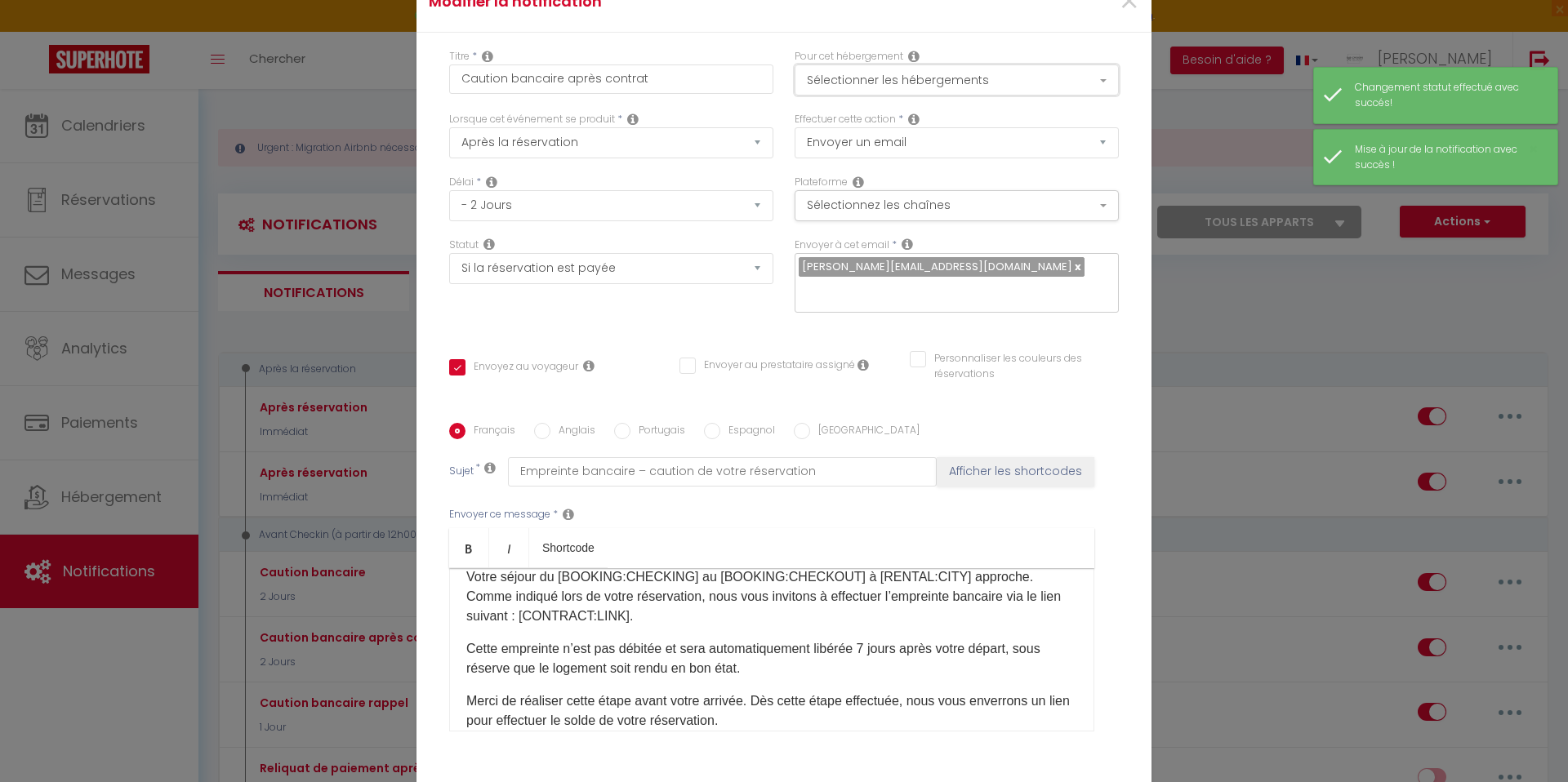
click at [874, 76] on button "Sélectionner les hébergements" at bounding box center [957, 80] width 324 height 31
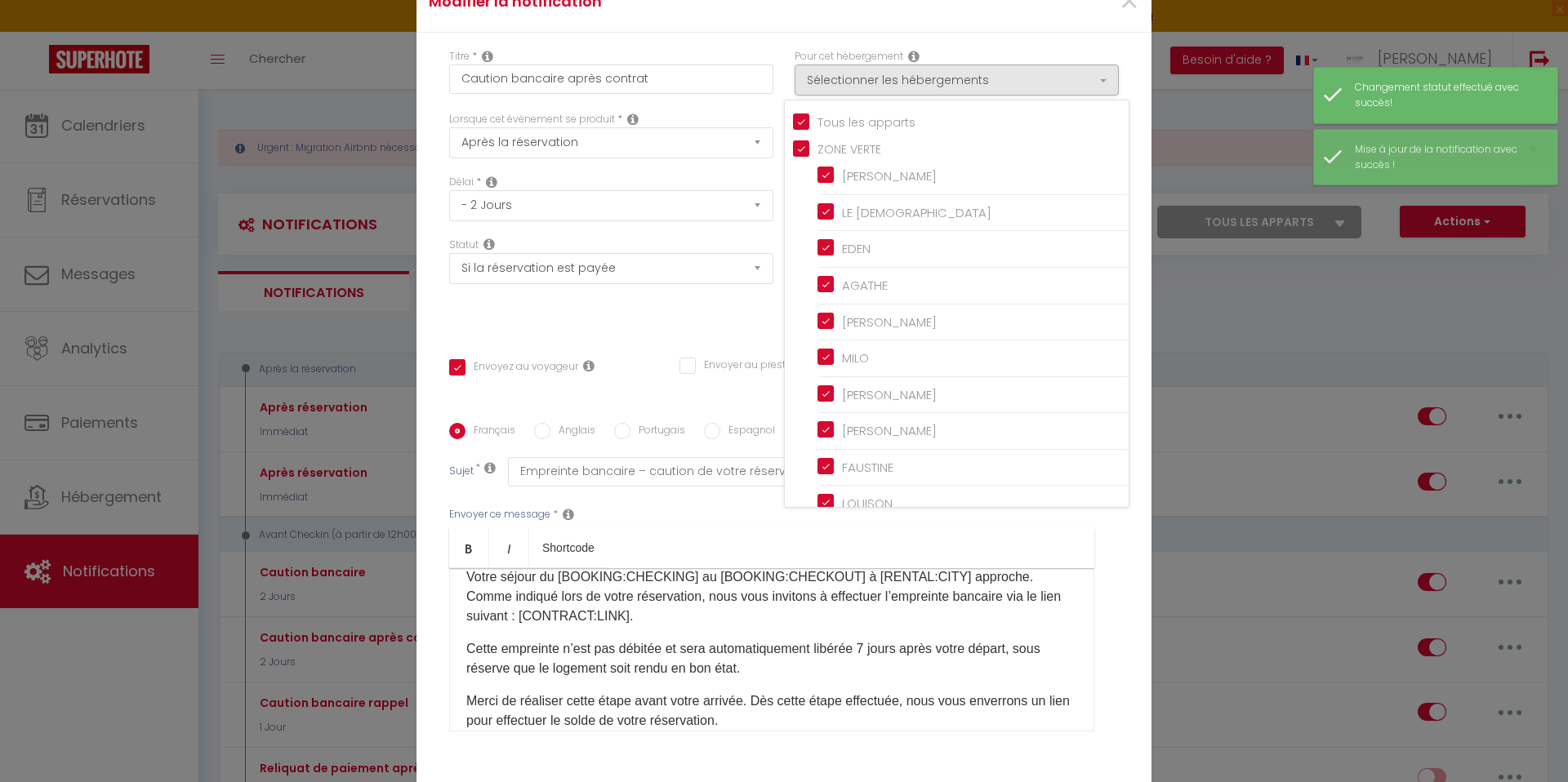
click at [760, 74] on div "Titre * Caution bancaire après contrat" at bounding box center [611, 72] width 324 height 45
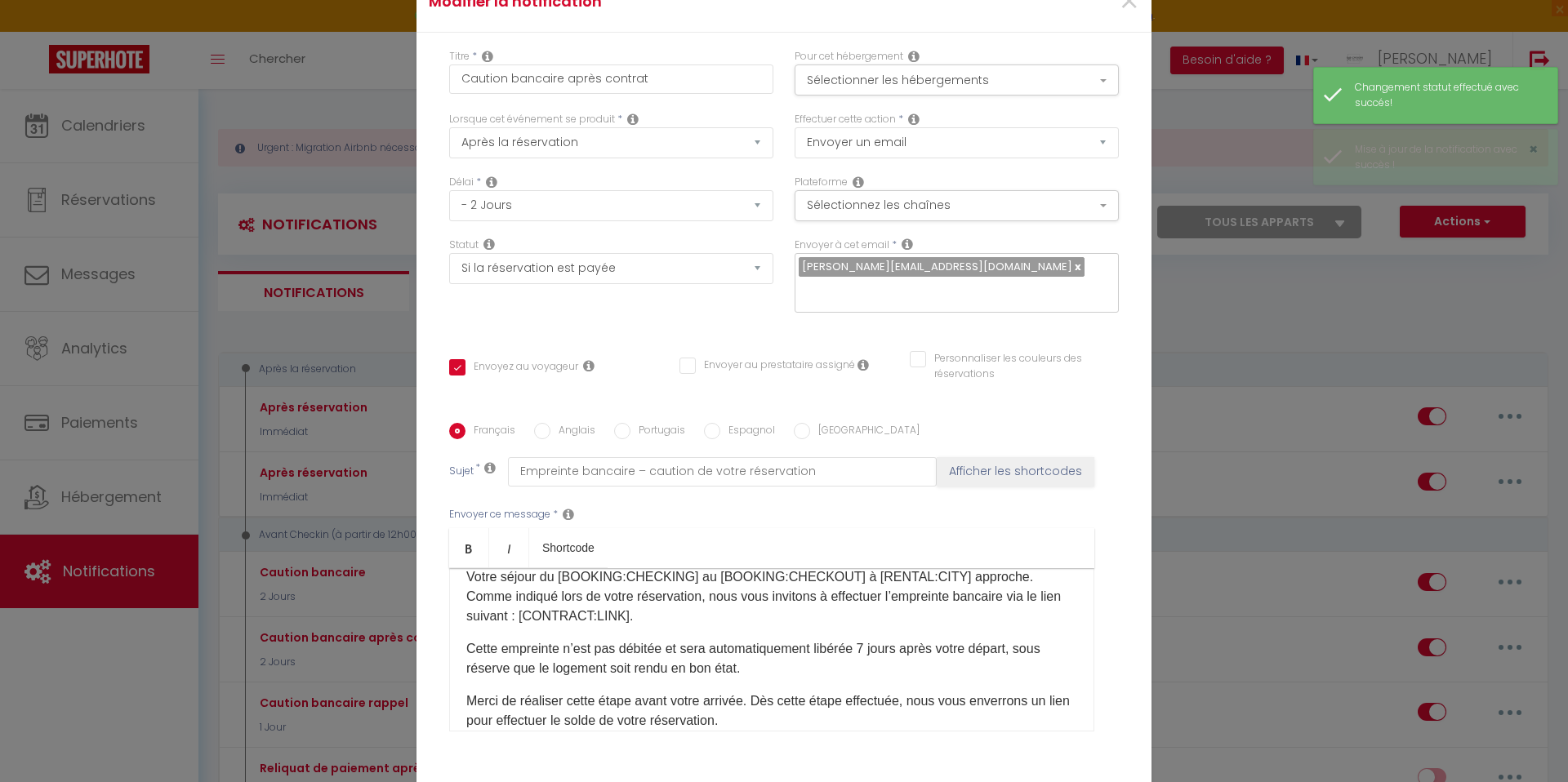
scroll to position [111, 0]
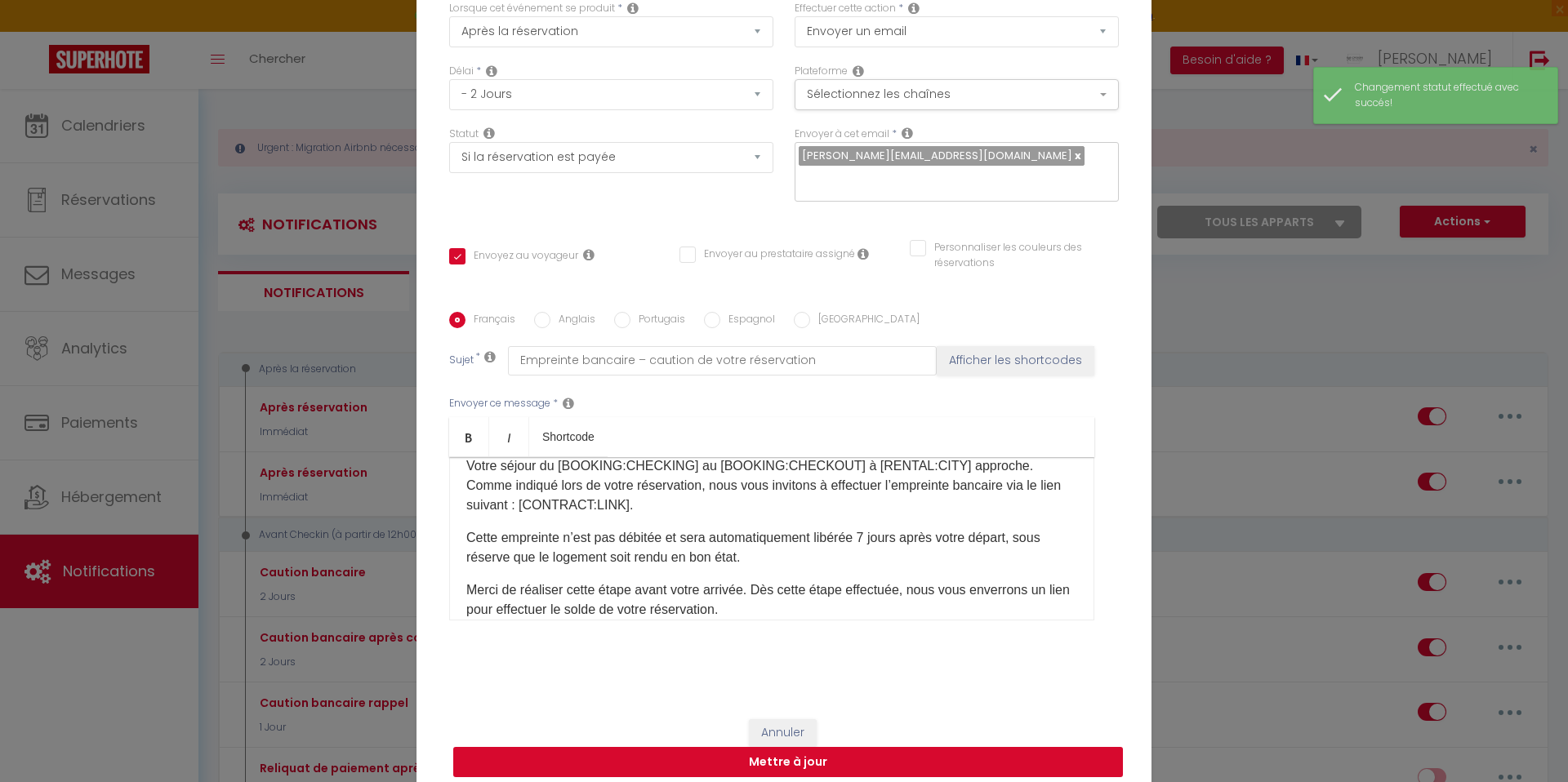
click at [728, 754] on button "Mettre à jour" at bounding box center [789, 762] width 670 height 31
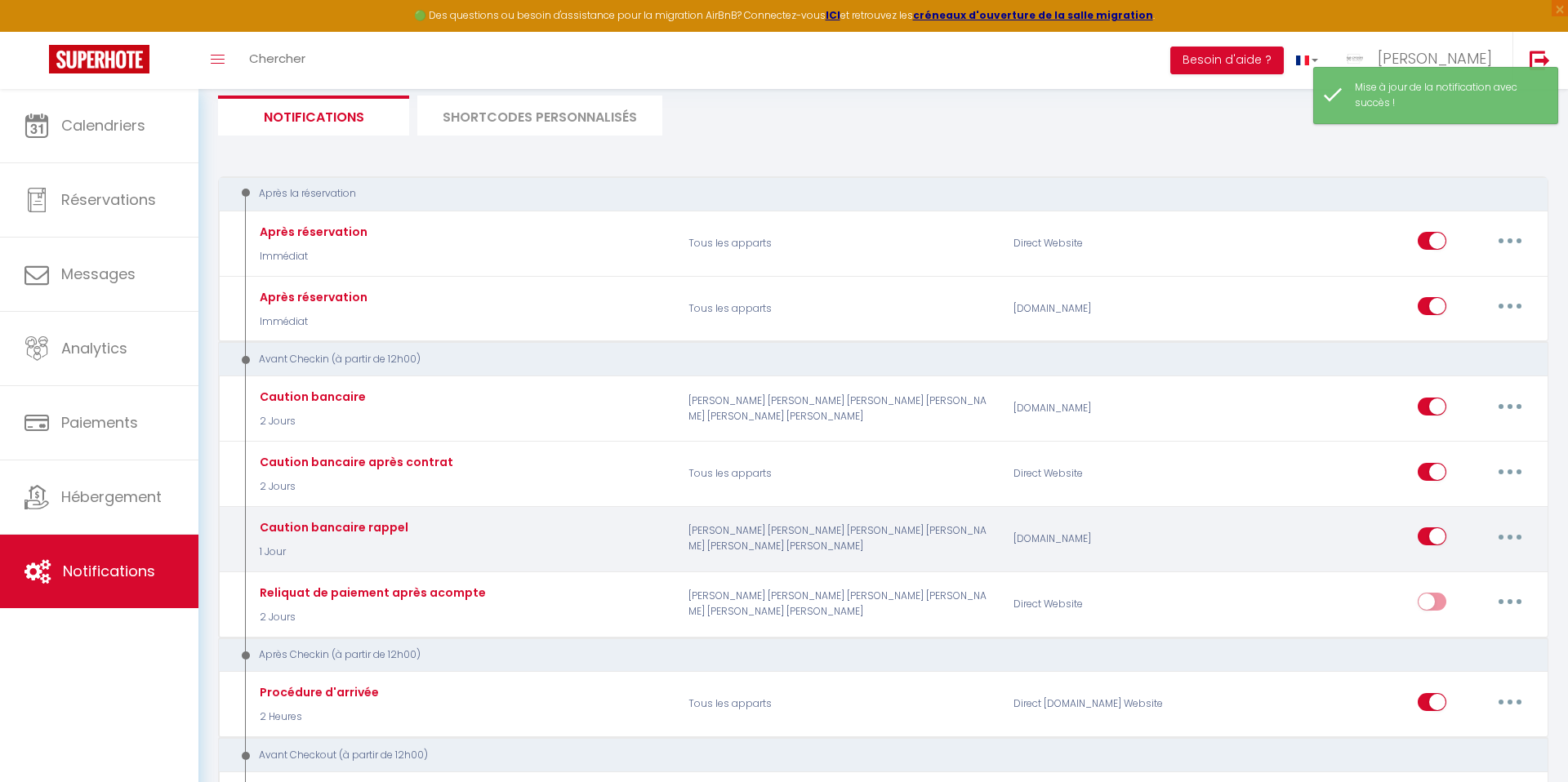
scroll to position [177, 0]
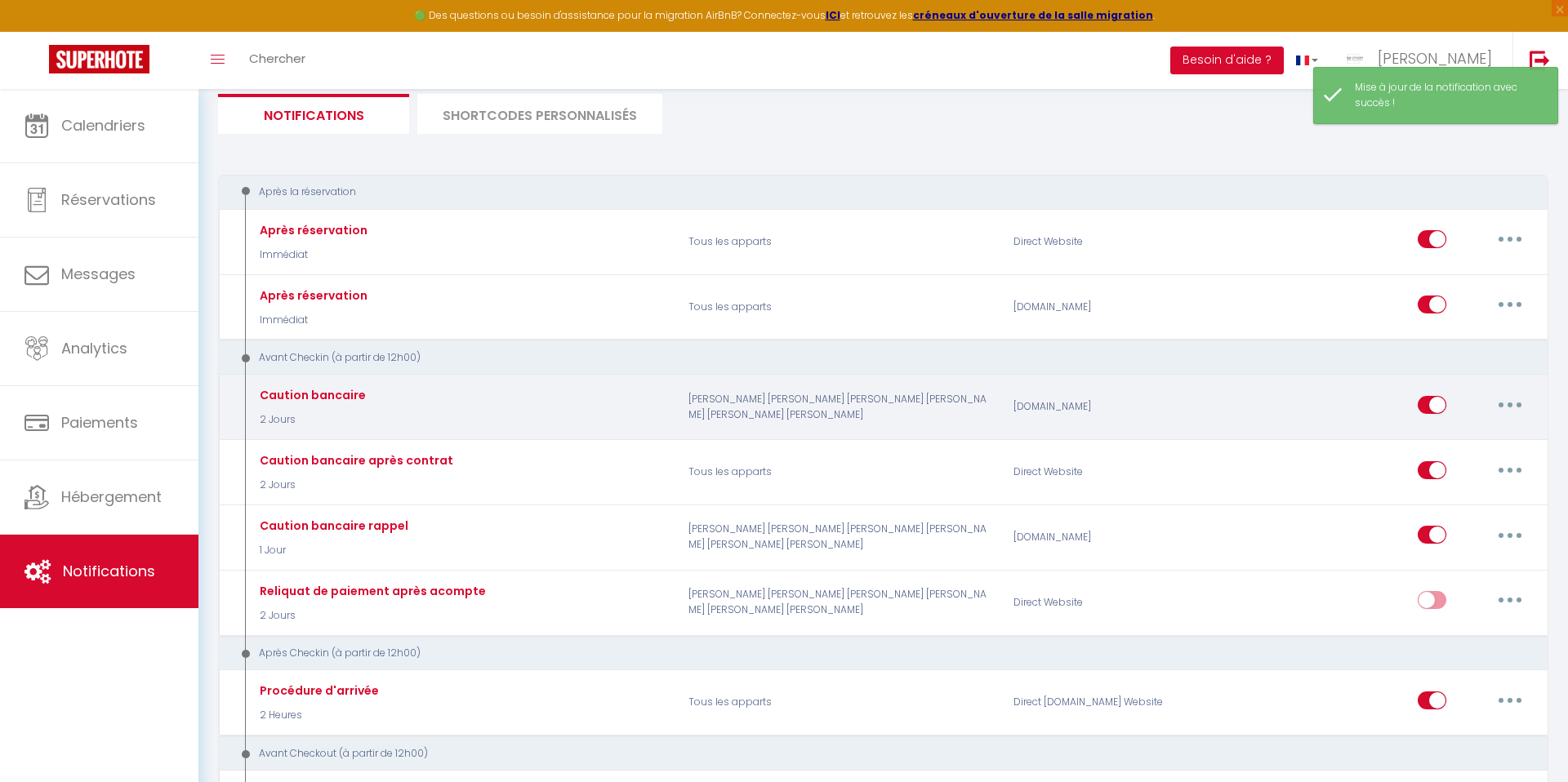
click at [1511, 412] on button "button" at bounding box center [1510, 405] width 46 height 26
click at [1439, 448] on link "Editer" at bounding box center [1468, 442] width 121 height 28
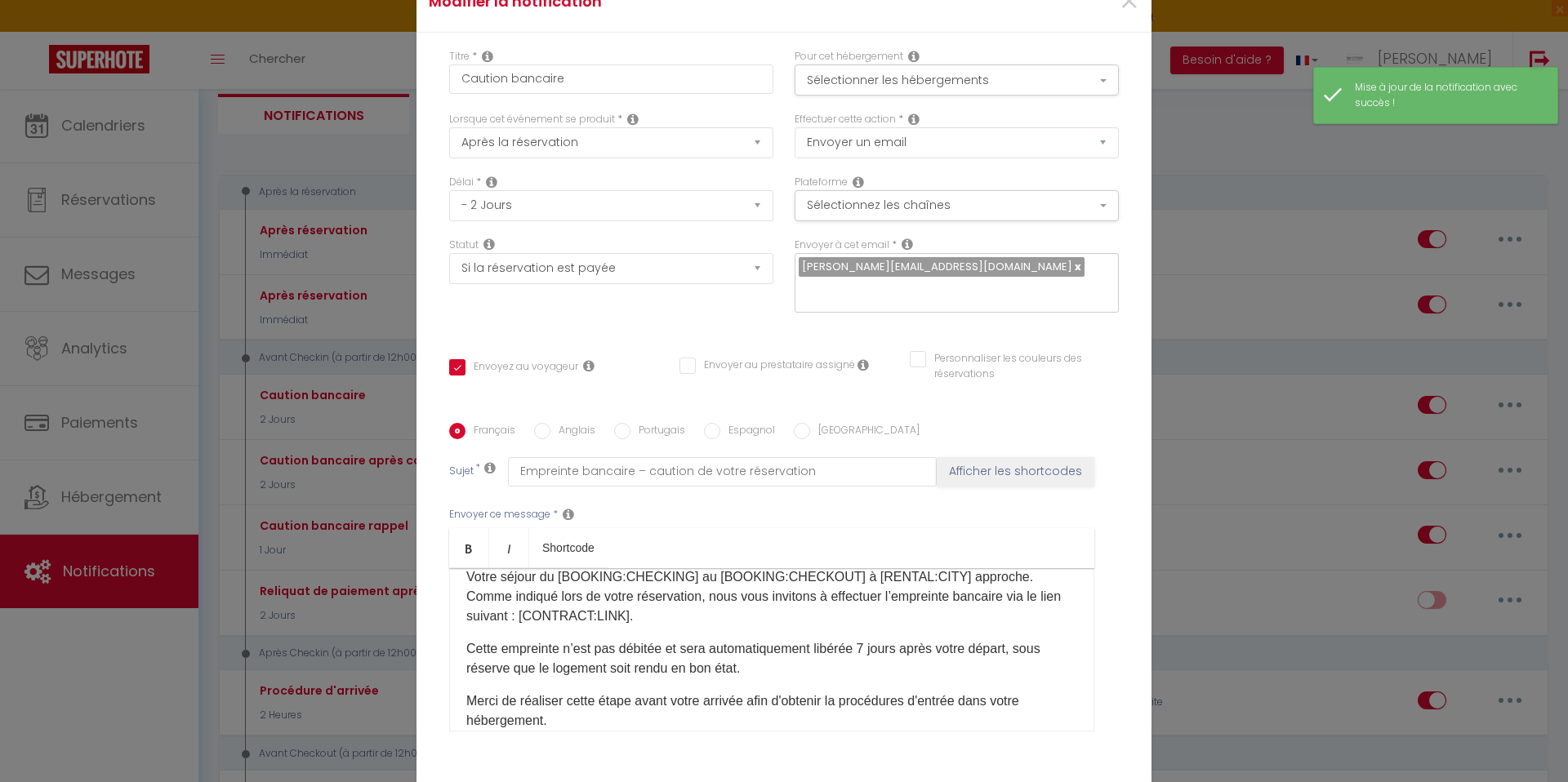
scroll to position [0, 0]
click at [832, 77] on button "Sélectionner les hébergements" at bounding box center [957, 80] width 324 height 31
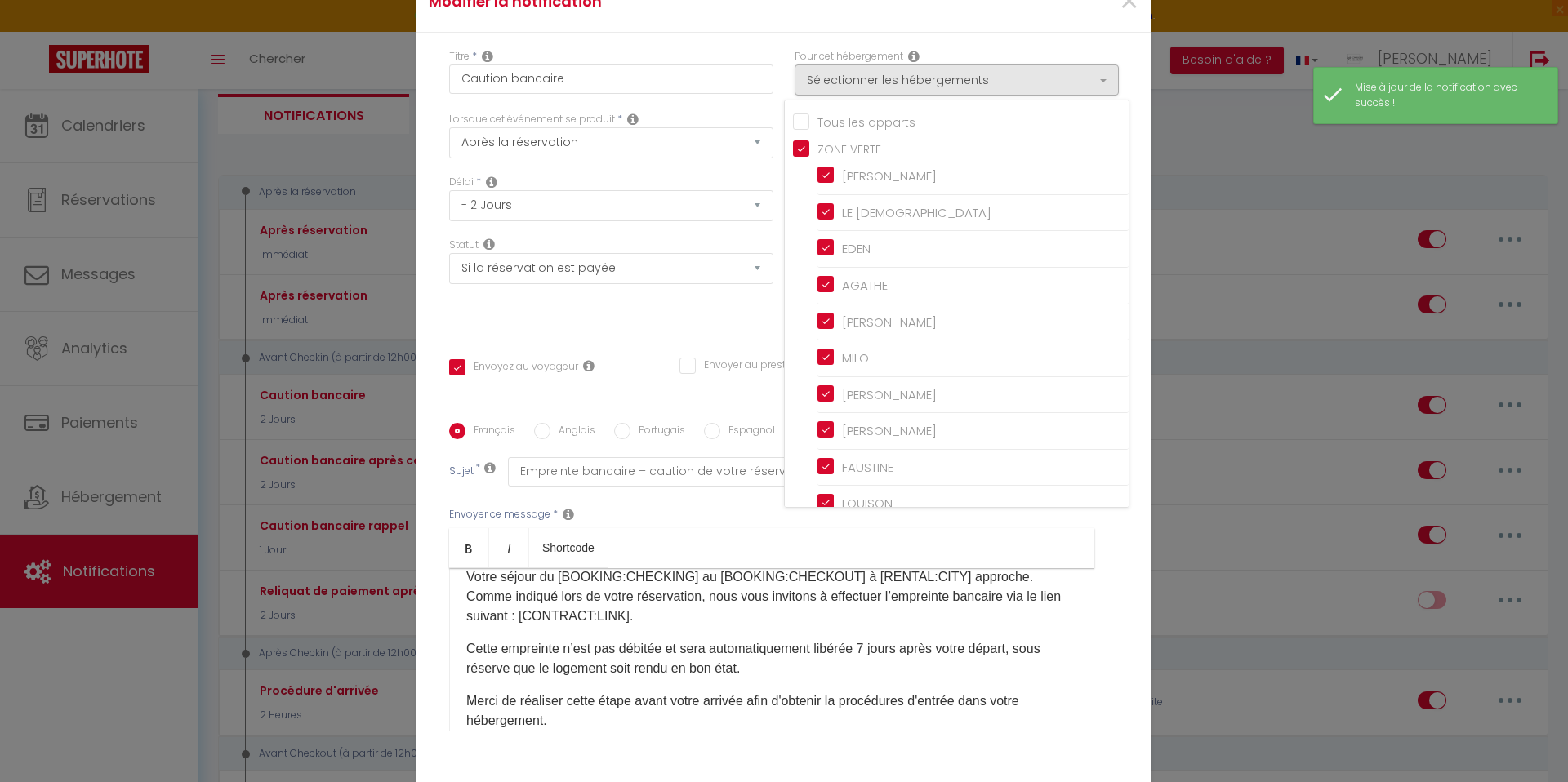
click at [799, 129] on input "Tous les apparts" at bounding box center [961, 120] width 336 height 16
click at [773, 66] on div "Titre * Caution bancaire" at bounding box center [611, 80] width 346 height 62
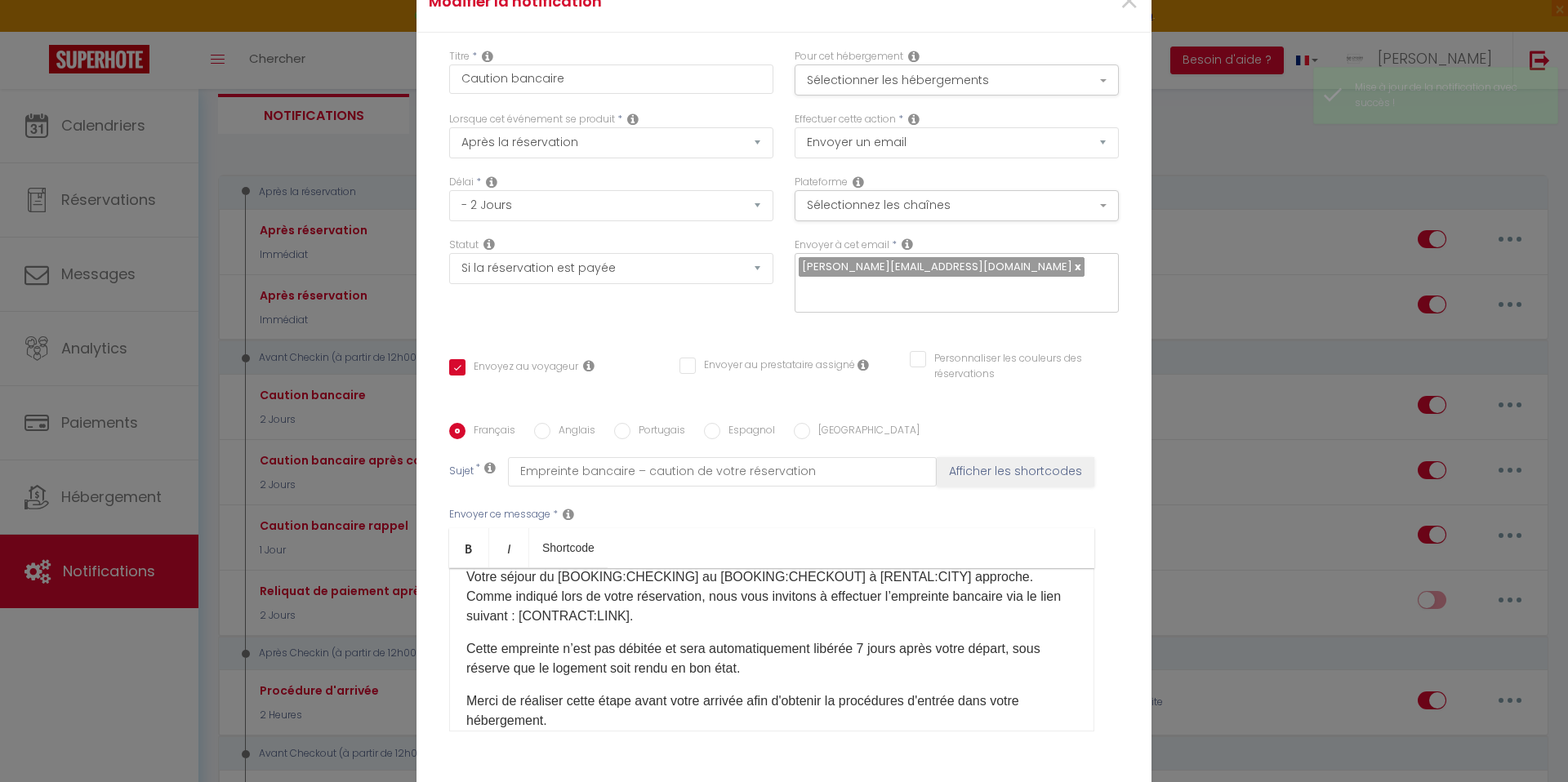
scroll to position [111, 0]
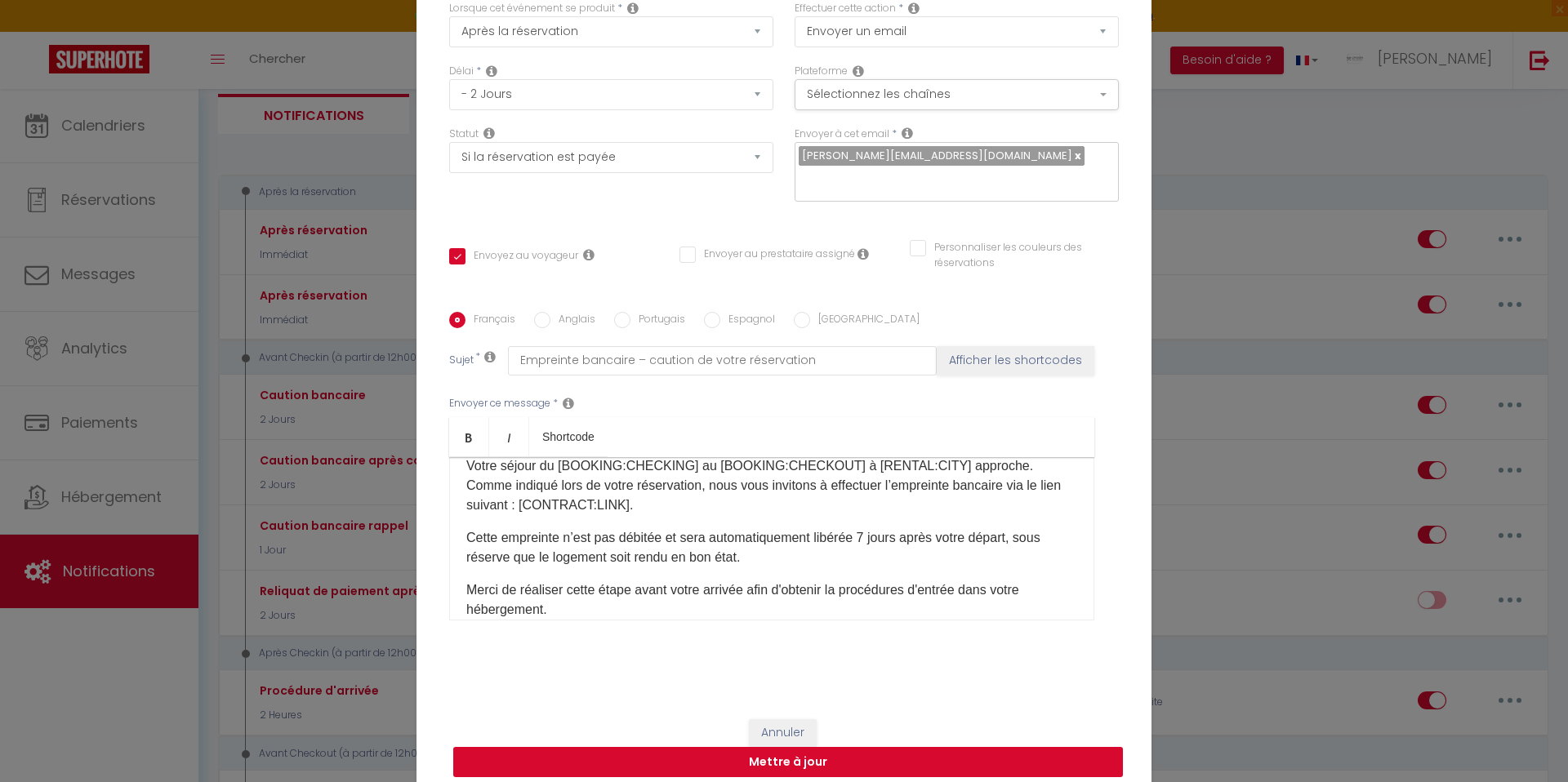
click at [680, 749] on button "Mettre à jour" at bounding box center [789, 762] width 670 height 31
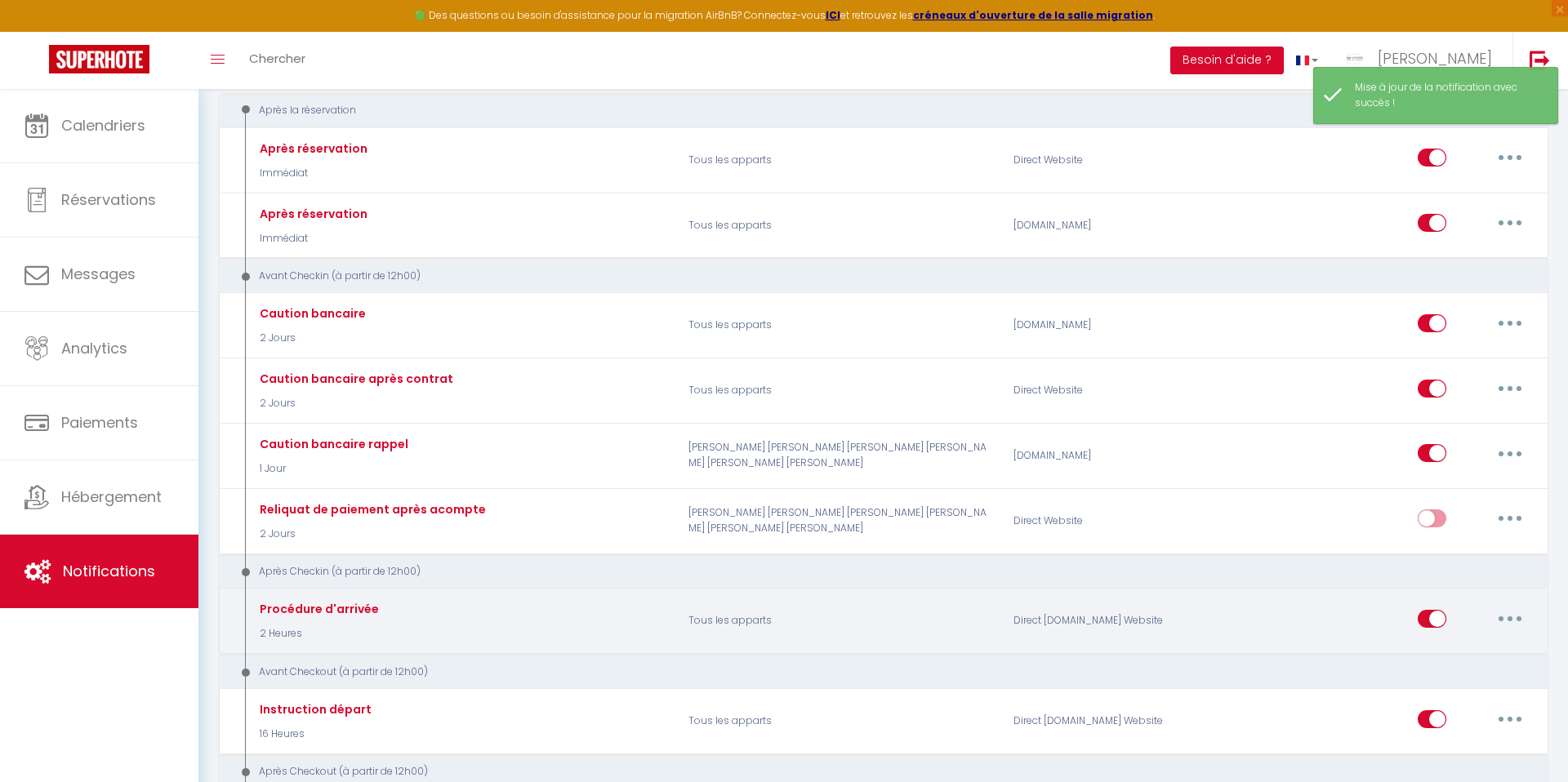
scroll to position [317, 0]
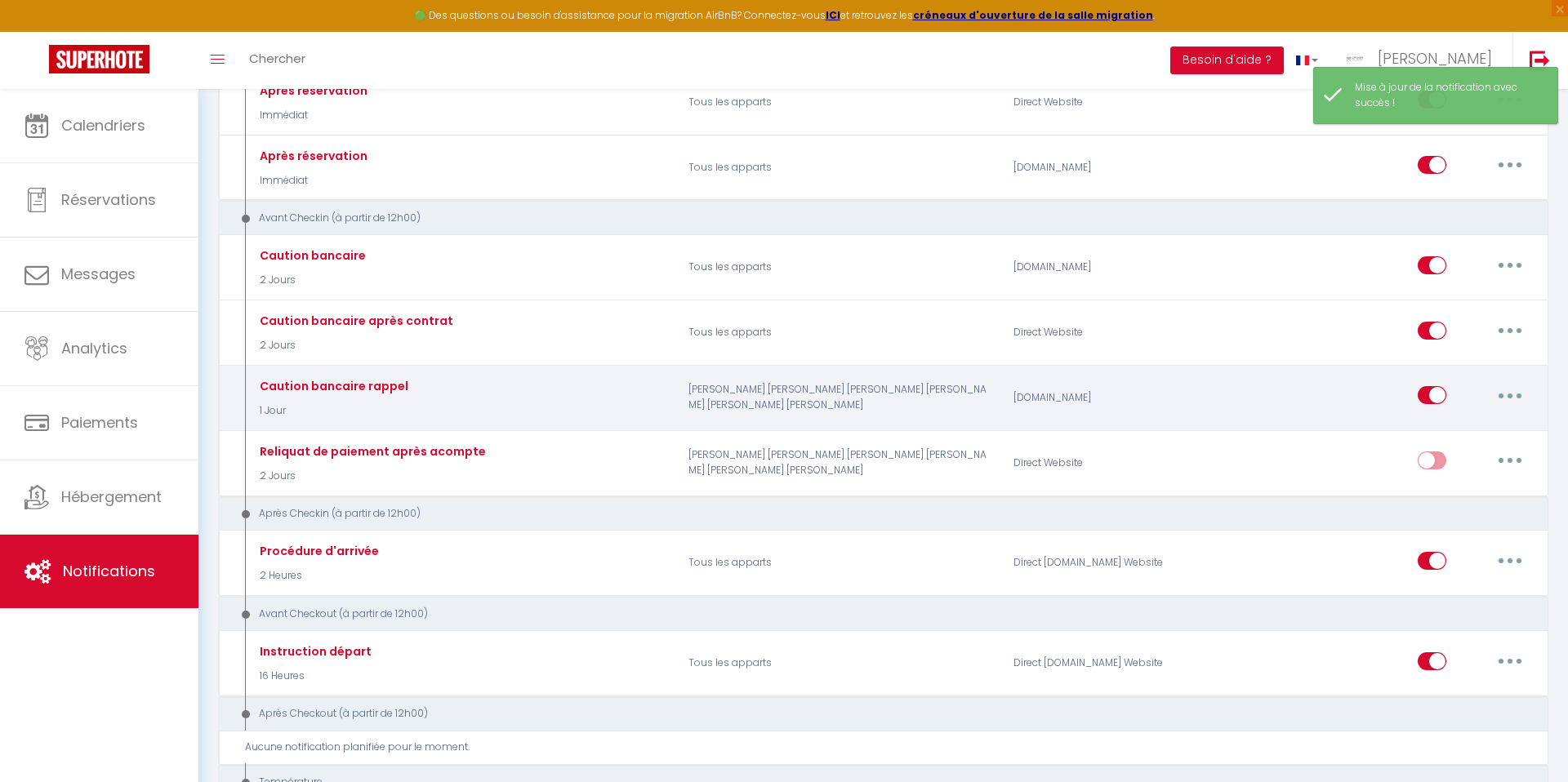
click at [1512, 396] on icon "button" at bounding box center [1509, 396] width 5 height 5
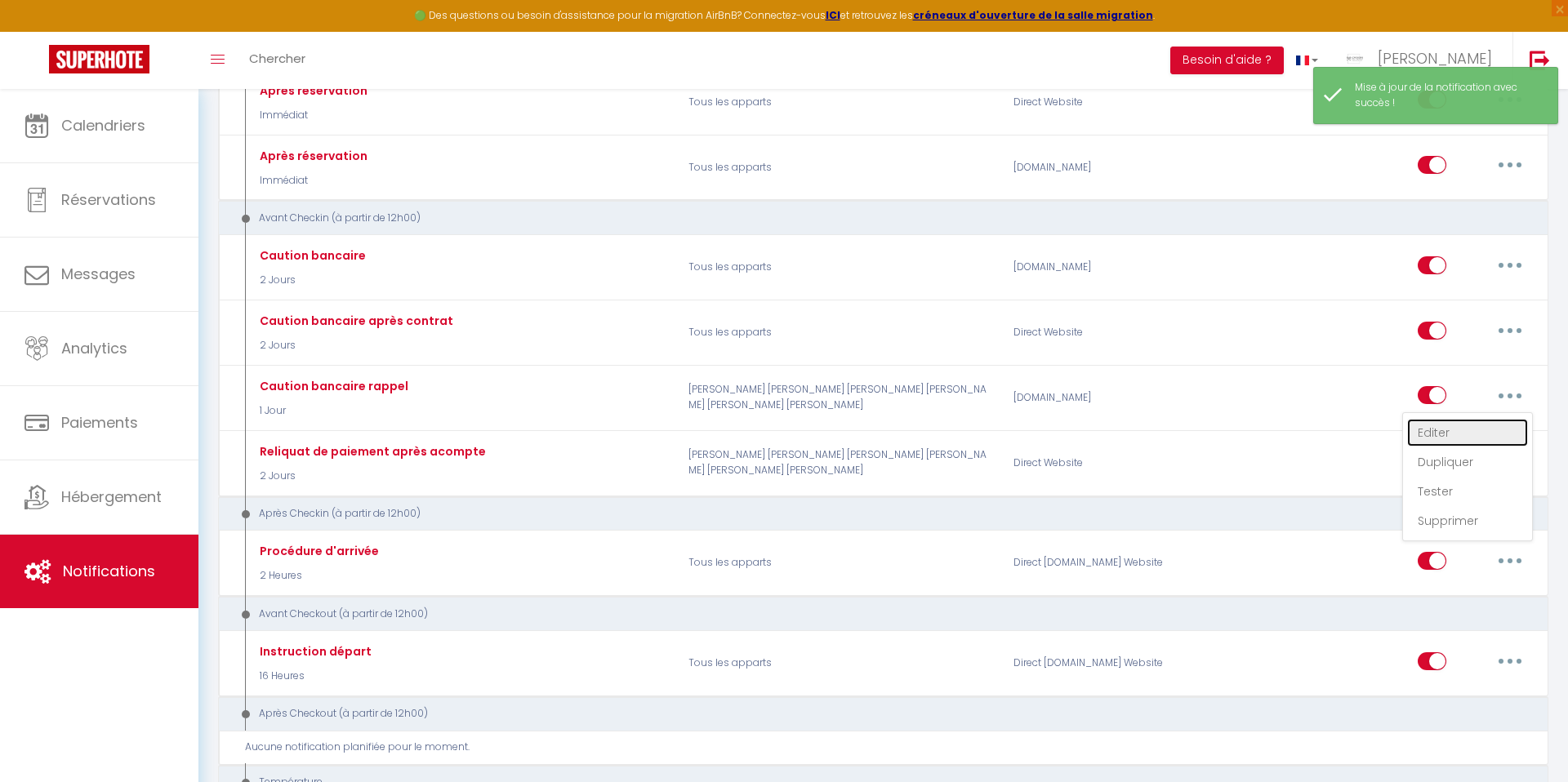
drag, startPoint x: 1437, startPoint y: 424, endPoint x: 1267, endPoint y: 405, distance: 171.1
click at [1436, 424] on link "Editer" at bounding box center [1468, 433] width 121 height 28
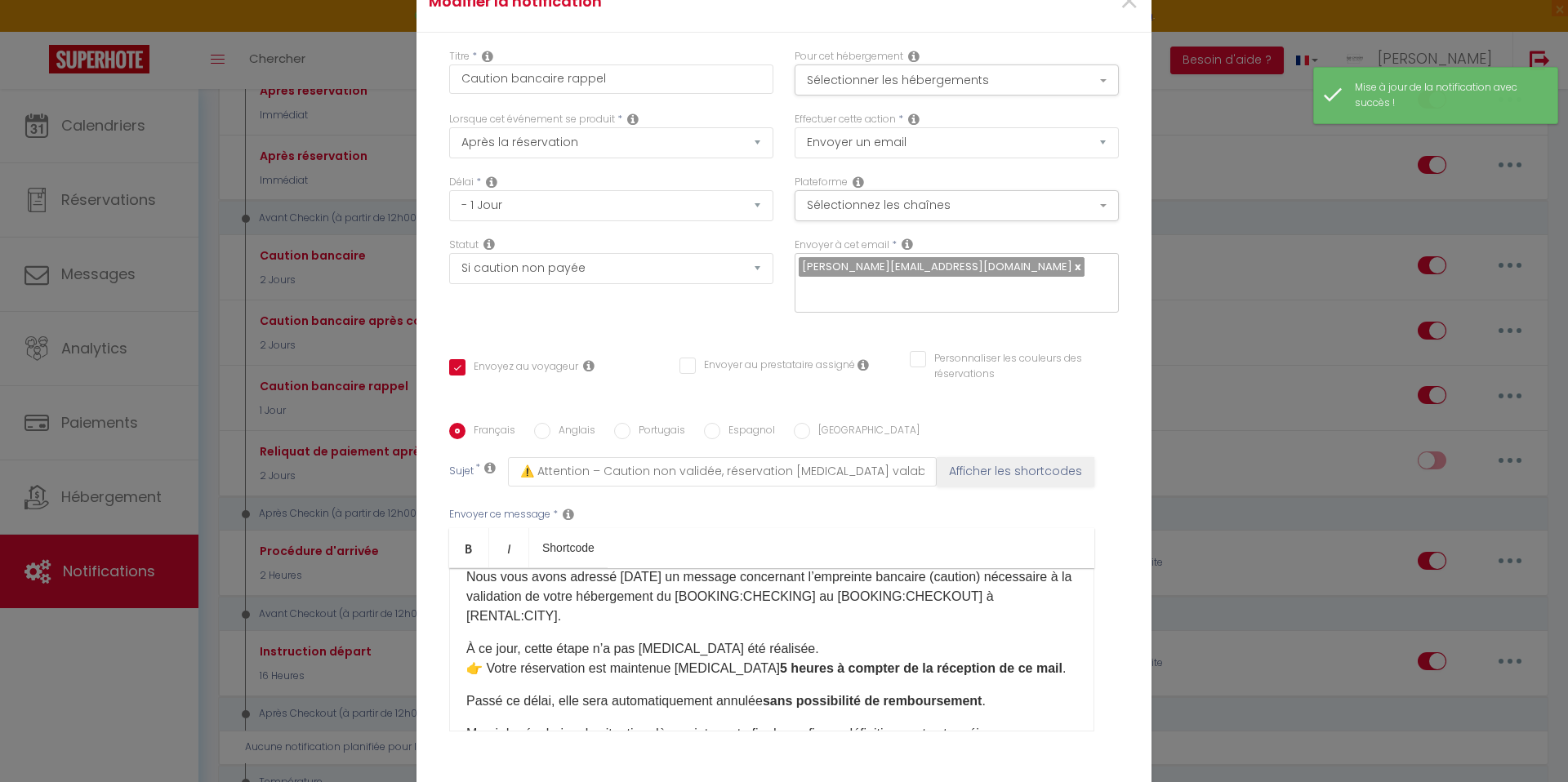
scroll to position [0, 0]
click at [854, 78] on button "Sélectionner les hébergements" at bounding box center [957, 80] width 324 height 31
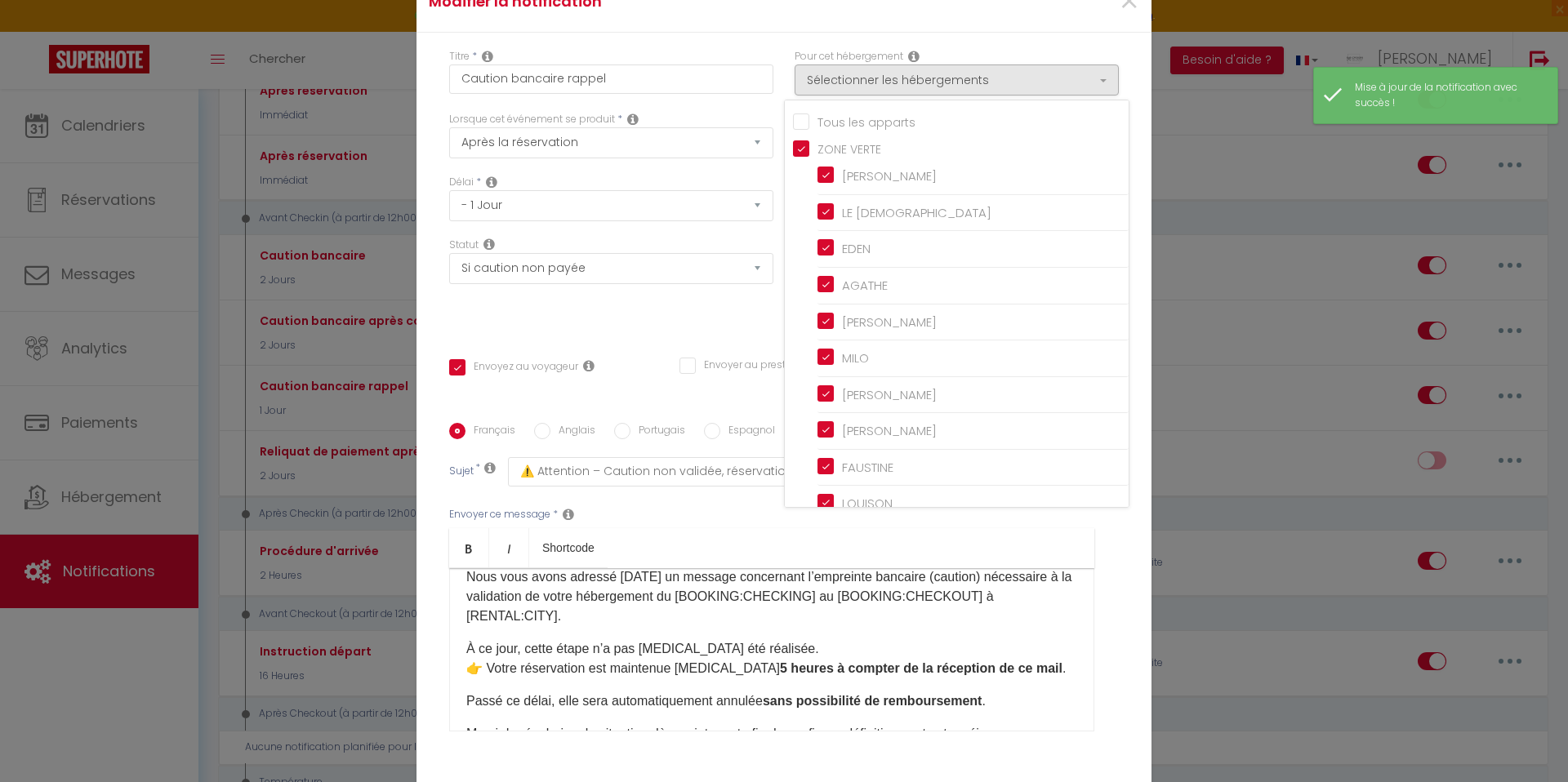
click at [795, 129] on input "Tous les apparts" at bounding box center [961, 120] width 336 height 16
click at [716, 529] on ul "Bold Italic Shortcode" at bounding box center [771, 548] width 645 height 40
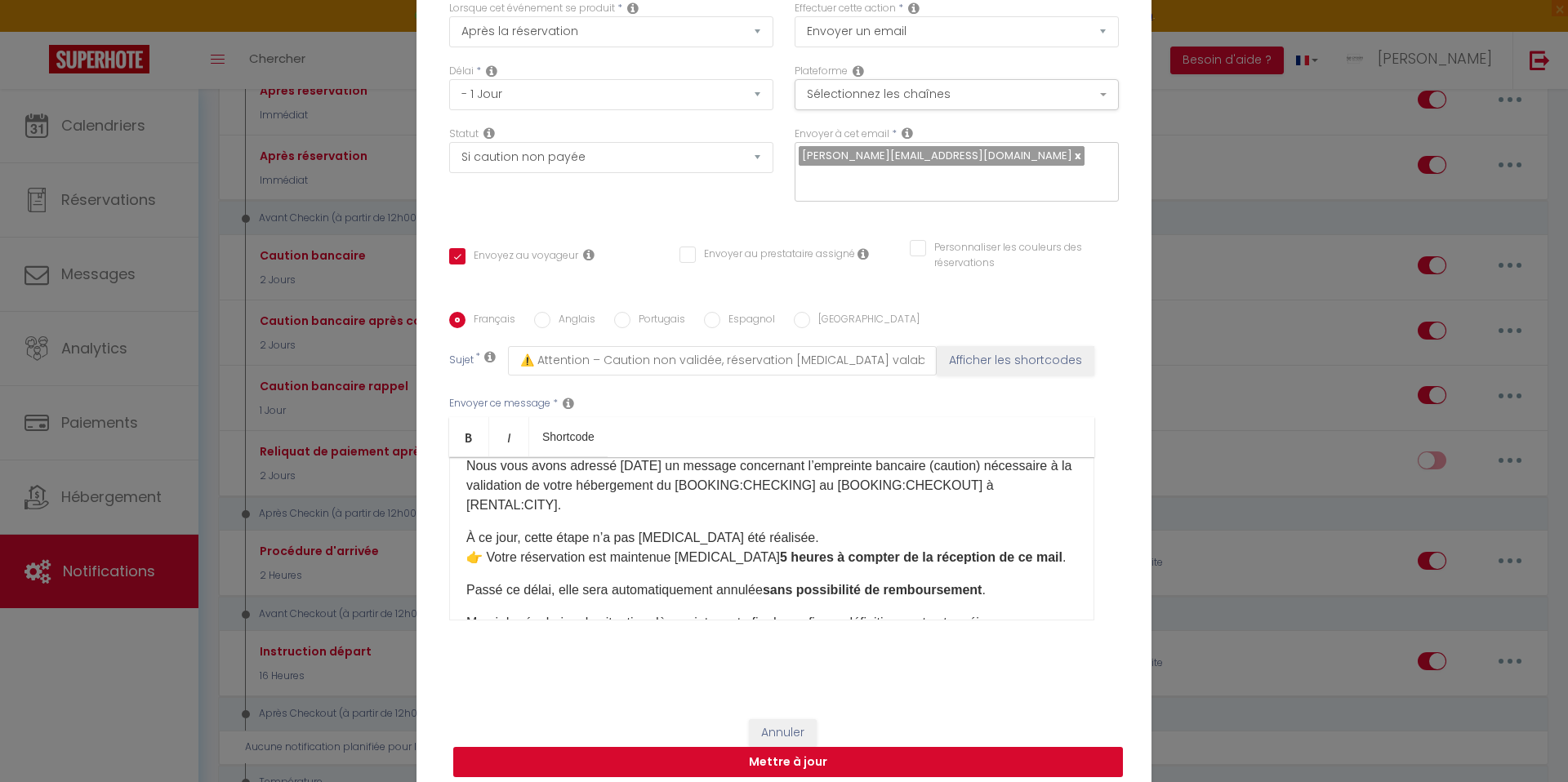
click at [712, 750] on button "Mettre à jour" at bounding box center [789, 762] width 670 height 31
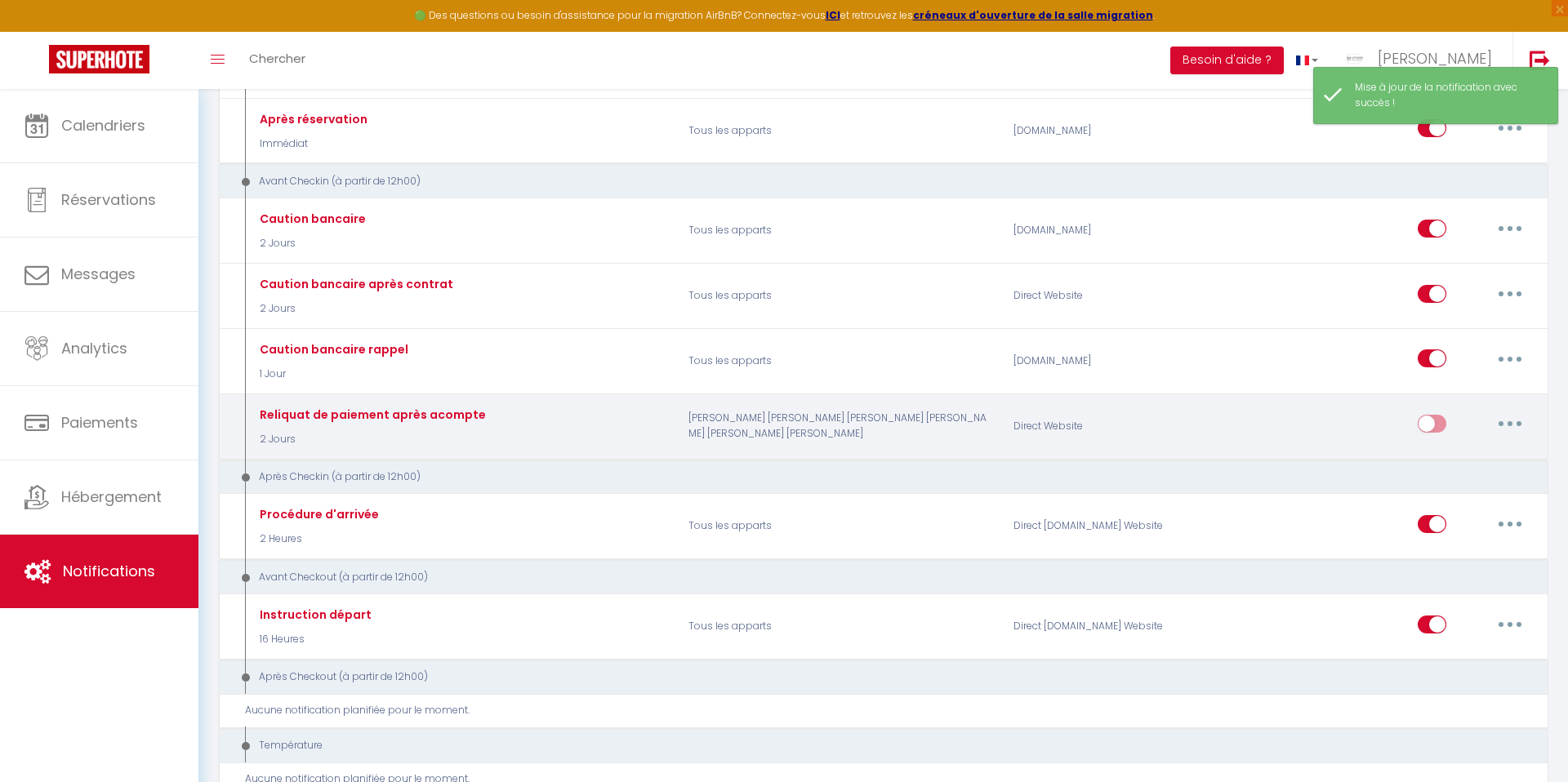
scroll to position [362, 0]
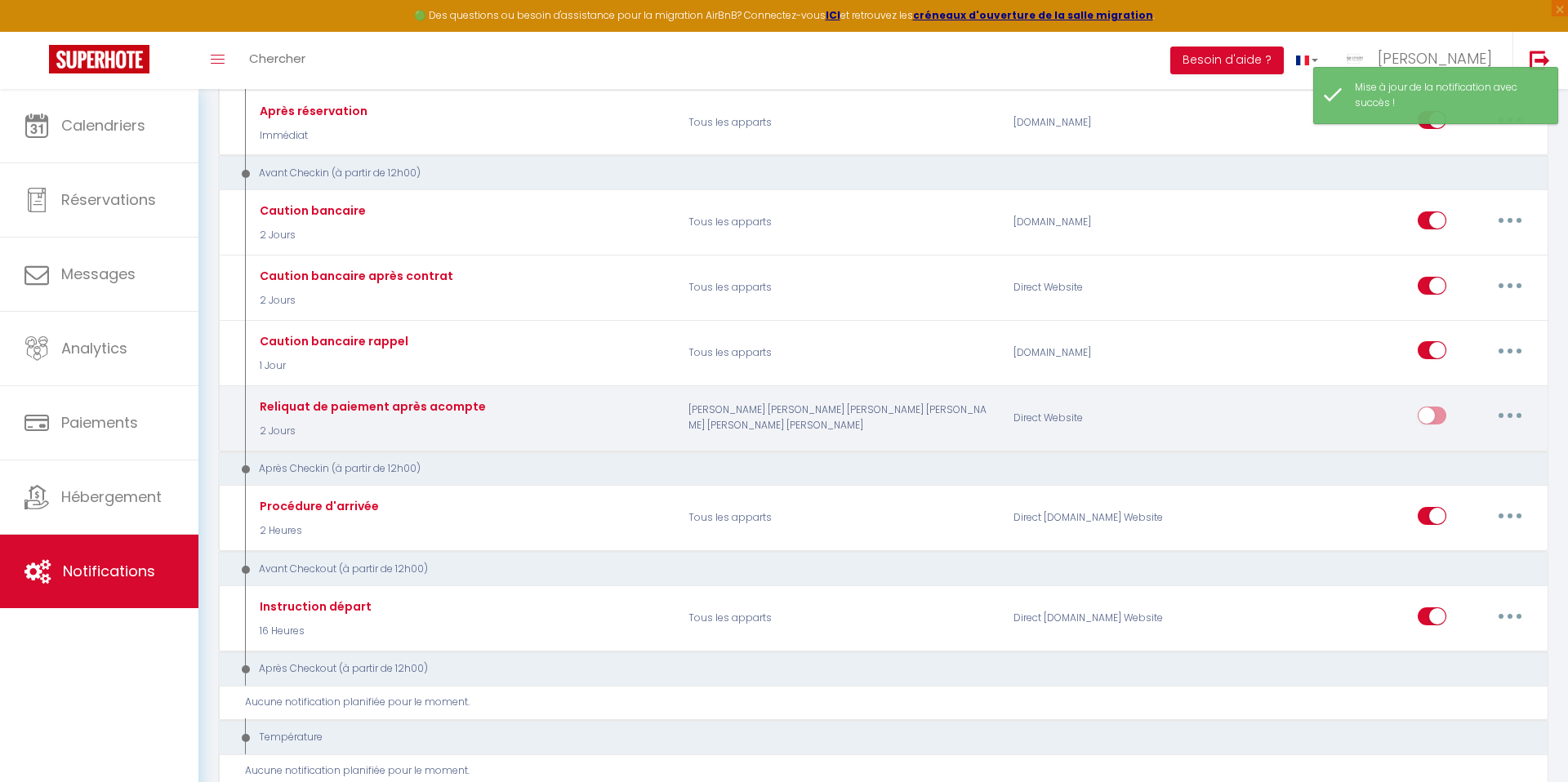
click at [1430, 418] on input "checkbox" at bounding box center [1432, 418] width 29 height 24
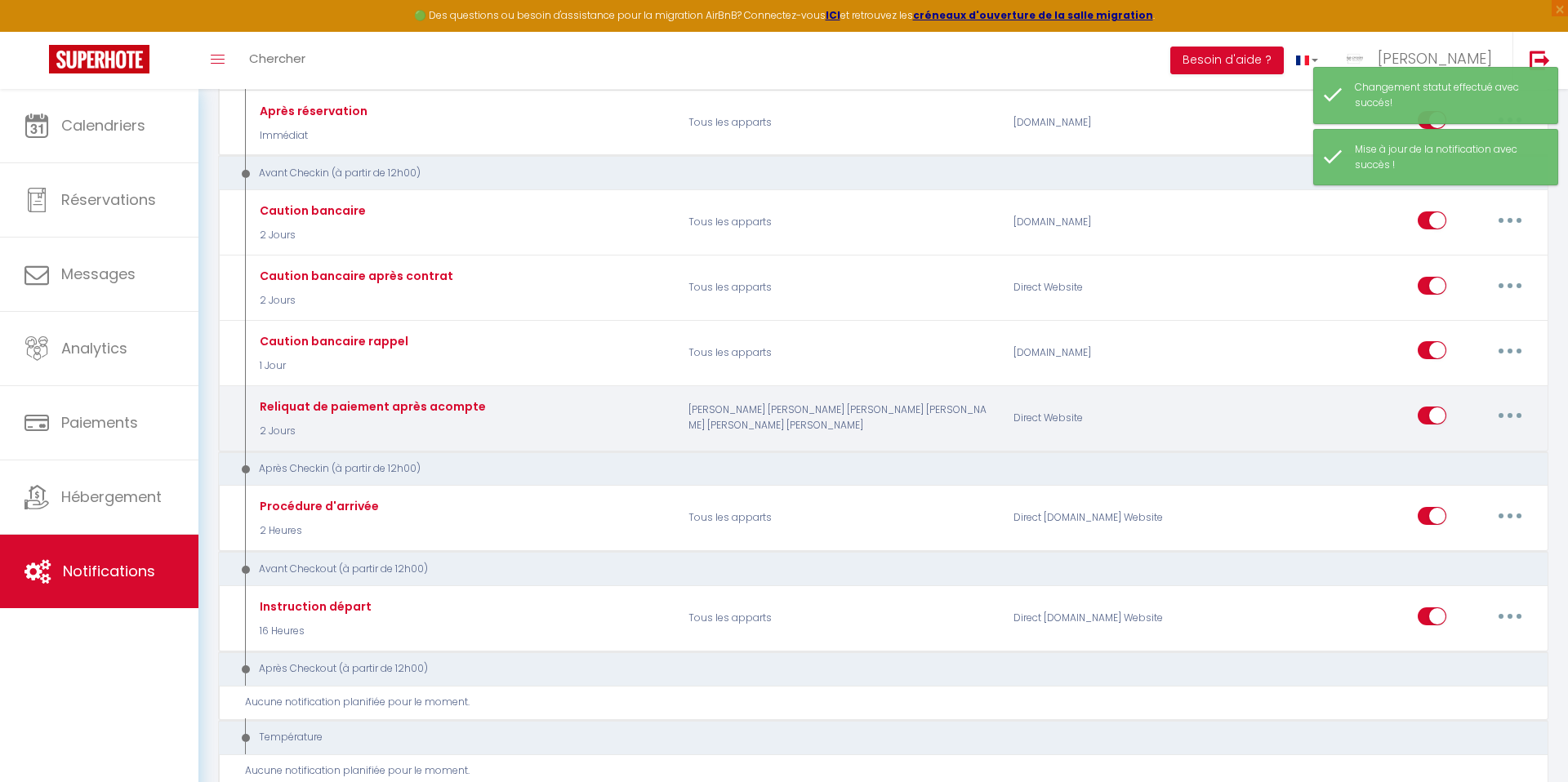
click at [1506, 416] on button "button" at bounding box center [1510, 415] width 46 height 26
click at [1433, 454] on link "Editer" at bounding box center [1468, 453] width 121 height 28
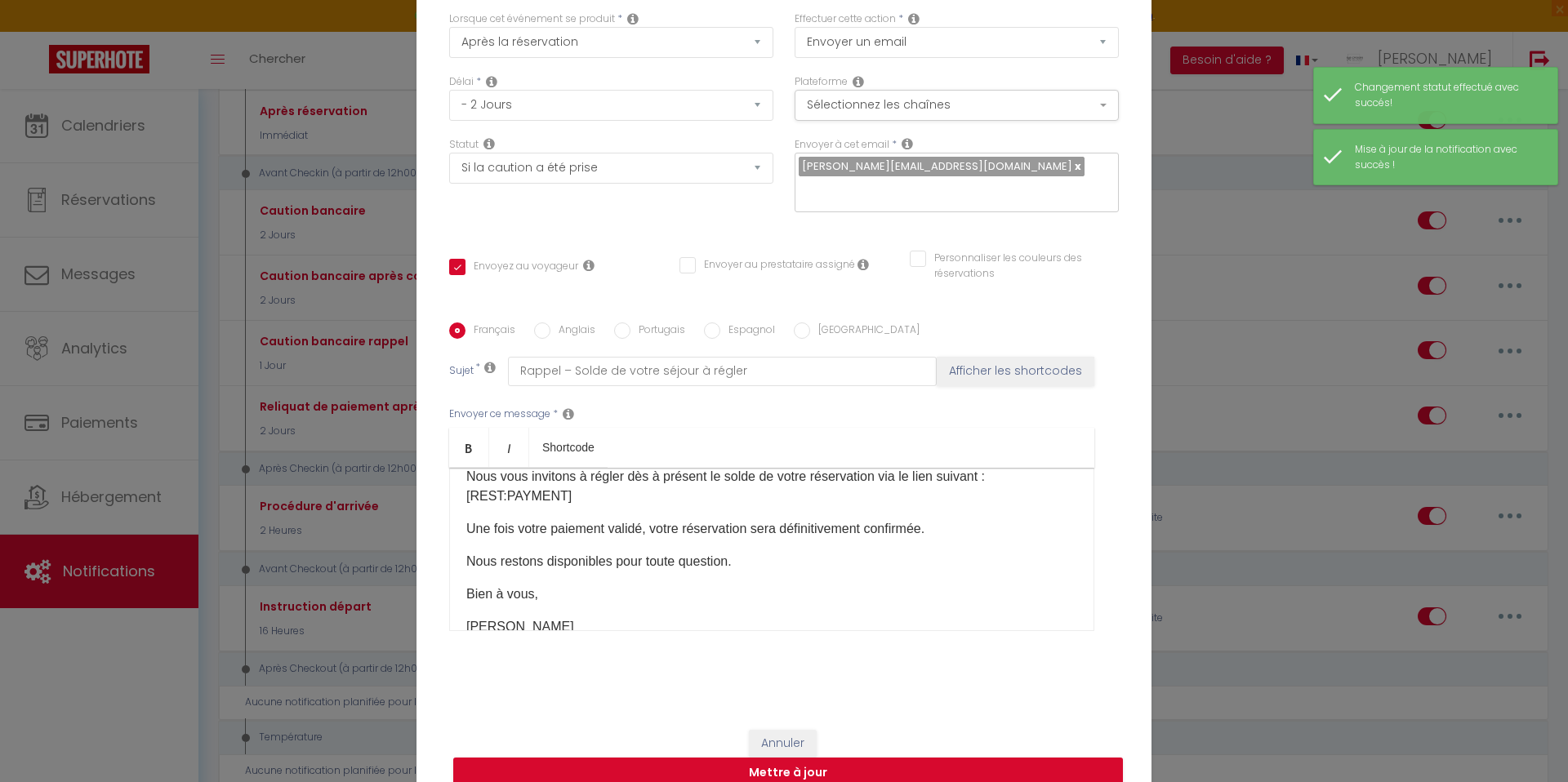
scroll to position [0, 0]
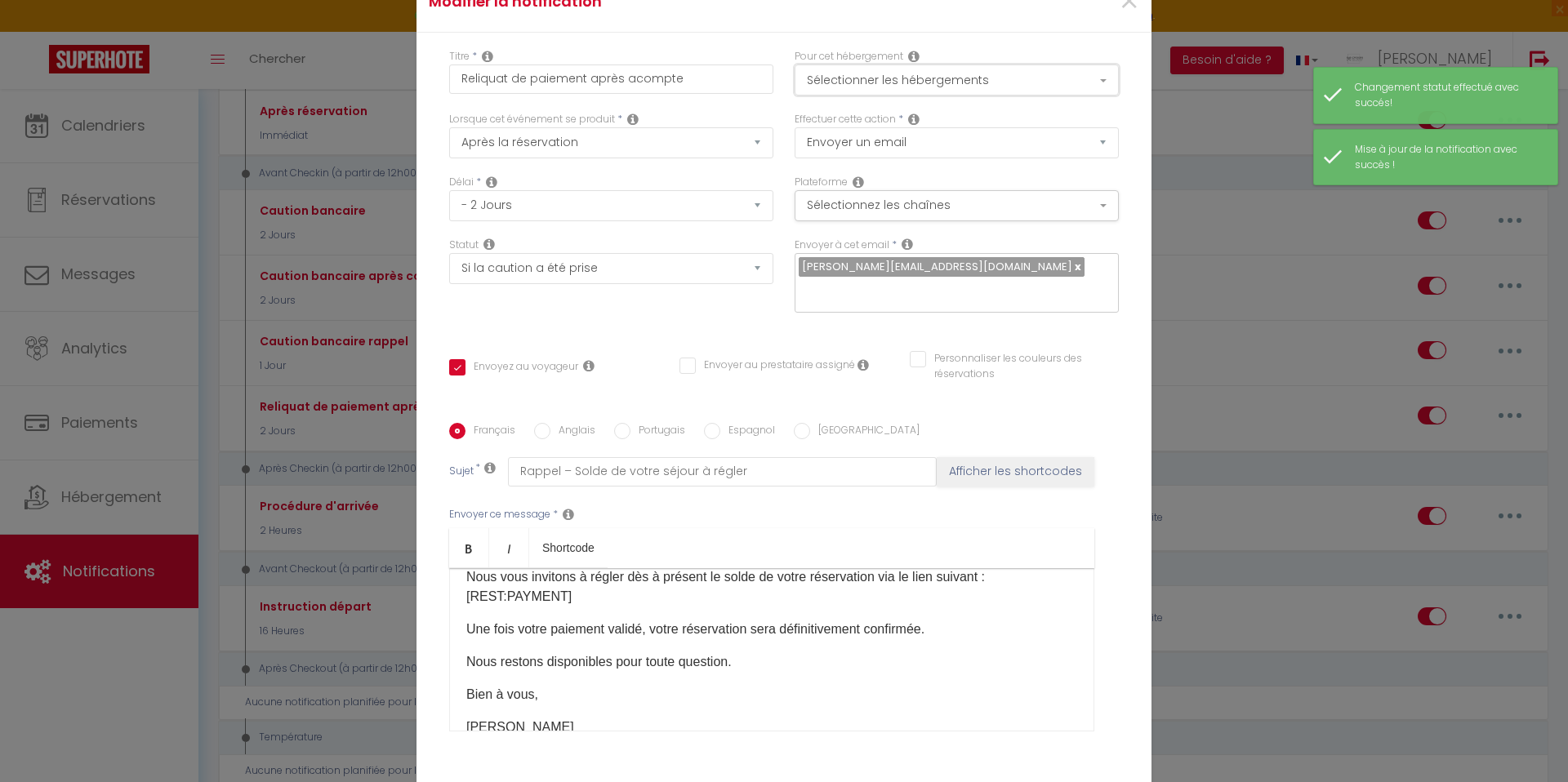
click at [828, 86] on button "Sélectionner les hébergements" at bounding box center [957, 80] width 324 height 31
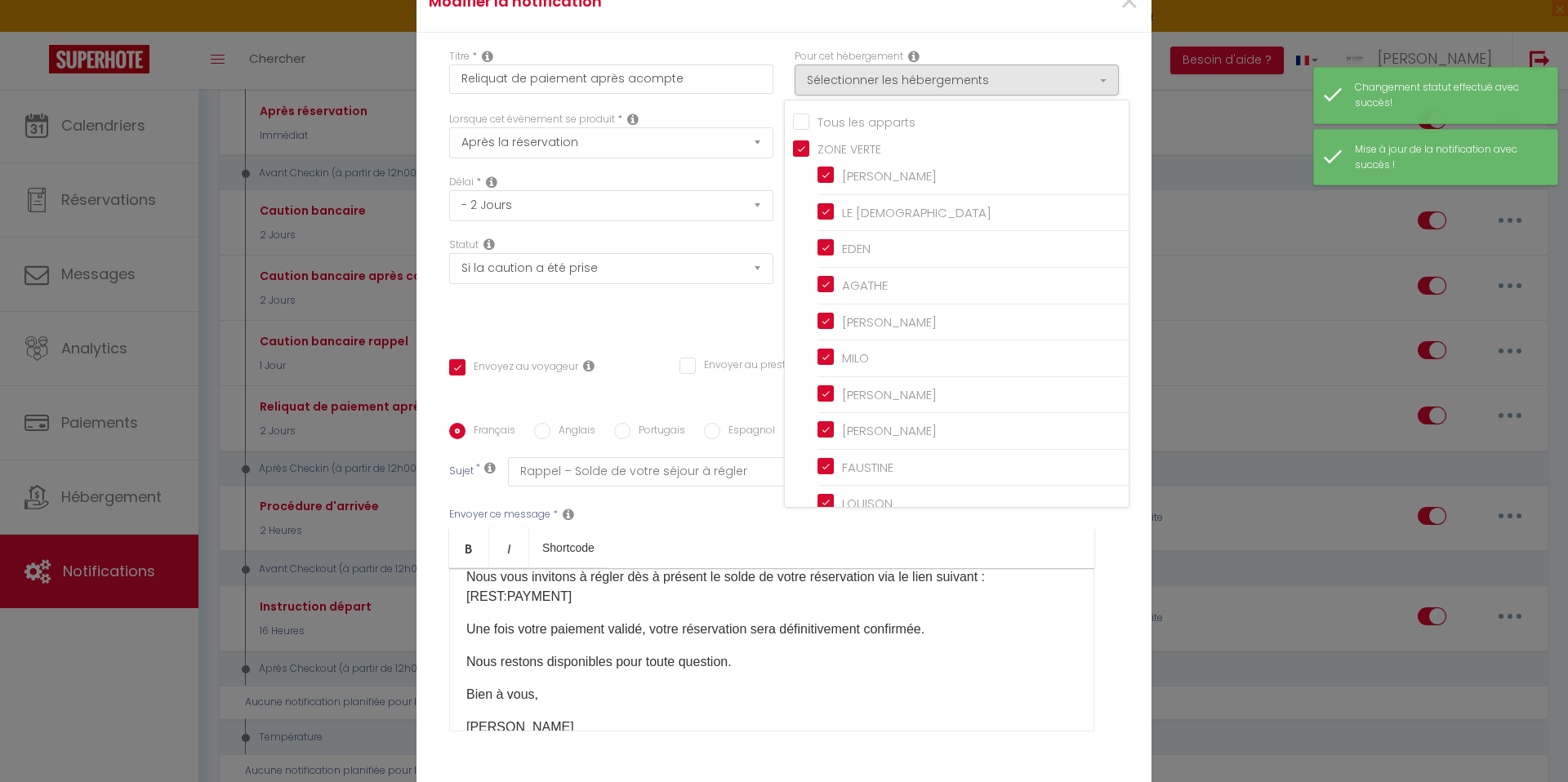
click at [801, 124] on input "Tous les apparts" at bounding box center [961, 120] width 336 height 16
click at [786, 67] on div "Pour cet hébergement Sélectionner les hébergements Tous les apparts ZONE VERTE …" at bounding box center [957, 80] width 346 height 62
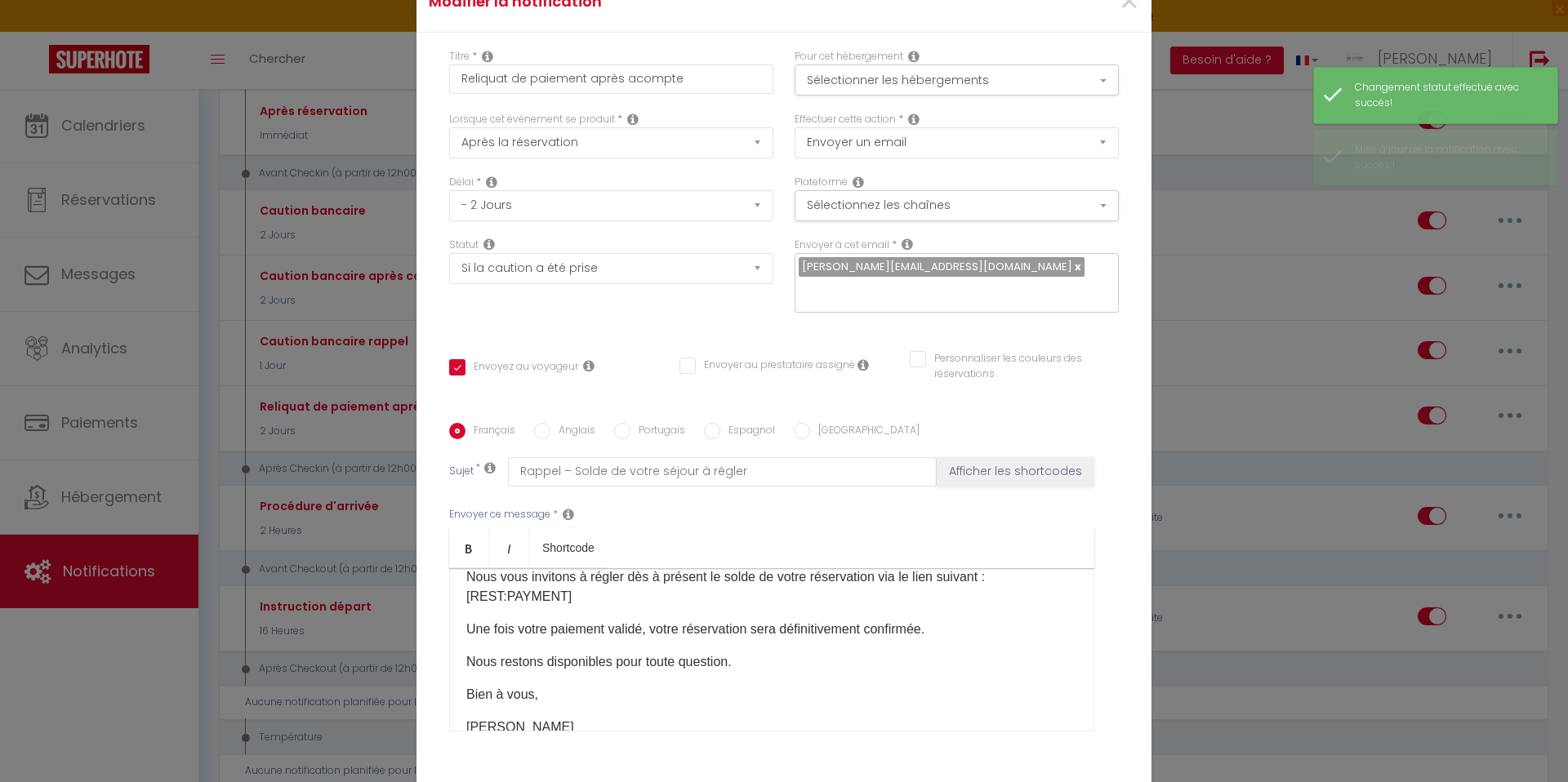
scroll to position [111, 0]
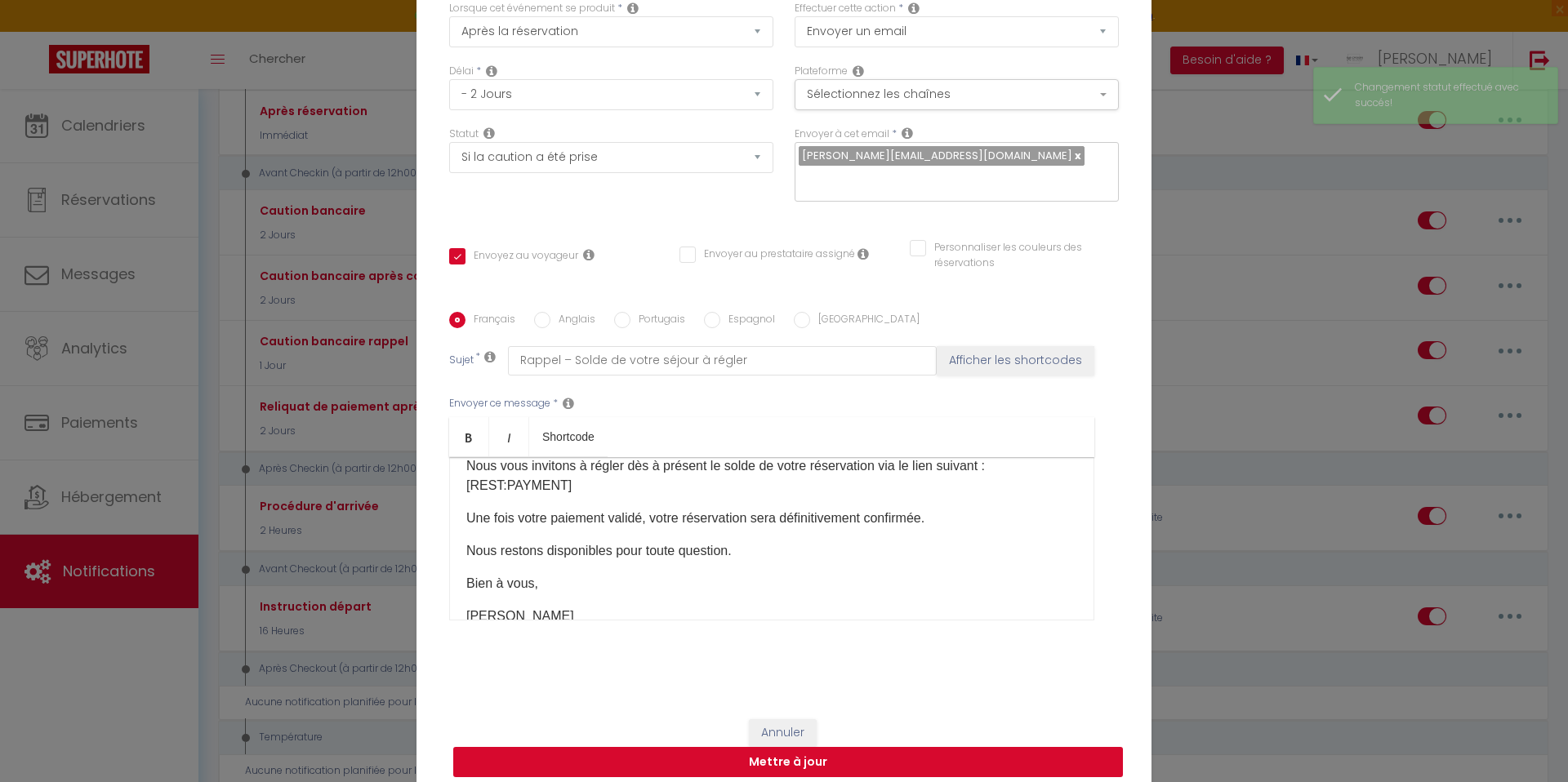
click at [729, 758] on button "Mettre à jour" at bounding box center [789, 762] width 670 height 31
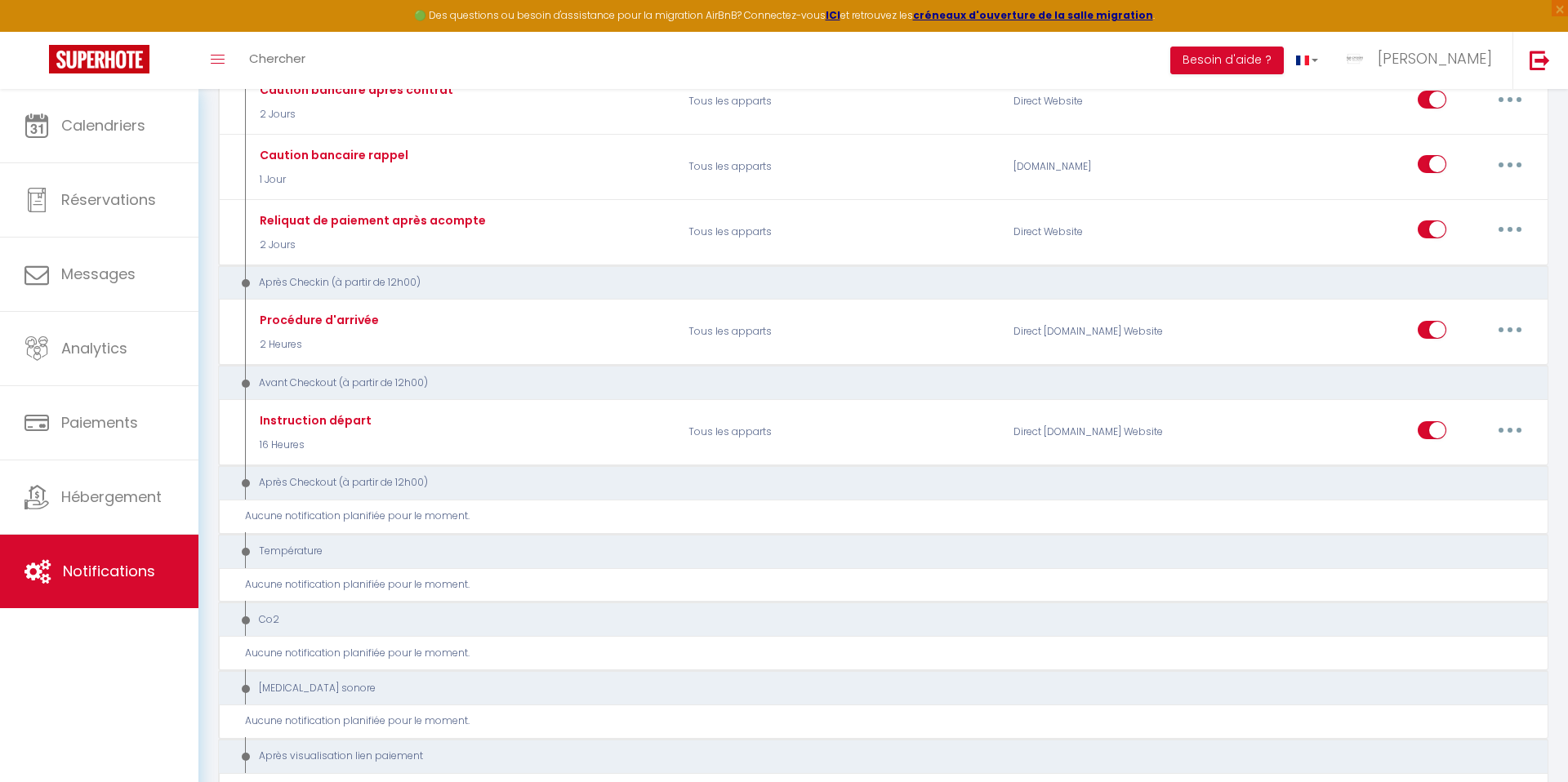
scroll to position [0, 0]
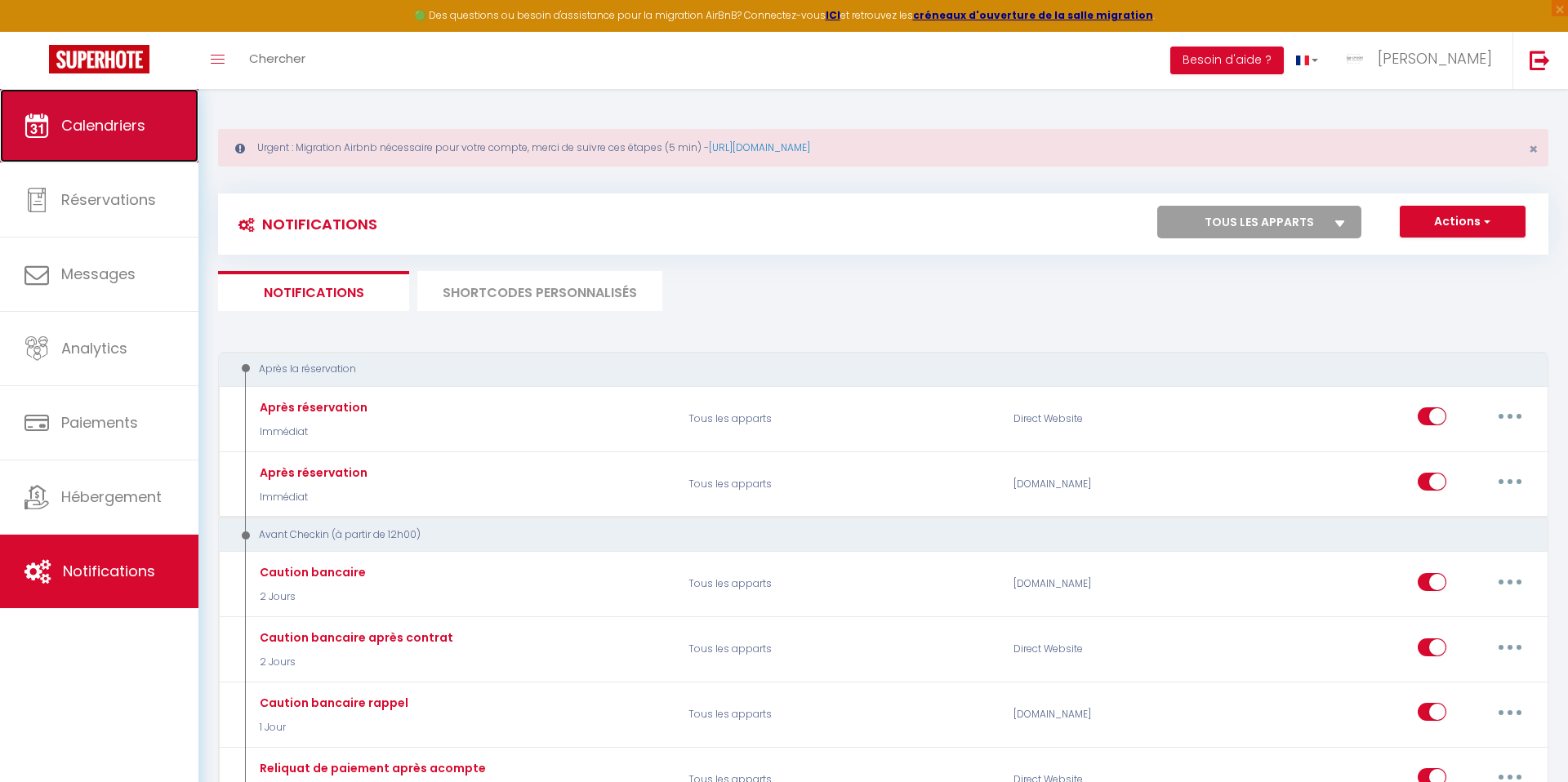
click at [77, 112] on link "Calendriers" at bounding box center [99, 125] width 198 height 73
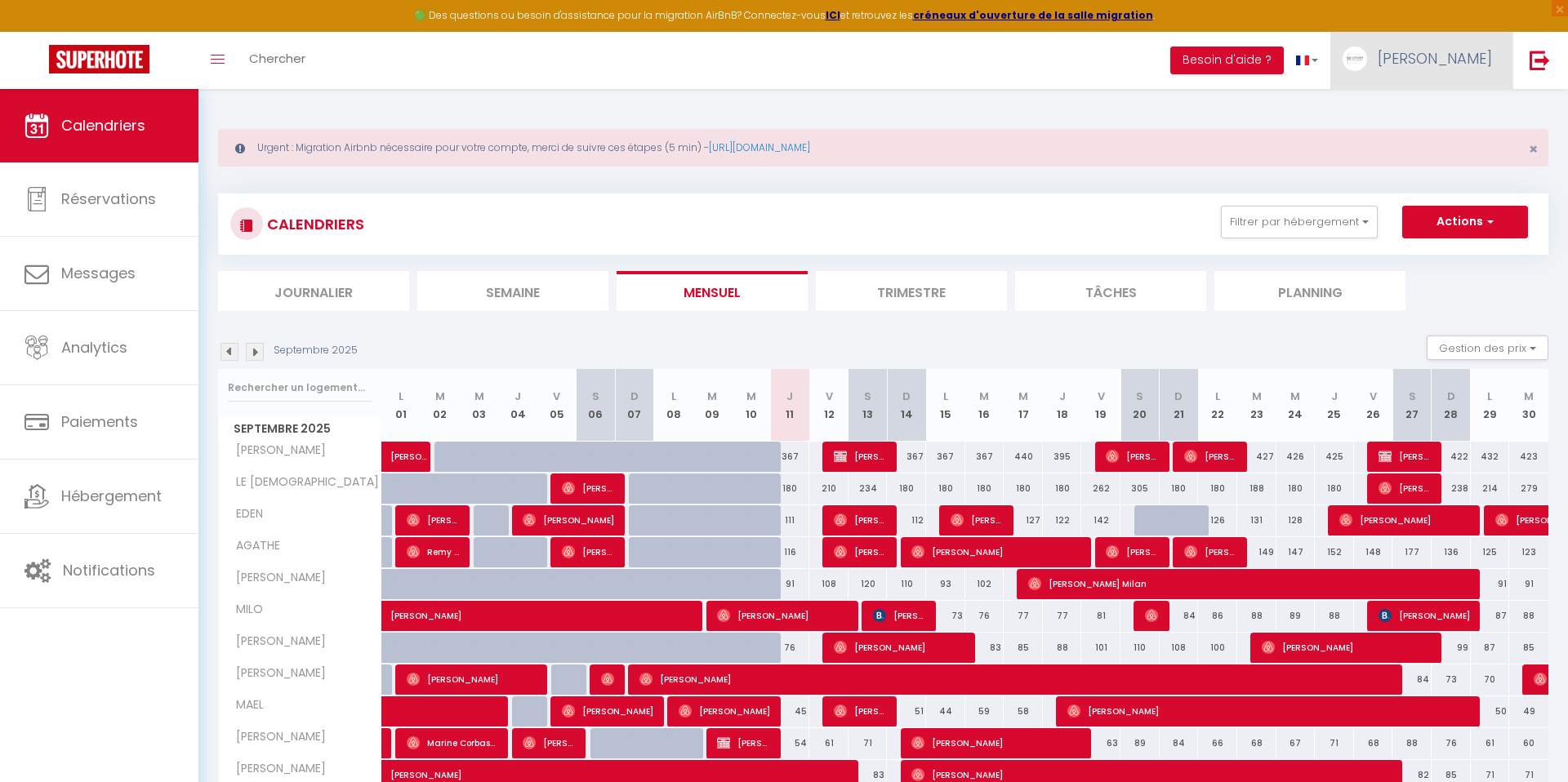
click at [1436, 69] on link "[PERSON_NAME]" at bounding box center [1420, 60] width 182 height 57
click at [1429, 116] on link "Paramètres" at bounding box center [1448, 113] width 121 height 28
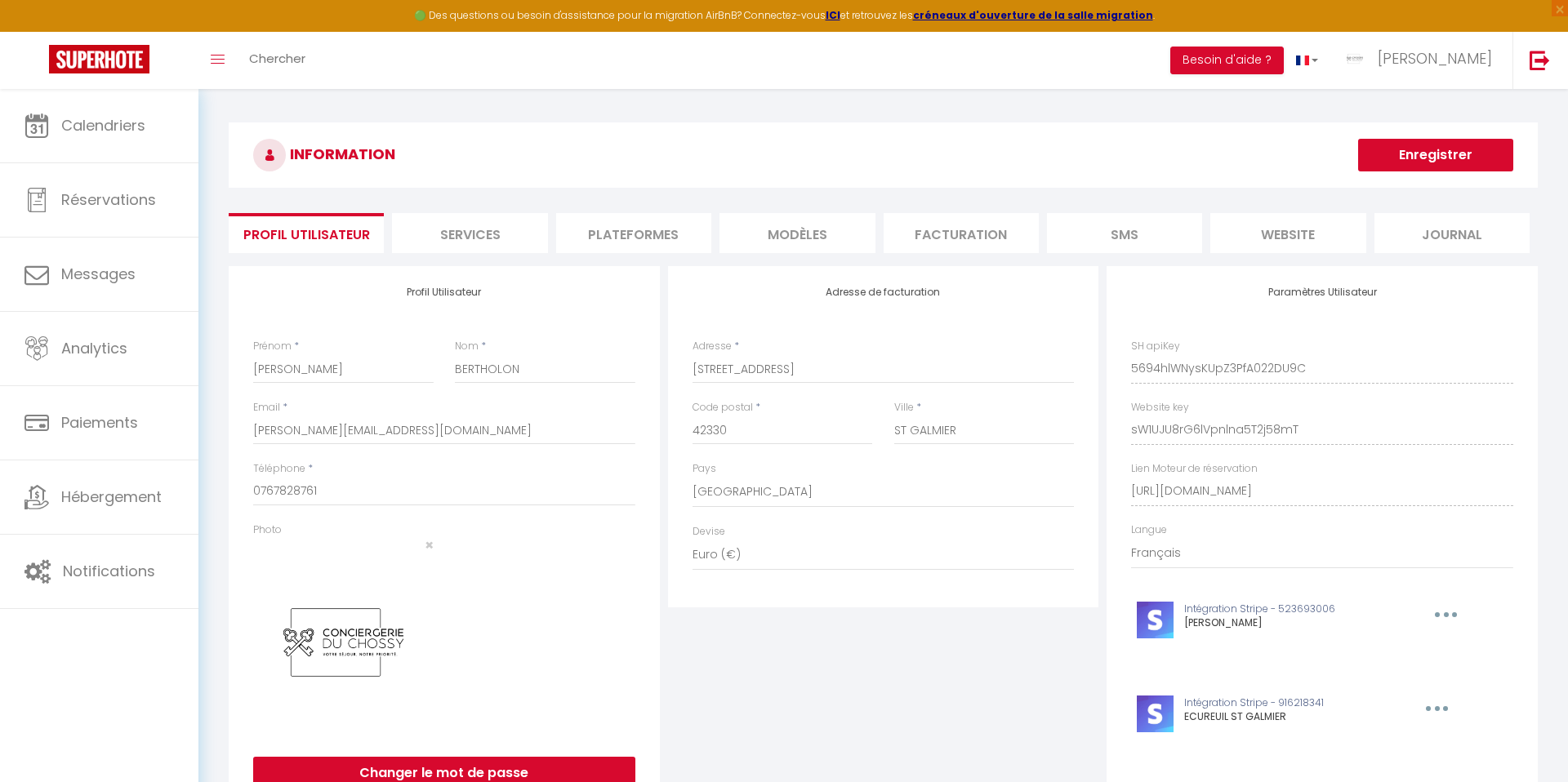
click at [632, 221] on li "Plateformes" at bounding box center [633, 233] width 155 height 40
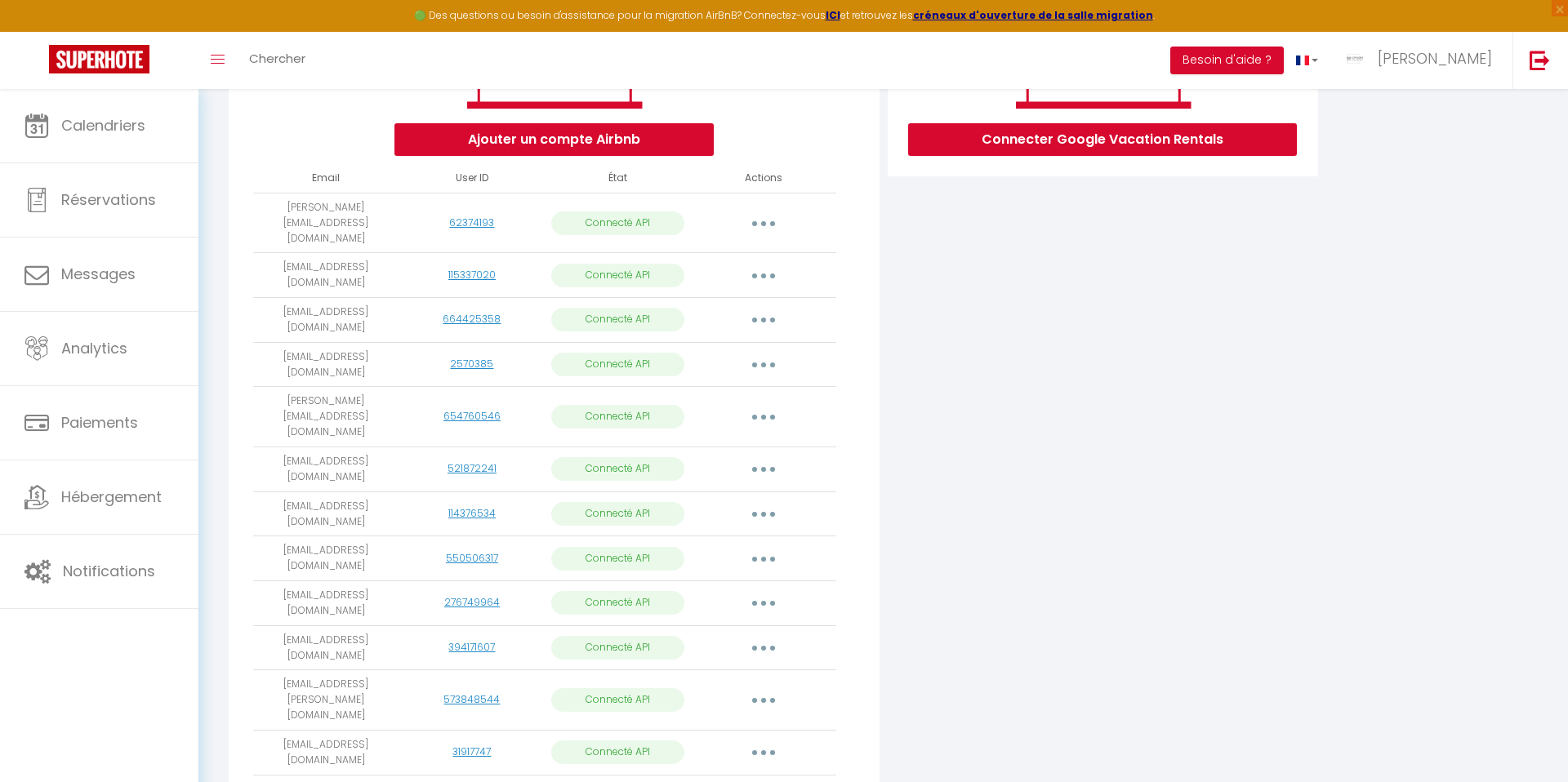
scroll to position [377, 0]
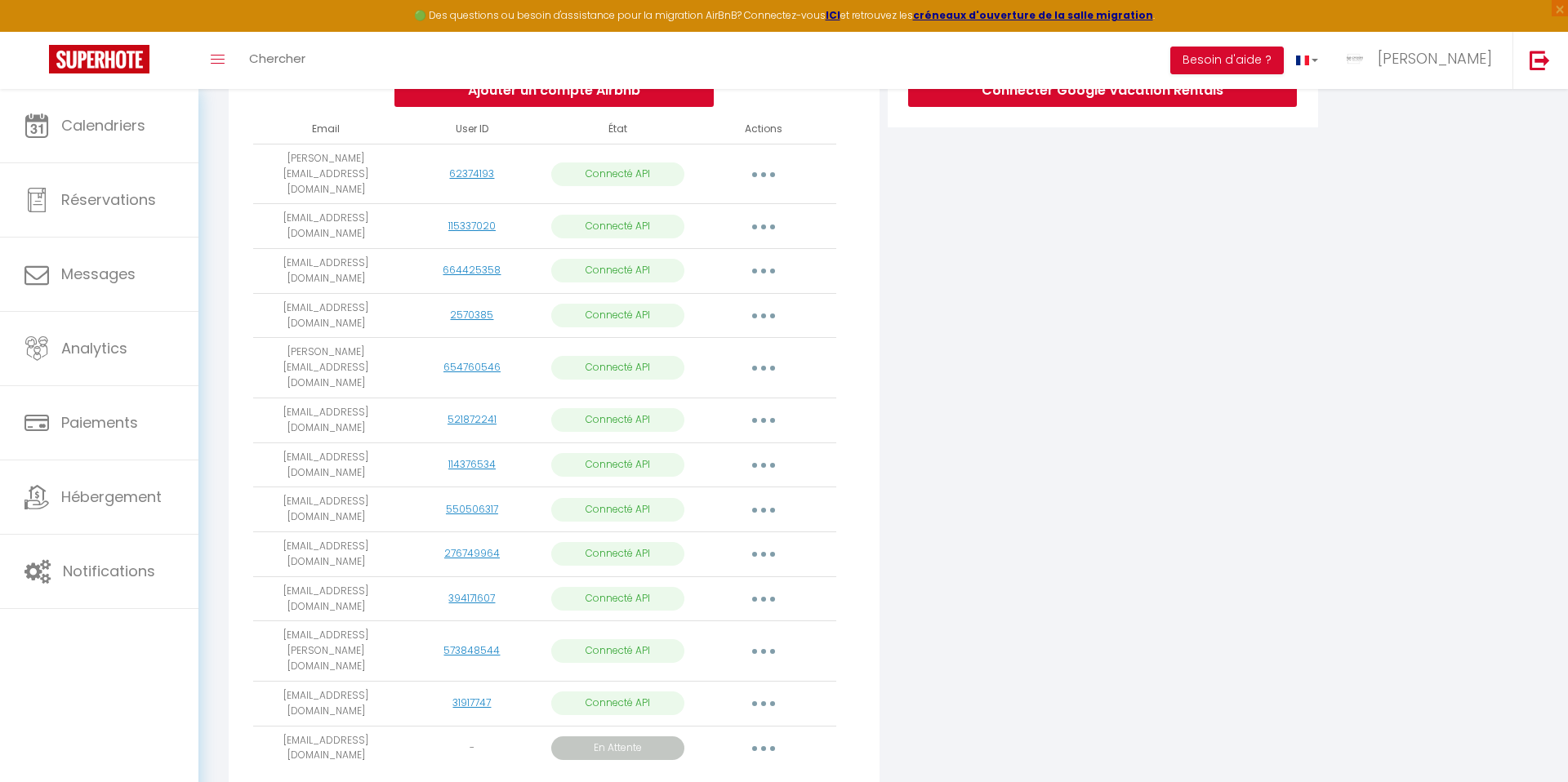
click at [762, 736] on button "button" at bounding box center [763, 749] width 46 height 26
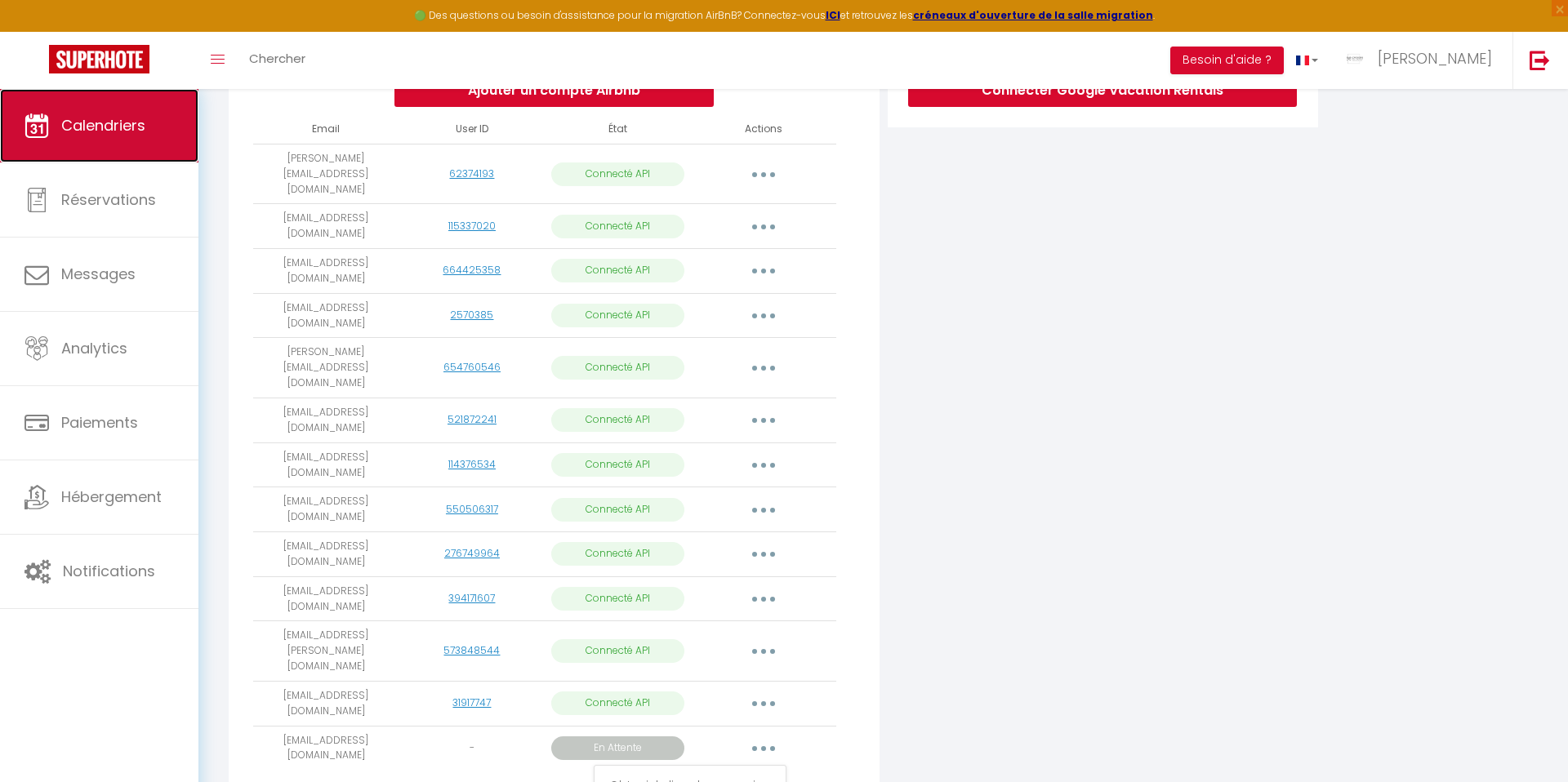
click at [96, 121] on span "Calendriers" at bounding box center [103, 125] width 84 height 21
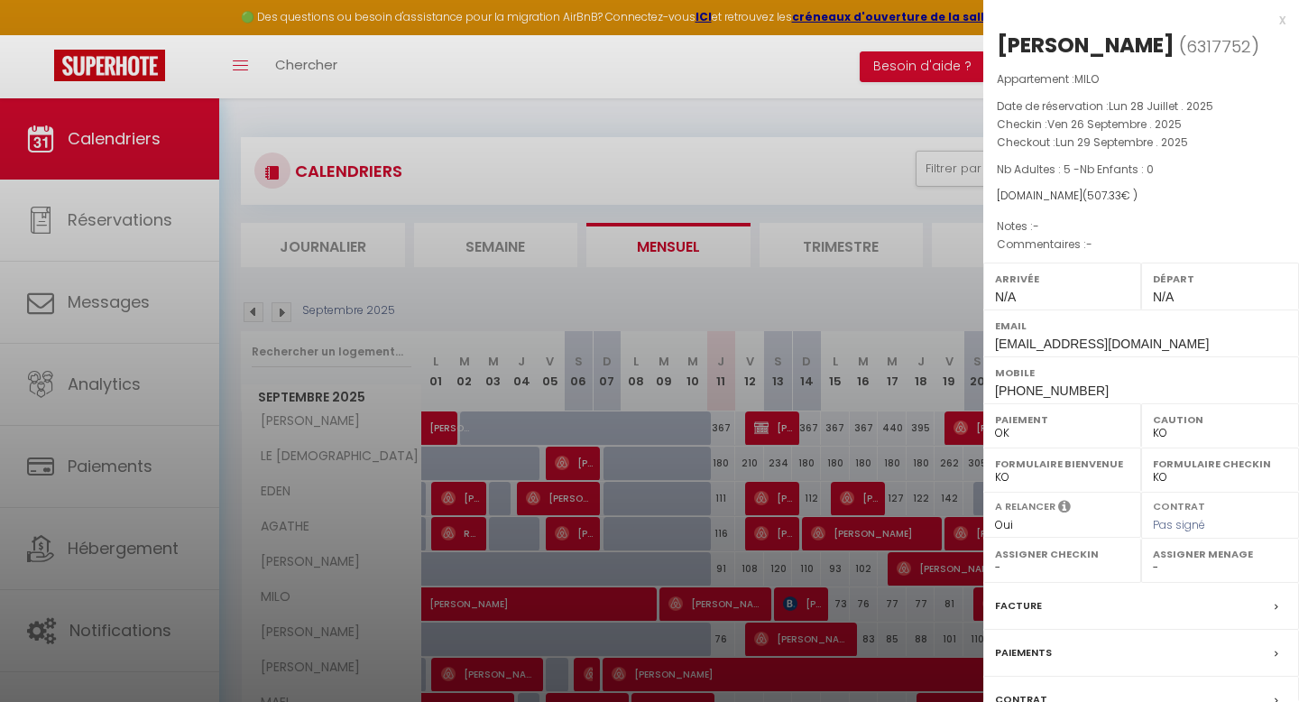
select select "KO"
select select "0"
